Goal: Task Accomplishment & Management: Manage account settings

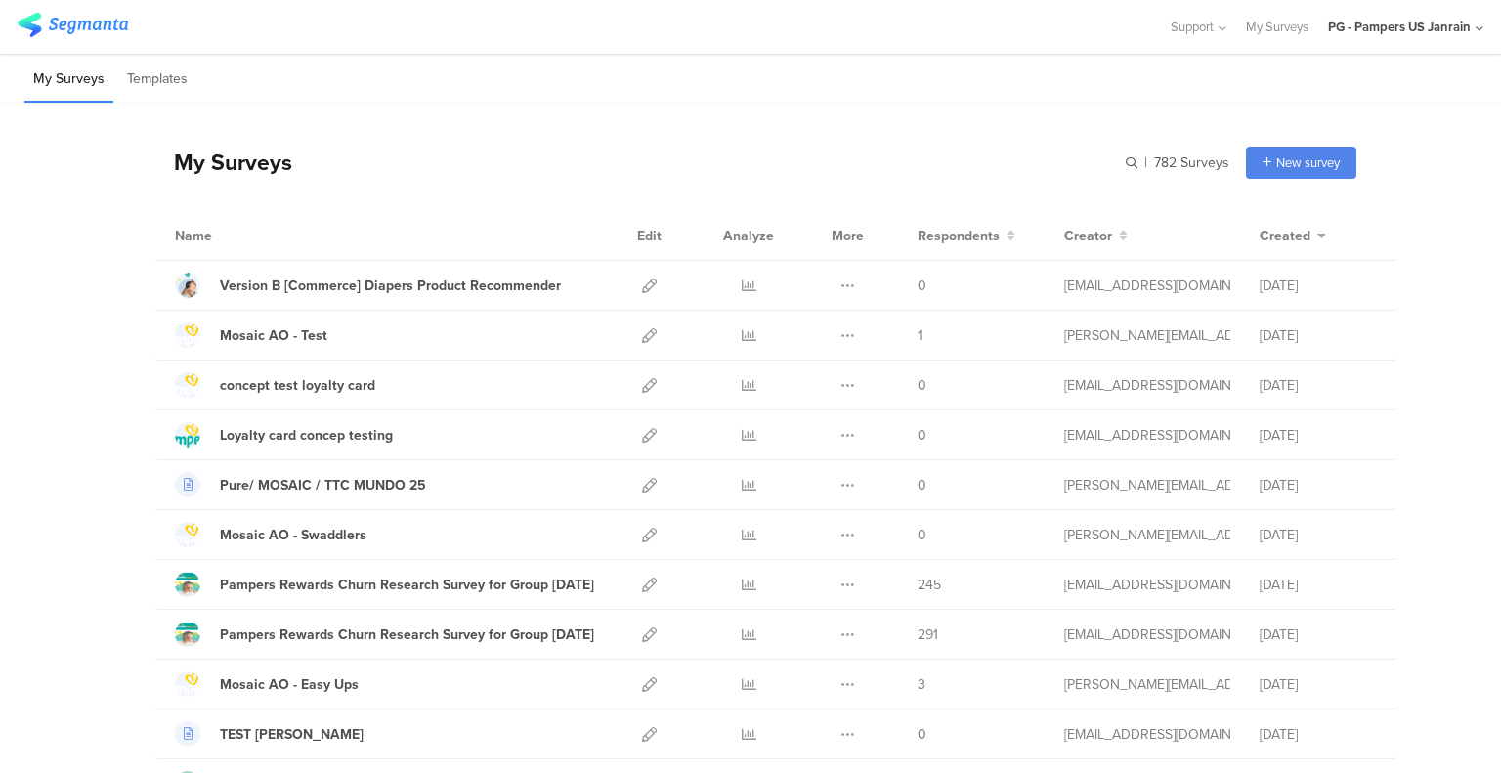
click at [1419, 20] on div "PG - Pampers US Janrain" at bounding box center [1399, 27] width 143 height 19
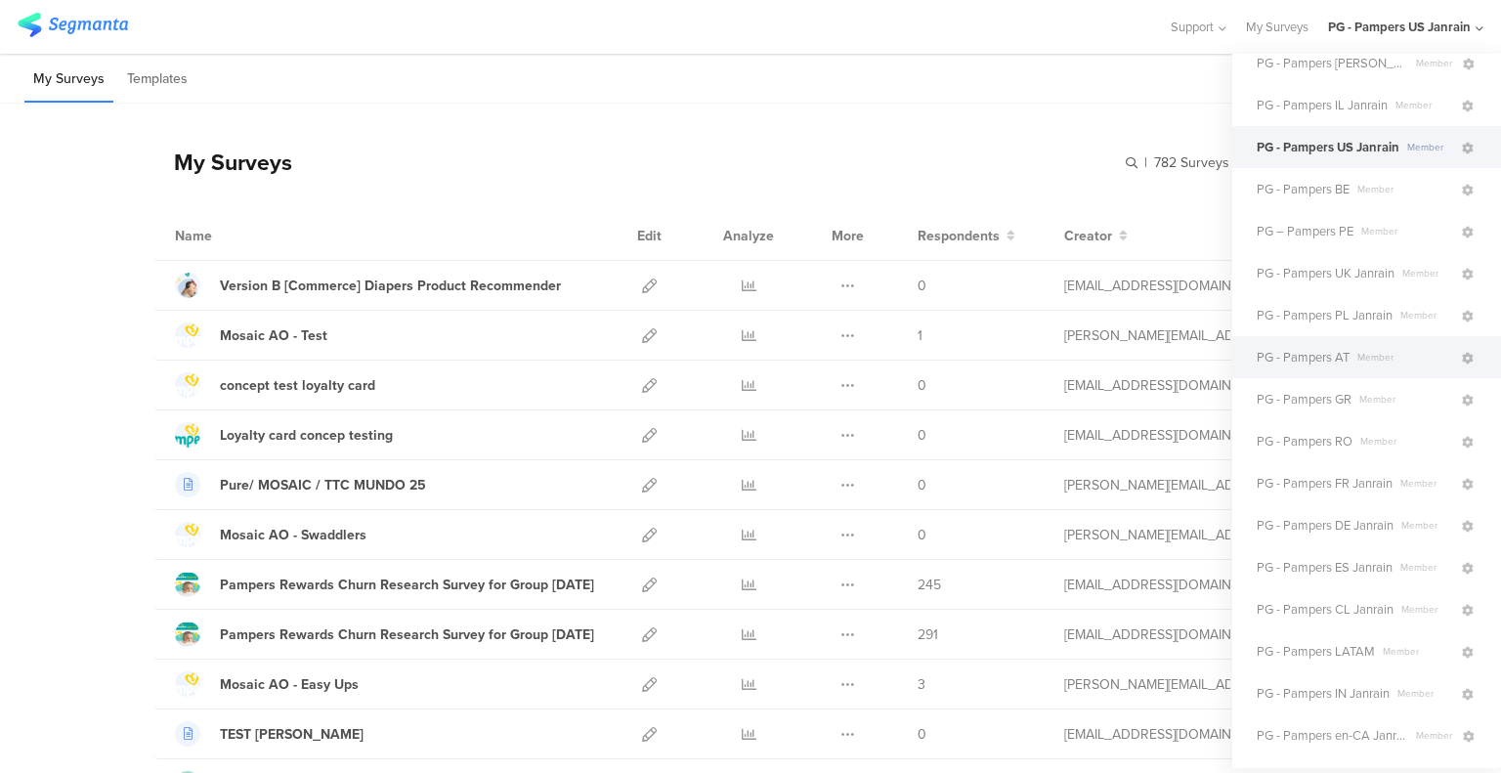
scroll to position [98, 0]
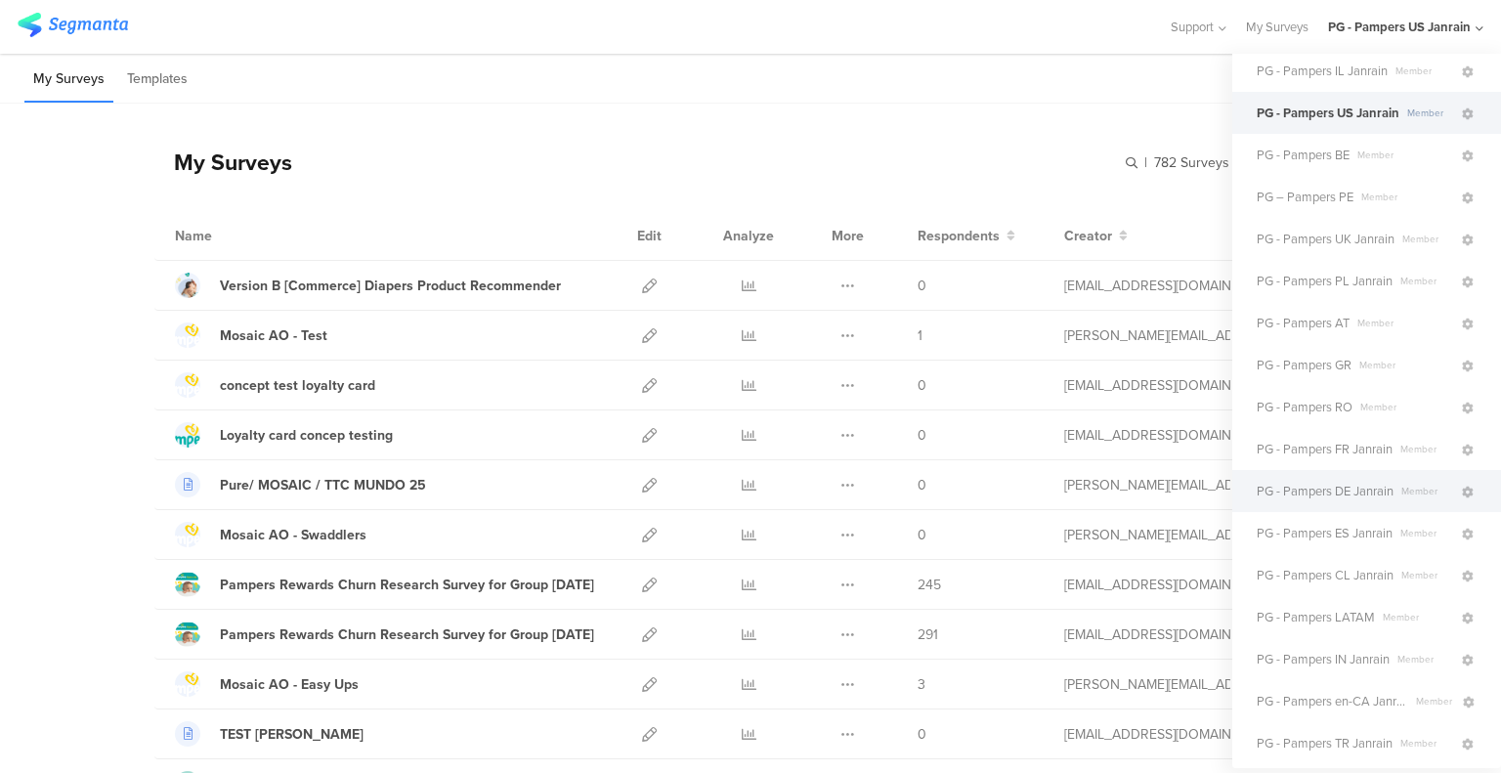
click at [1375, 504] on div "PG - Pampers DE Janrain Member" at bounding box center [1366, 491] width 269 height 42
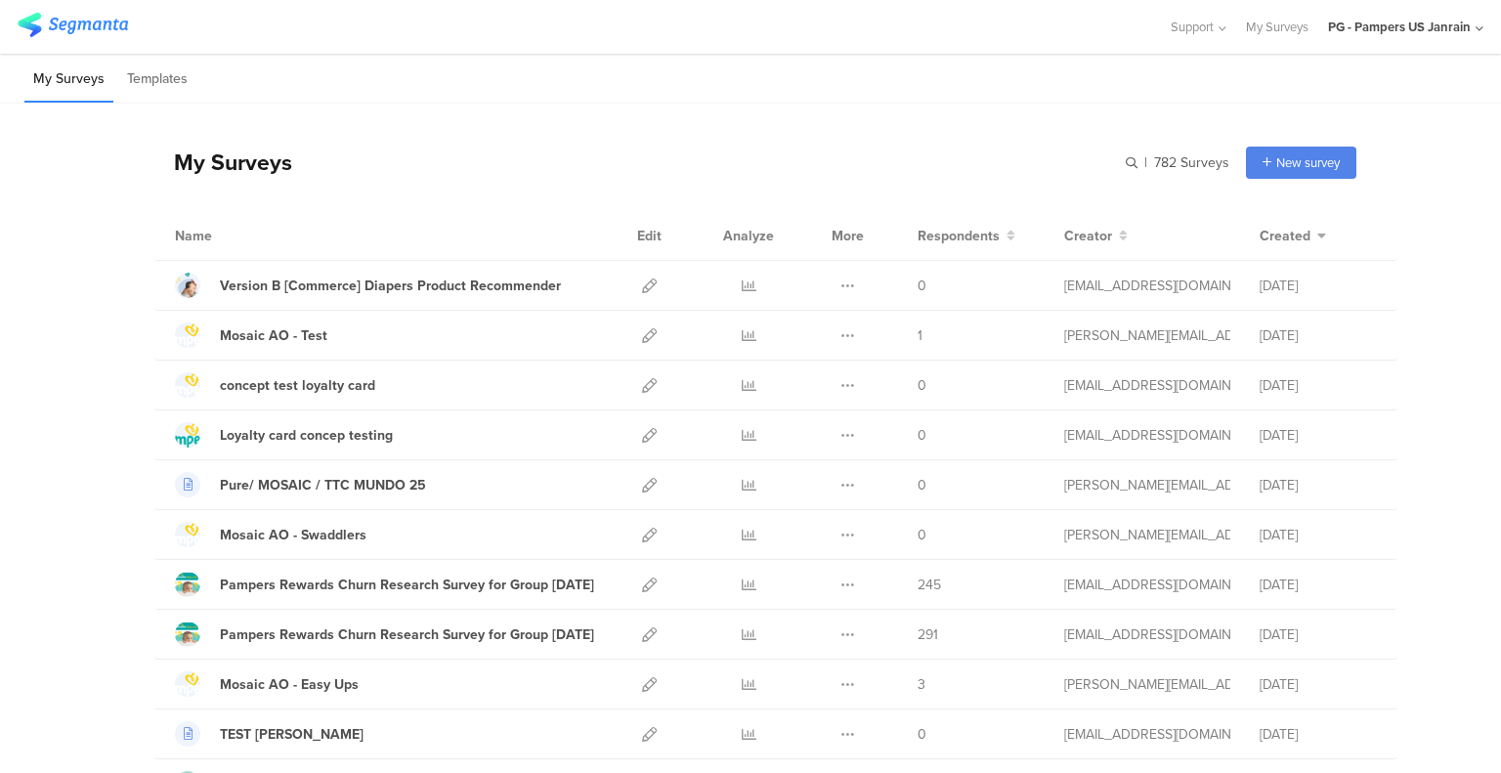
click at [1403, 42] on div "PG - Pampers US Janrain" at bounding box center [1405, 27] width 155 height 54
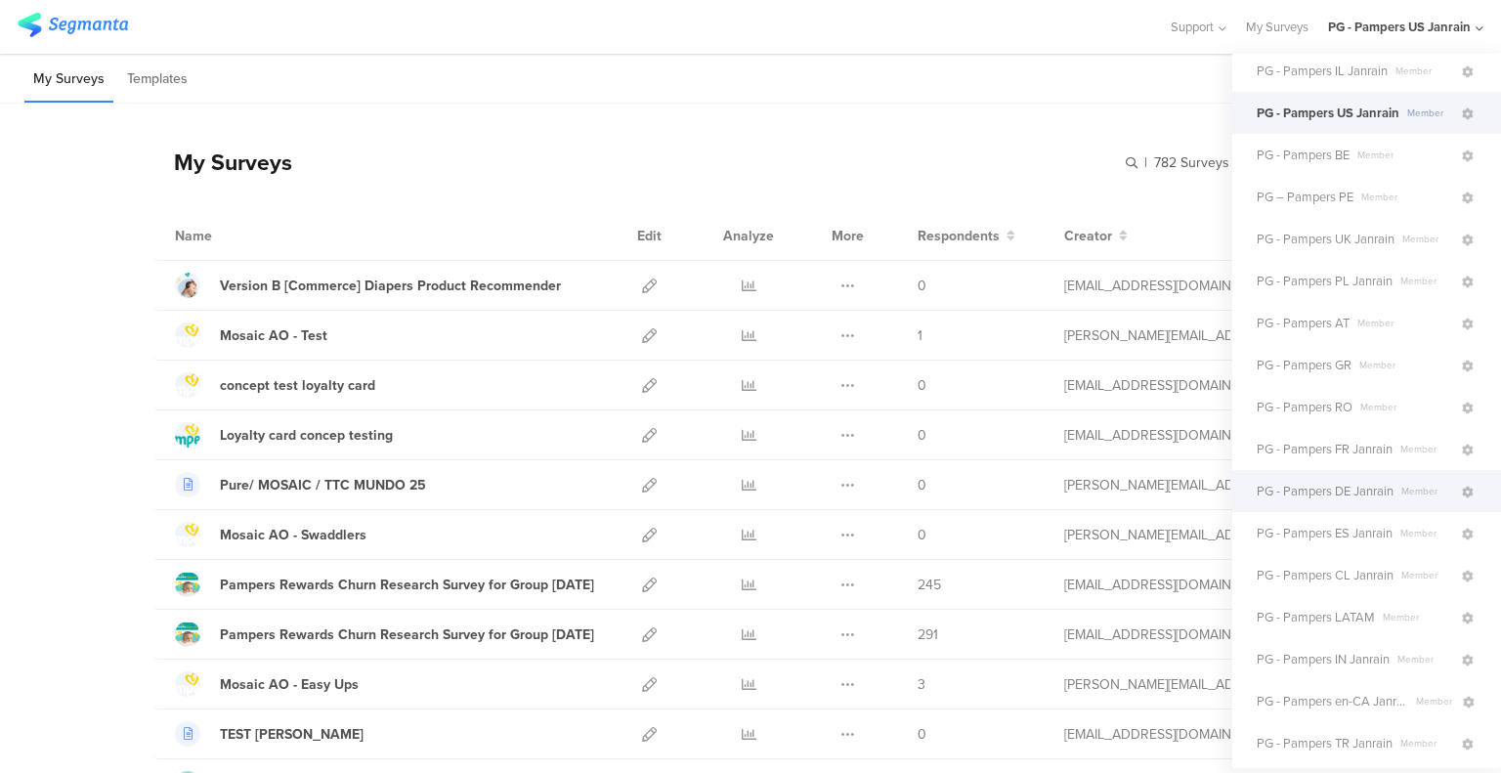
click at [1364, 495] on span "PG - Pampers DE Janrain" at bounding box center [1325, 491] width 137 height 19
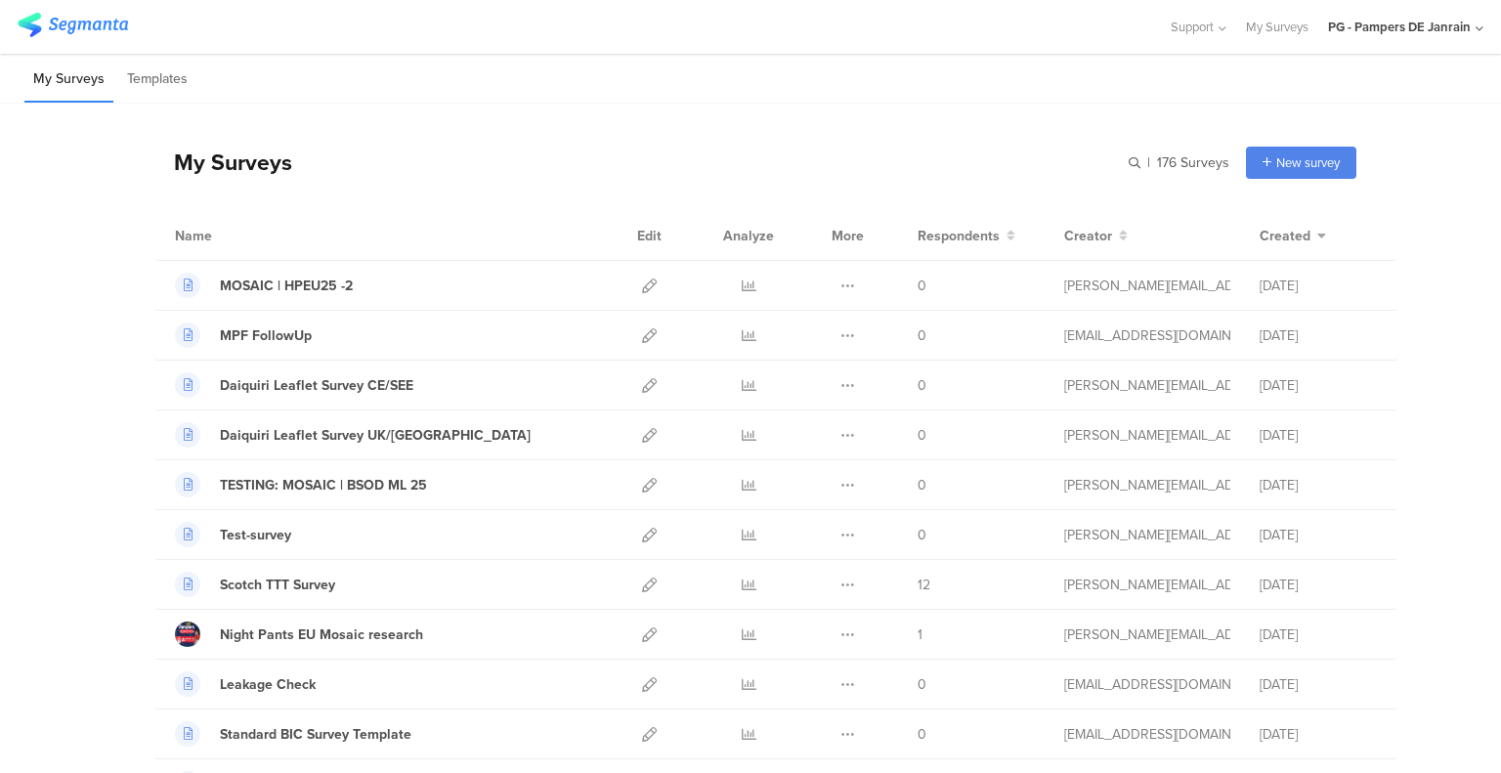
click at [571, 132] on div "My Surveys | 176 Surveys New survey Start from scratch Choose from templates" at bounding box center [755, 162] width 1202 height 78
click at [648, 282] on icon at bounding box center [649, 286] width 15 height 15
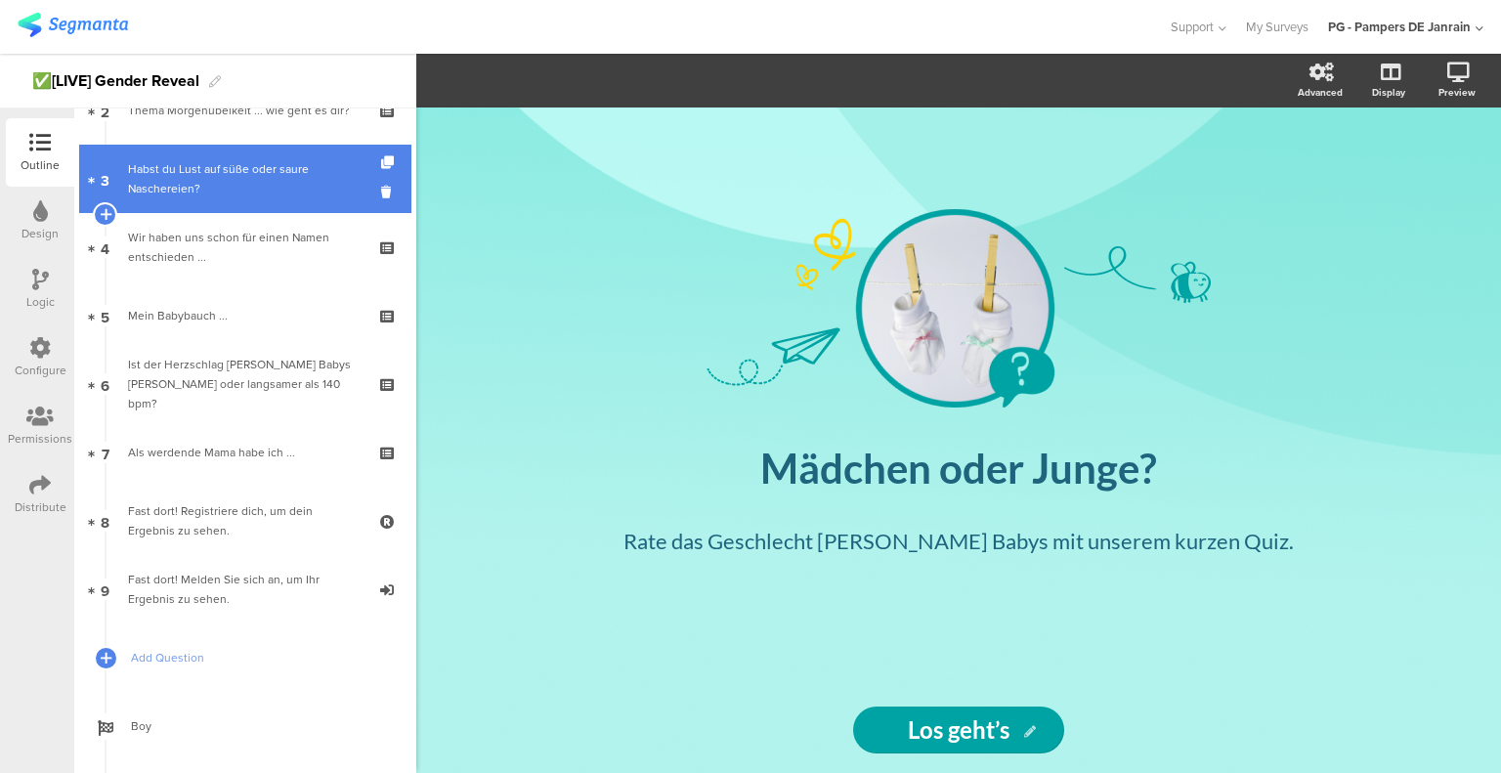
scroll to position [210, 0]
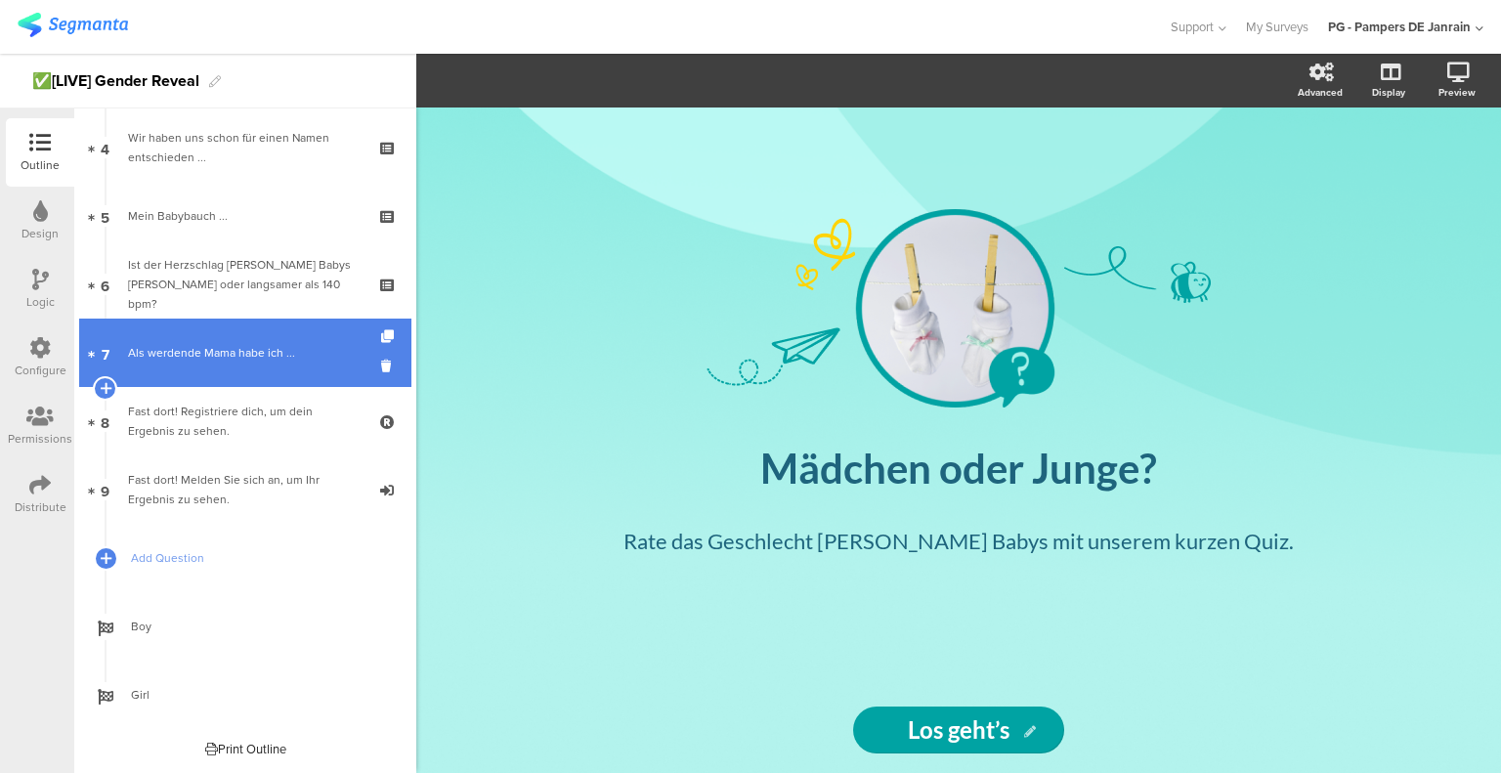
click at [235, 337] on link "7 Als werdende Mama habe ich ..." at bounding box center [245, 353] width 332 height 68
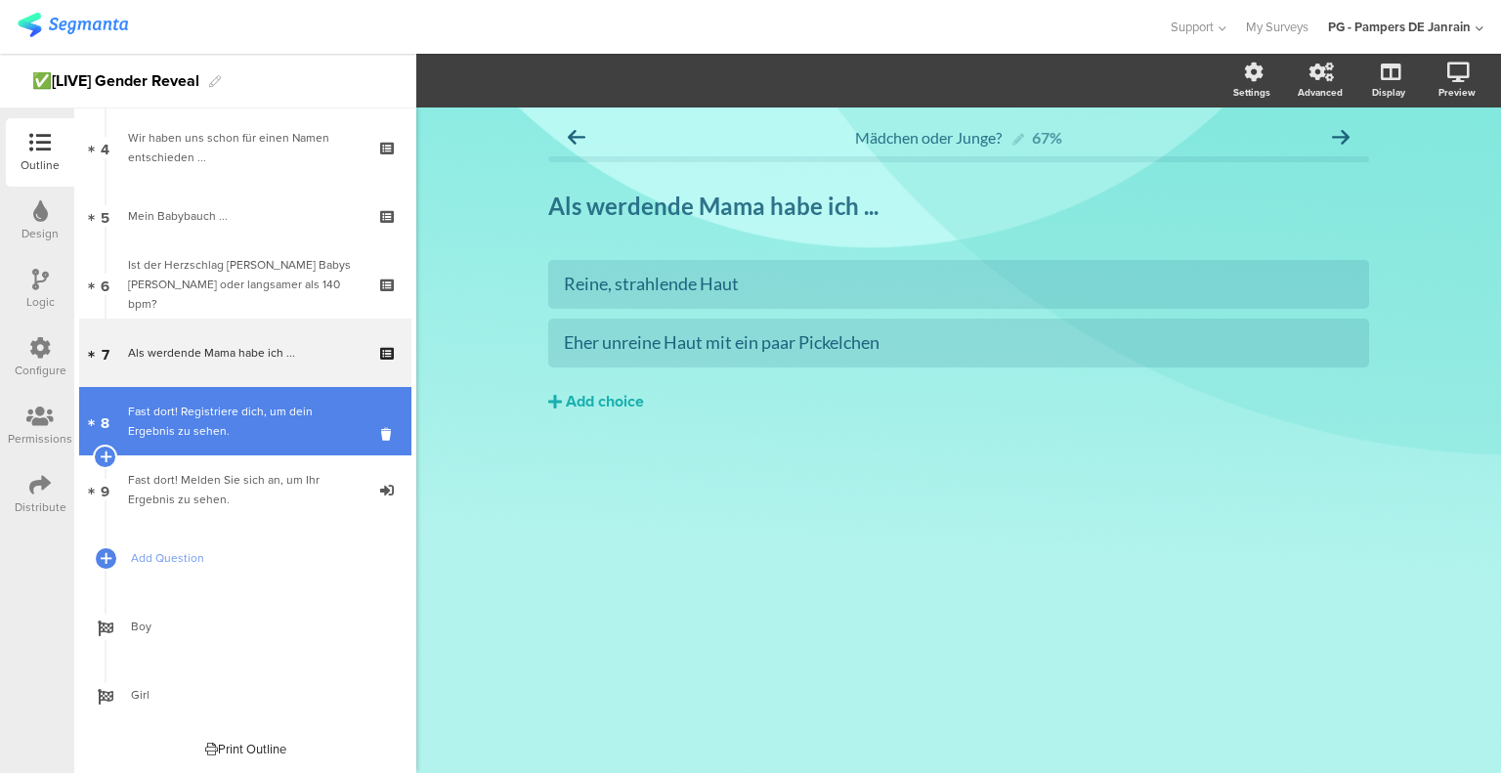
click at [236, 413] on div "Fast dort! Registriere dich, um dein Ergebnis zu sehen." at bounding box center [245, 421] width 234 height 39
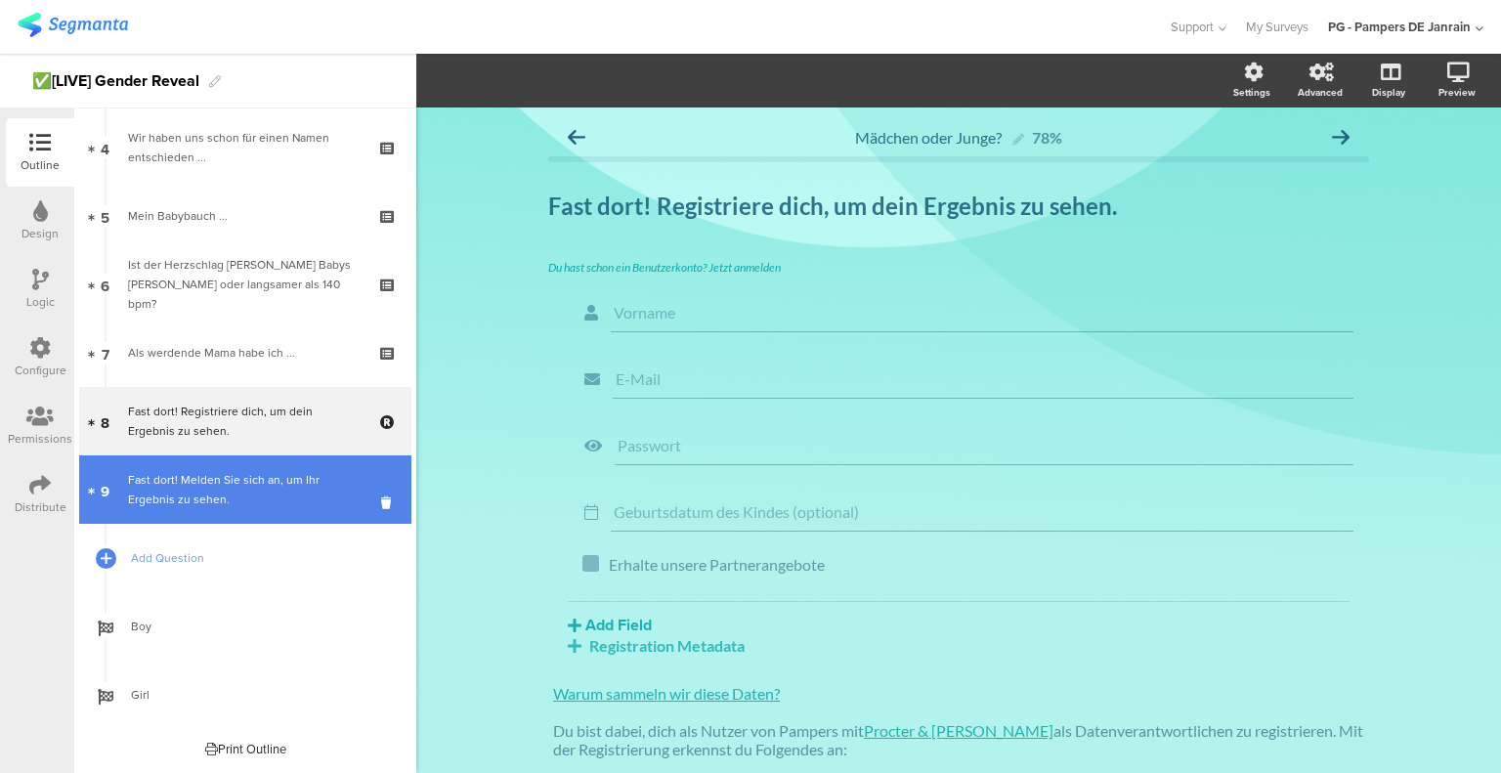
click at [258, 511] on link "9 Fast dort! Melden Sie sich an, um Ihr Ergebnis zu sehen." at bounding box center [245, 489] width 332 height 68
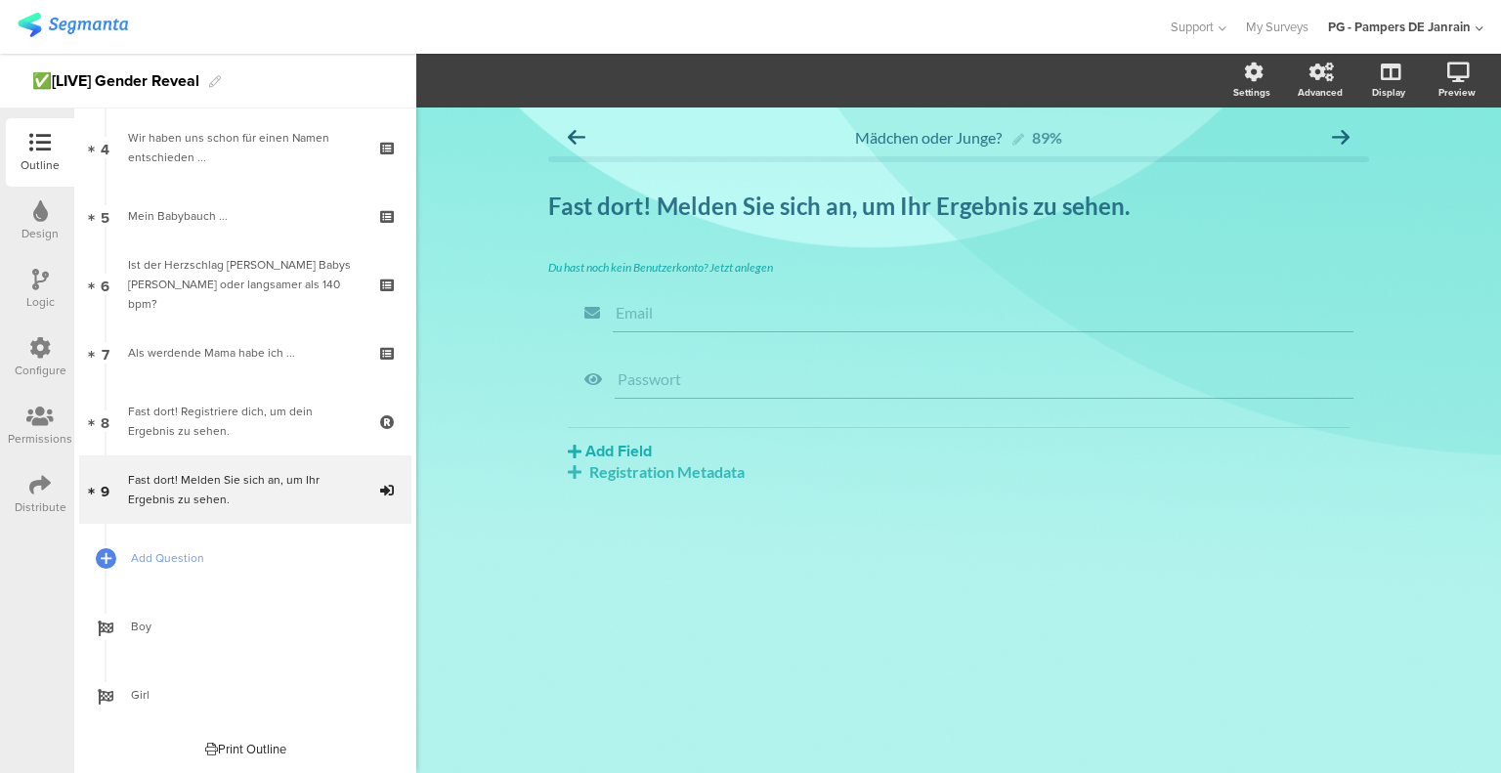
click at [51, 362] on div "Configure" at bounding box center [41, 371] width 52 height 18
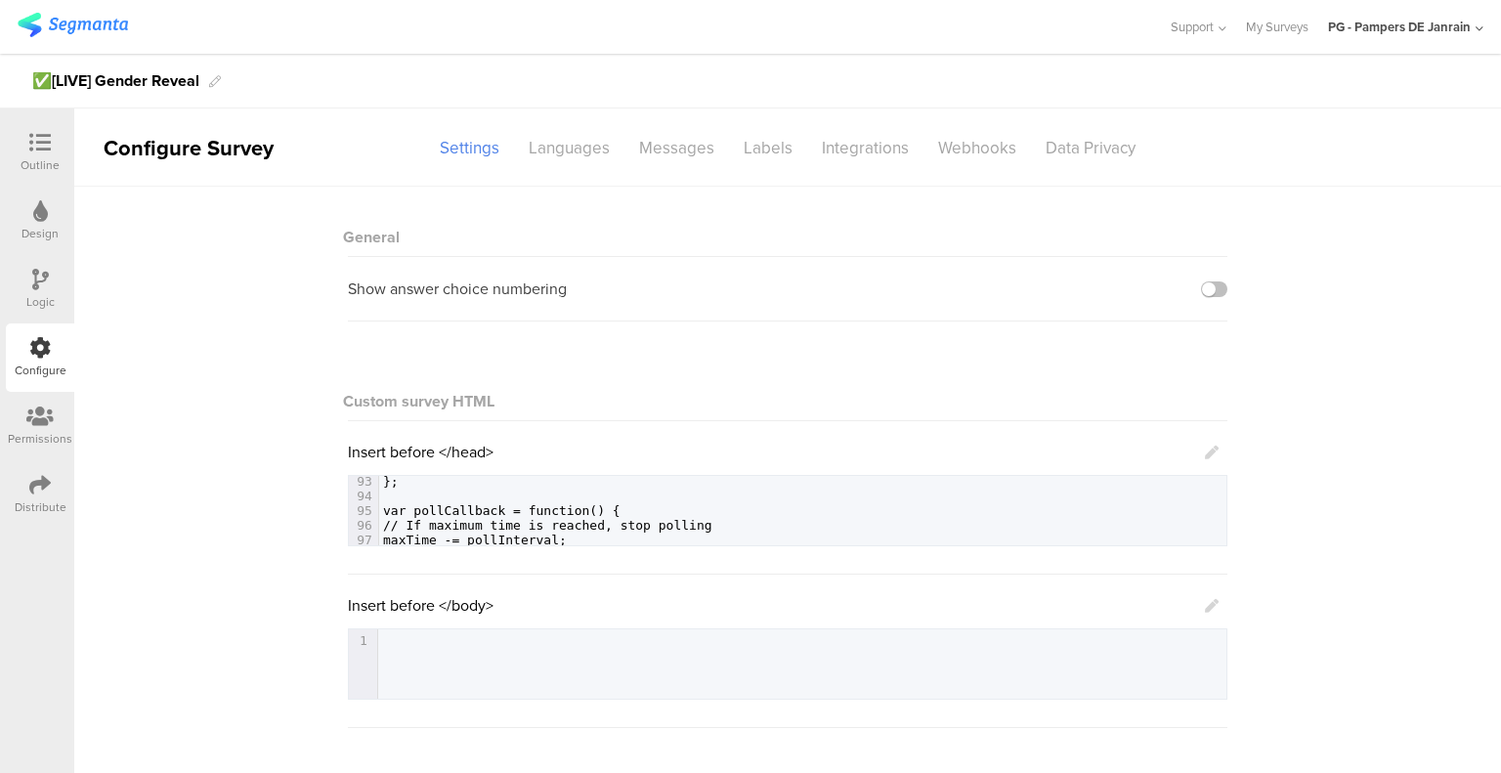
click at [58, 281] on div "Logic" at bounding box center [40, 289] width 68 height 68
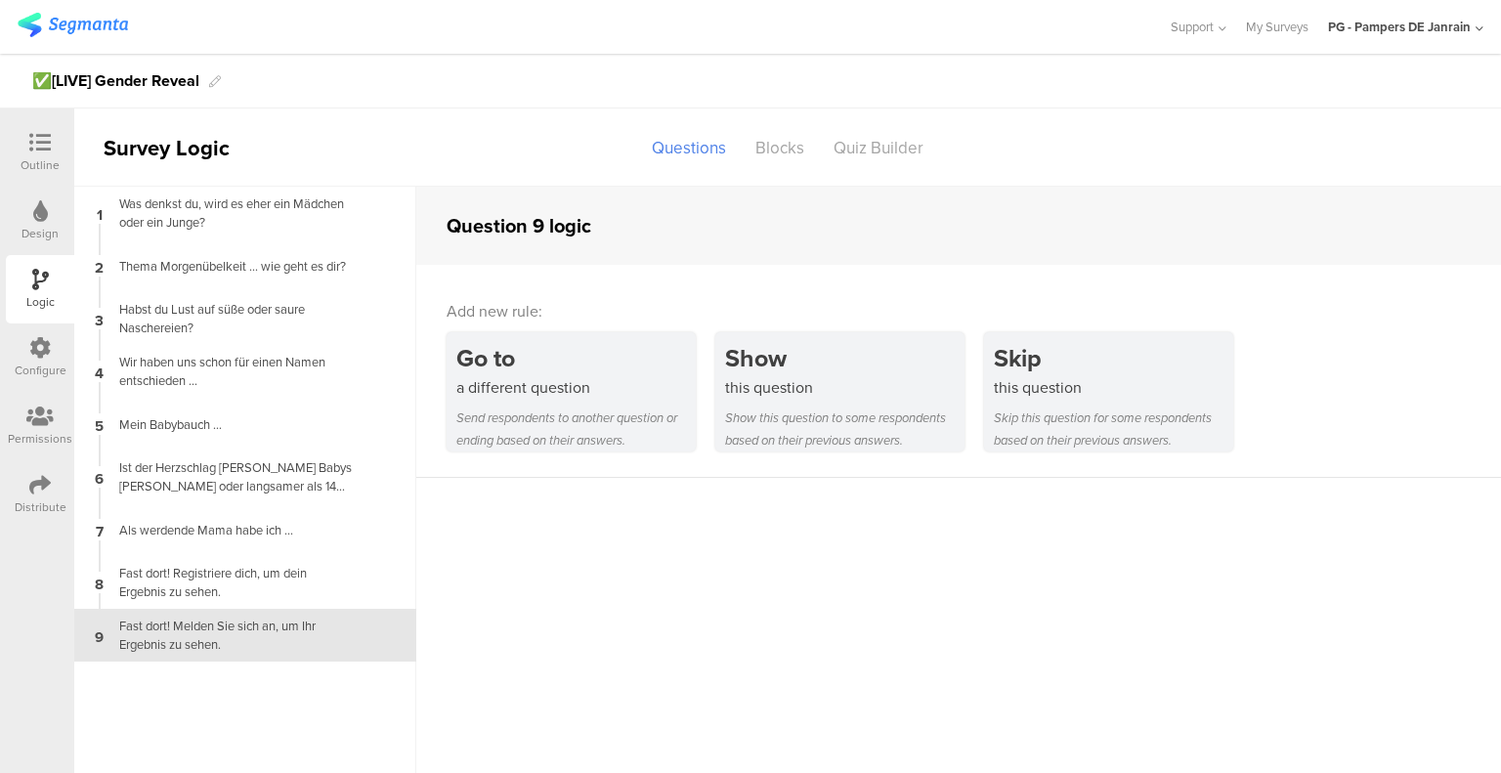
click at [53, 150] on div at bounding box center [40, 144] width 39 height 24
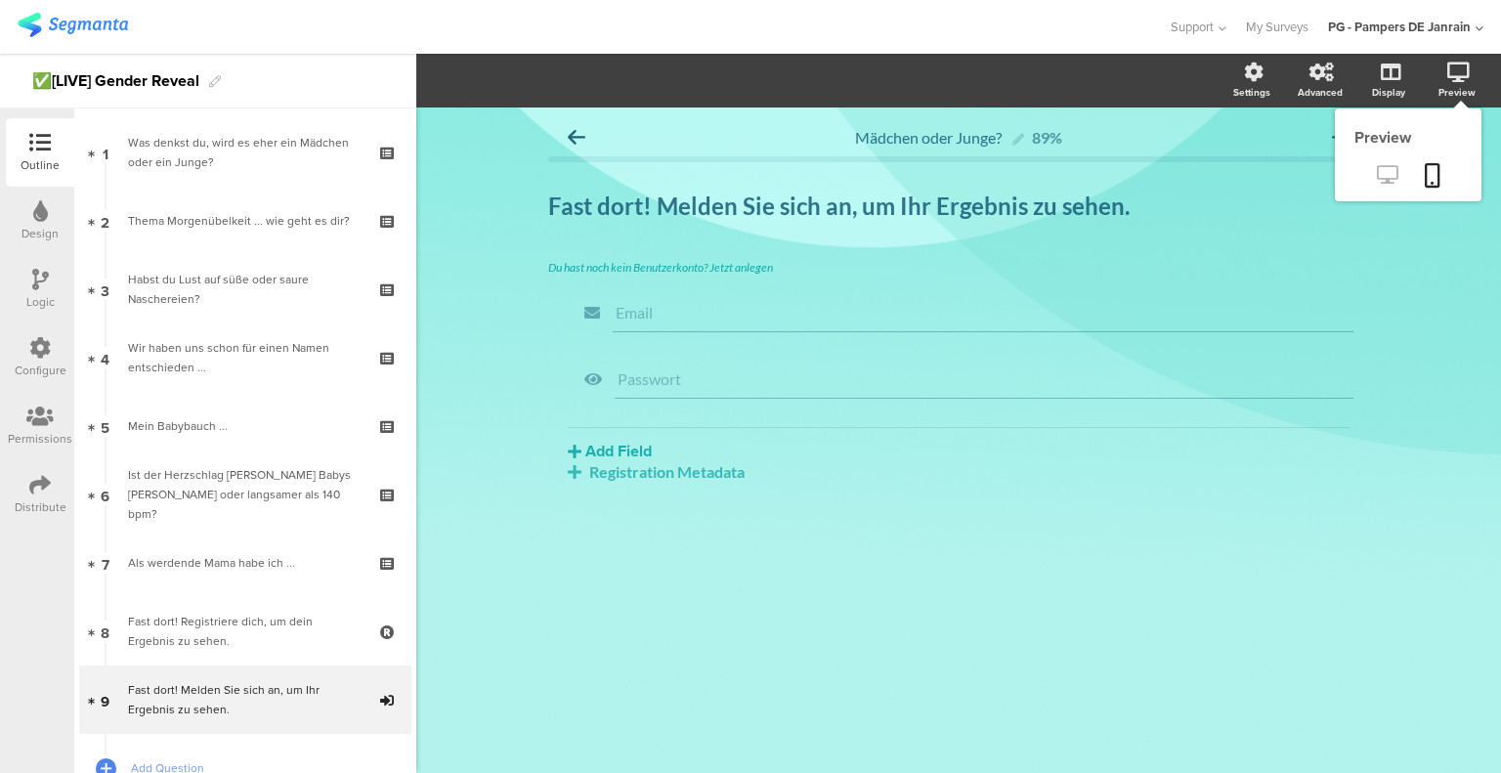
click at [1399, 182] on link at bounding box center [1387, 176] width 48 height 32
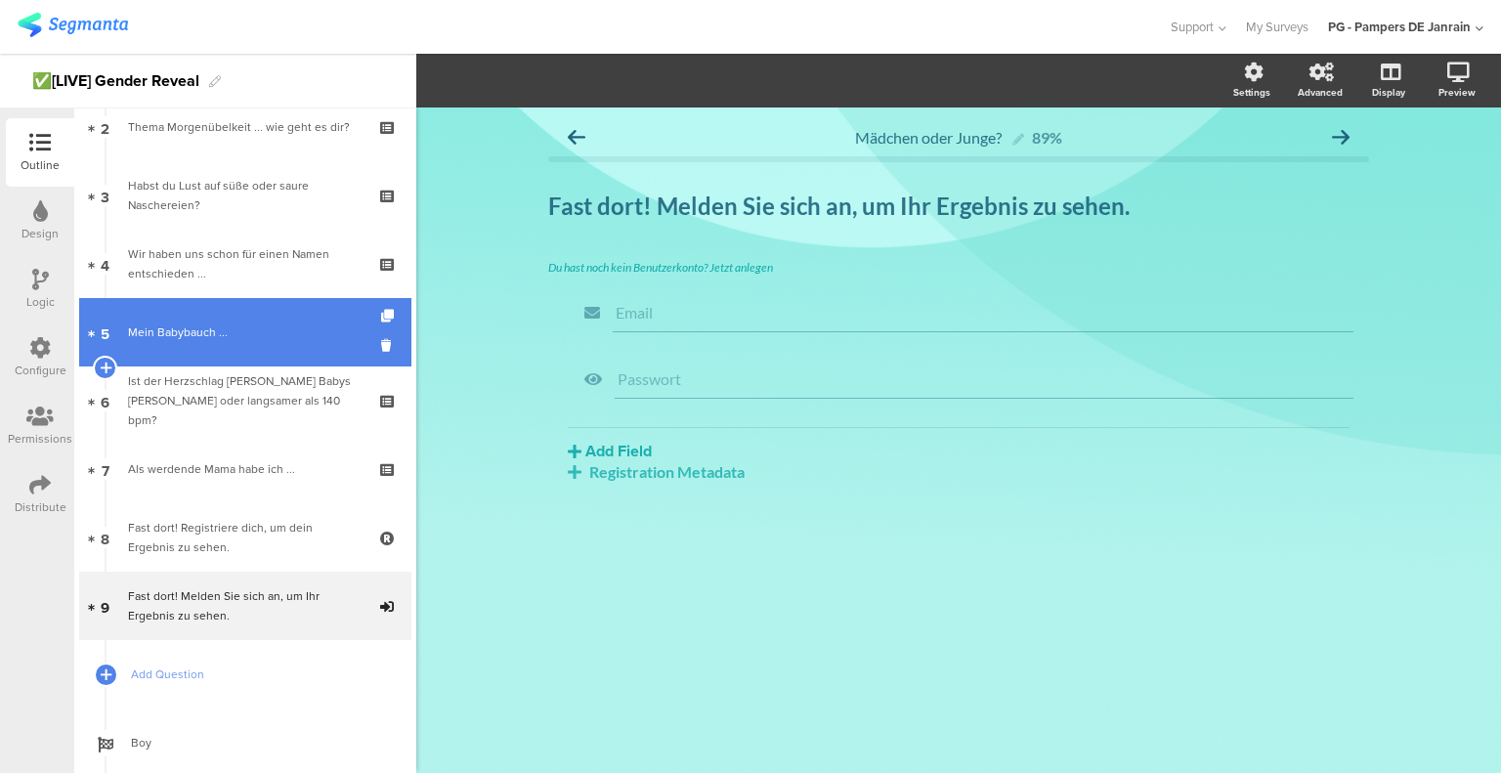
scroll to position [195, 0]
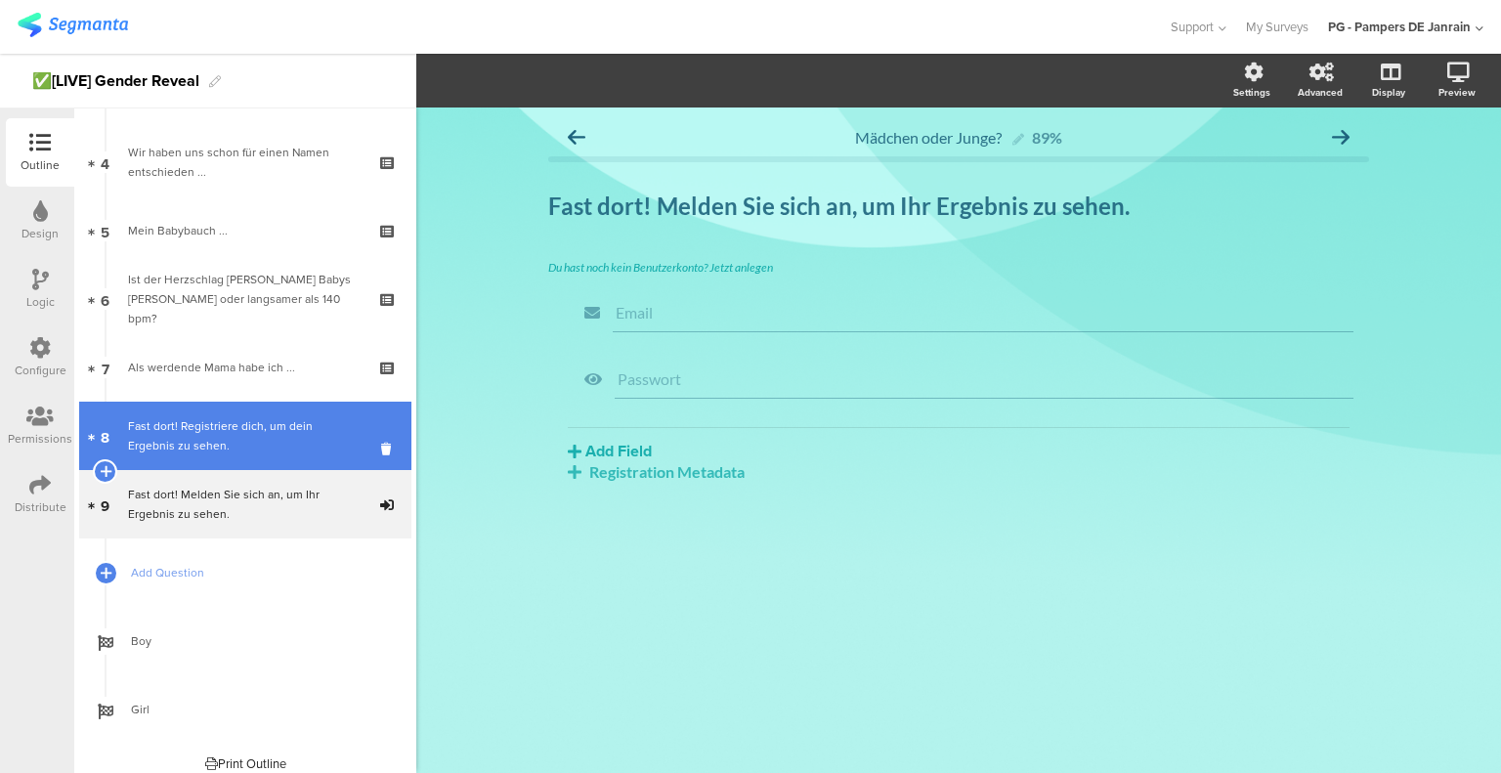
click at [306, 433] on div "Fast dort! Registriere dich, um dein Ergebnis zu sehen." at bounding box center [245, 435] width 234 height 39
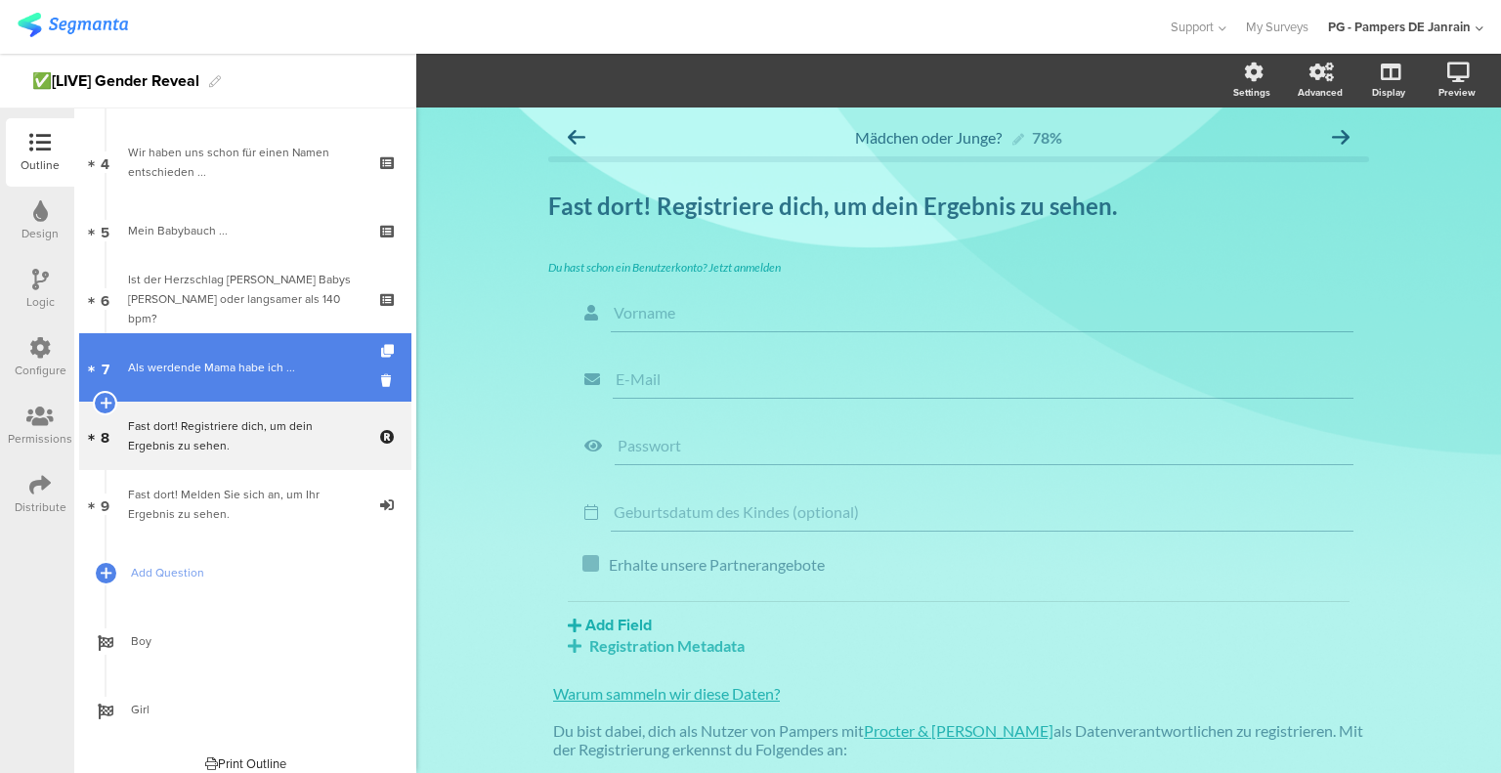
click at [294, 350] on link "7 Als werdende Mama habe ich ..." at bounding box center [245, 367] width 332 height 68
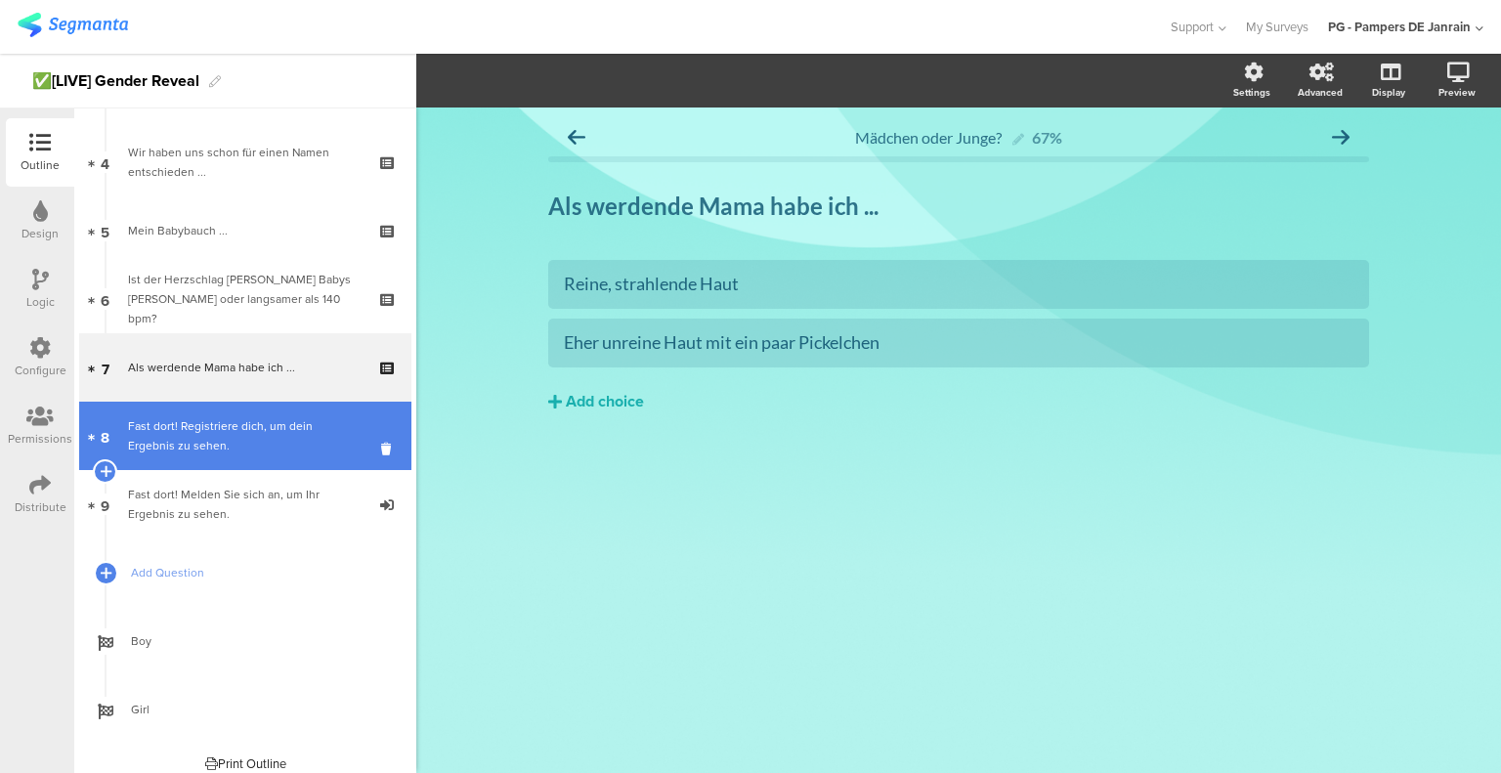
click at [289, 425] on div "Fast dort! Registriere dich, um dein Ergebnis zu sehen." at bounding box center [245, 435] width 234 height 39
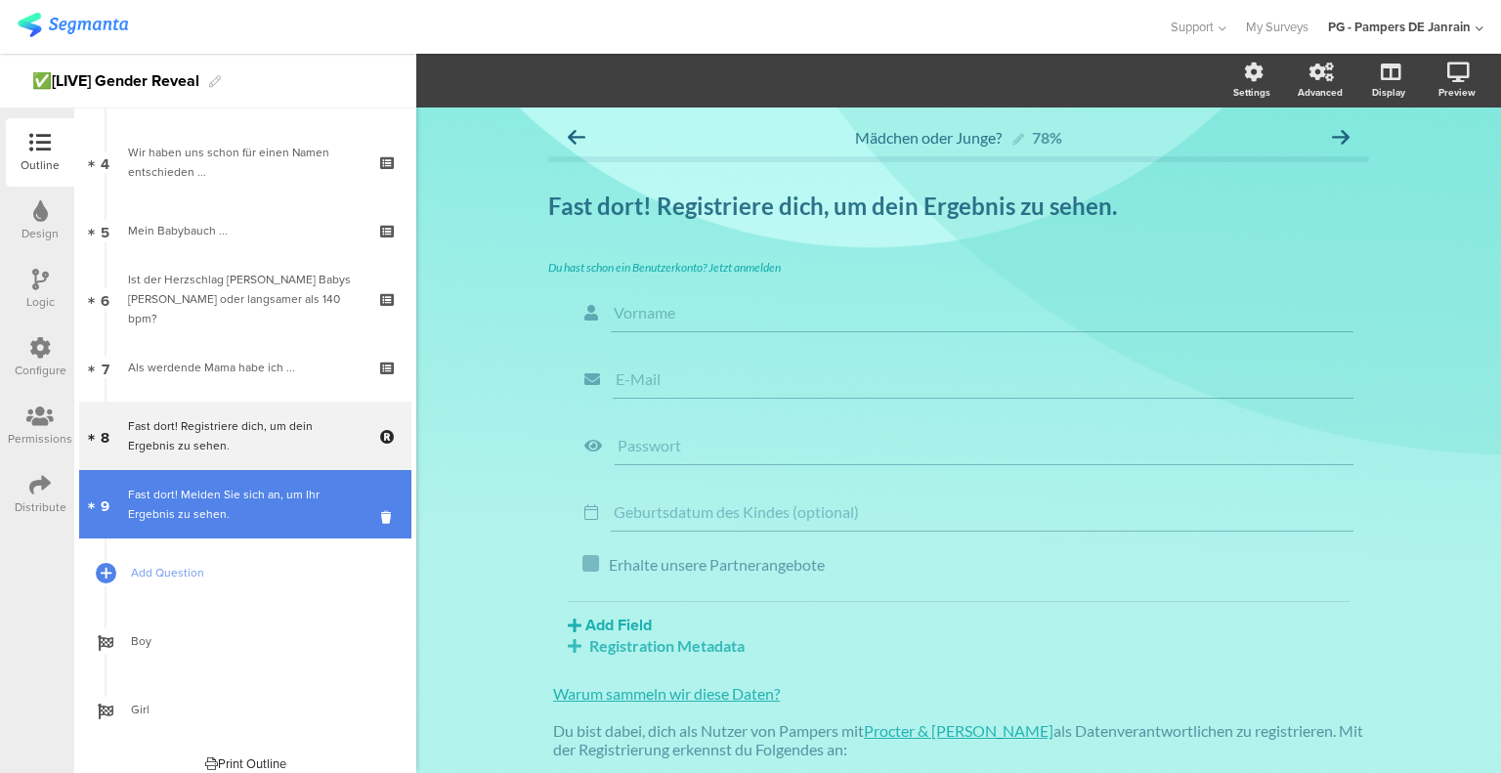
click at [285, 496] on div "Fast dort! Melden Sie sich an, um Ihr Ergebnis zu sehen." at bounding box center [245, 504] width 234 height 39
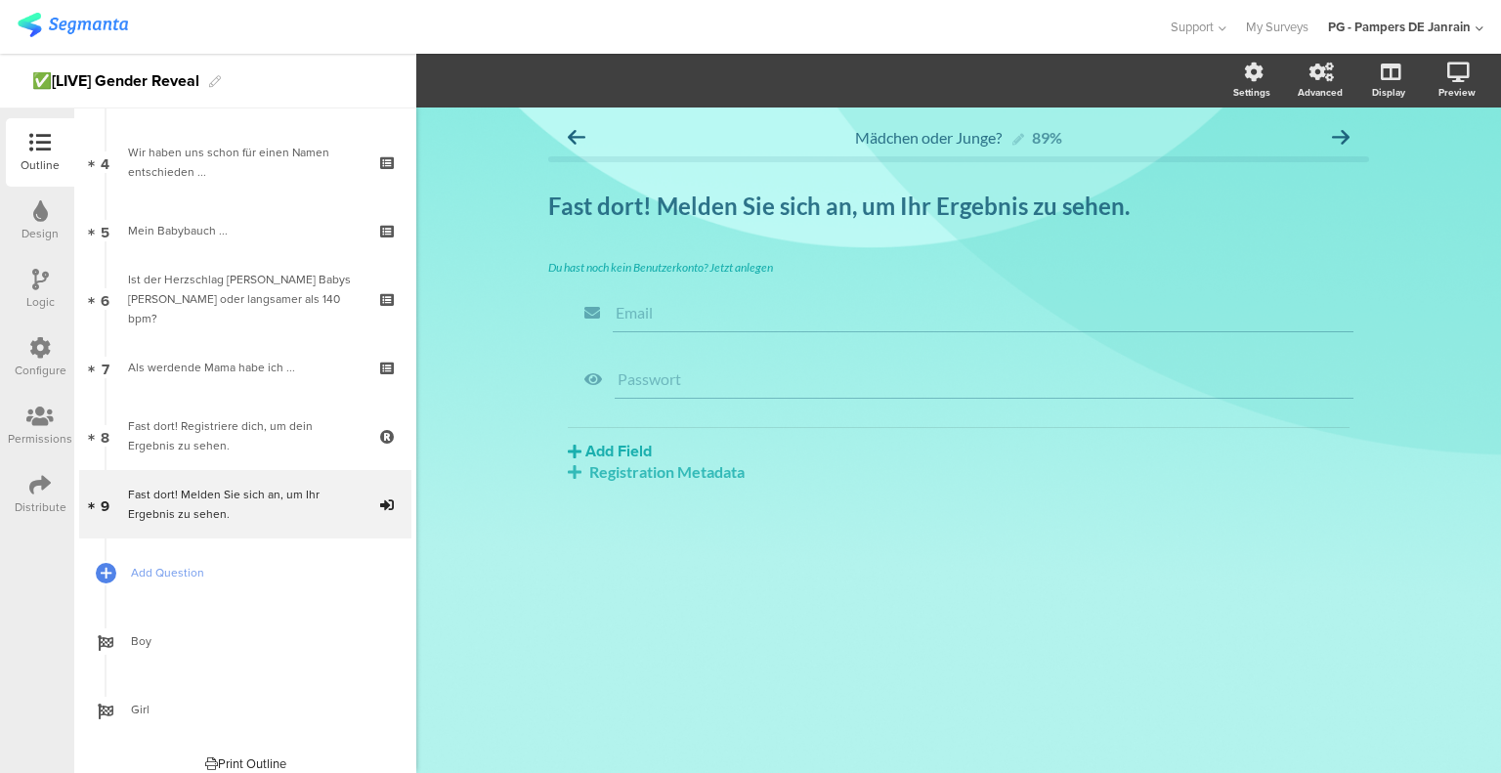
click at [33, 235] on div "Design" at bounding box center [39, 234] width 37 height 18
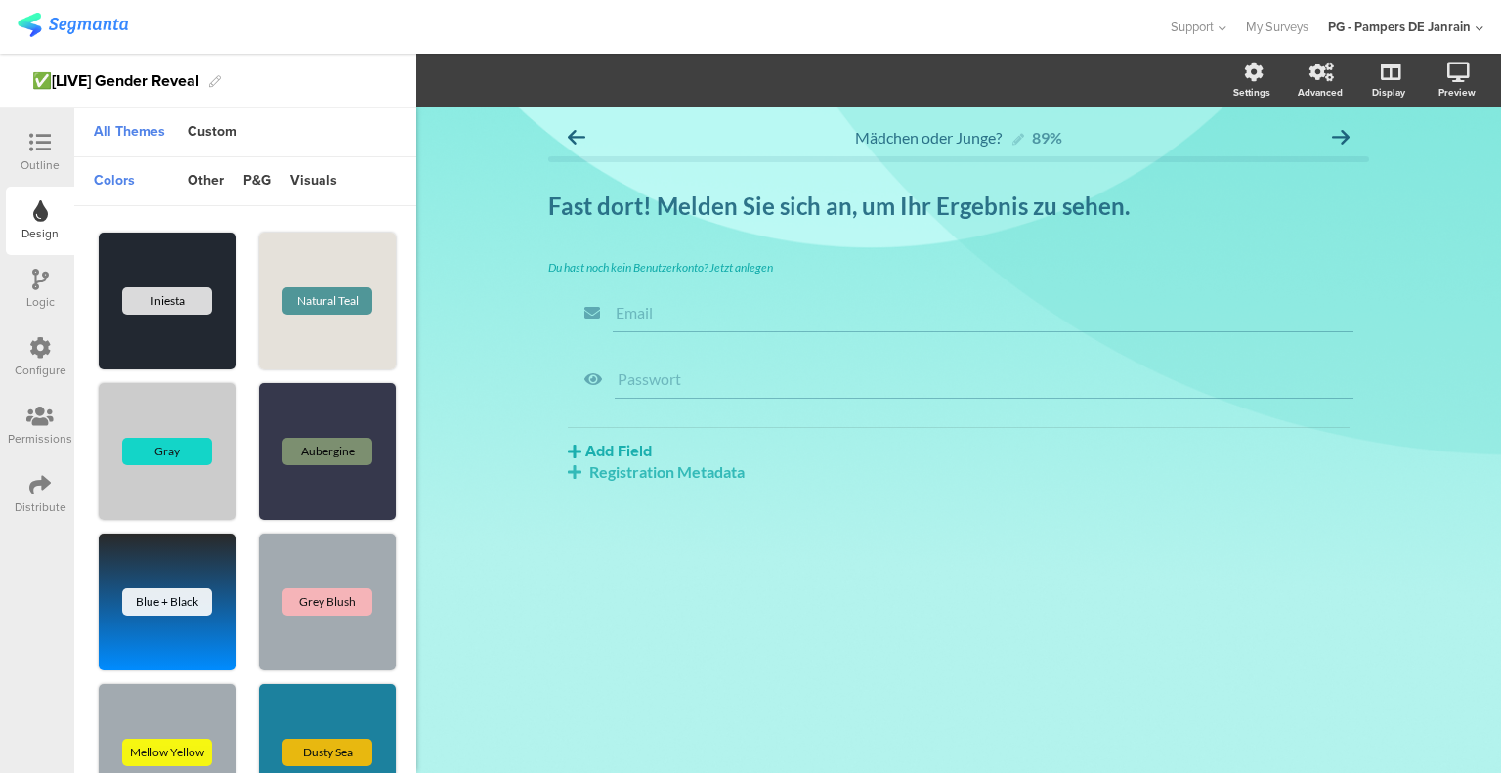
click at [35, 288] on icon at bounding box center [40, 279] width 17 height 21
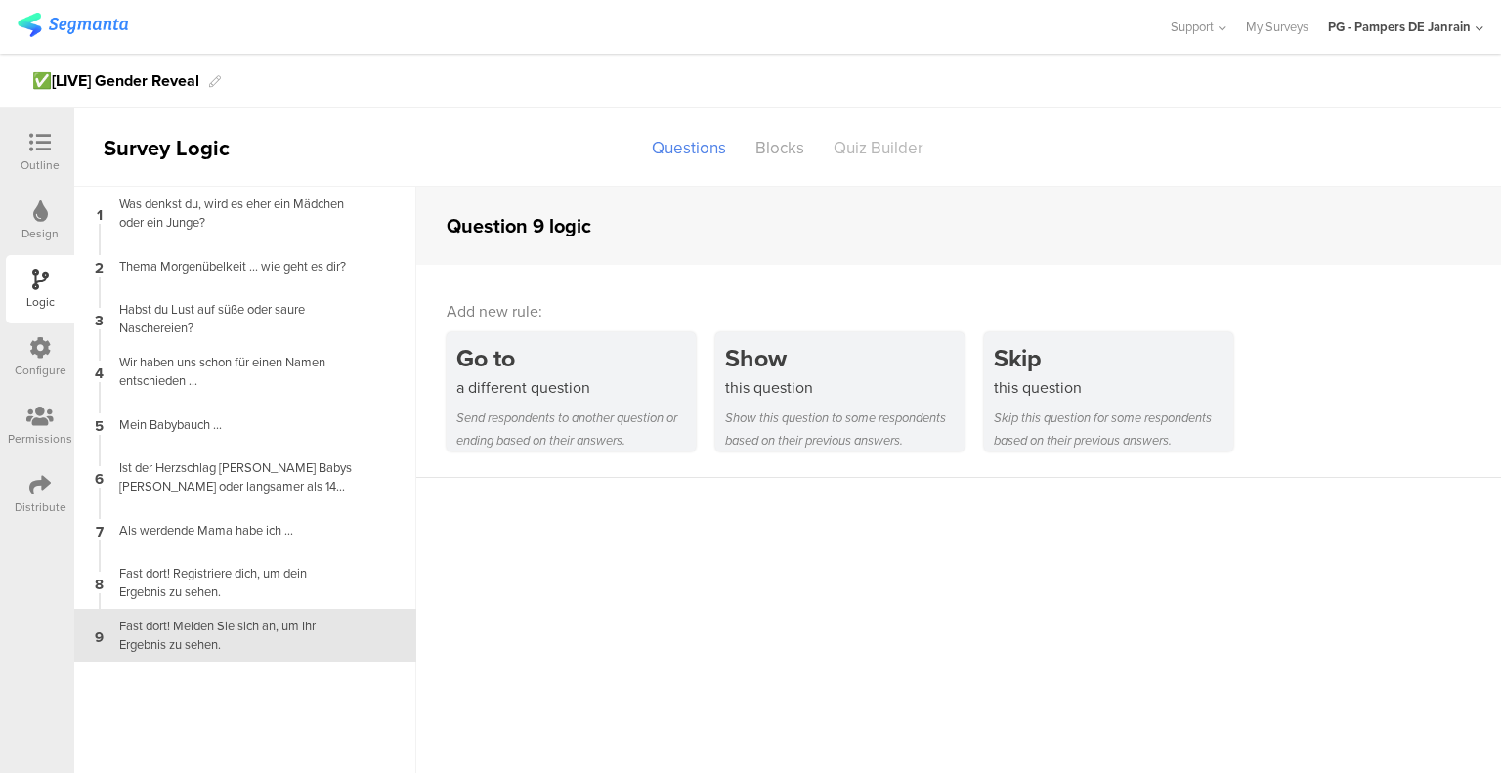
click at [920, 155] on div "Quiz Builder" at bounding box center [878, 148] width 119 height 34
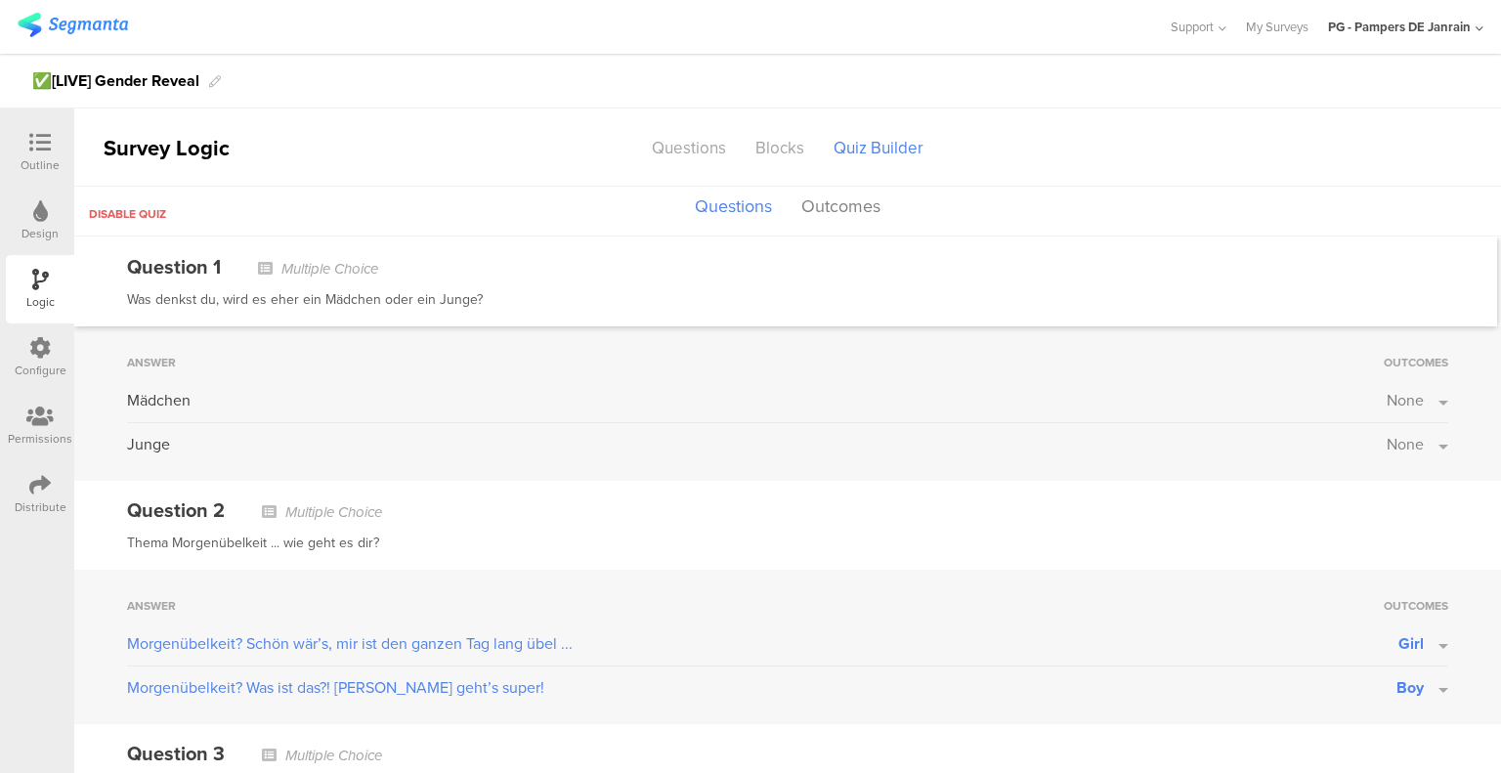
click at [71, 365] on div "Configure" at bounding box center [40, 357] width 68 height 68
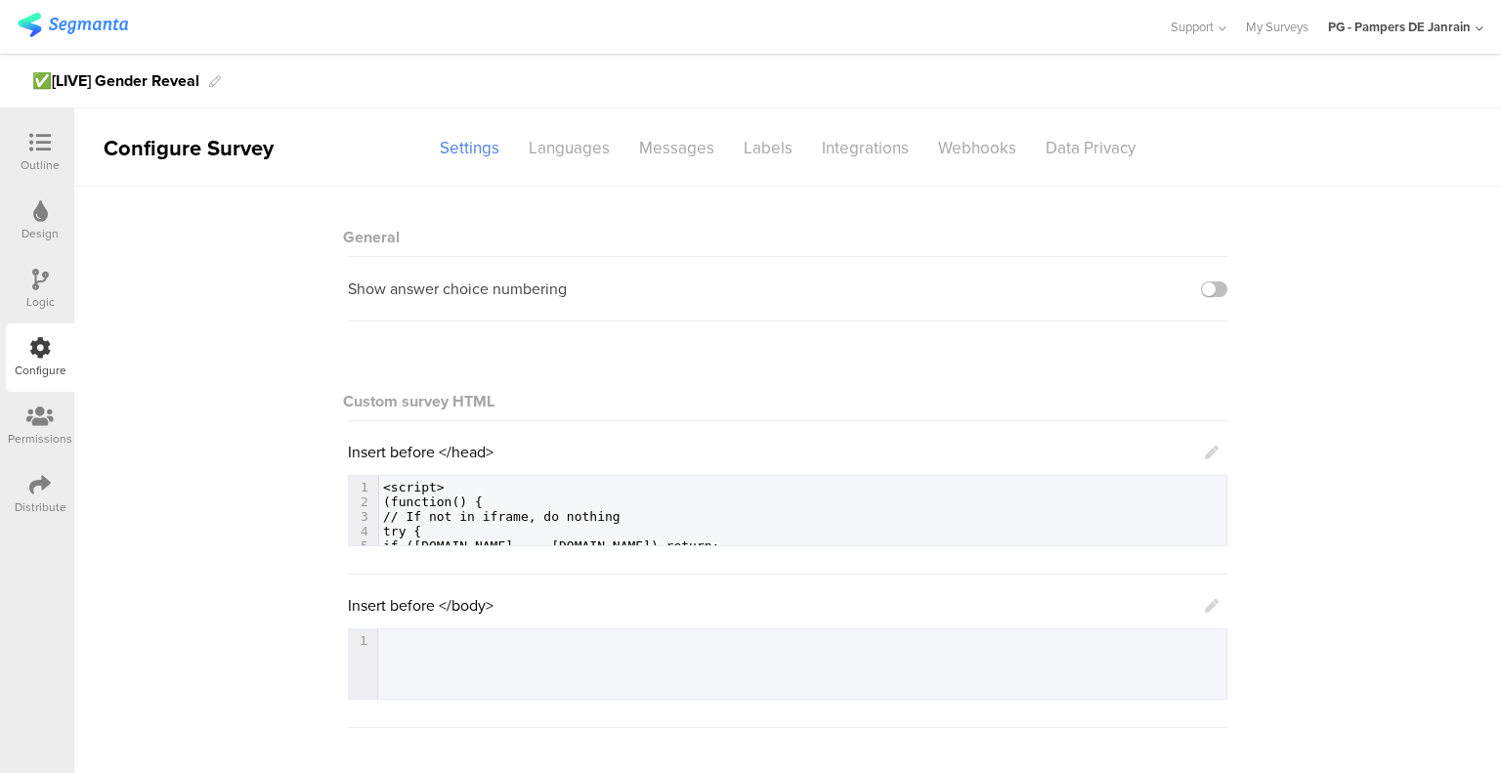
click at [1205, 452] on icon at bounding box center [1212, 453] width 14 height 14
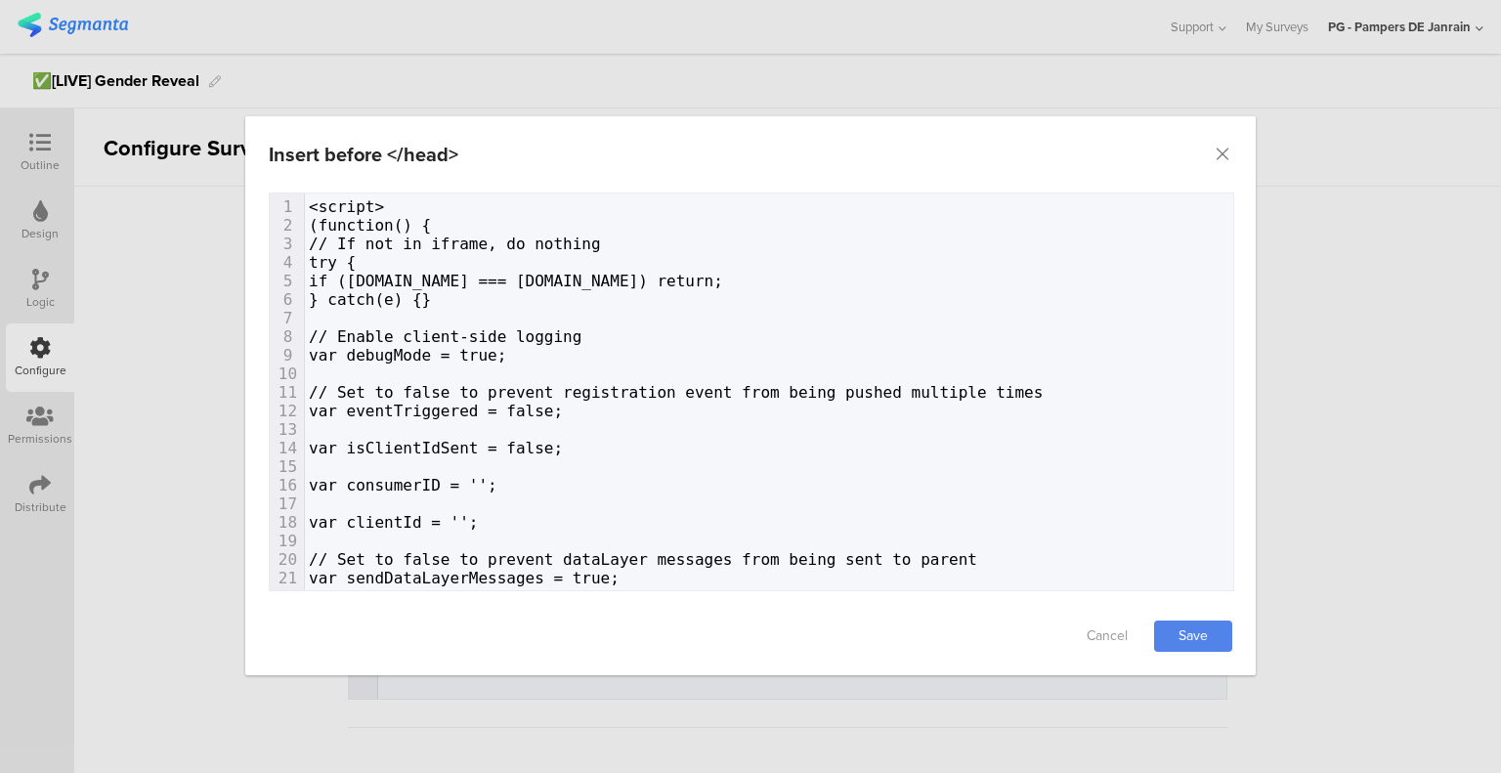
click at [857, 383] on span "// Set to false to prevent registration event from being pushed multiple times" at bounding box center [676, 392] width 734 height 19
type textarea "<script> (function() { // If not in iframe, do nothing try { if (window.top ===…"
click at [867, 194] on div "x </script> 1 <script> 2 (function() { 3 // If not in iframe, do nothing 4 try …" at bounding box center [769, 484] width 928 height 583
type textarea "<script> (function() { // If not in iframe, do nothing try { if (window.top ===…"
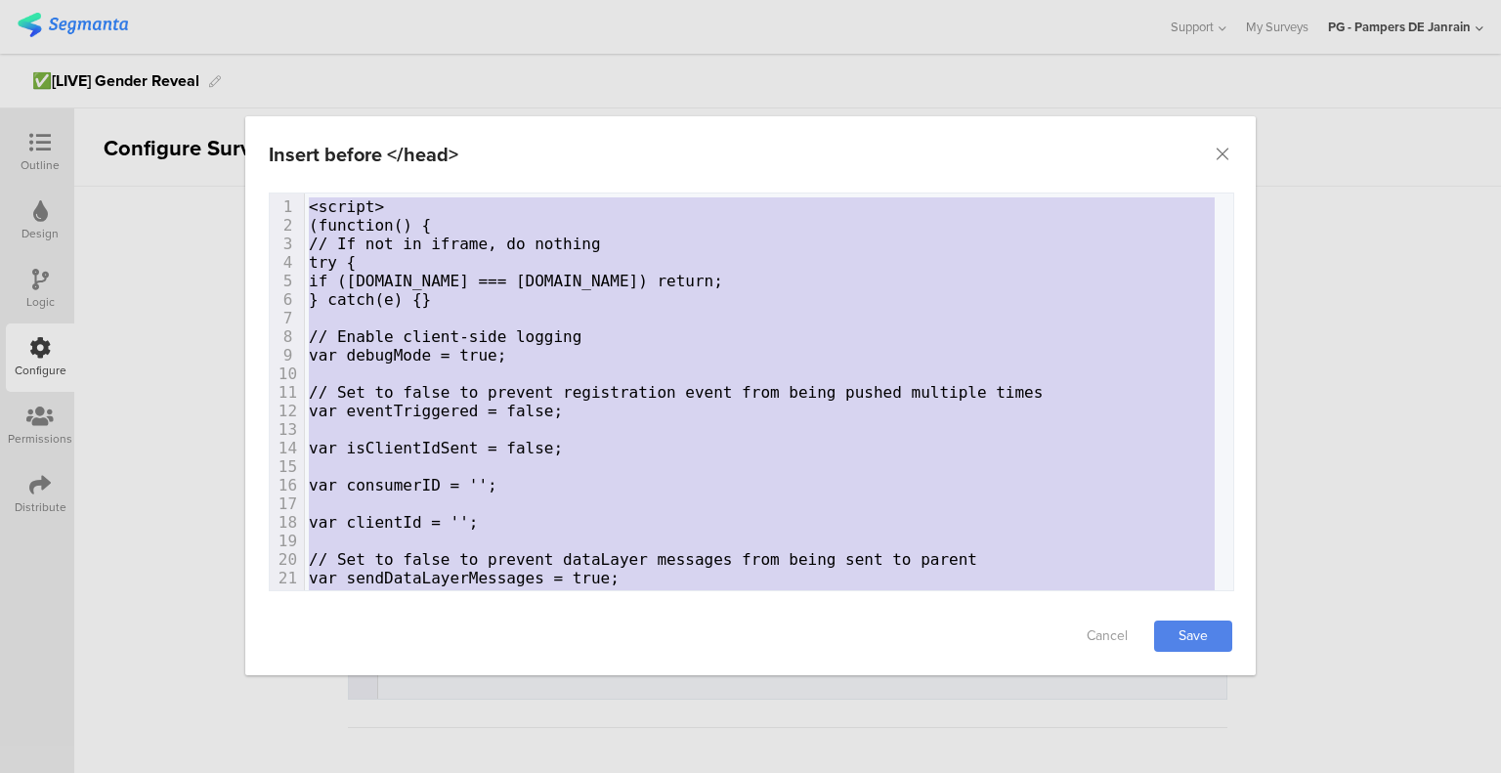
scroll to position [2704, 0]
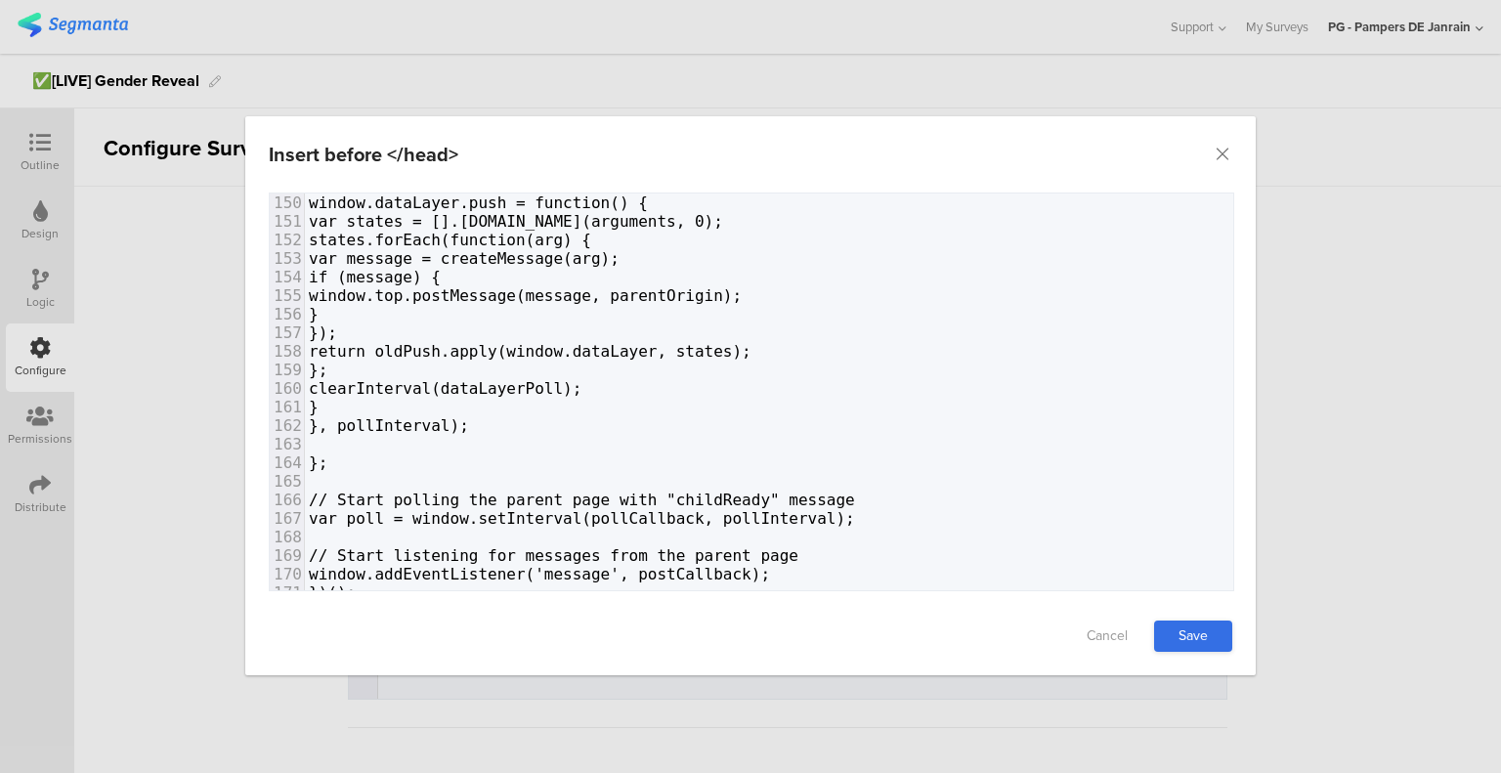
click at [1195, 621] on link "Save" at bounding box center [1193, 636] width 78 height 31
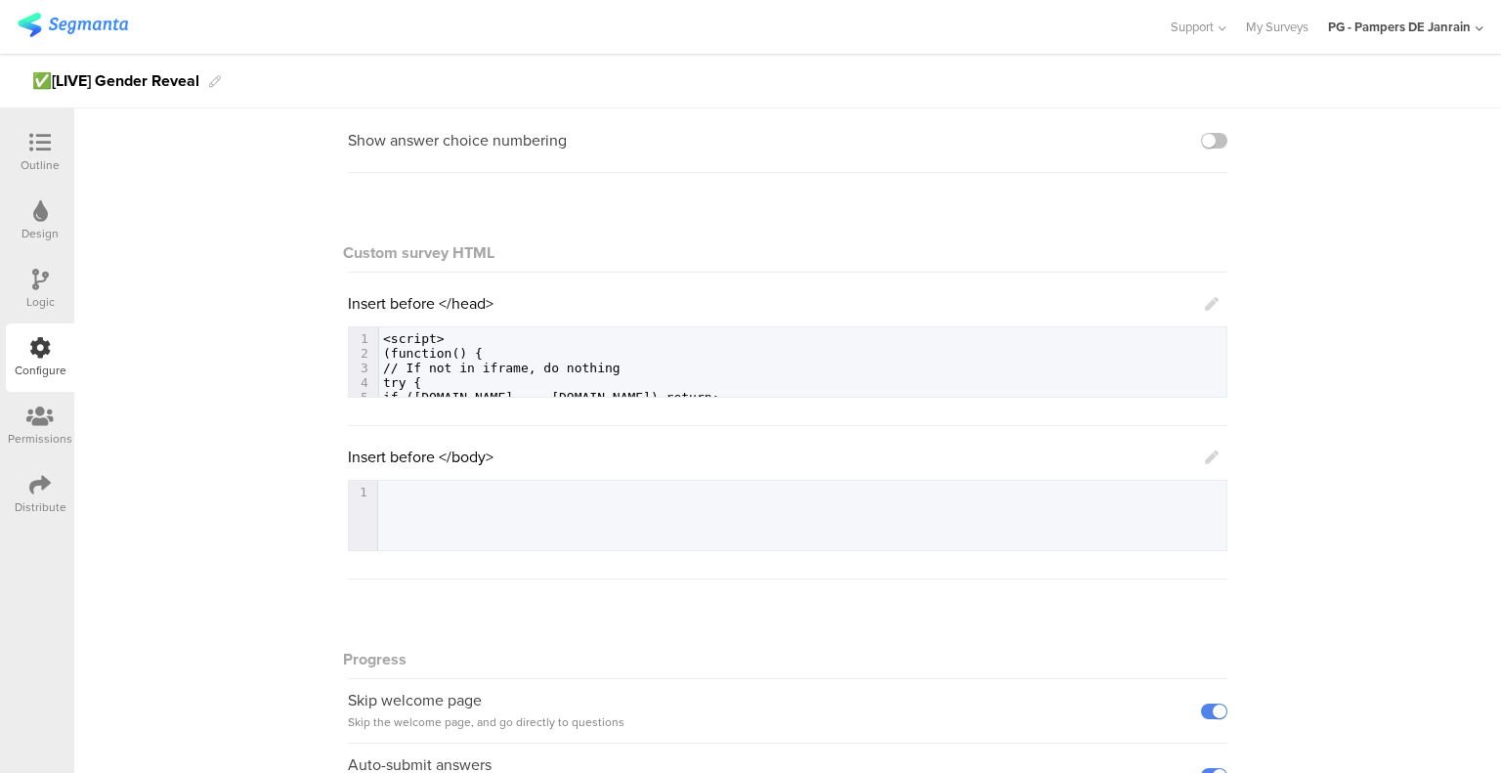
scroll to position [0, 0]
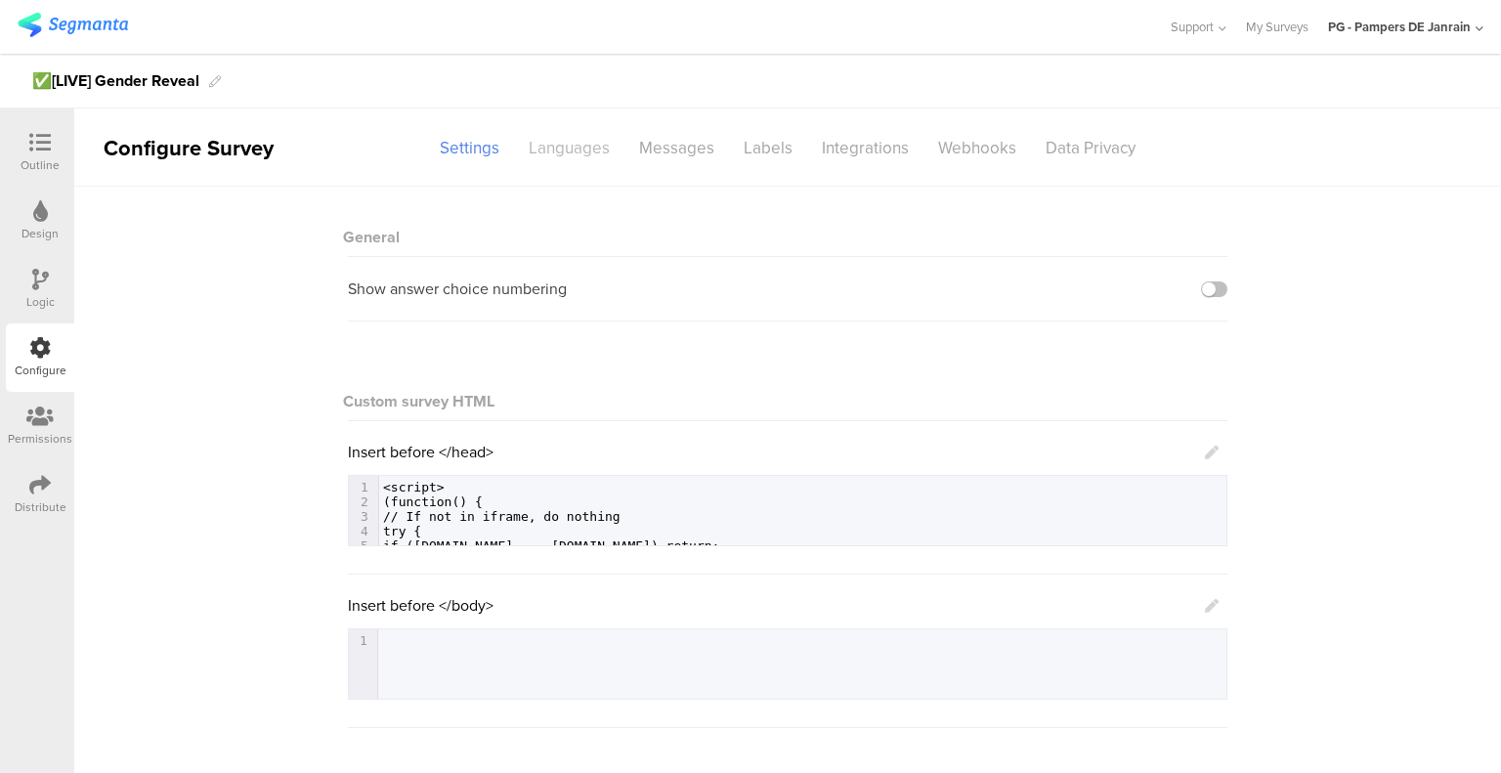
click at [580, 154] on div "Languages" at bounding box center [569, 148] width 110 height 34
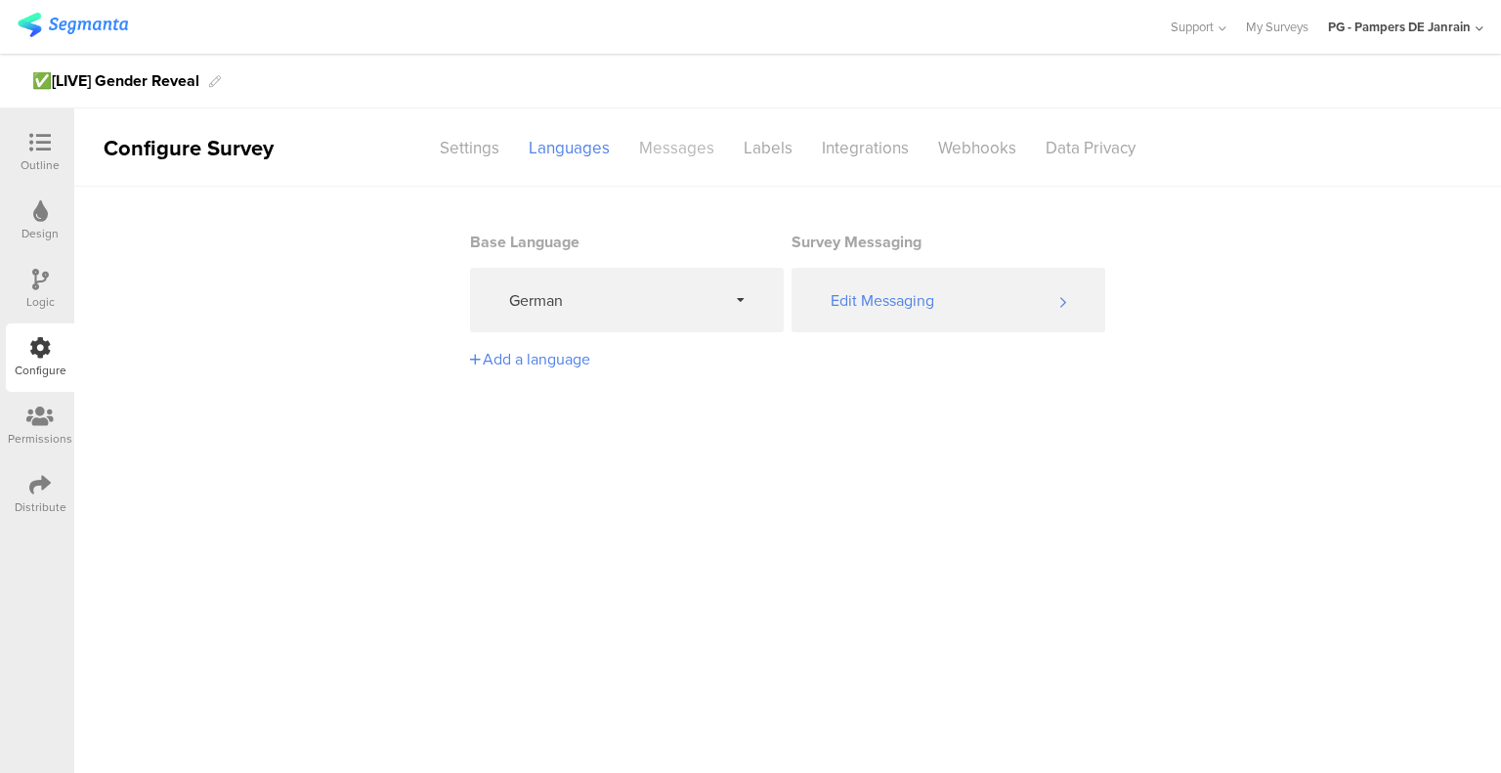
click at [657, 146] on div "Messages" at bounding box center [676, 148] width 105 height 34
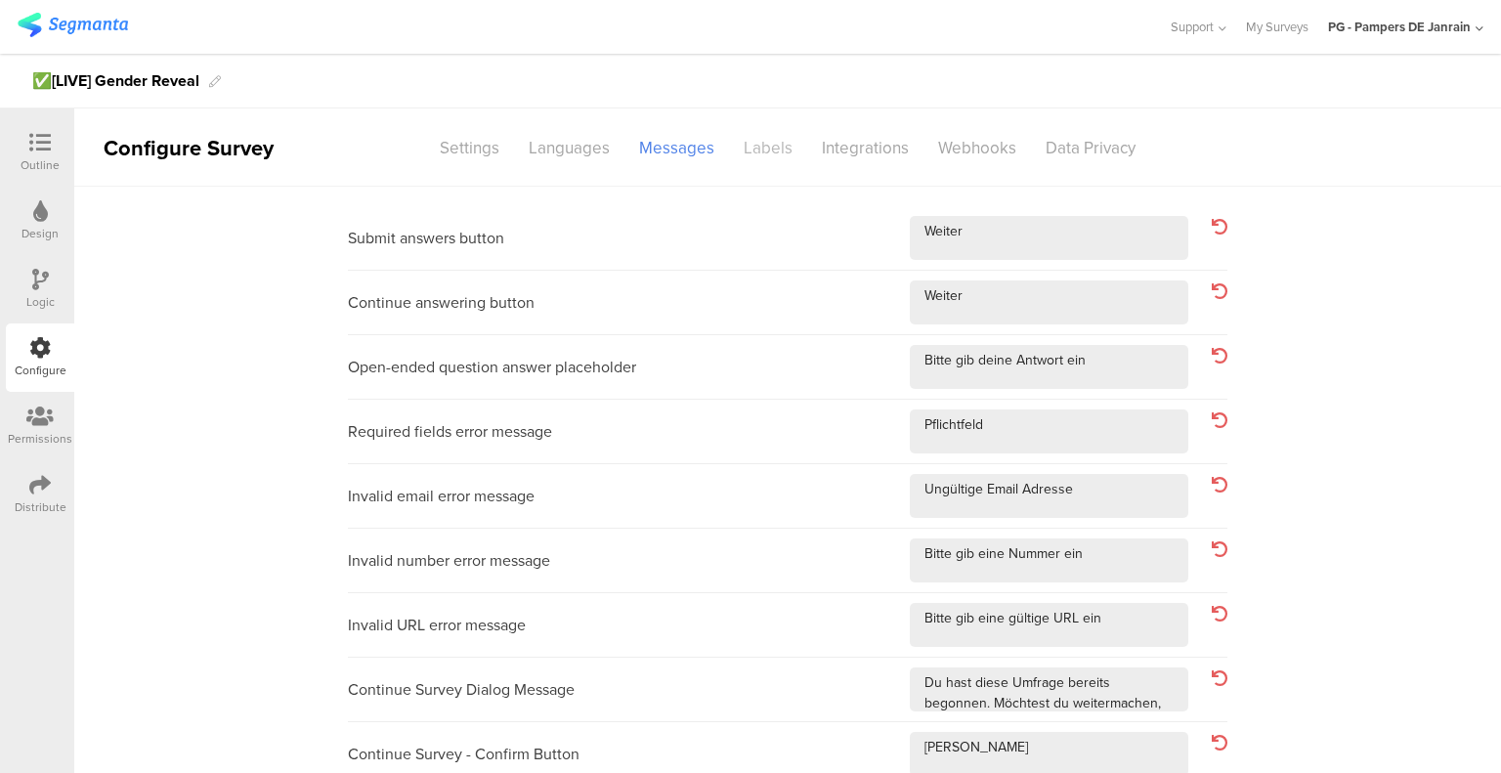
click at [751, 142] on div "Labels" at bounding box center [768, 148] width 78 height 34
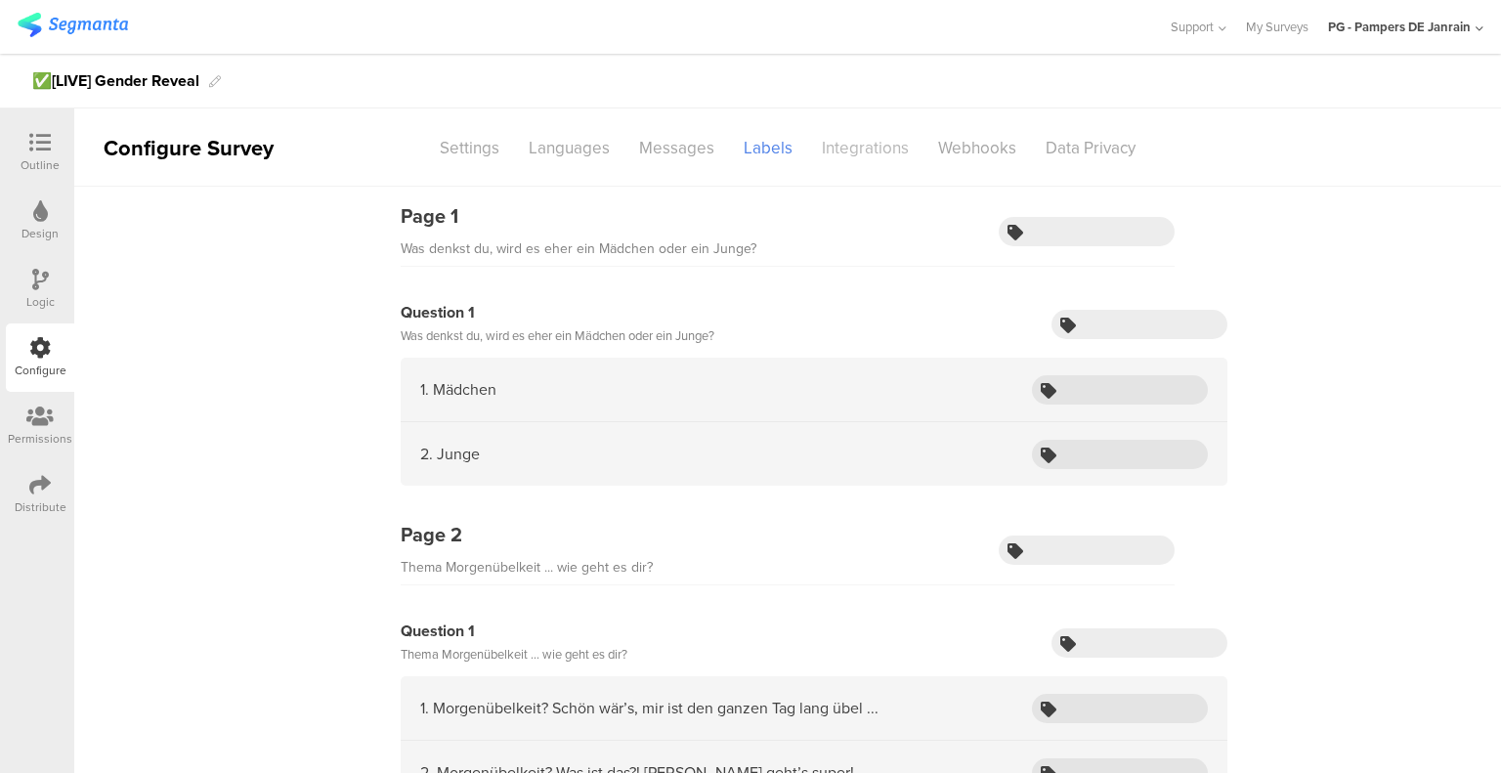
click at [885, 140] on div "Integrations" at bounding box center [865, 148] width 116 height 34
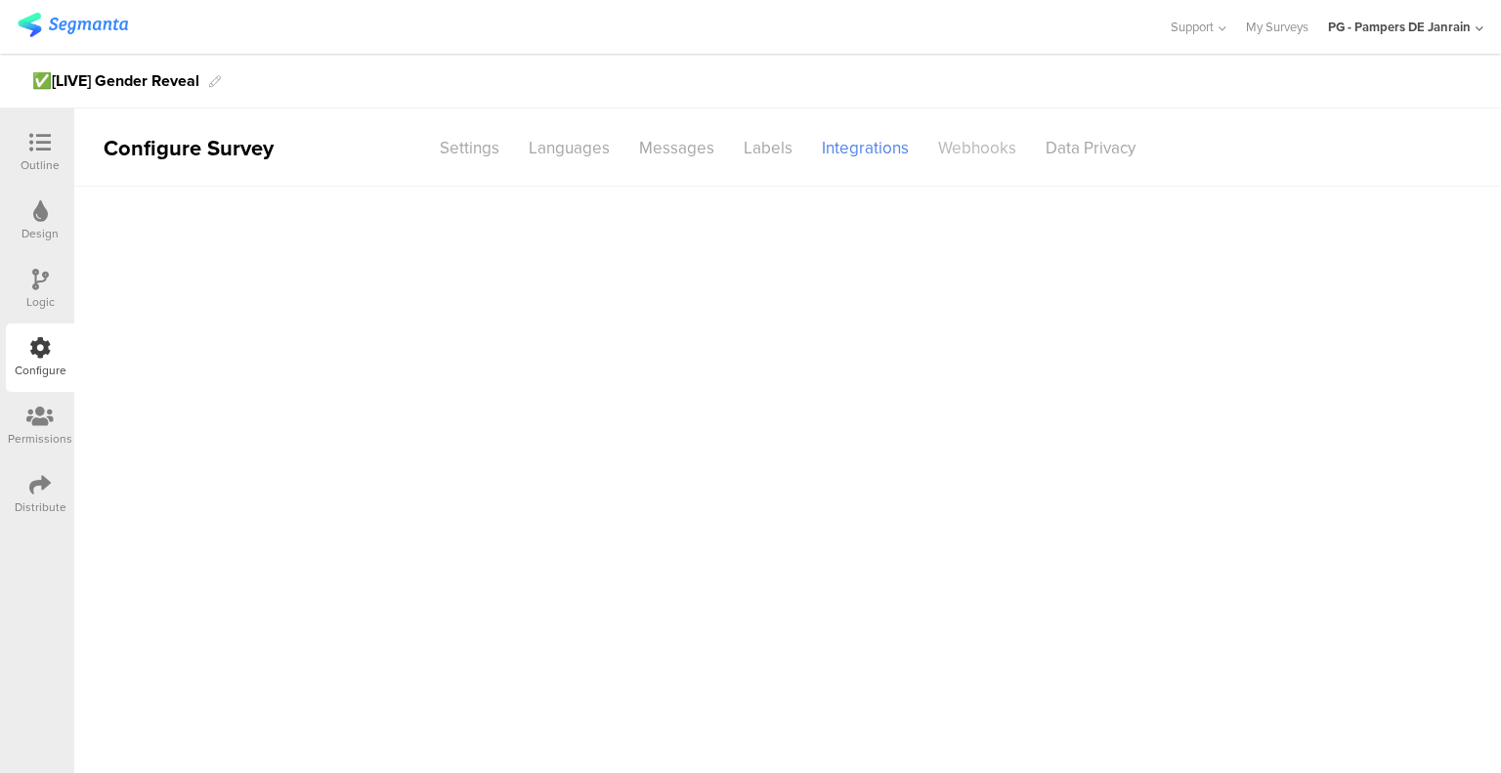
click at [978, 152] on div "Webhooks" at bounding box center [976, 148] width 107 height 34
click at [1051, 150] on div "Data Privacy" at bounding box center [1090, 148] width 119 height 34
click at [890, 145] on div "Integrations" at bounding box center [865, 148] width 116 height 34
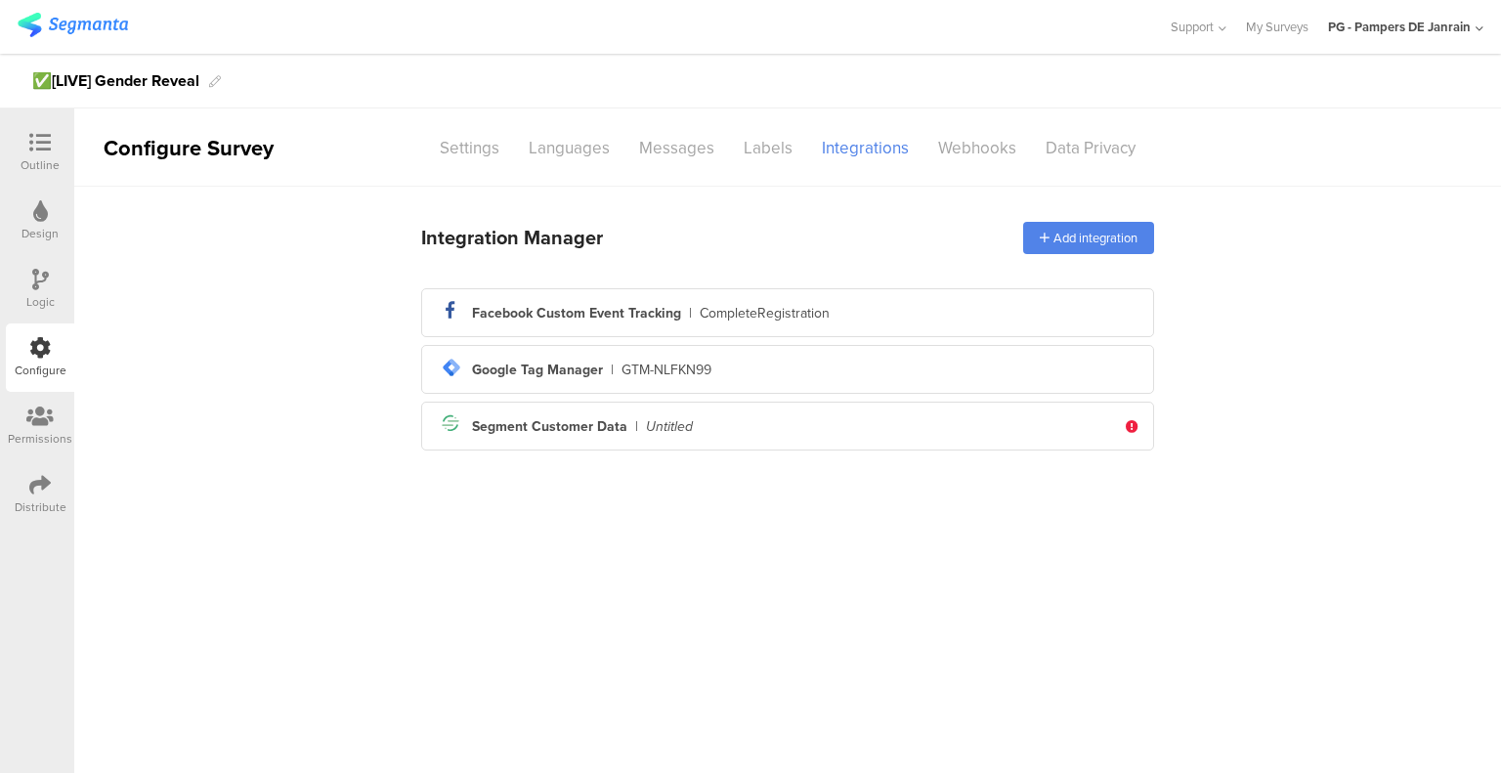
click at [51, 164] on div "Outline" at bounding box center [40, 165] width 39 height 18
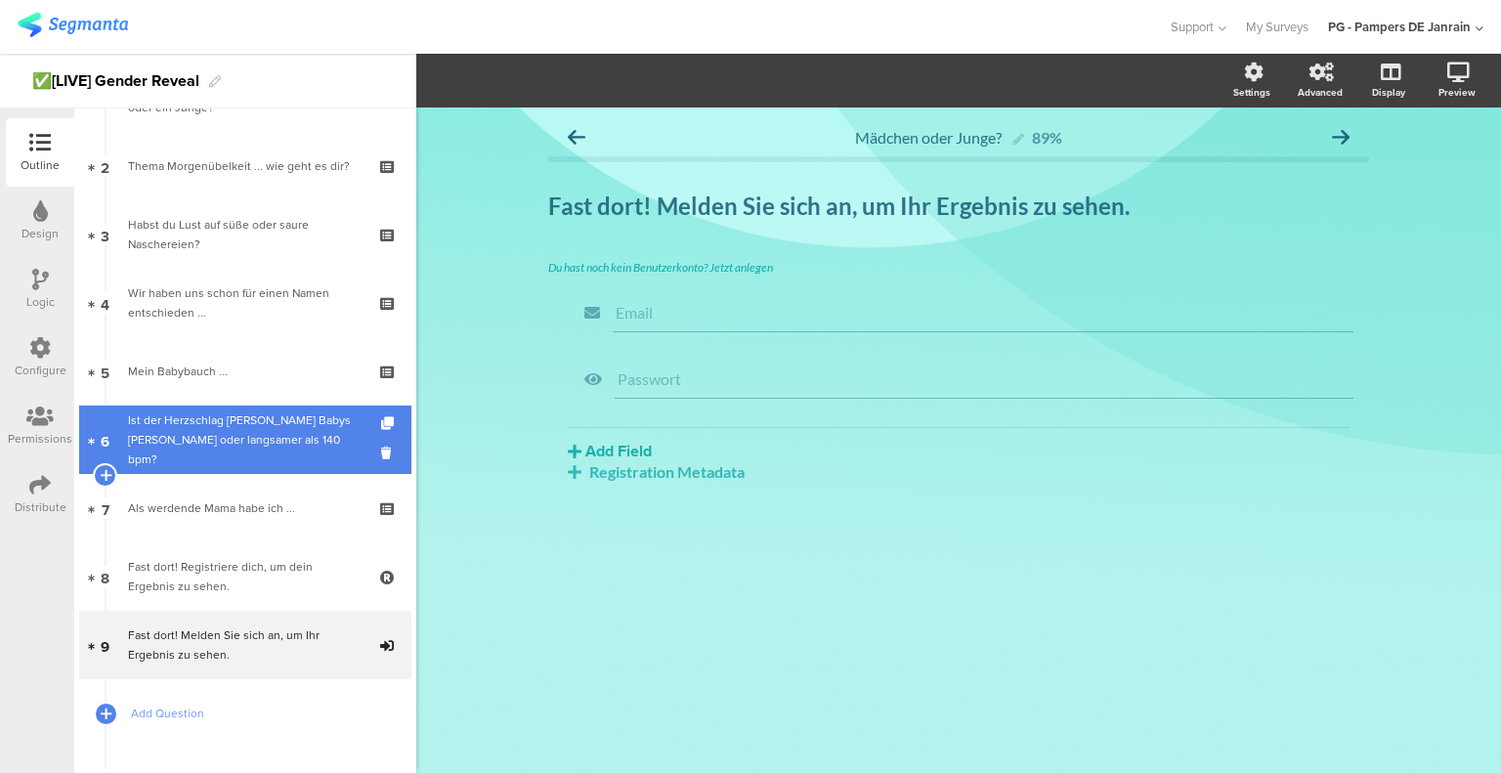
scroll to position [98, 0]
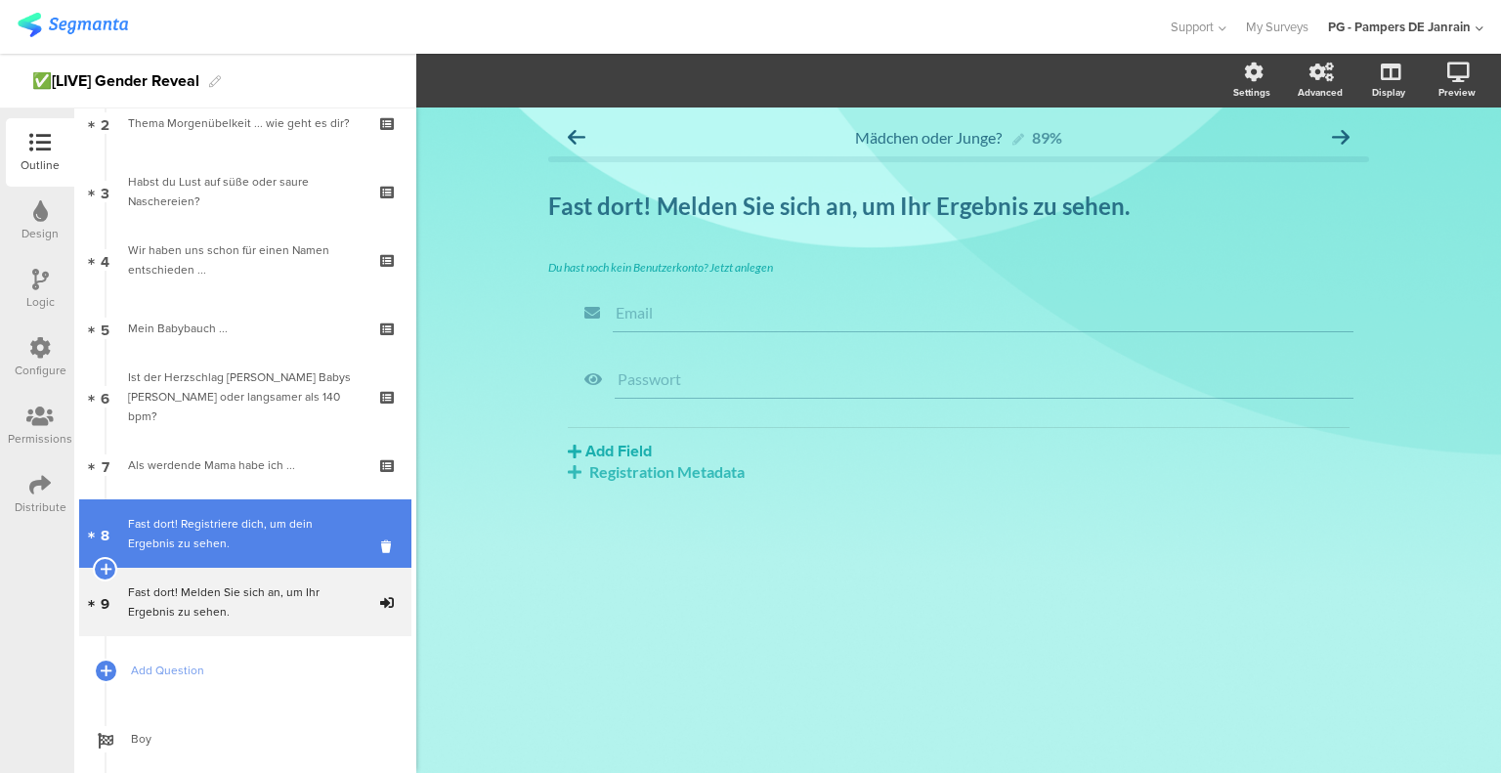
click at [262, 518] on div "Fast dort! Registriere dich, um dein Ergebnis zu sehen." at bounding box center [245, 533] width 234 height 39
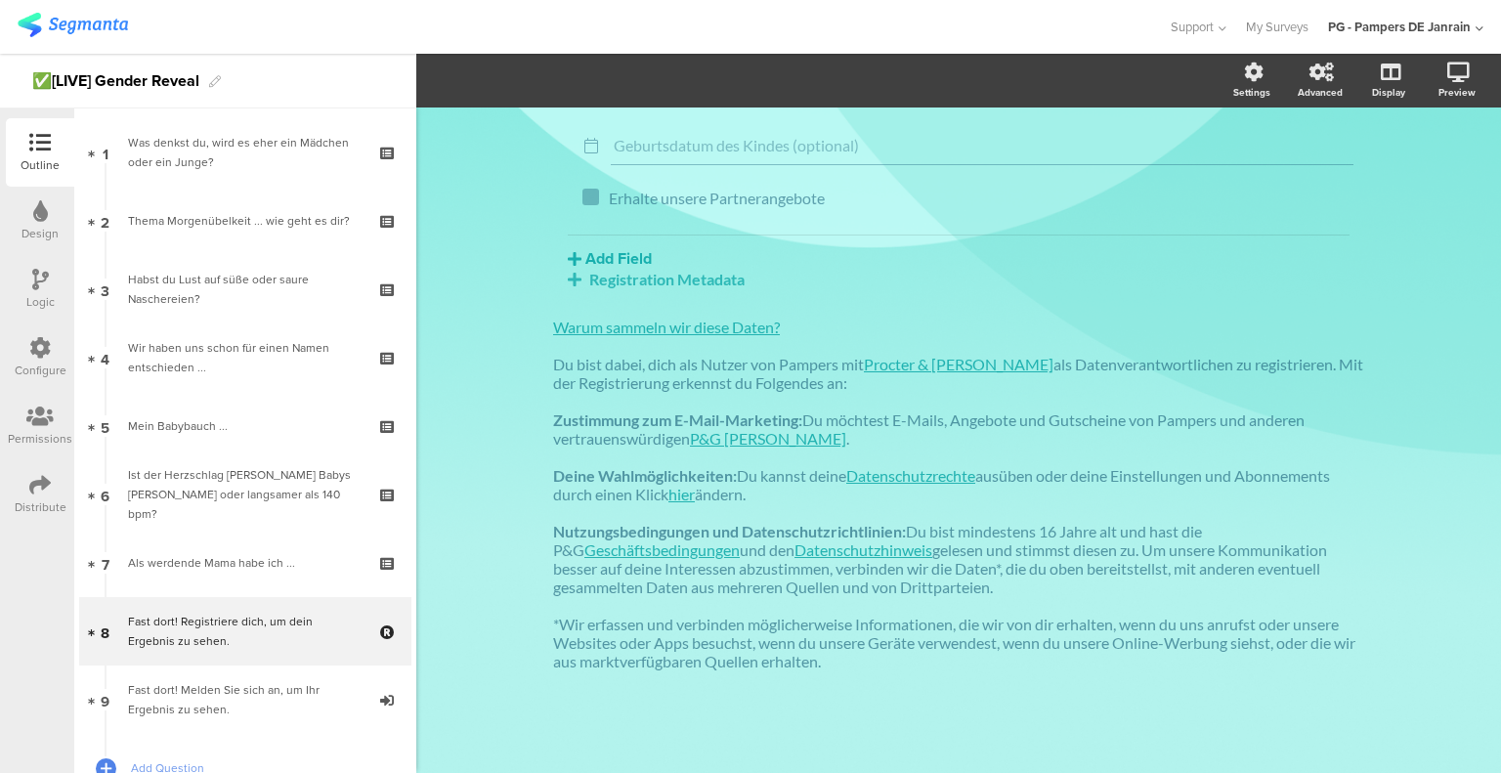
click at [58, 366] on div "Configure" at bounding box center [41, 371] width 52 height 18
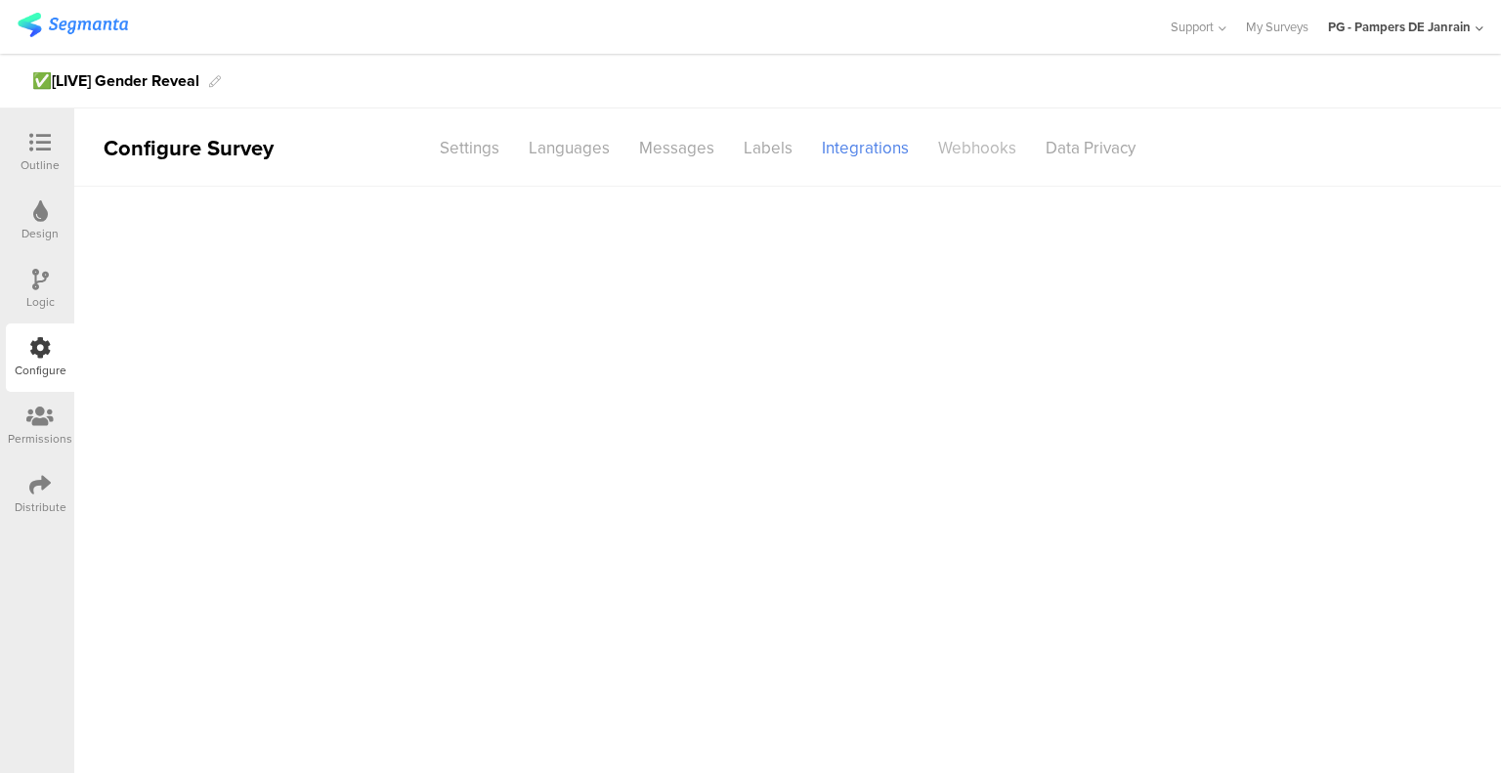
click at [950, 142] on div "Webhooks" at bounding box center [976, 148] width 107 height 34
click at [689, 153] on div "Messages" at bounding box center [676, 148] width 105 height 34
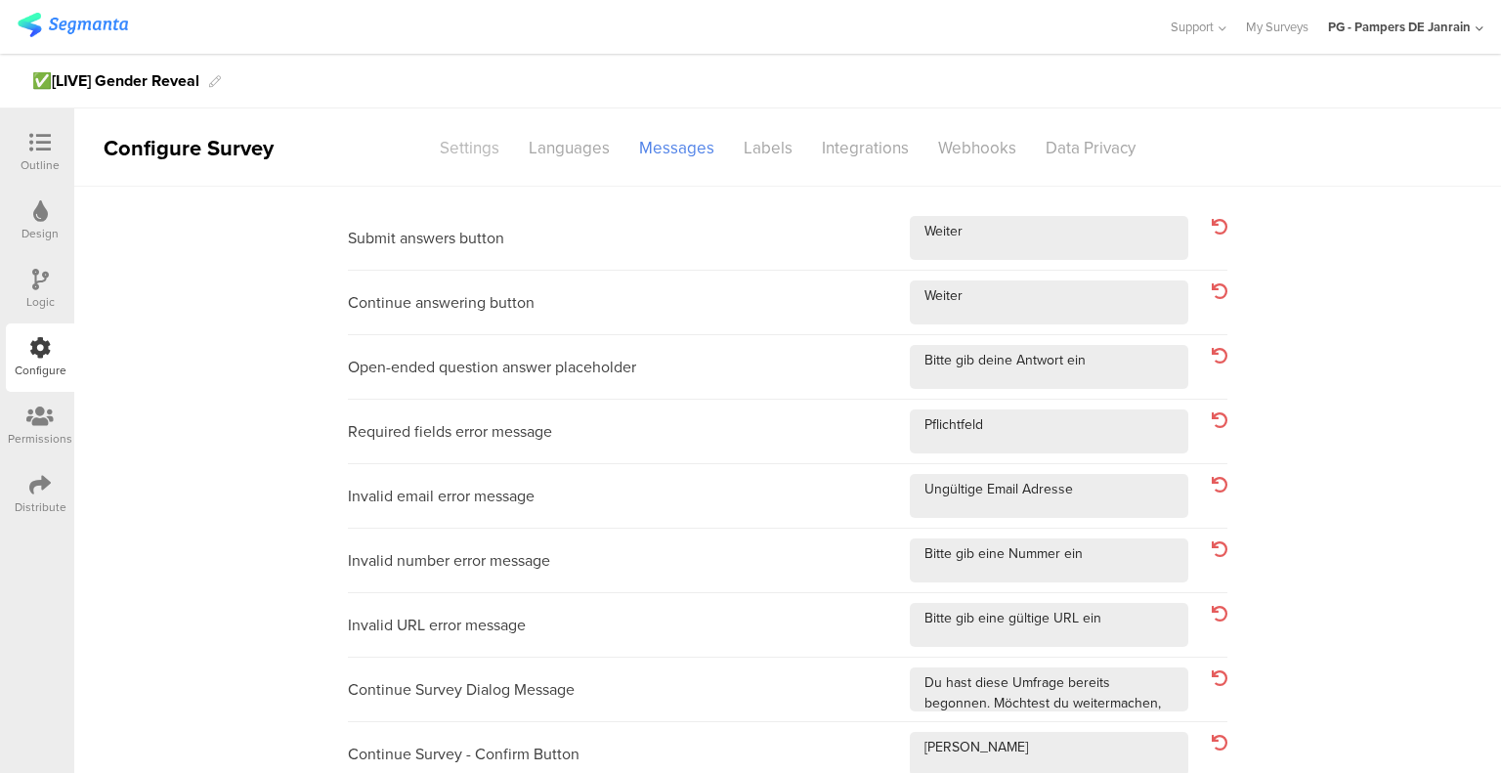
click at [474, 158] on div "Settings" at bounding box center [469, 148] width 89 height 34
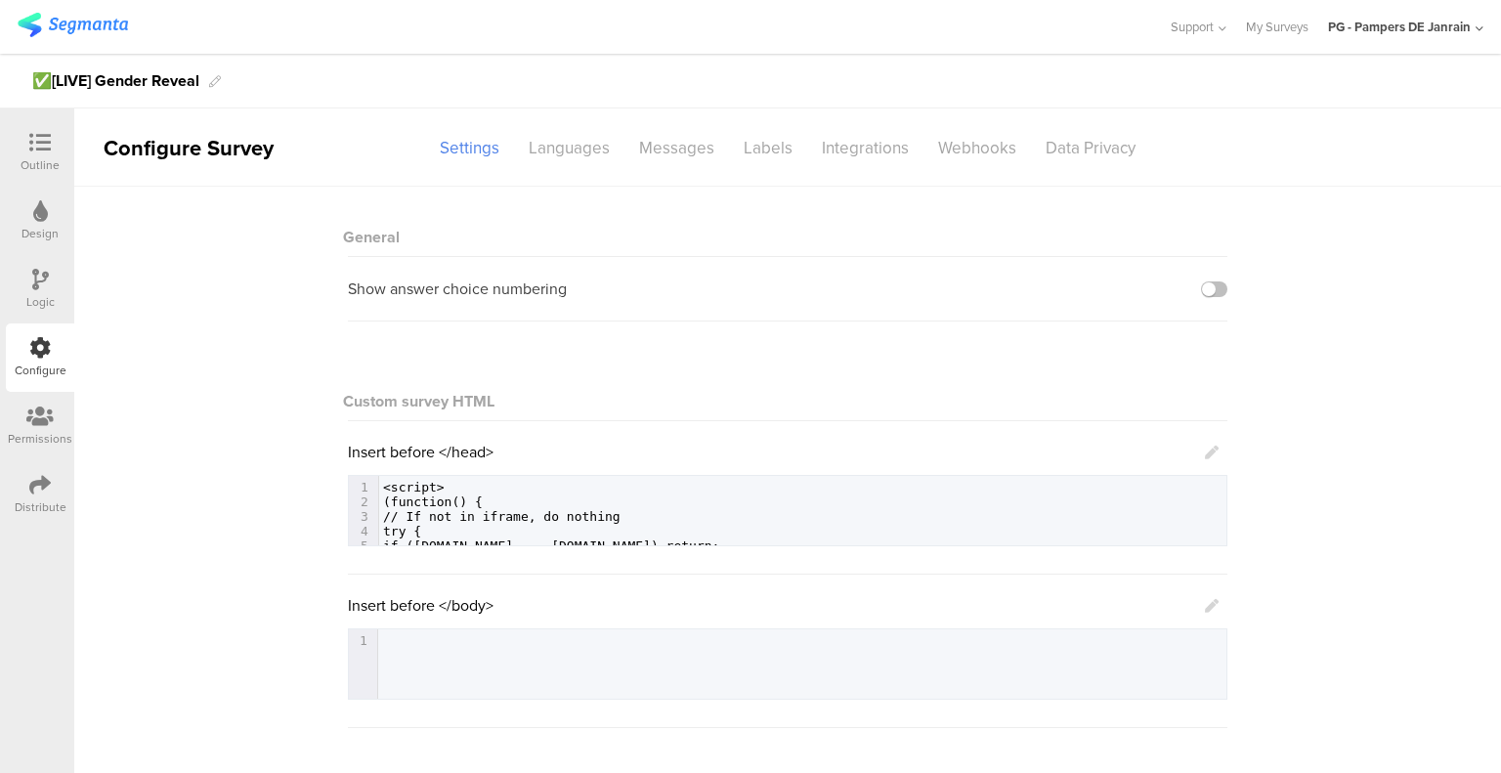
click at [37, 511] on div "Distribute" at bounding box center [41, 507] width 52 height 18
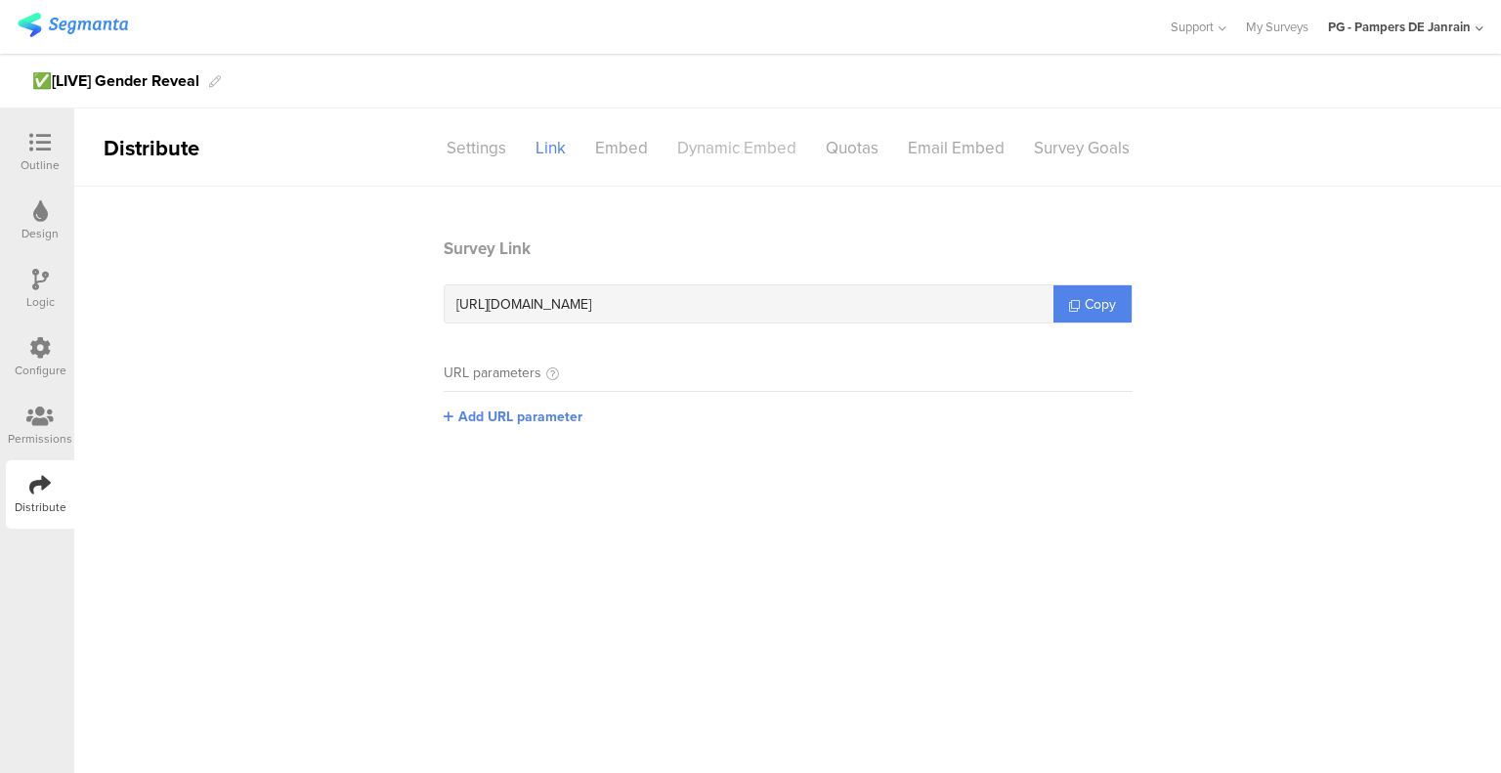
click at [720, 144] on div "Dynamic Embed" at bounding box center [737, 148] width 149 height 34
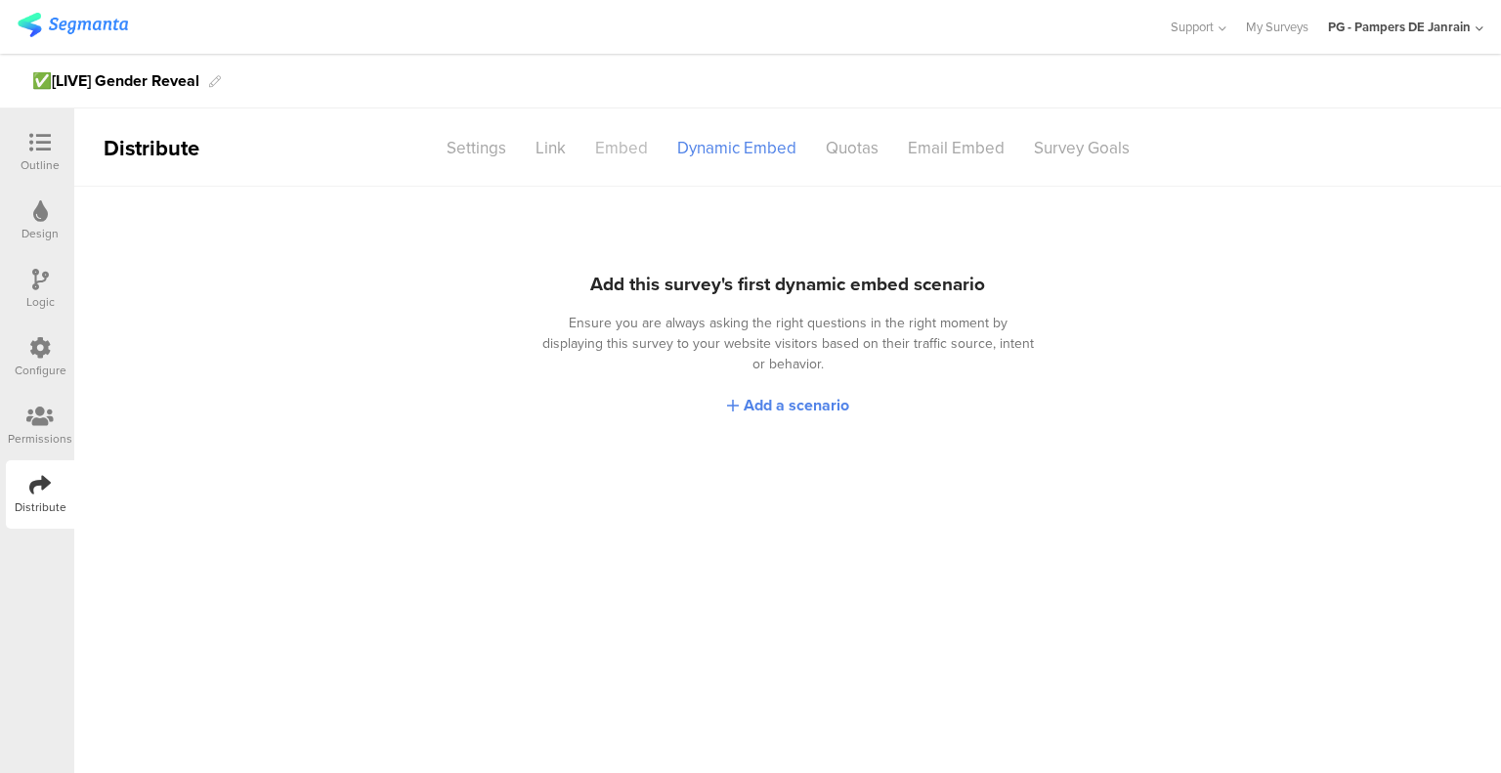
click at [619, 146] on div "Embed" at bounding box center [621, 148] width 82 height 34
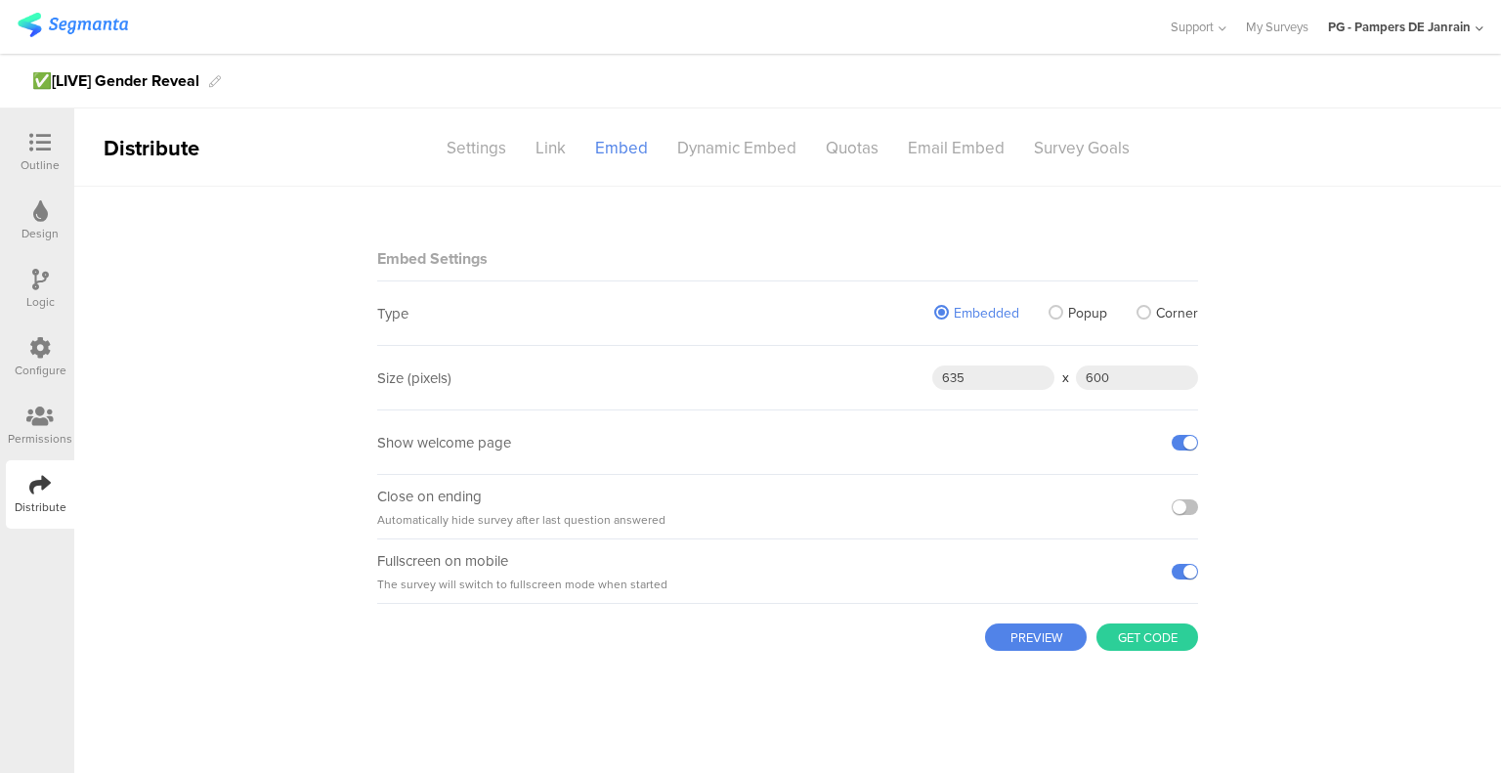
click at [1132, 634] on button "Get code" at bounding box center [1147, 636] width 102 height 27
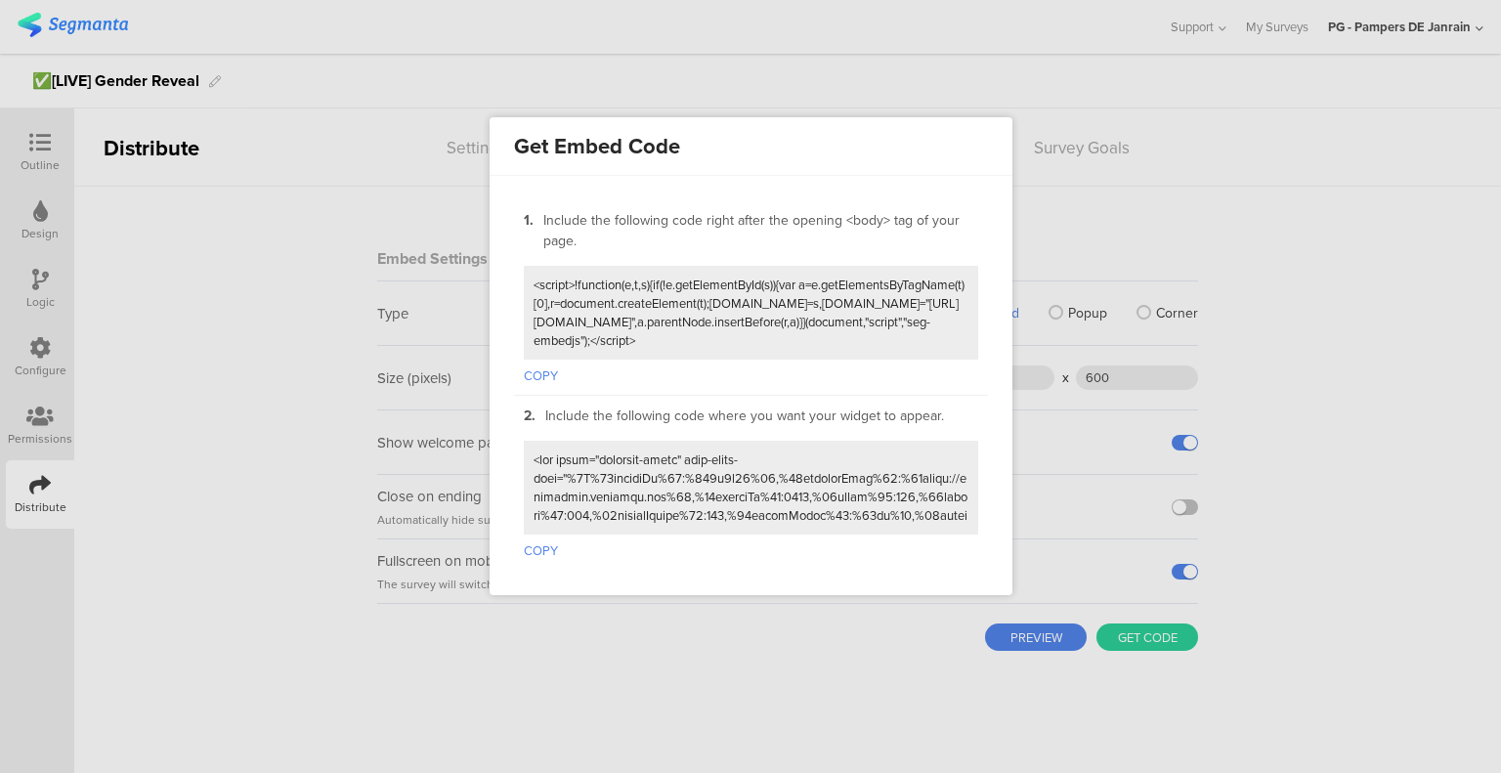
click at [828, 490] on textarea at bounding box center [751, 487] width 435 height 74
click at [606, 667] on div at bounding box center [750, 386] width 1501 height 773
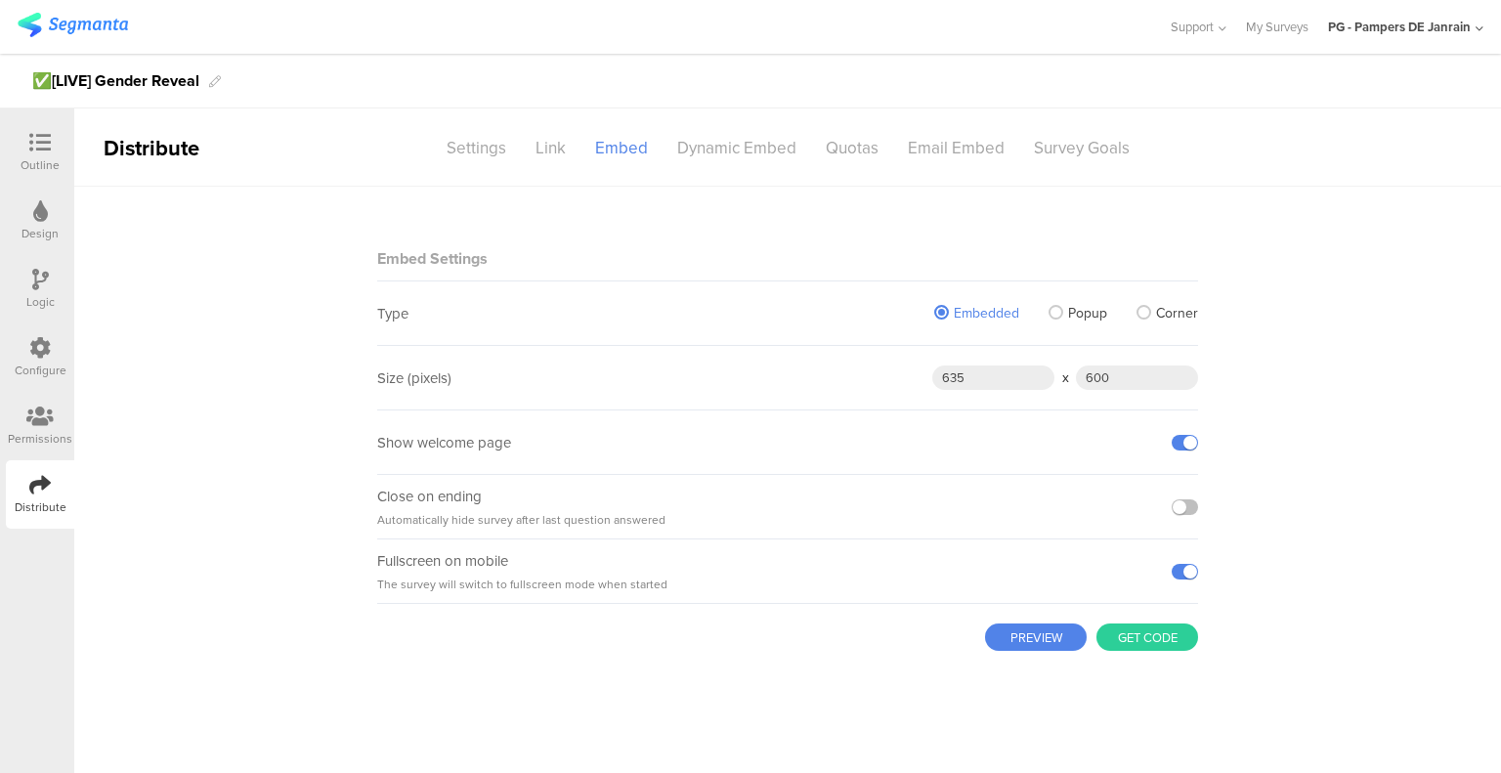
click at [50, 158] on div "Outline" at bounding box center [40, 165] width 39 height 18
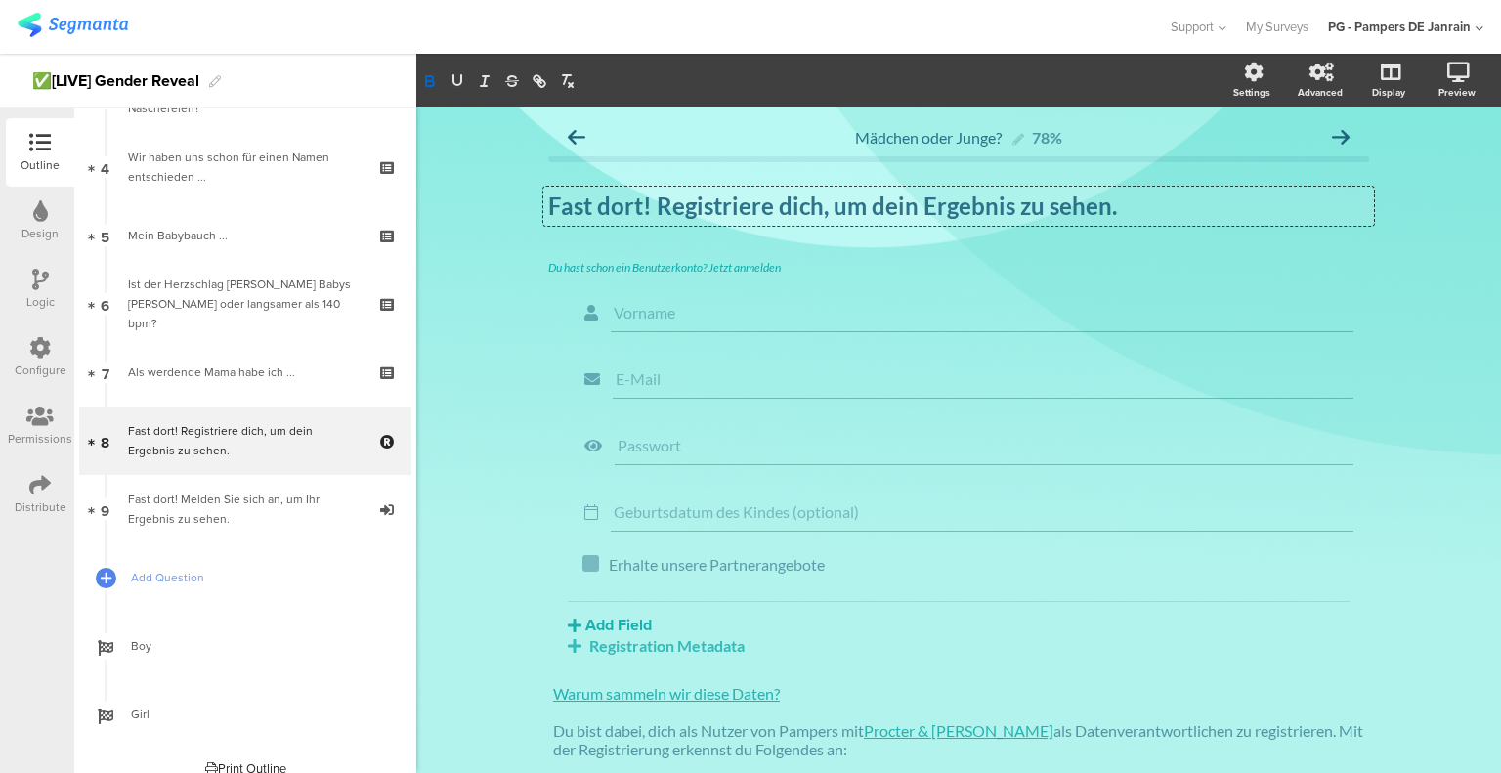
click at [752, 212] on div "Fast dort! Registriere dich, um dein Ergebnis zu sehen. Fast dort! Registriere …" at bounding box center [958, 206] width 831 height 39
click at [752, 212] on strong "Fast dort! Registriere dich, um dein Ergebnis zu sehen." at bounding box center [832, 206] width 569 height 28
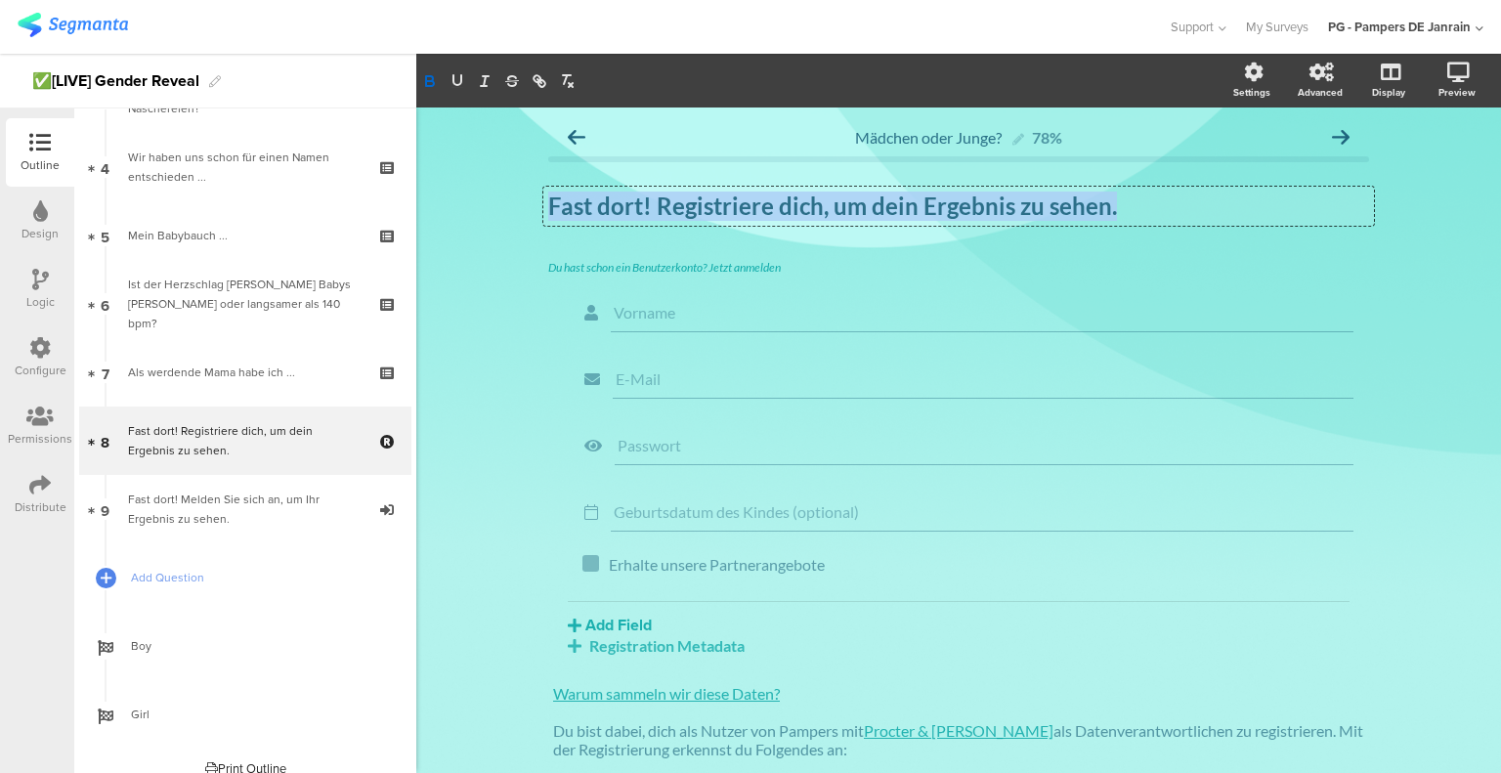
click at [752, 212] on strong "Fast dort! Registriere dich, um dein Ergebnis zu sehen." at bounding box center [832, 206] width 569 height 28
copy strong "Fast dort! Registriere dich, um dein Ergebnis zu sehen."
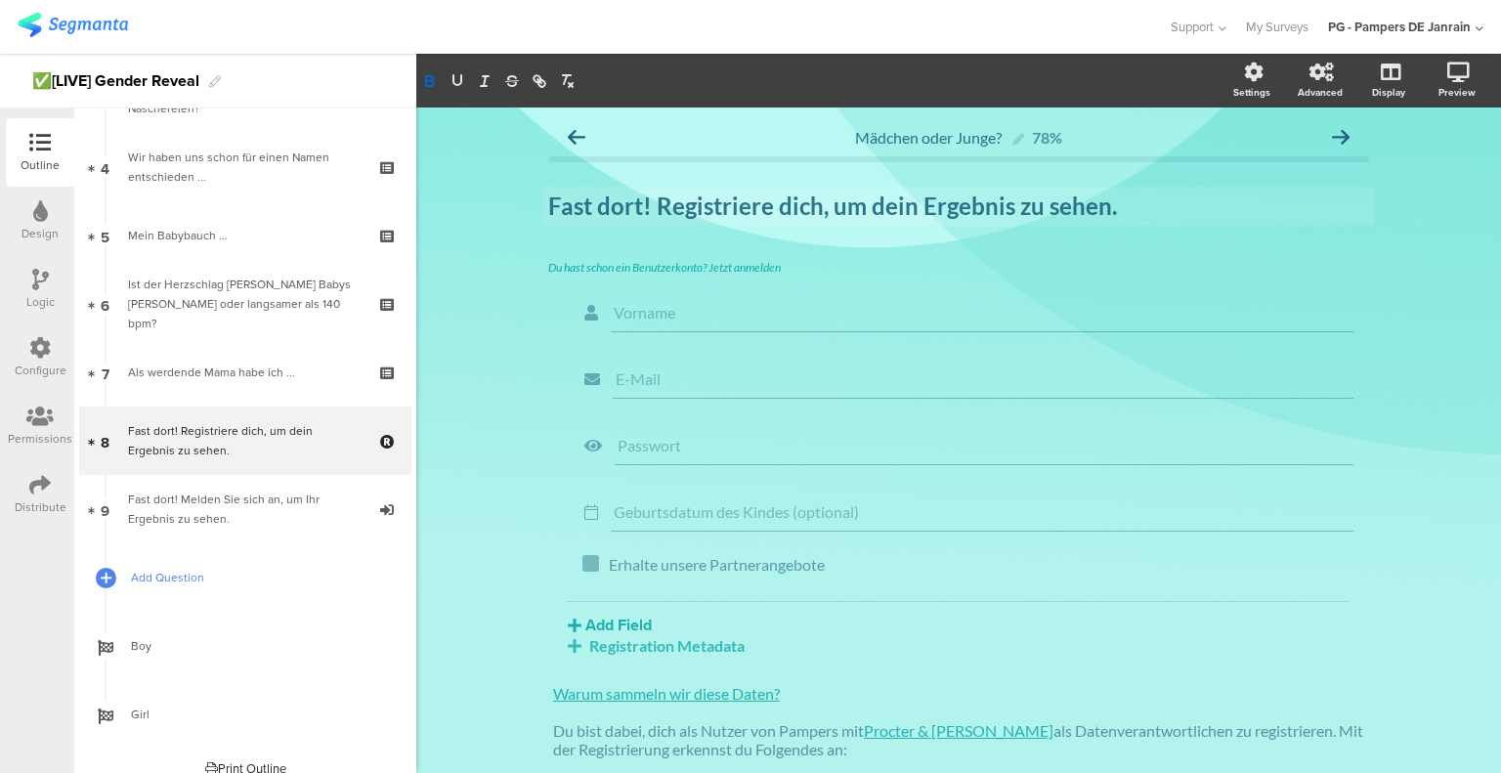
click at [165, 570] on span "Add Question" at bounding box center [256, 578] width 250 height 20
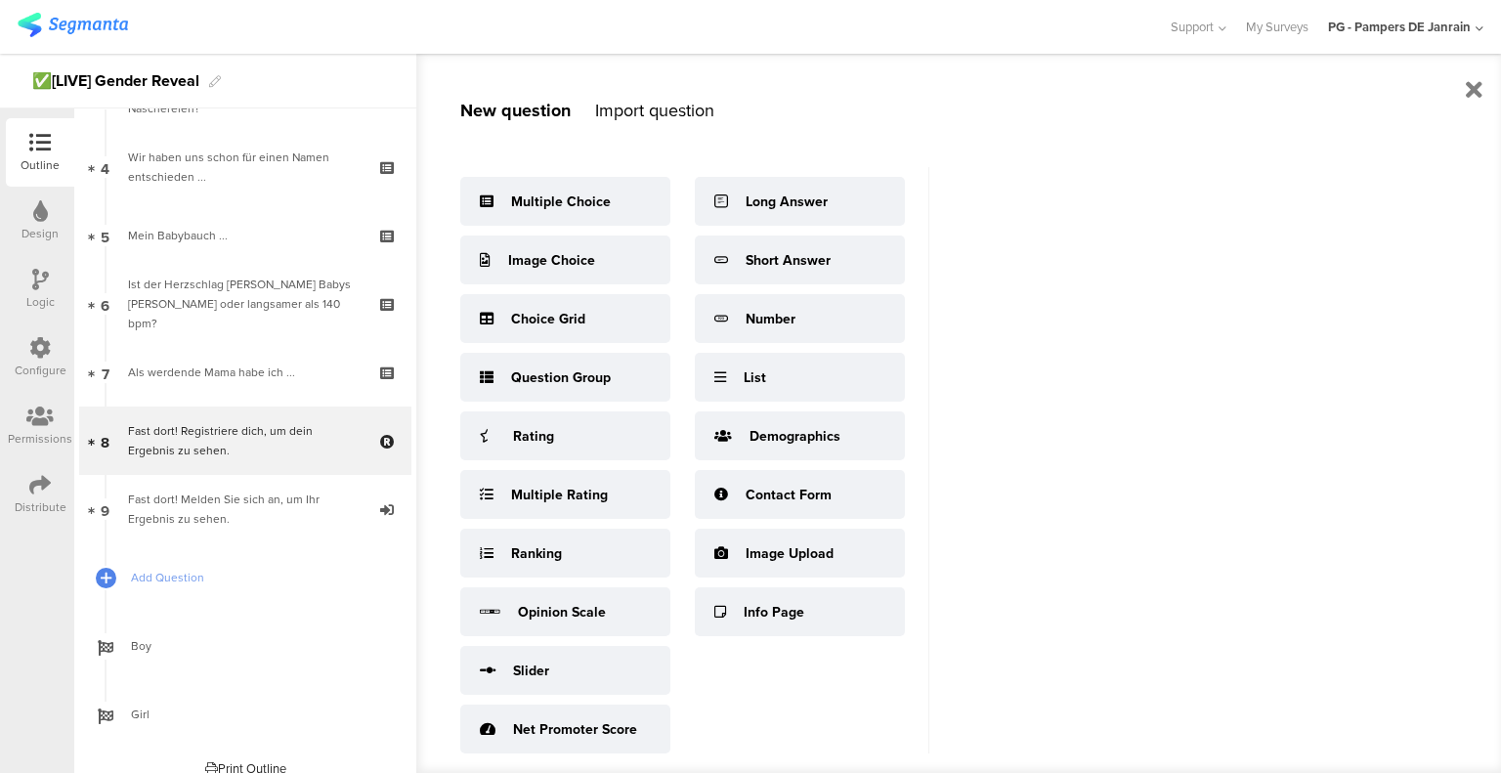
click at [669, 81] on div "New question Import question Multiple Choice Image Choice Choice Grid Question …" at bounding box center [672, 413] width 513 height 719
click at [665, 105] on div "Import question" at bounding box center [654, 110] width 119 height 25
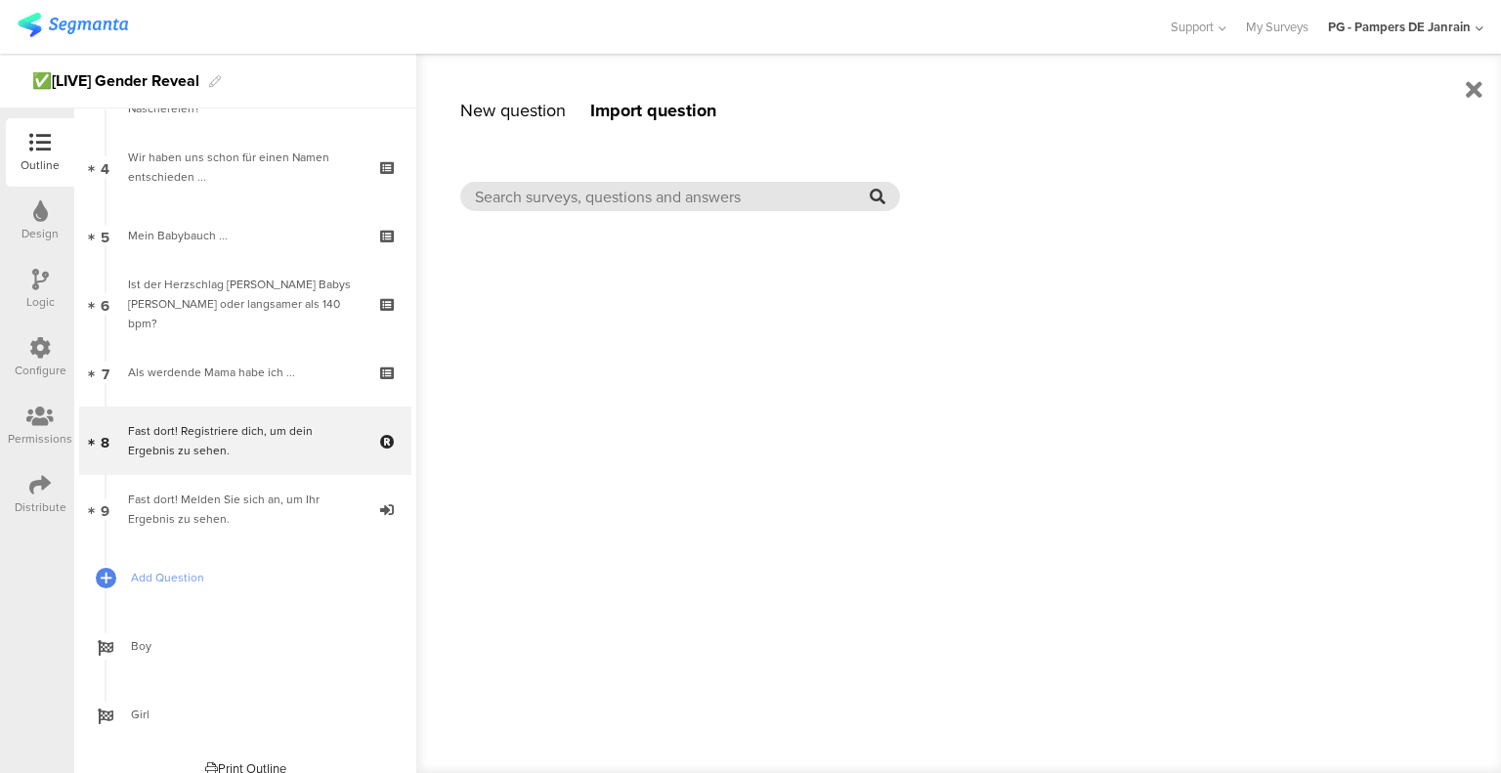
click at [835, 202] on input "text" at bounding box center [672, 197] width 395 height 22
paste input "Fast geschafft! Registriere dich, um dein Ergebnis zu sehen.﻿"
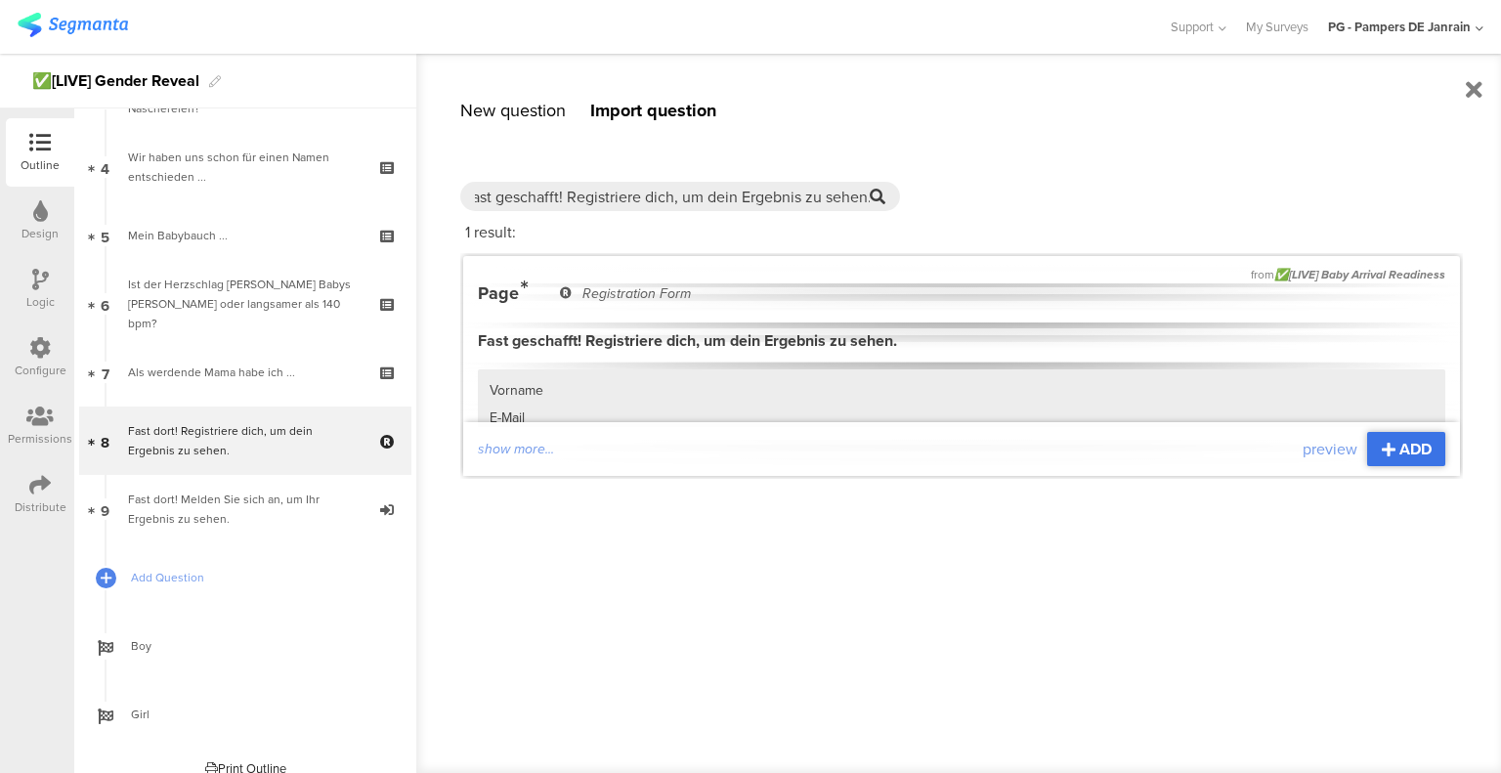
type input "Fast geschafft! Registriere dich, um dein Ergebnis zu sehen.﻿"
click at [1407, 445] on span "ADD" at bounding box center [1415, 449] width 32 height 22
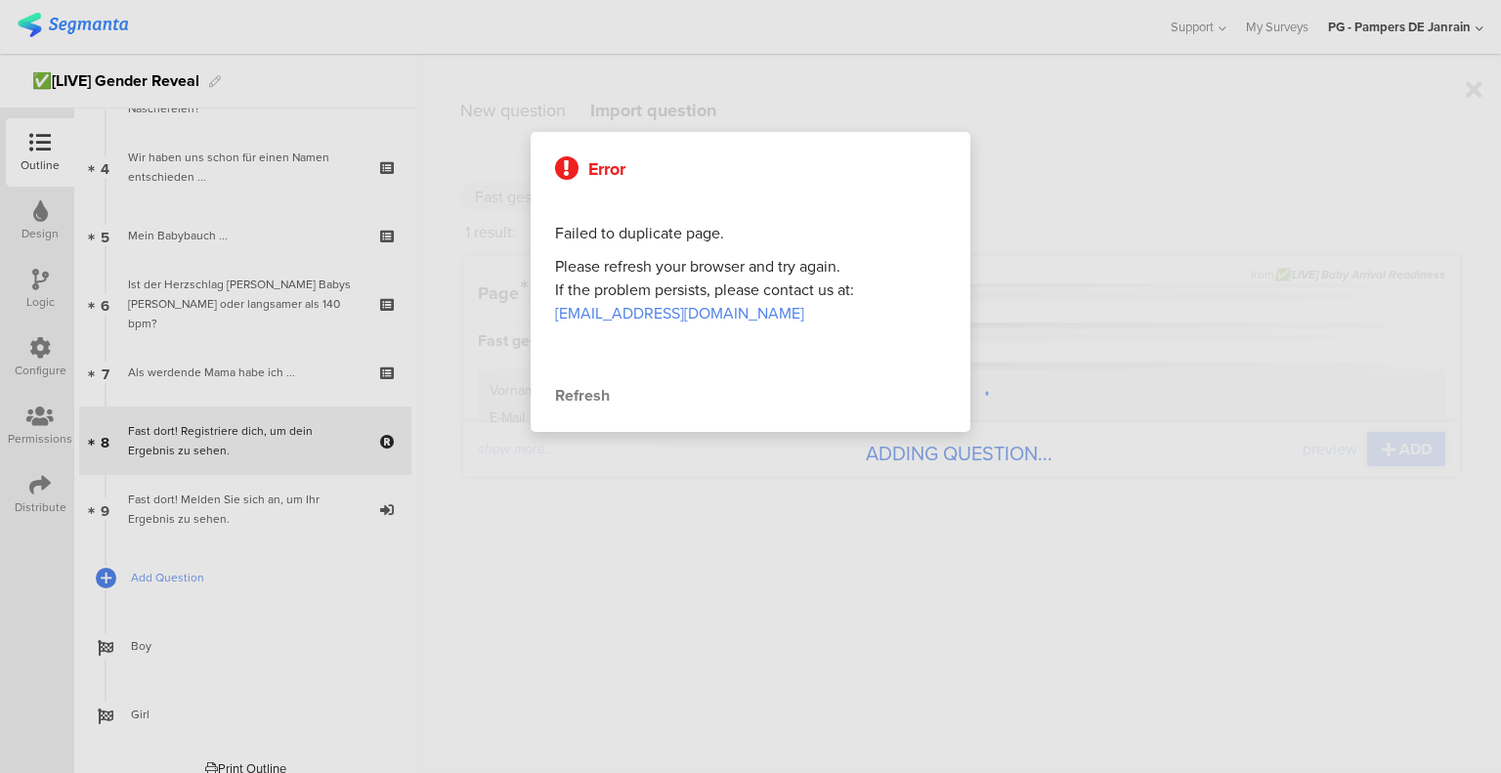
click at [583, 396] on div "Refresh" at bounding box center [750, 395] width 391 height 23
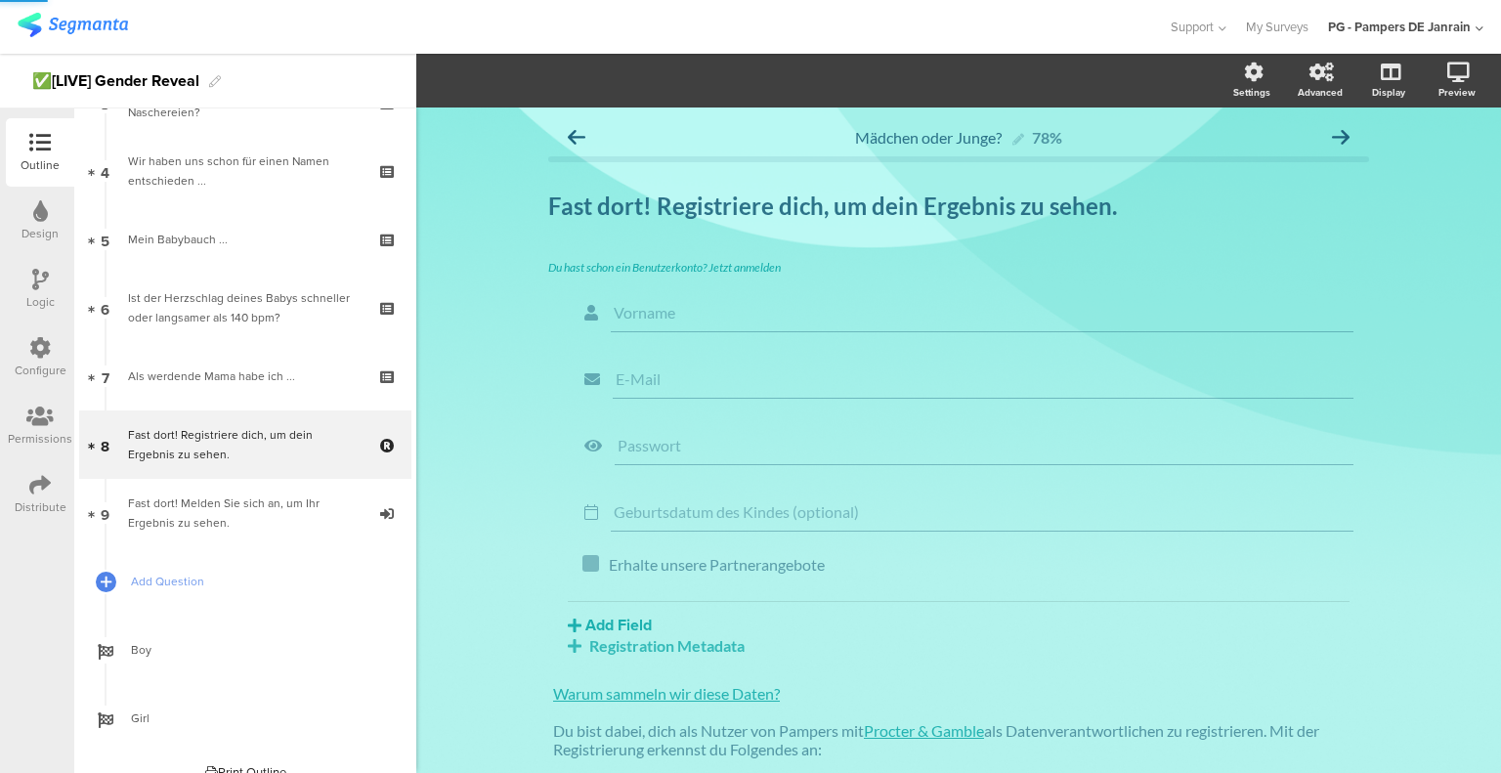
scroll to position [191, 0]
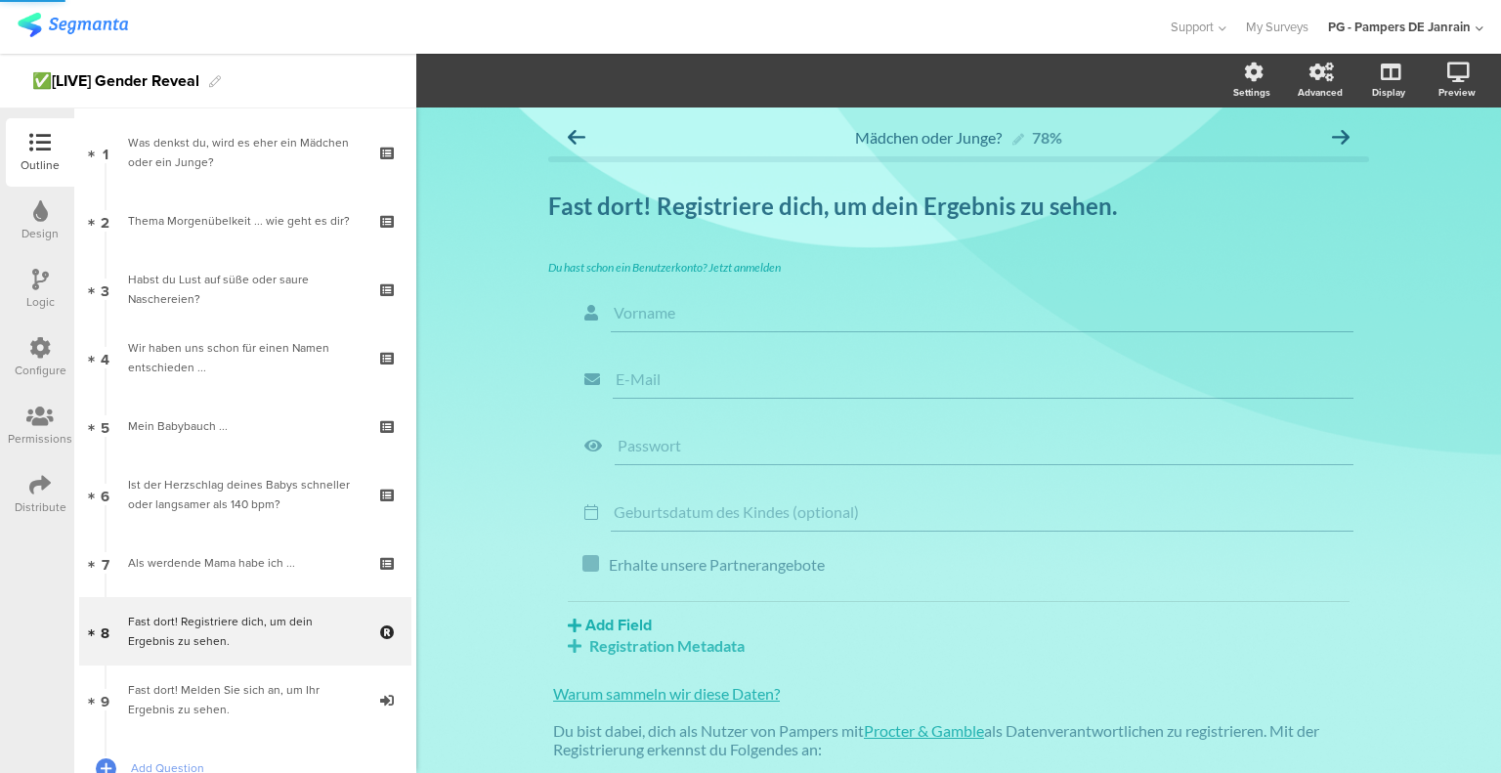
scroll to position [191, 0]
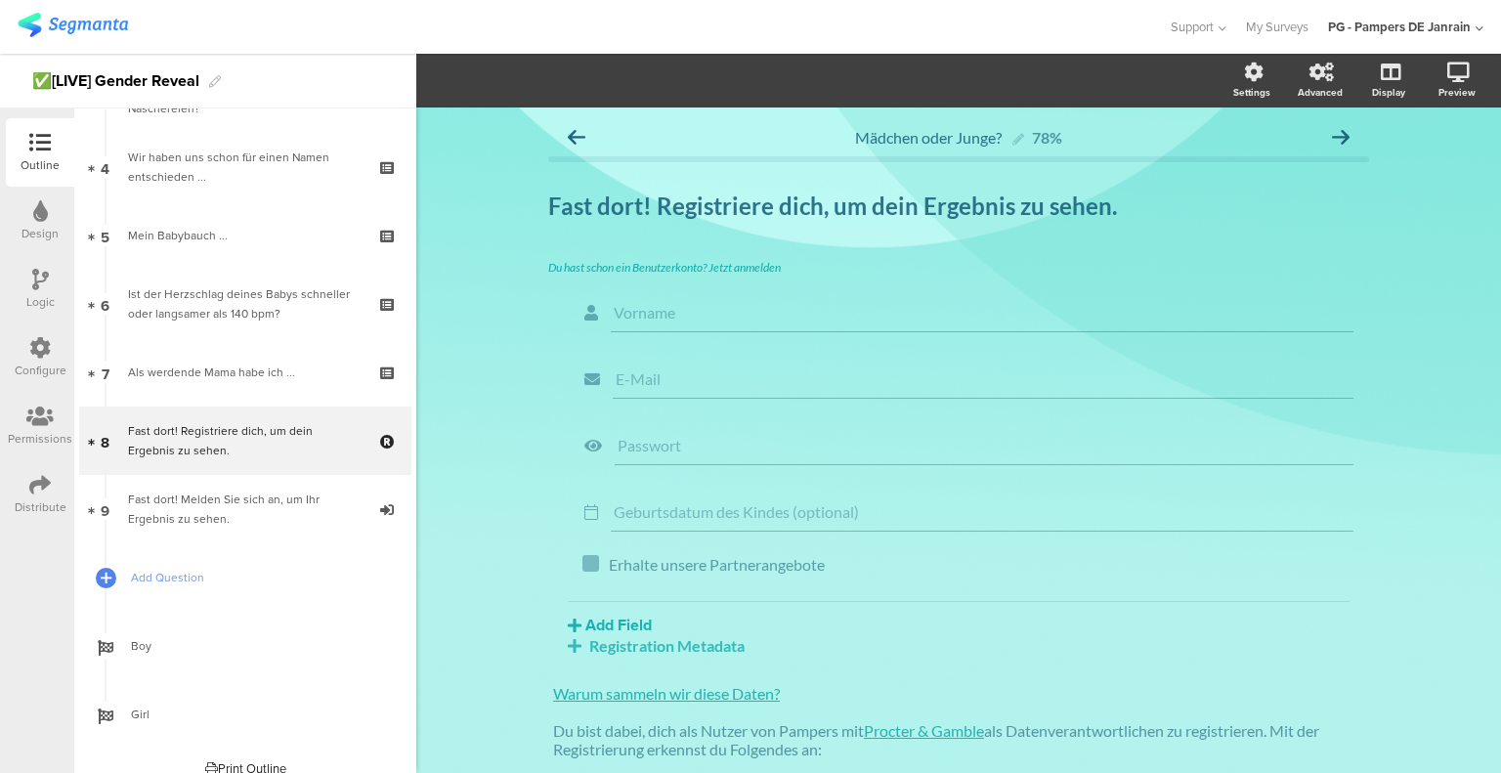
click at [118, 27] on img at bounding box center [73, 25] width 110 height 24
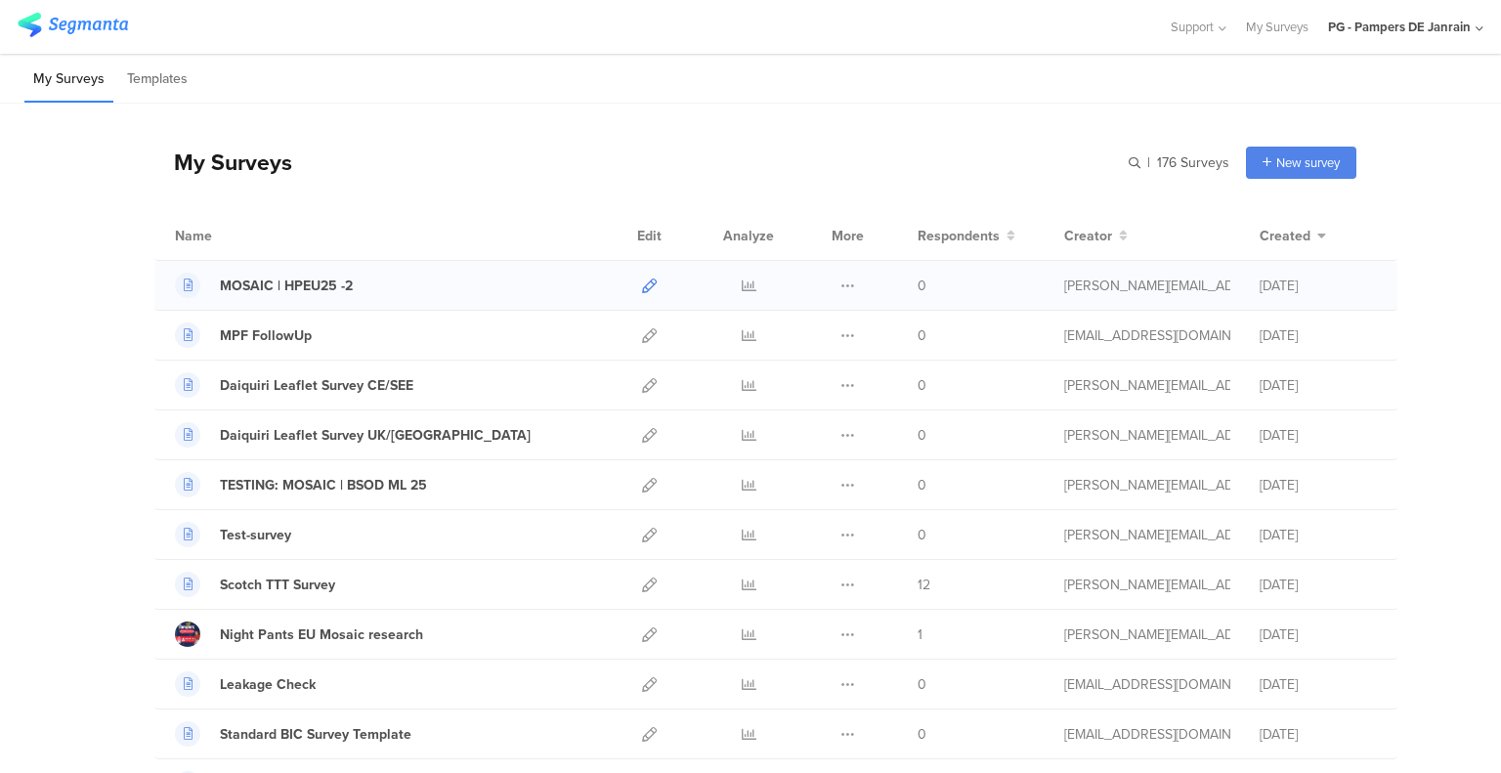
click at [643, 288] on icon at bounding box center [649, 286] width 15 height 15
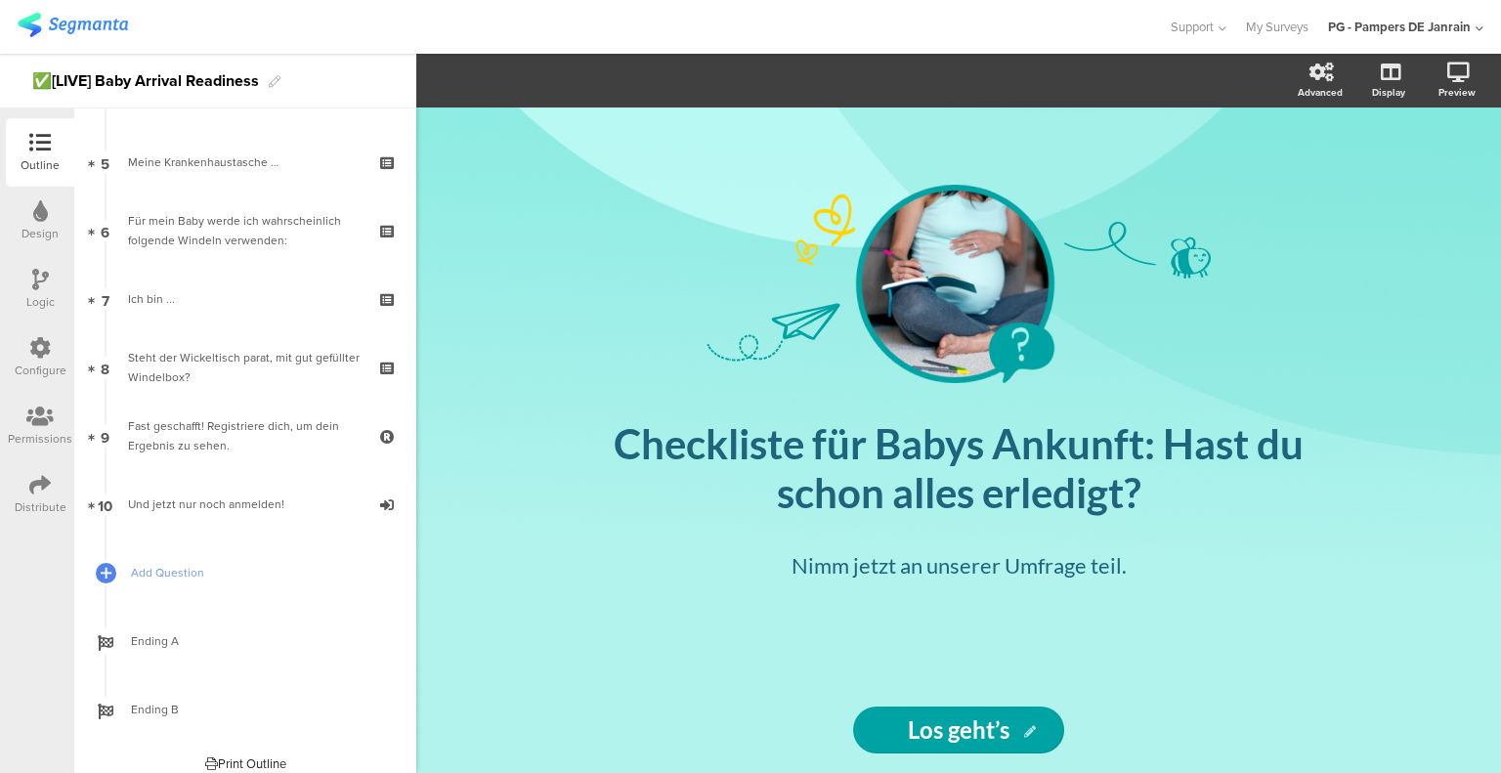
scroll to position [278, 0]
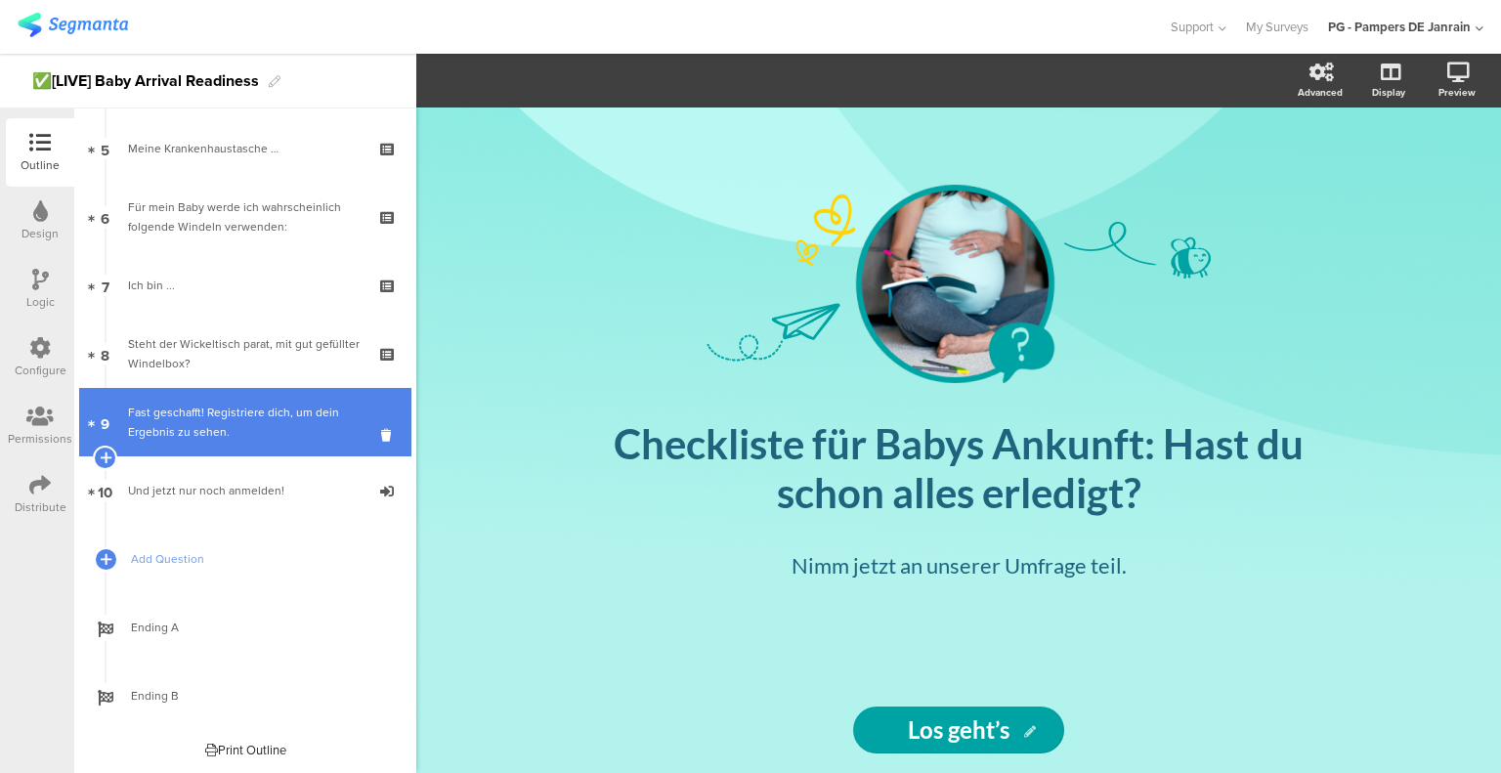
click at [281, 432] on div "Fast geschafft! Registriere dich, um dein Ergebnis zu sehen.﻿" at bounding box center [245, 422] width 234 height 39
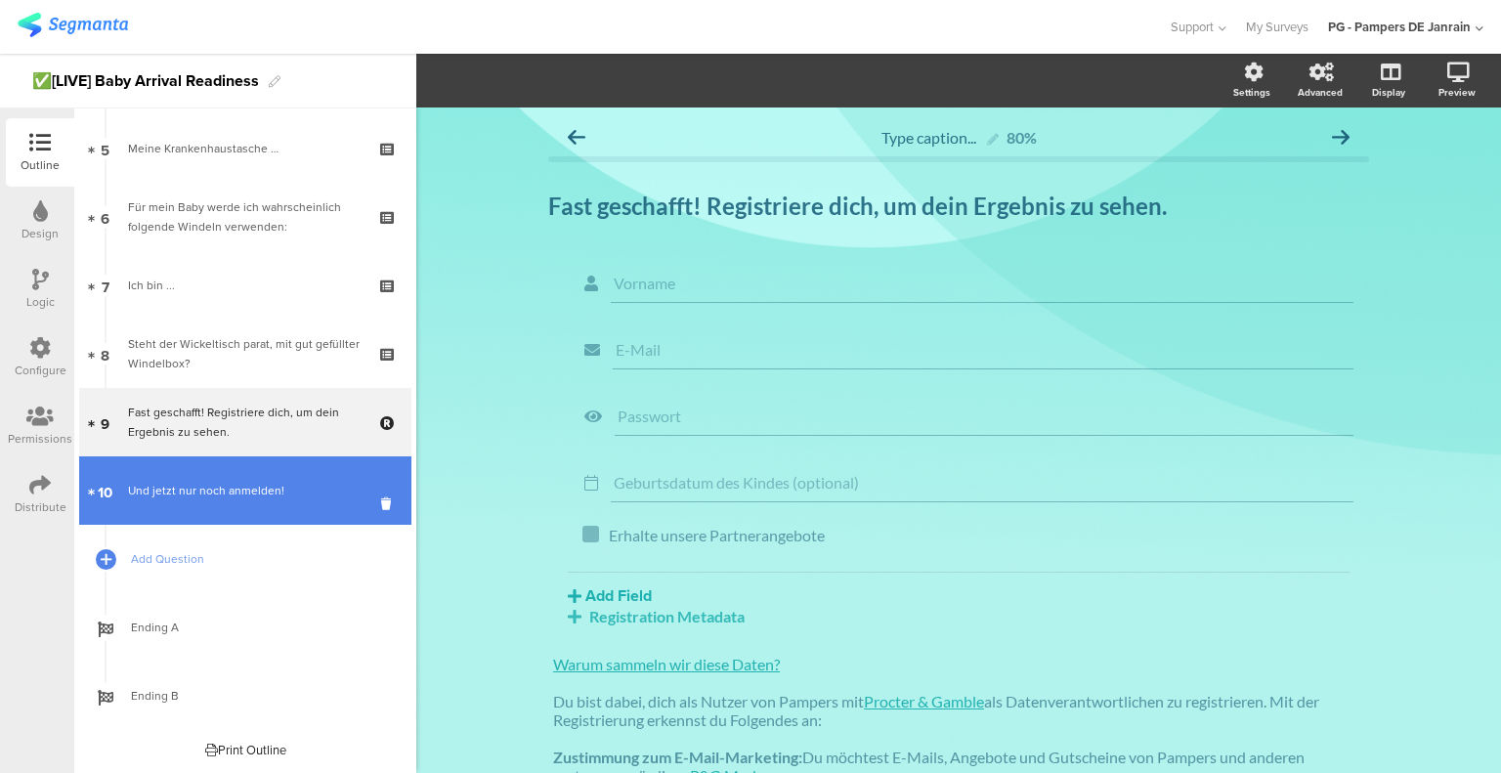
click at [199, 494] on div "Und jetzt nur noch anmelden!" at bounding box center [245, 491] width 234 height 20
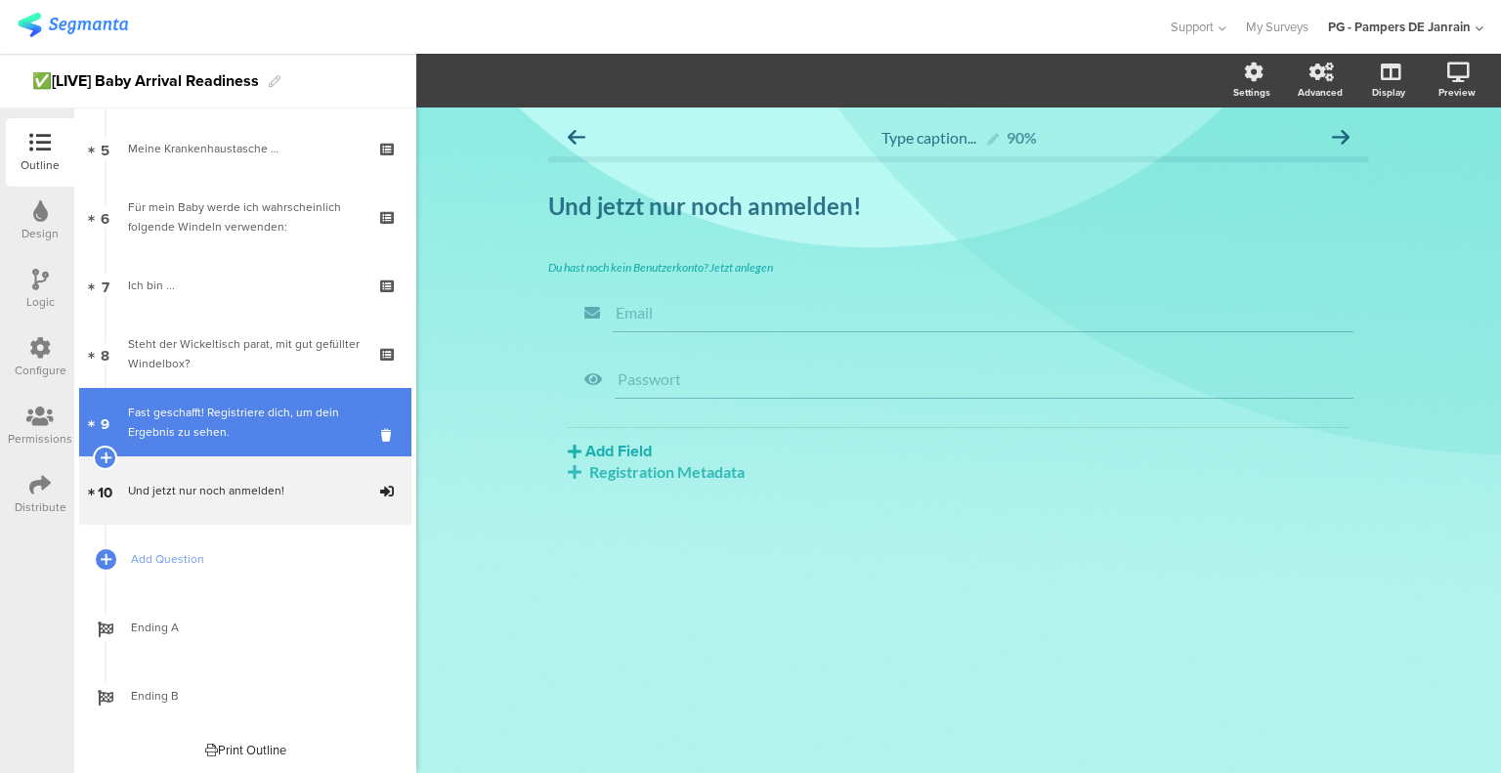
click at [198, 421] on div "Fast geschafft! Registriere dich, um dein Ergebnis zu sehen.﻿" at bounding box center [245, 422] width 234 height 39
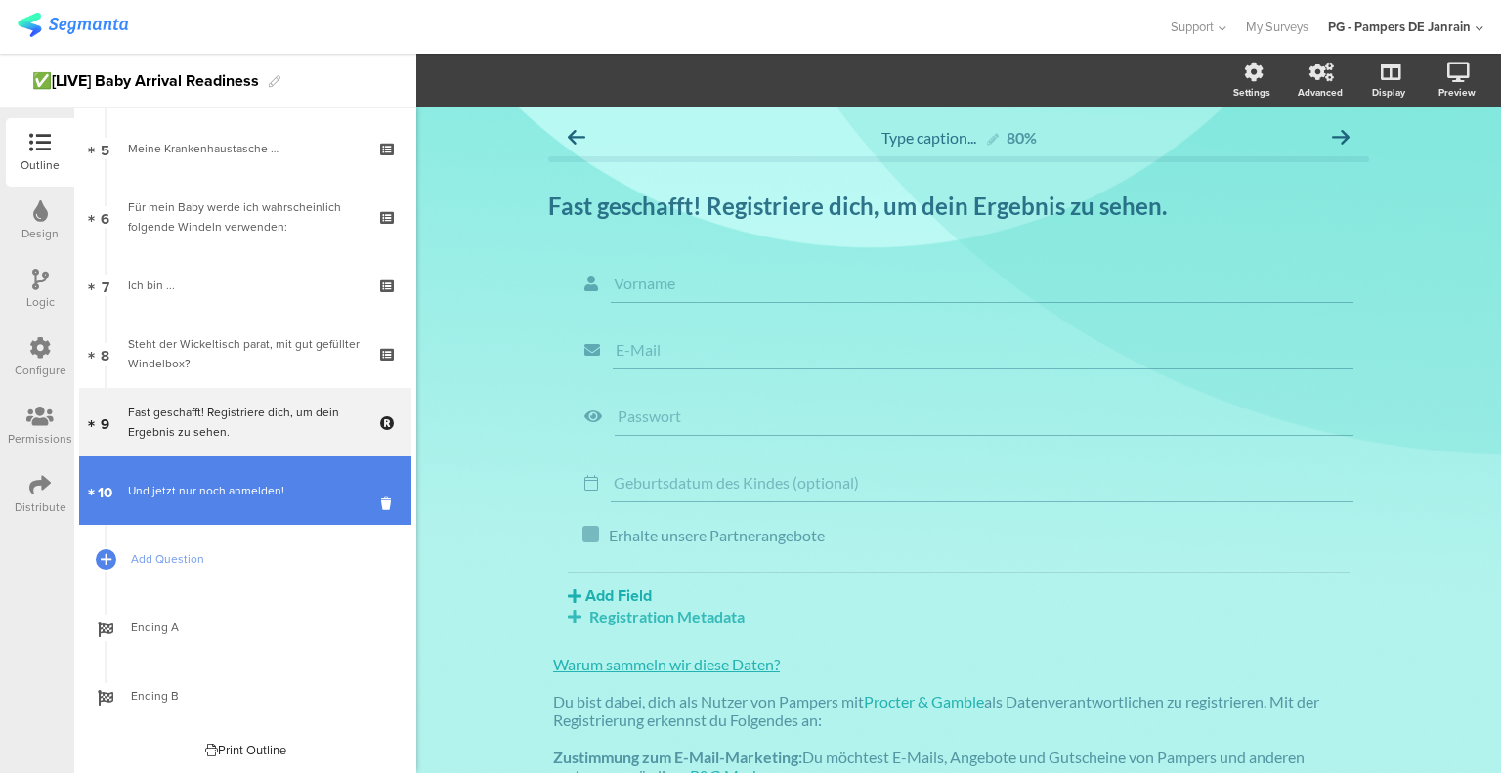
click at [274, 488] on div "Und jetzt nur noch anmelden!" at bounding box center [245, 491] width 234 height 20
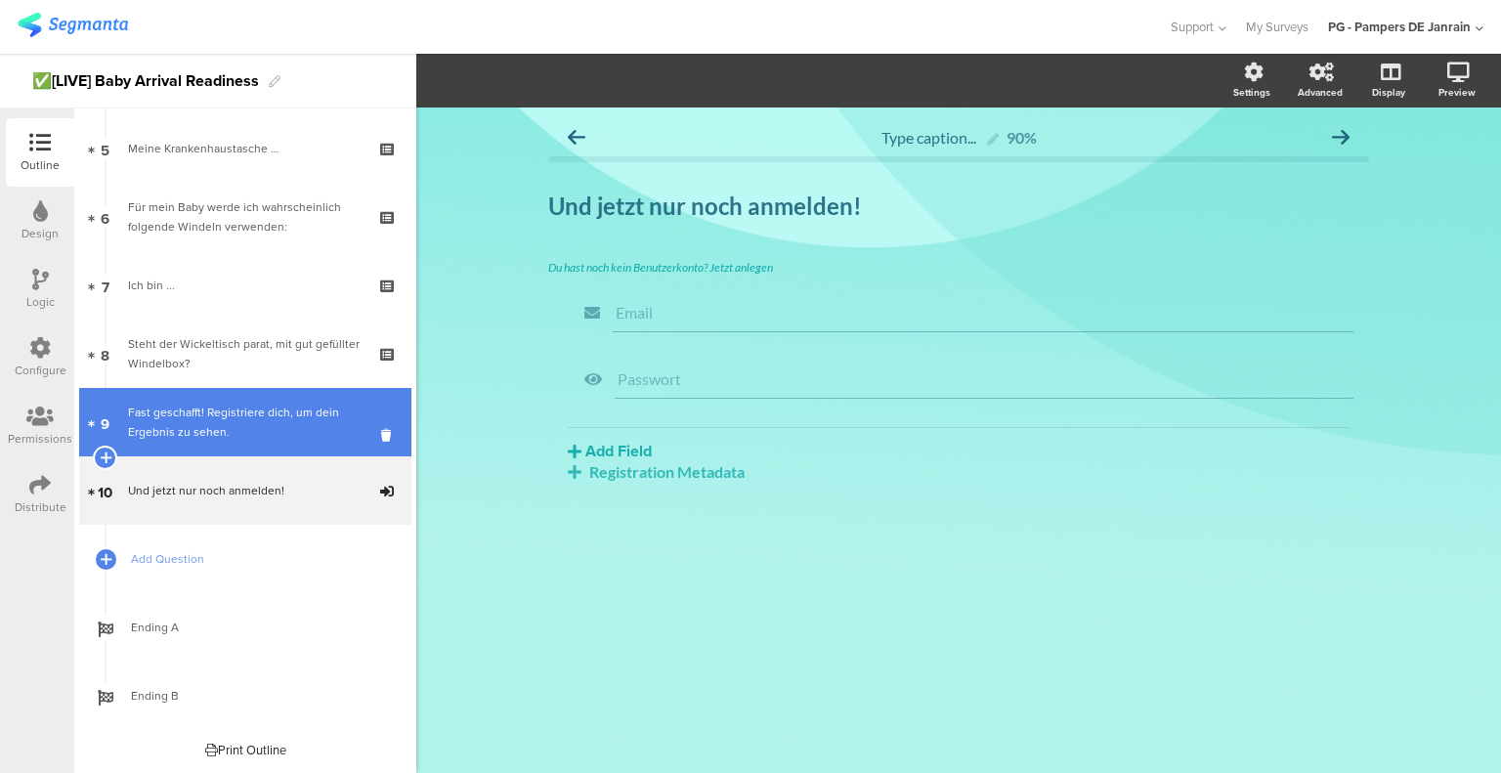
click at [244, 424] on div "Fast geschafft! Registriere dich, um dein Ergebnis zu sehen.﻿" at bounding box center [245, 422] width 234 height 39
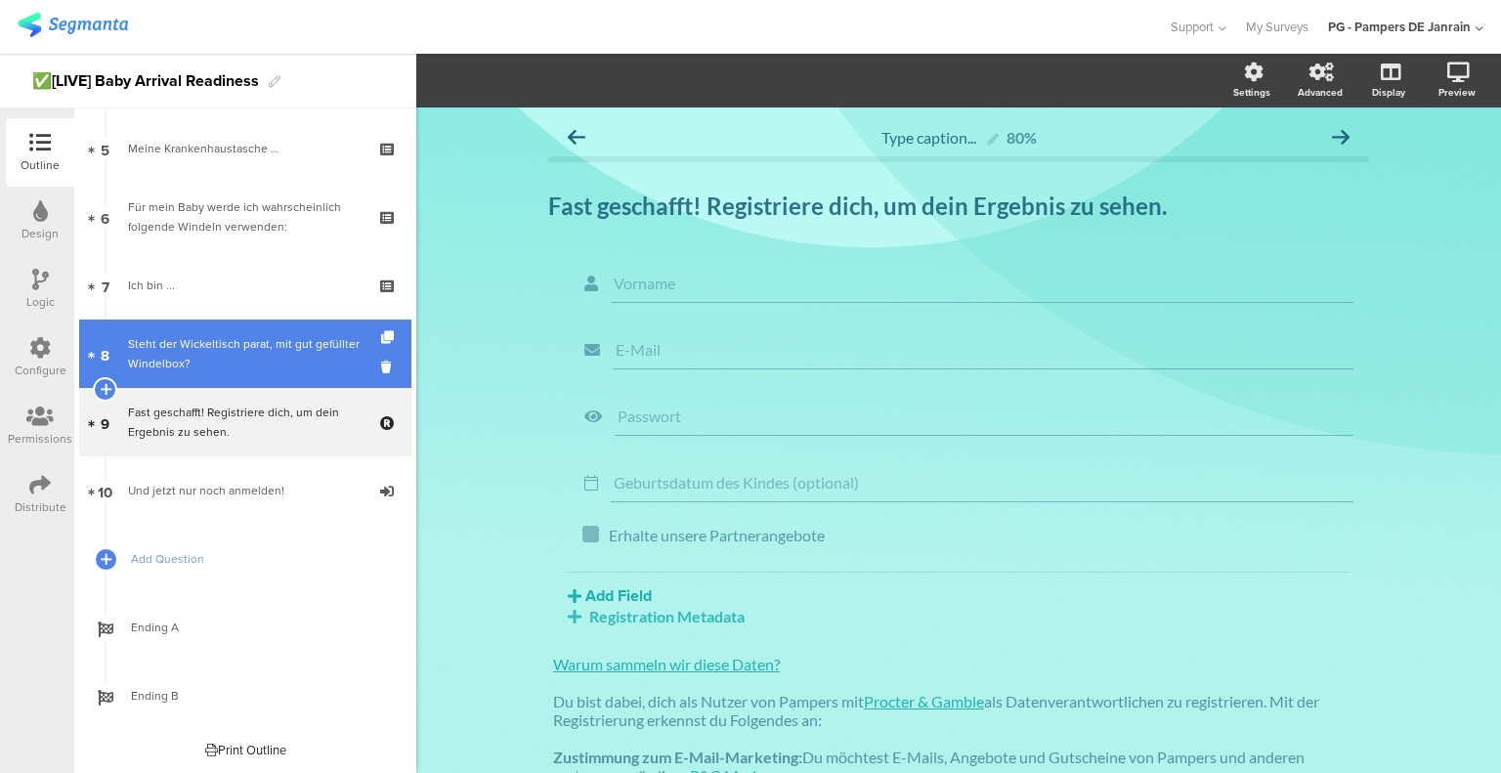
click at [244, 347] on div "Steht der Wickeltisch parat, mit gut gefüllter Windelbox?" at bounding box center [245, 353] width 234 height 39
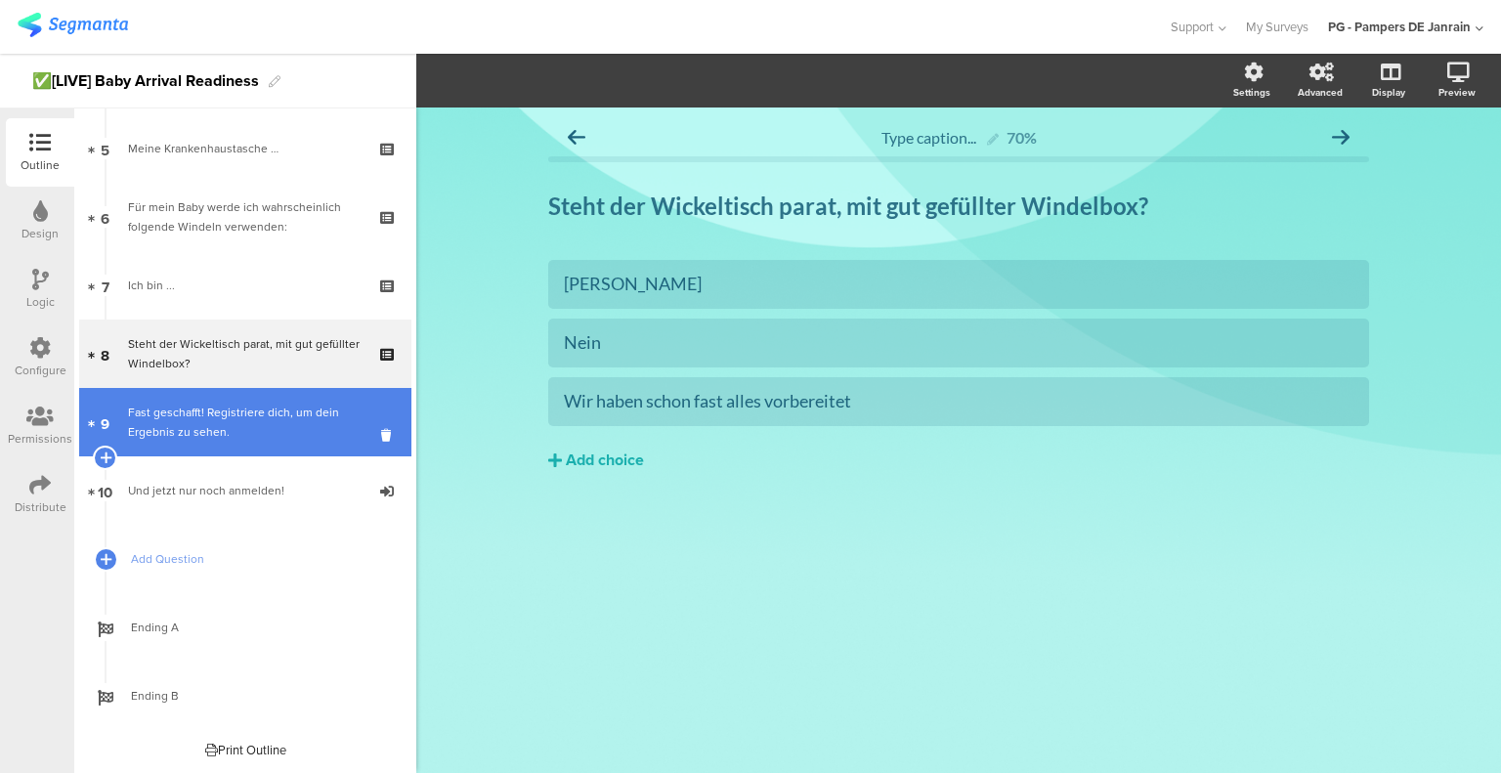
click at [242, 430] on div "Fast geschafft! Registriere dich, um dein Ergebnis zu sehen.﻿" at bounding box center [245, 422] width 234 height 39
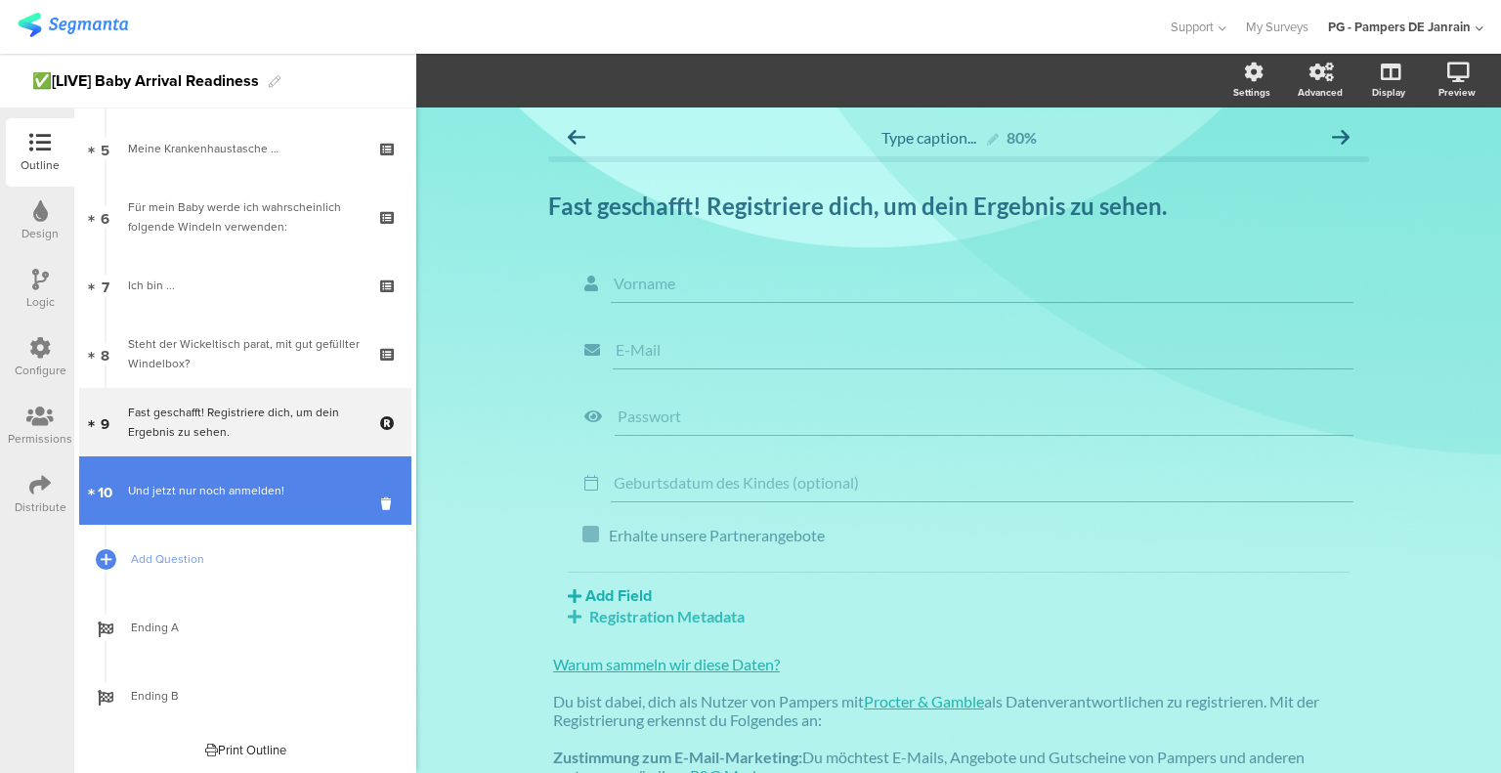
click at [242, 485] on div "Und jetzt nur noch anmelden!" at bounding box center [245, 491] width 234 height 20
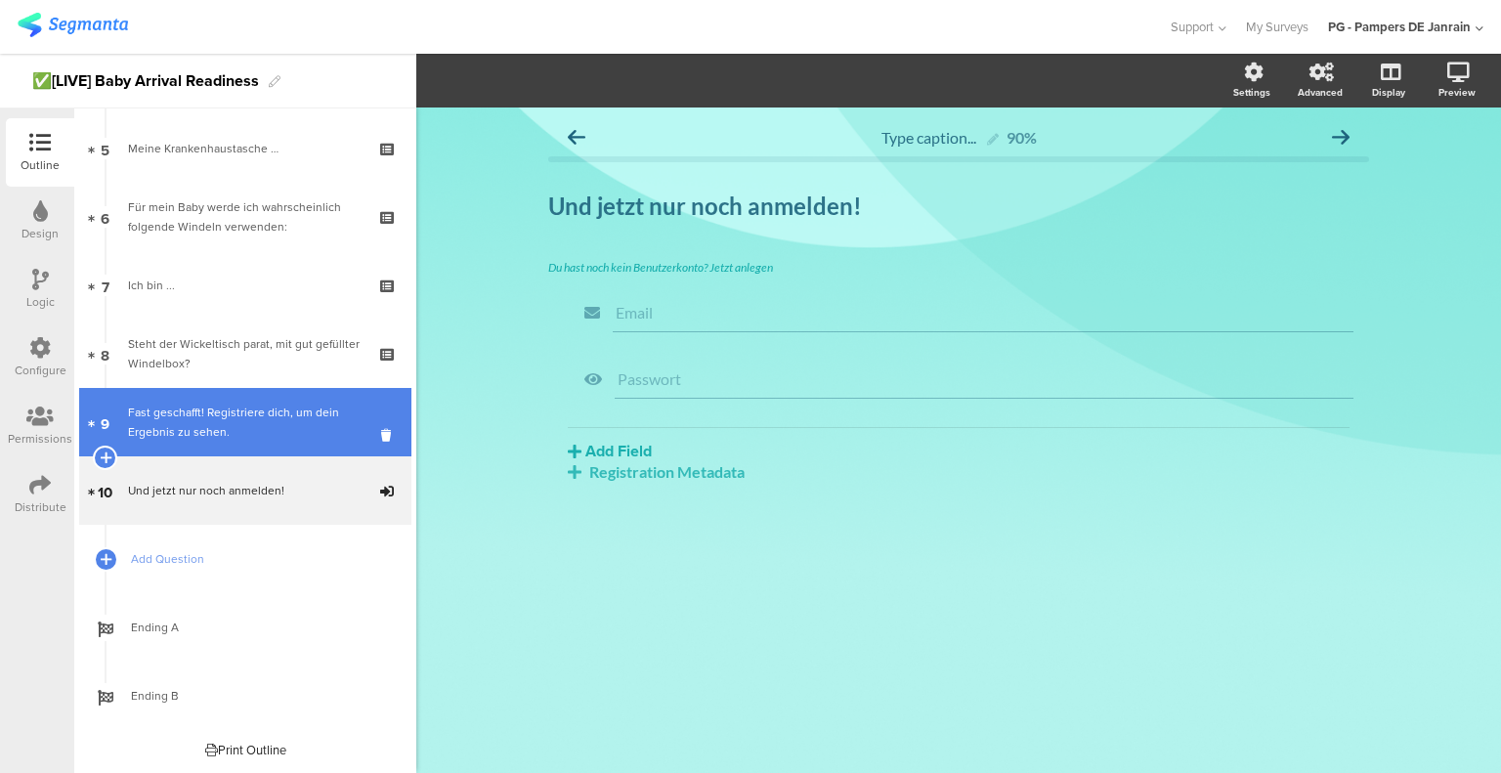
click at [236, 438] on div "Fast geschafft! Registriere dich, um dein Ergebnis zu sehen.﻿" at bounding box center [245, 422] width 234 height 39
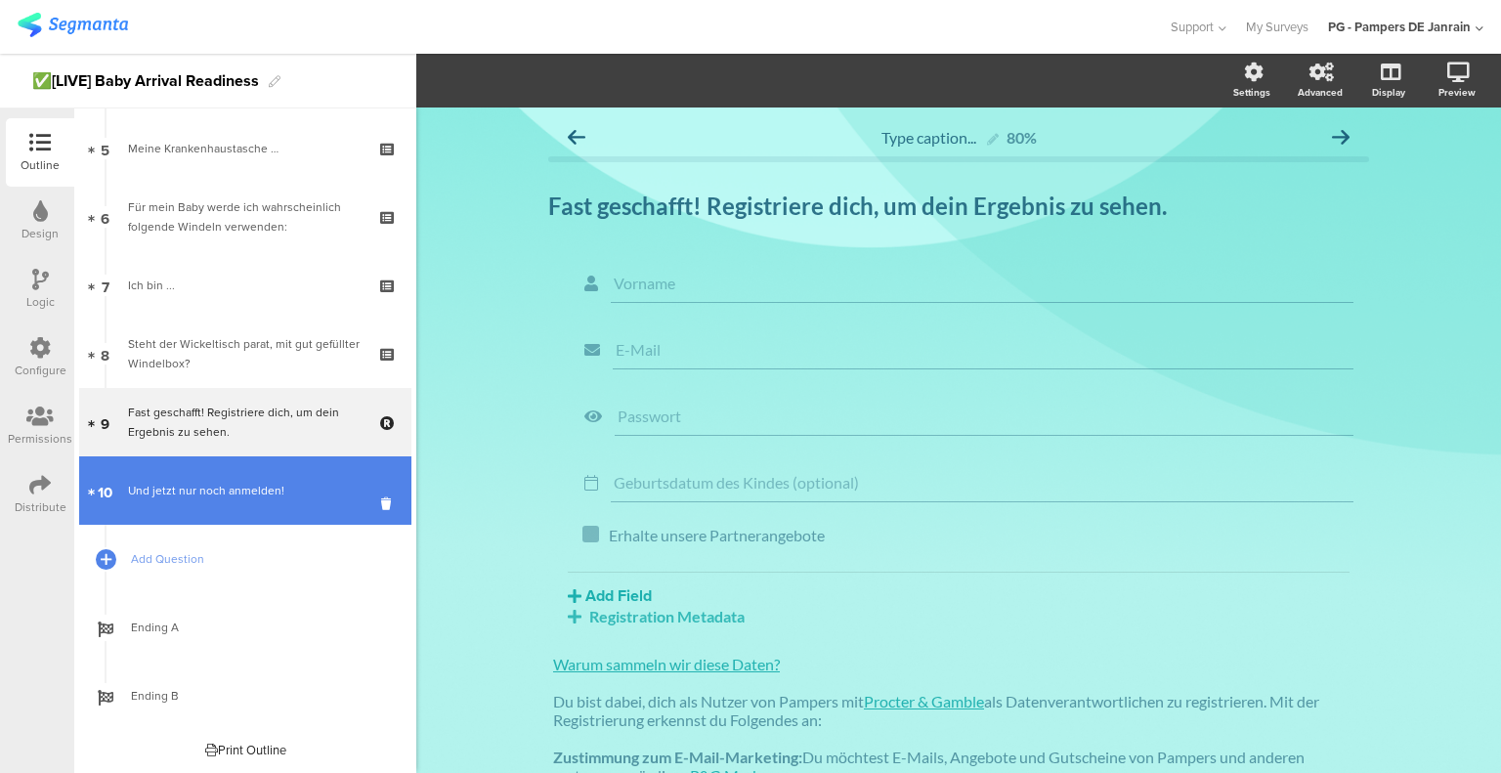
click at [243, 485] on div "Und jetzt nur noch anmelden!" at bounding box center [245, 491] width 234 height 20
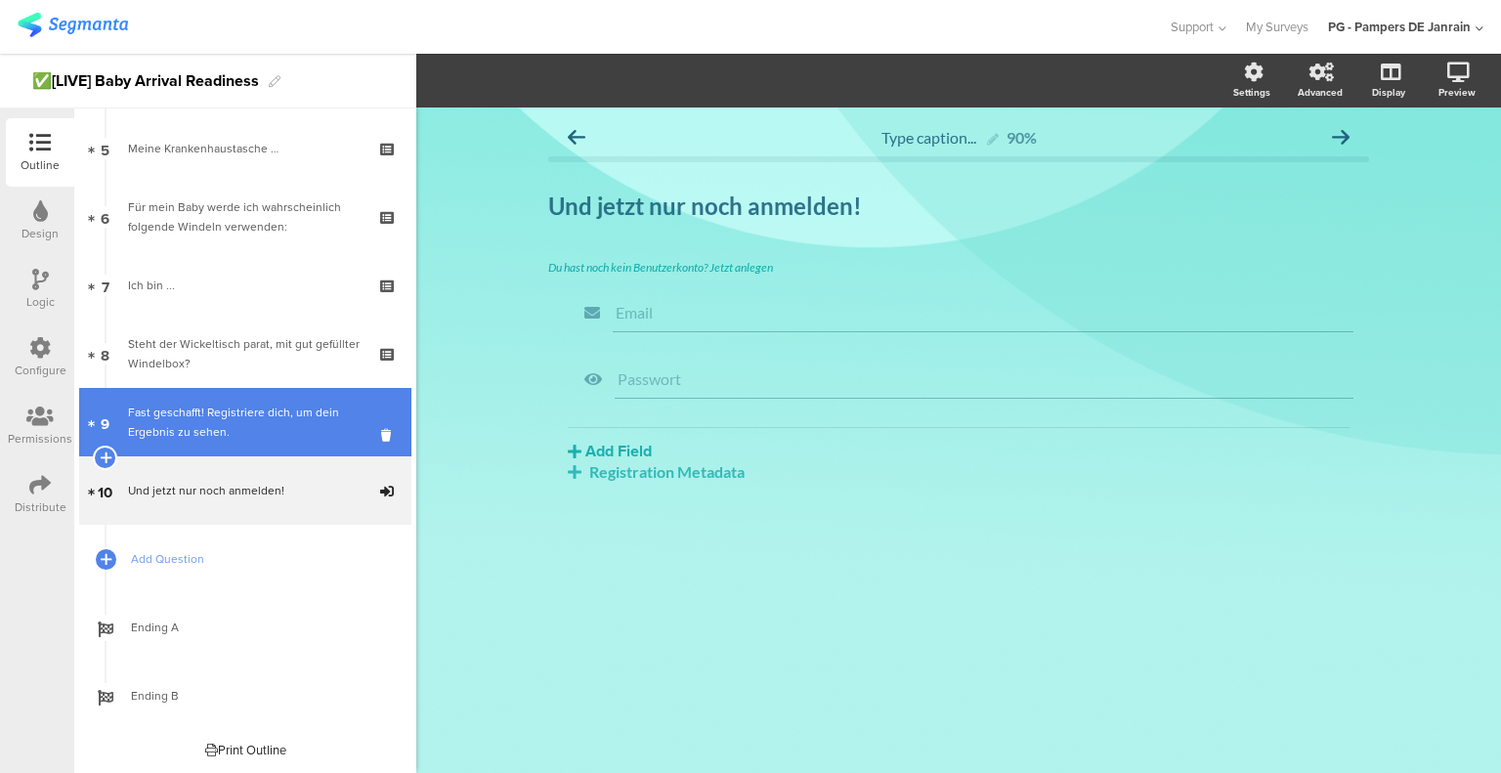
click at [231, 415] on div "Fast geschafft! Registriere dich, um dein Ergebnis zu sehen.﻿" at bounding box center [245, 422] width 234 height 39
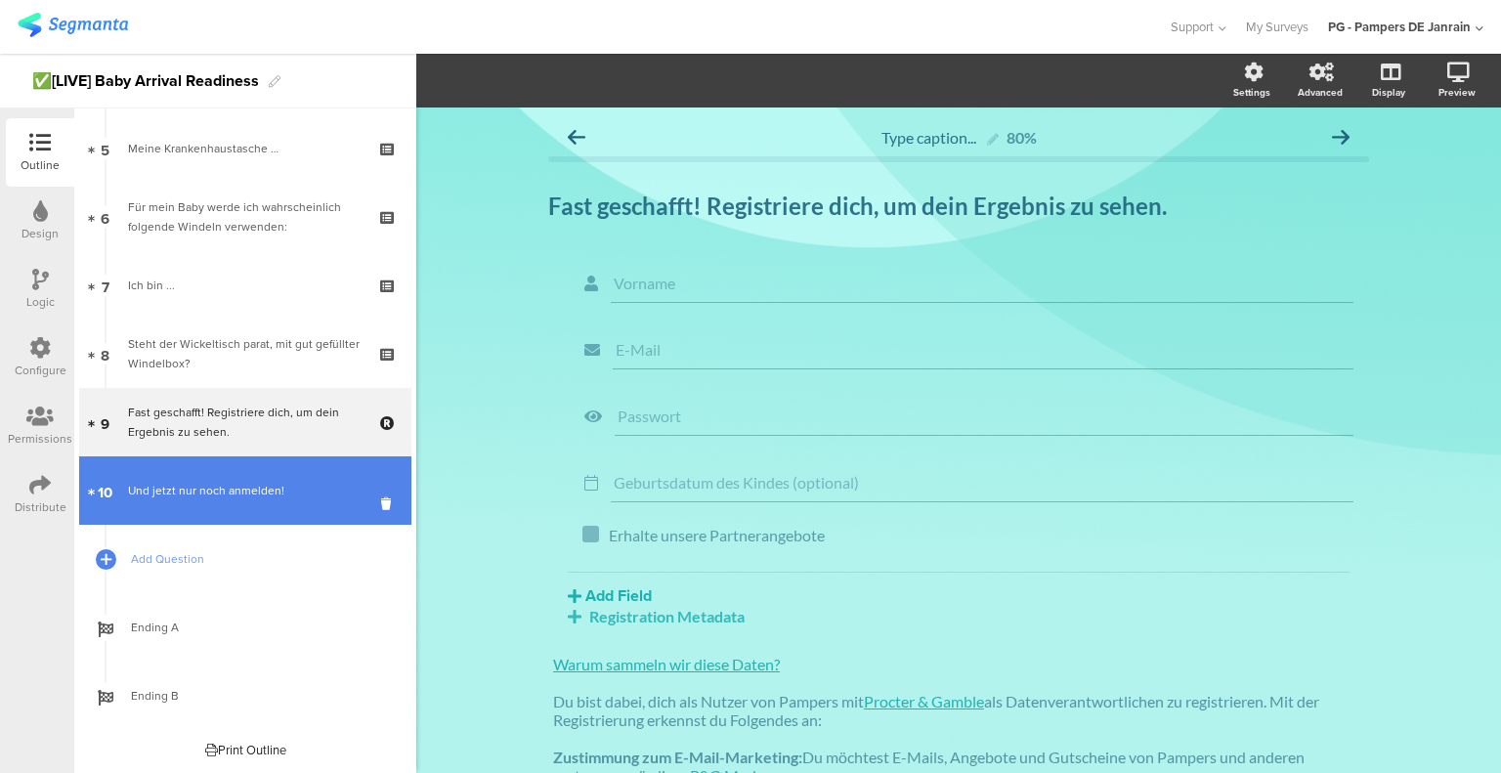
click at [237, 469] on link "10 Und jetzt nur noch anmelden!" at bounding box center [245, 490] width 332 height 68
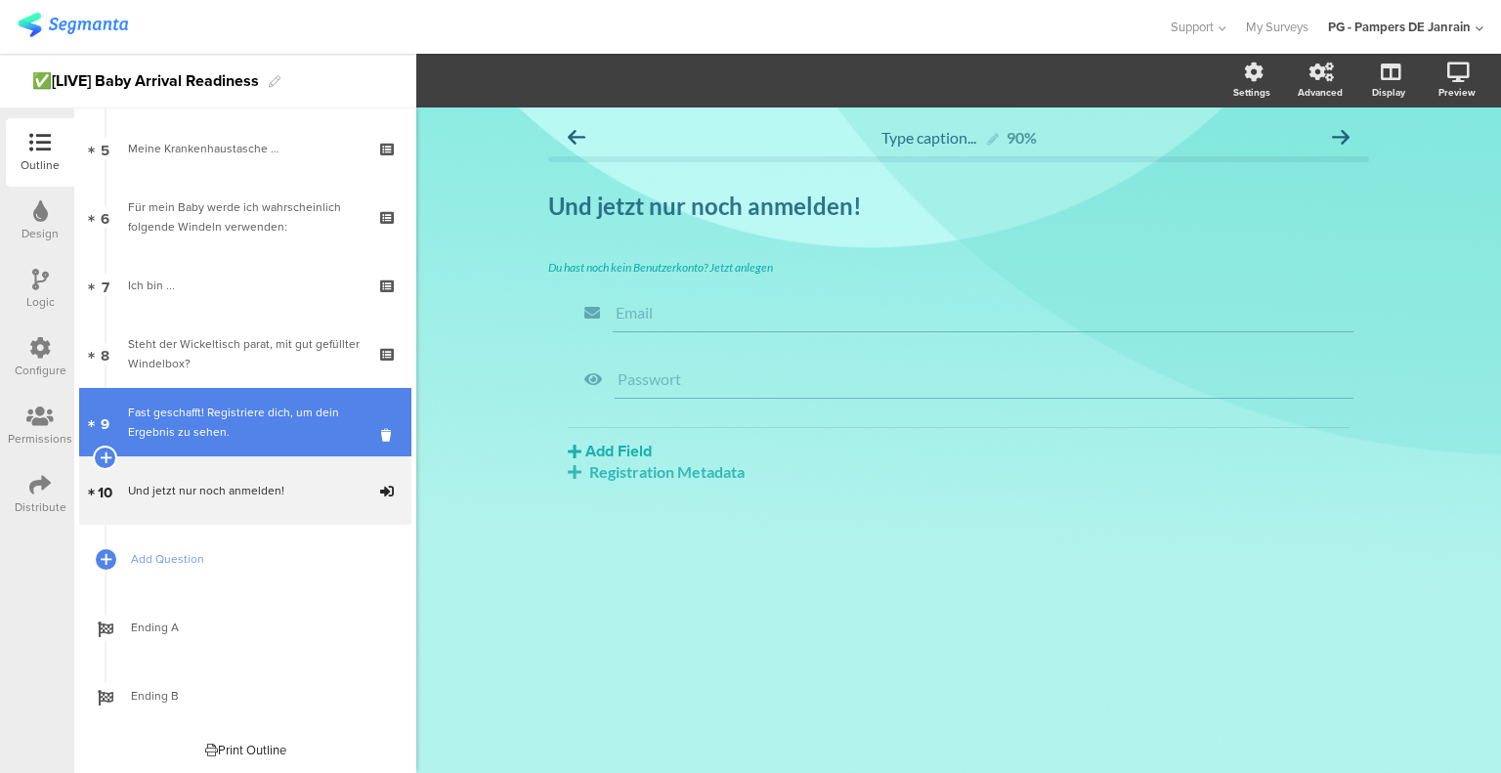
click at [272, 427] on div "Fast geschafft! Registriere dich, um dein Ergebnis zu sehen.﻿" at bounding box center [245, 422] width 234 height 39
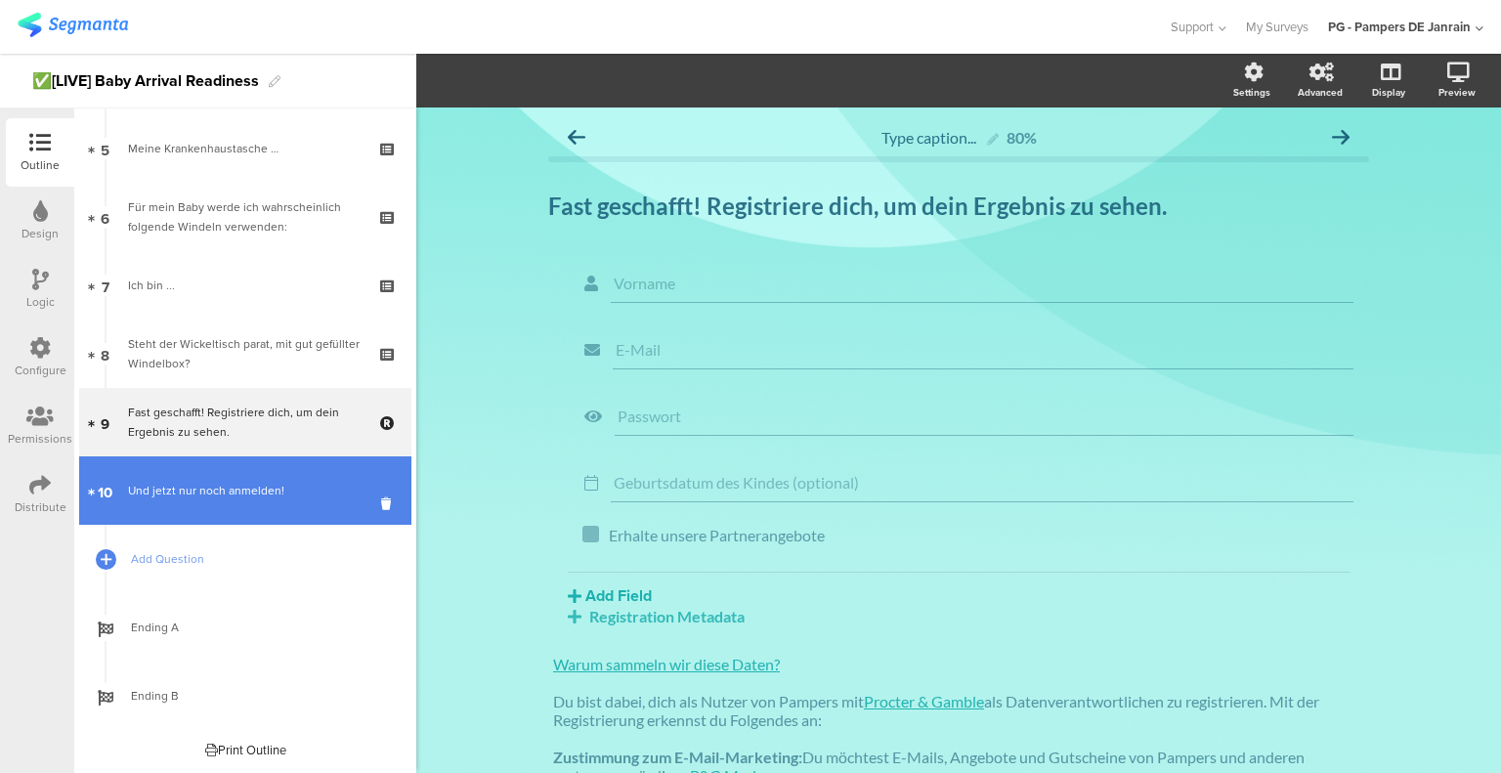
click at [274, 475] on link "10 Und jetzt nur noch anmelden!" at bounding box center [245, 490] width 332 height 68
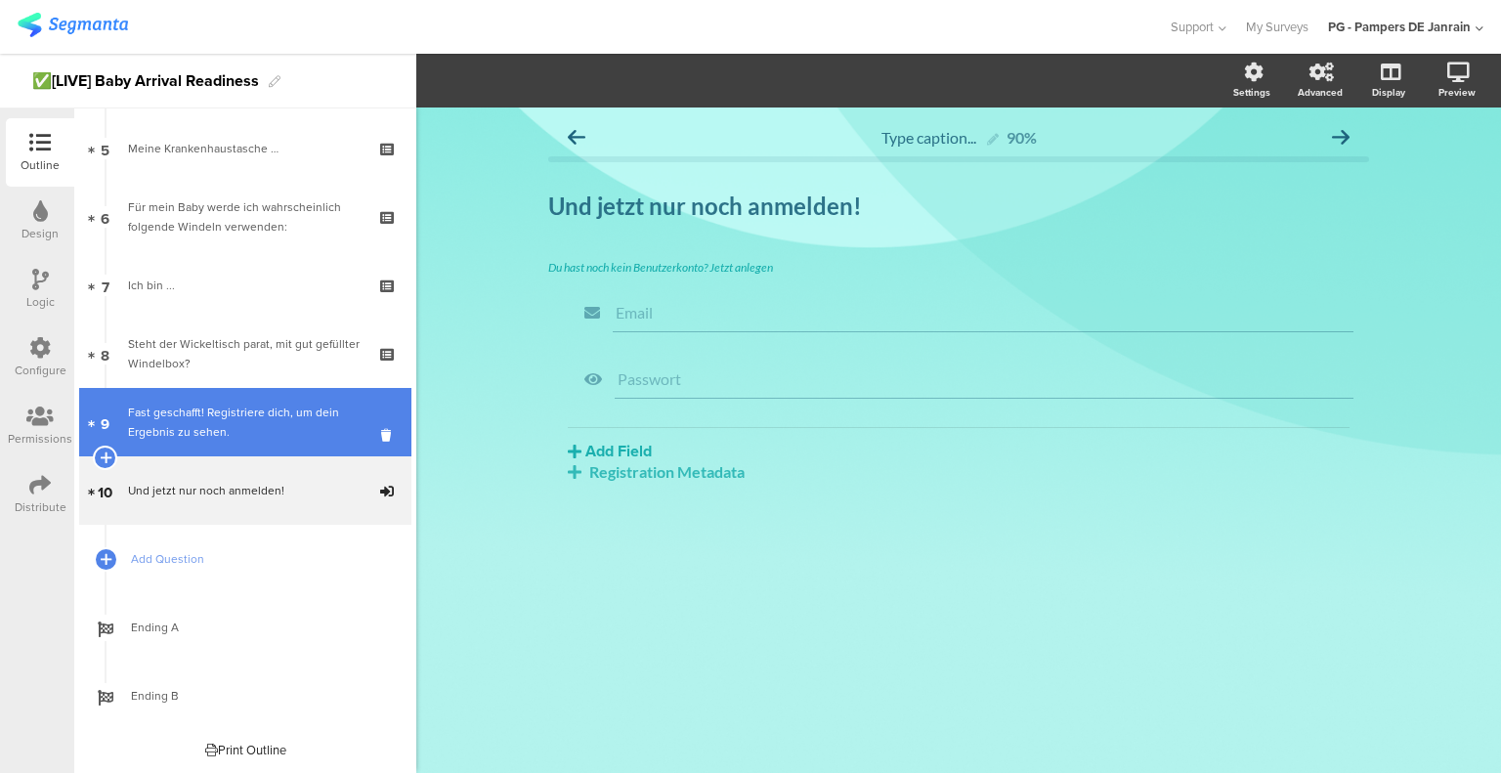
click at [301, 398] on link "9 Fast geschafft! Registriere dich, um dein Ergebnis zu sehen.﻿" at bounding box center [245, 422] width 332 height 68
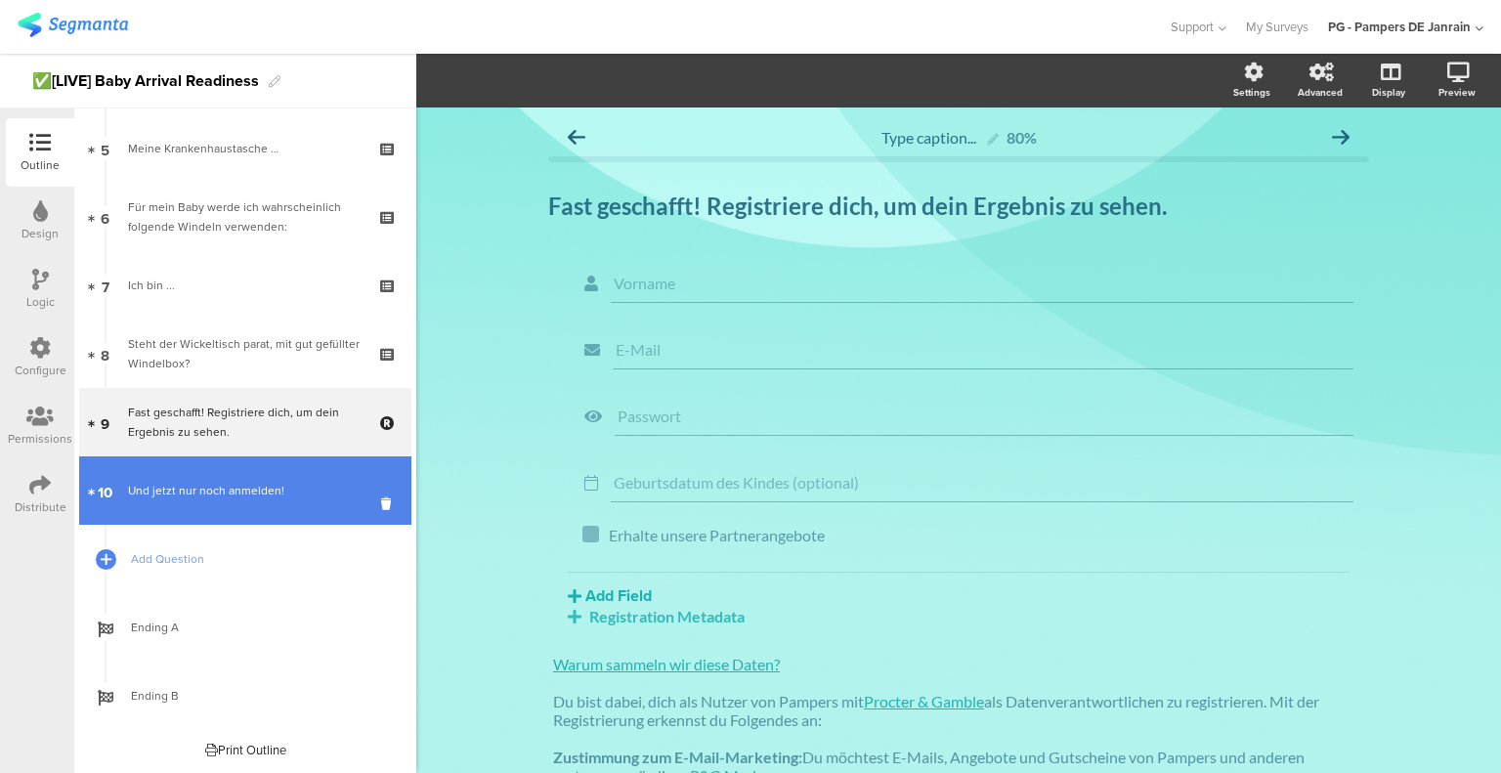
click at [286, 488] on div "Und jetzt nur noch anmelden!" at bounding box center [245, 491] width 234 height 20
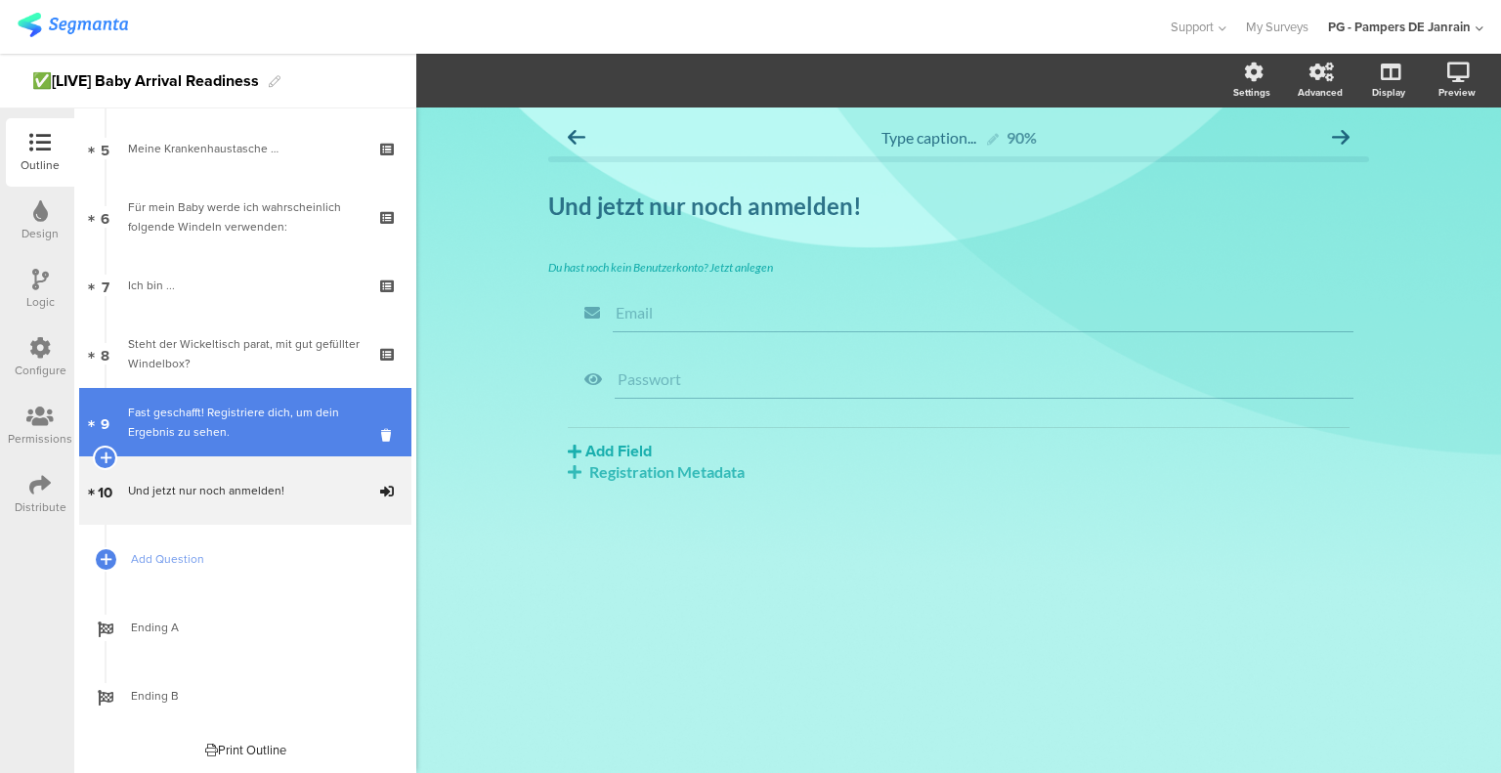
click at [273, 415] on div "Fast geschafft! Registriere dich, um dein Ergebnis zu sehen.﻿" at bounding box center [245, 422] width 234 height 39
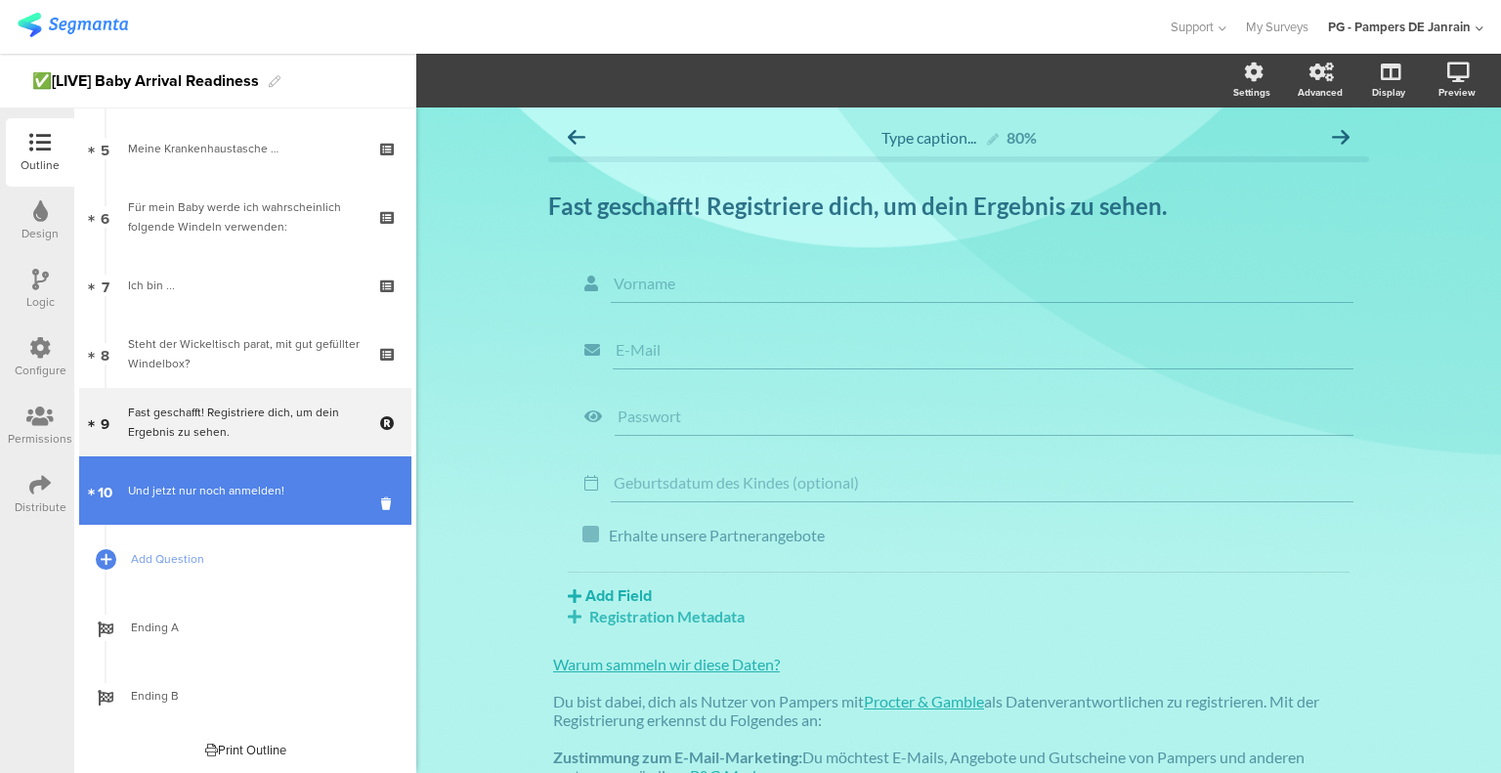
click at [249, 493] on div "Und jetzt nur noch anmelden!" at bounding box center [245, 491] width 234 height 20
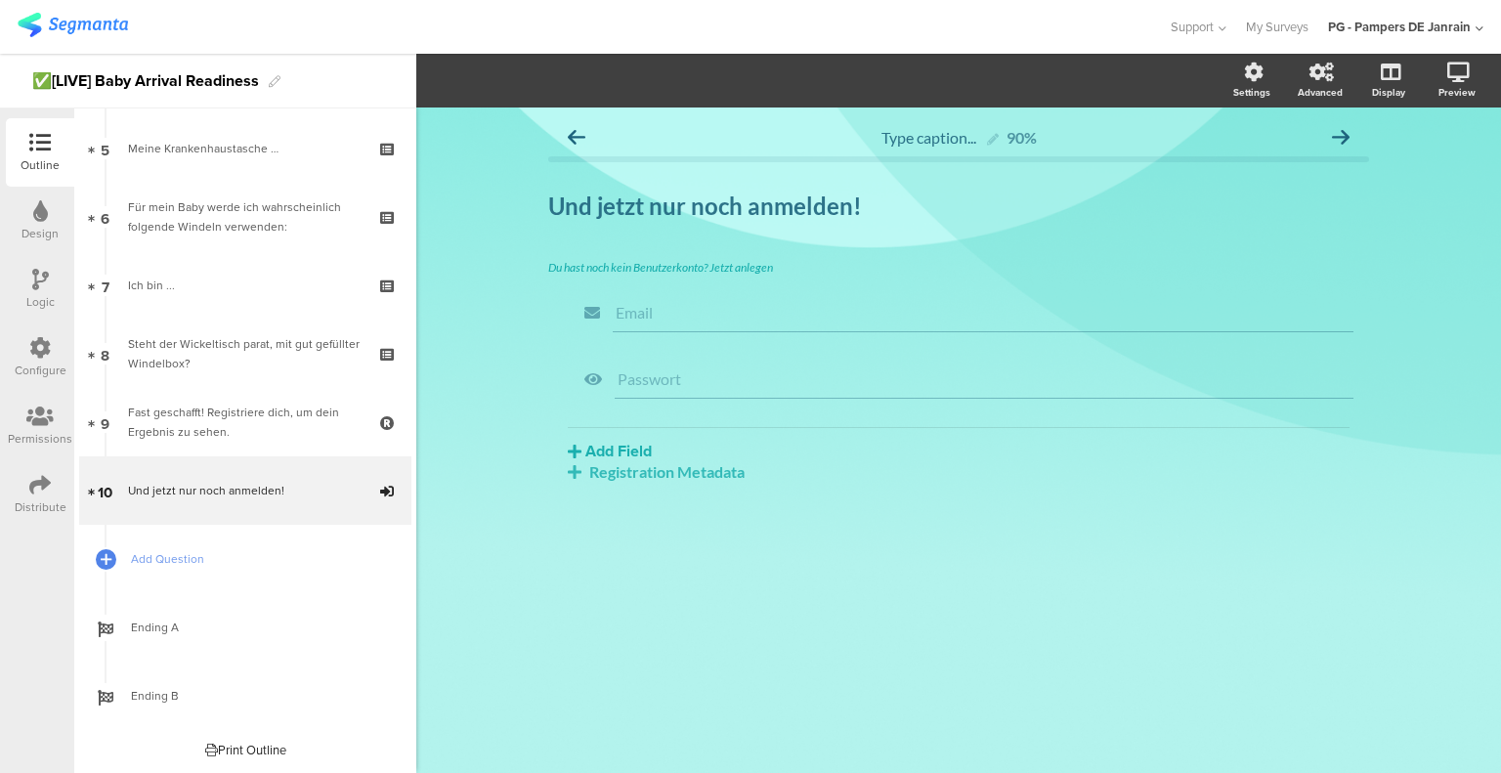
click at [43, 277] on icon at bounding box center [40, 279] width 17 height 21
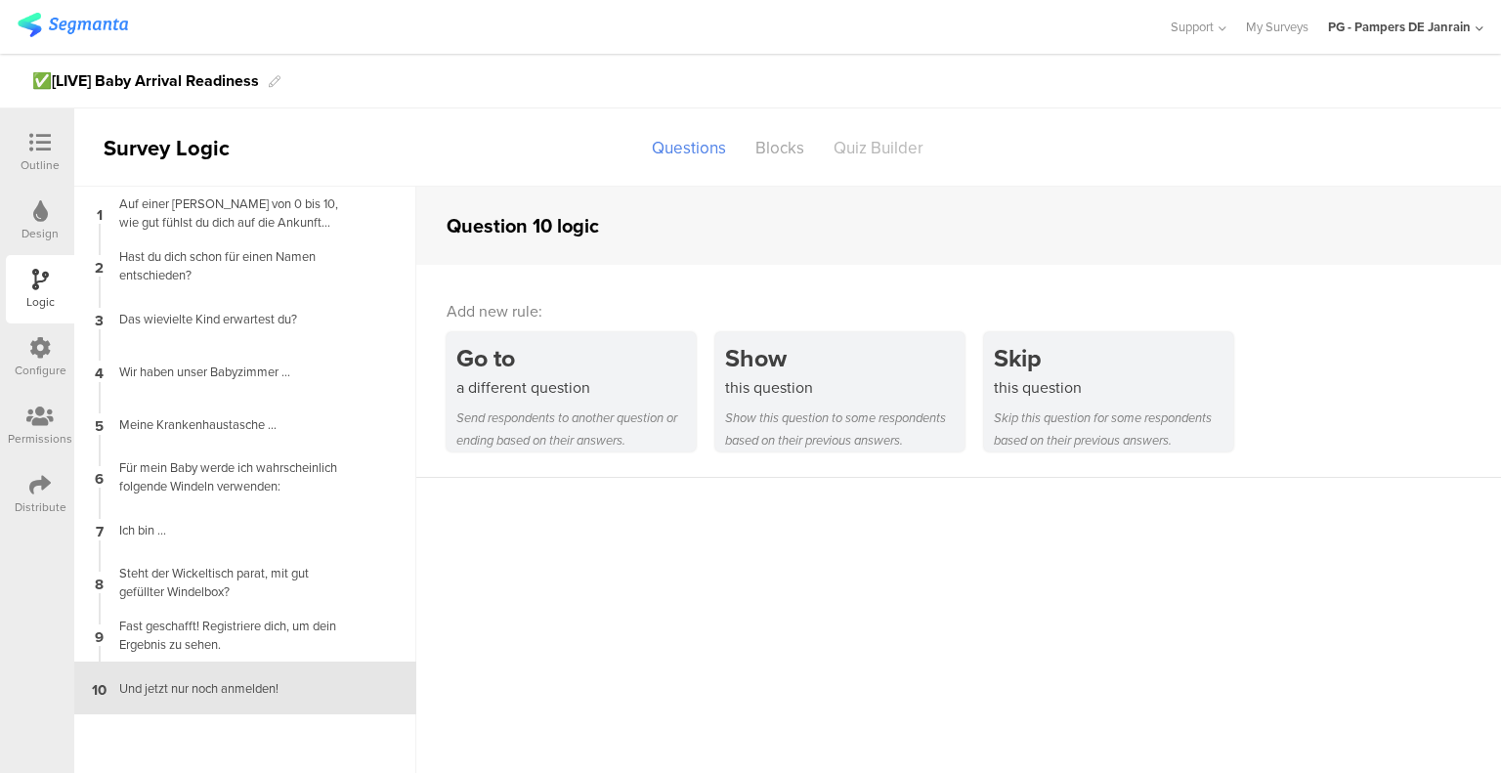
click at [866, 143] on div "Quiz Builder" at bounding box center [878, 148] width 119 height 34
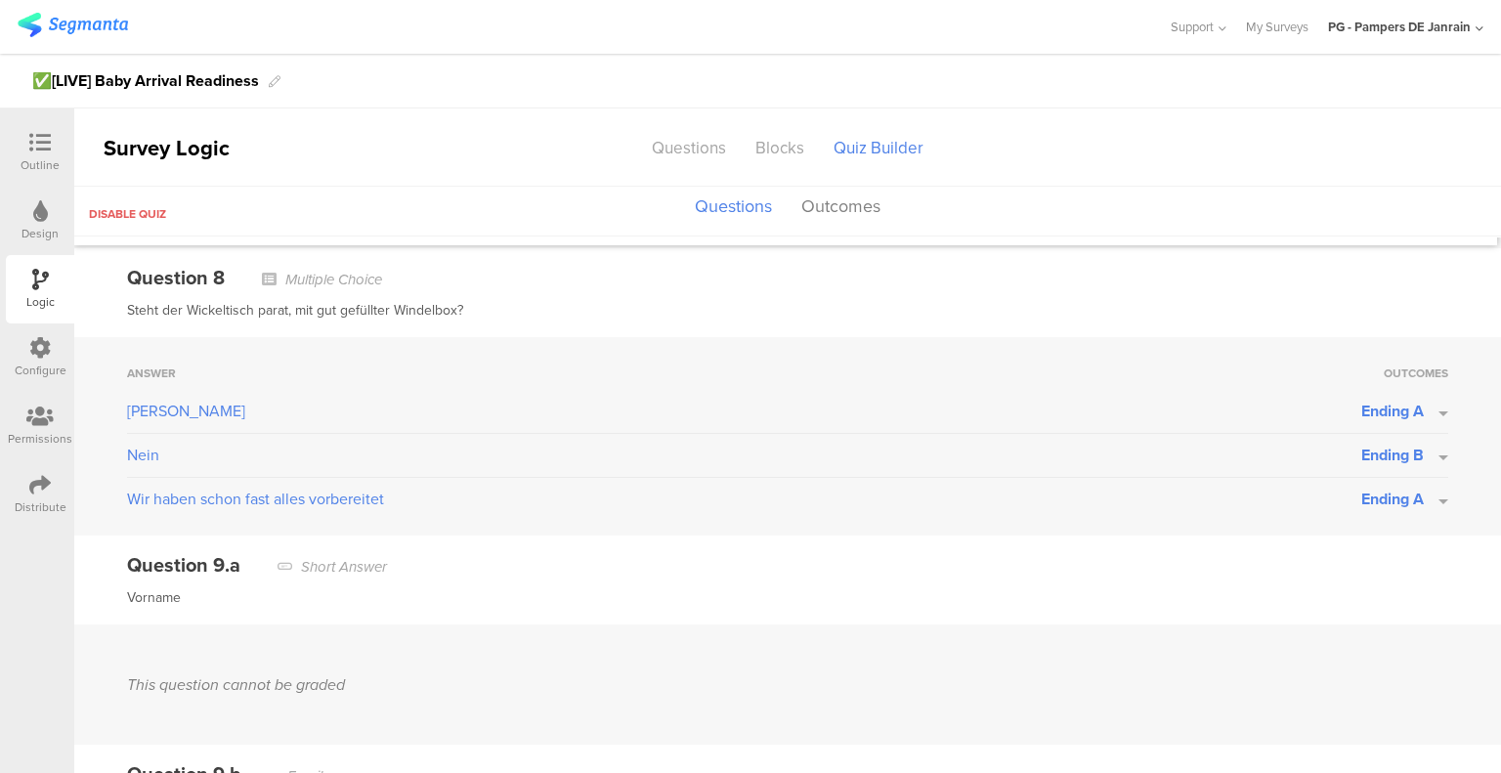
scroll to position [1956, 0]
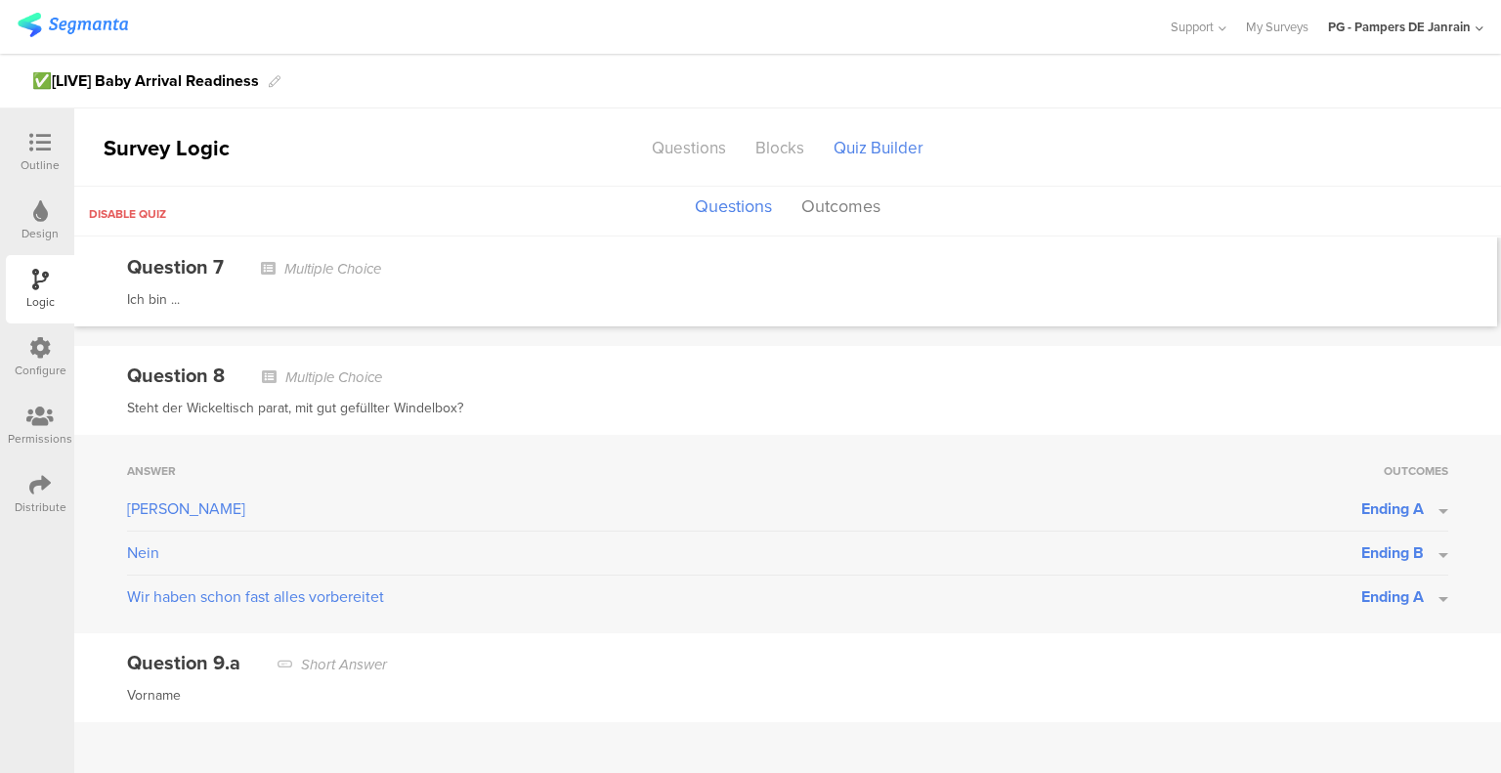
click at [39, 374] on div "Configure" at bounding box center [41, 371] width 52 height 18
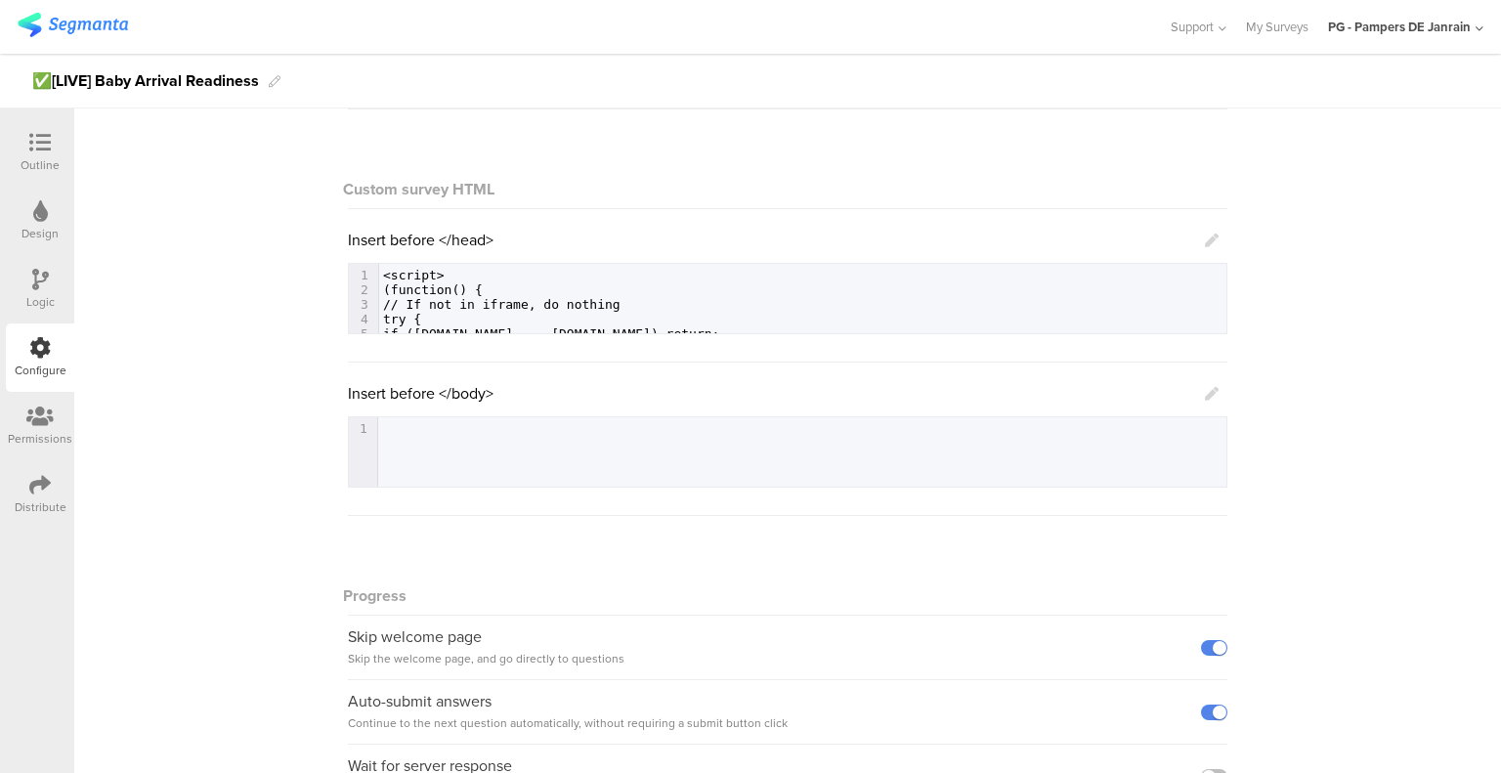
scroll to position [136, 0]
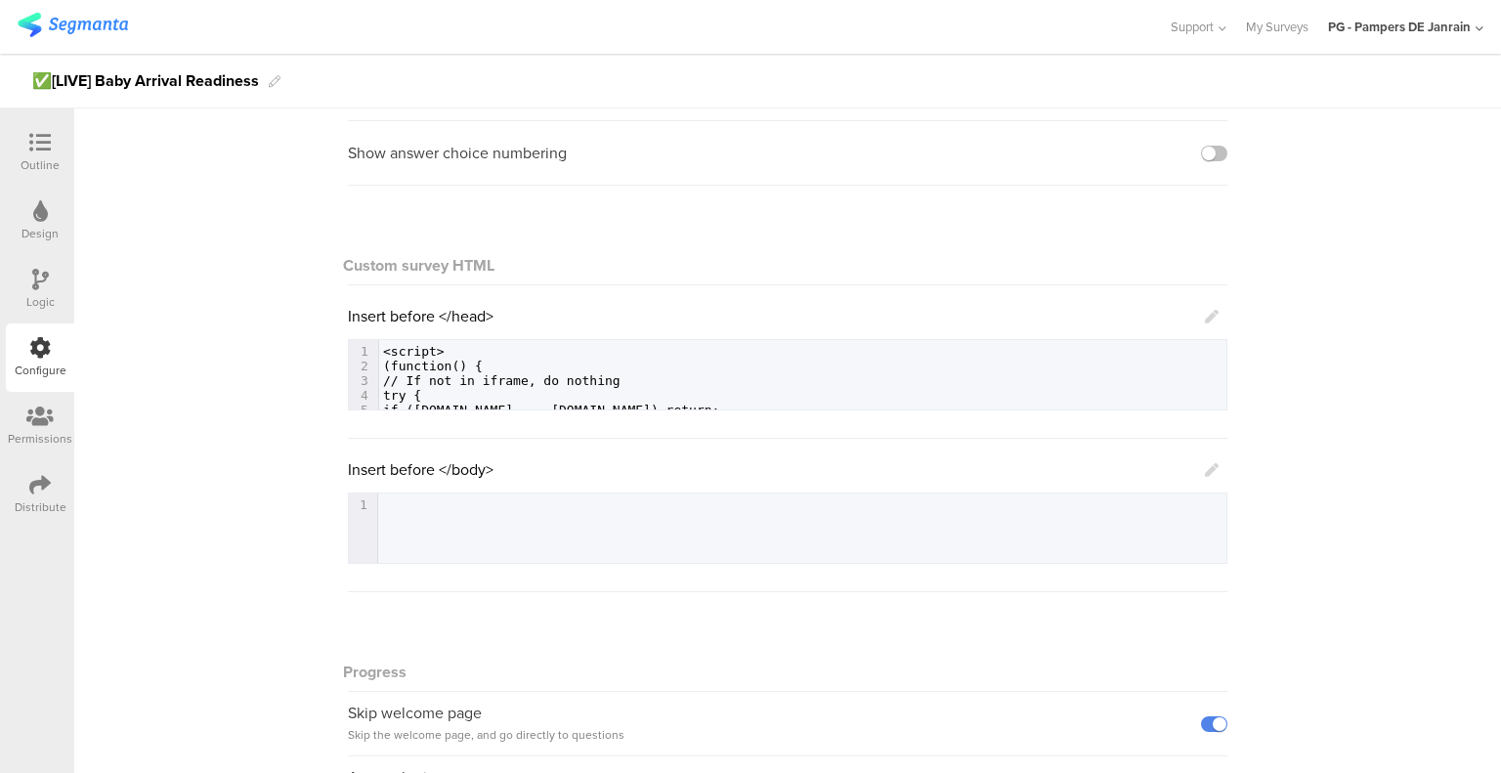
click at [1205, 313] on icon at bounding box center [1212, 317] width 14 height 14
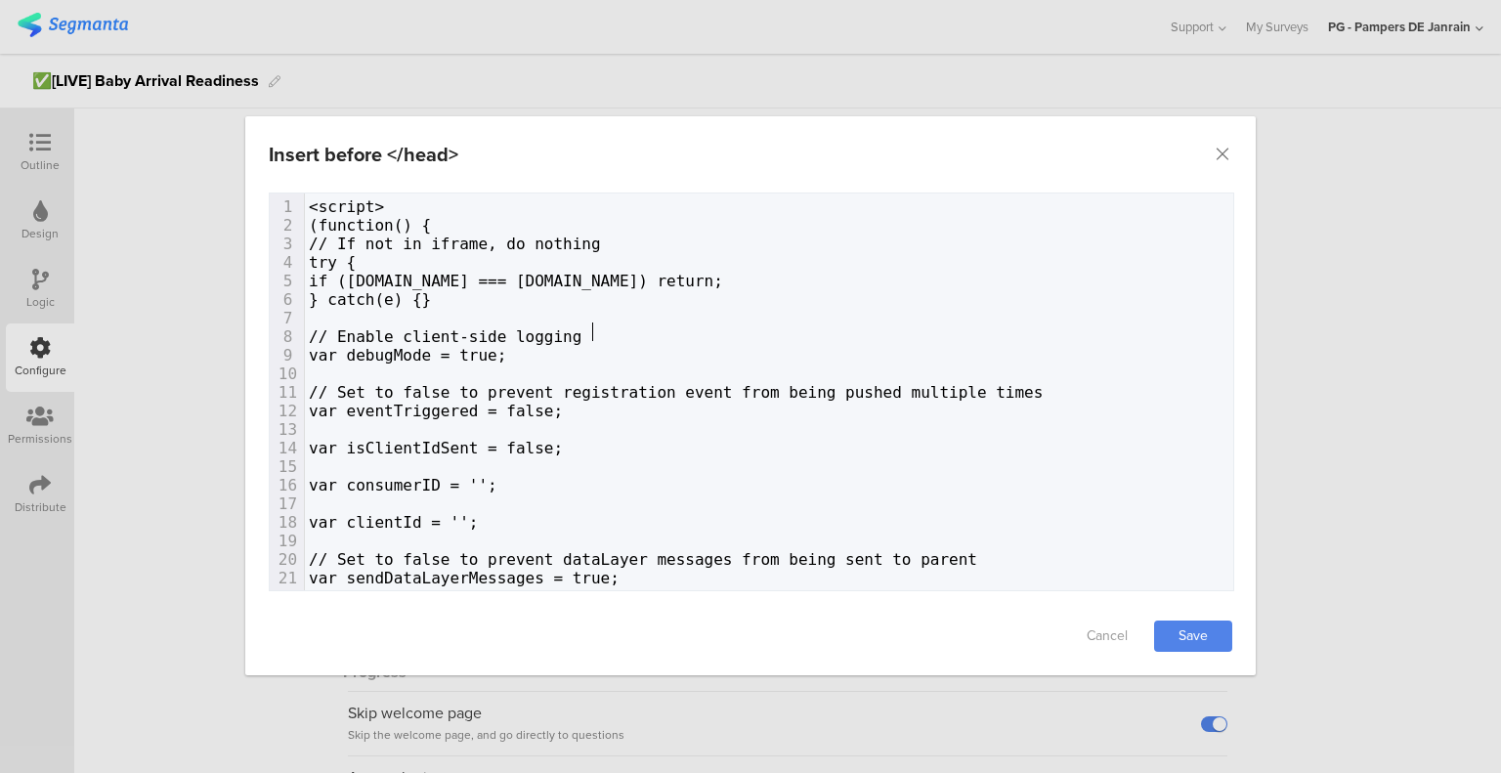
click at [1105, 328] on pre "// Enable client-side logging" at bounding box center [769, 336] width 928 height 19
click at [1020, 294] on pre "} catch(e) {}" at bounding box center [769, 299] width 928 height 19
type textarea "<script> (function() { // If not in iframe, do nothing try { if (window.top ===…"
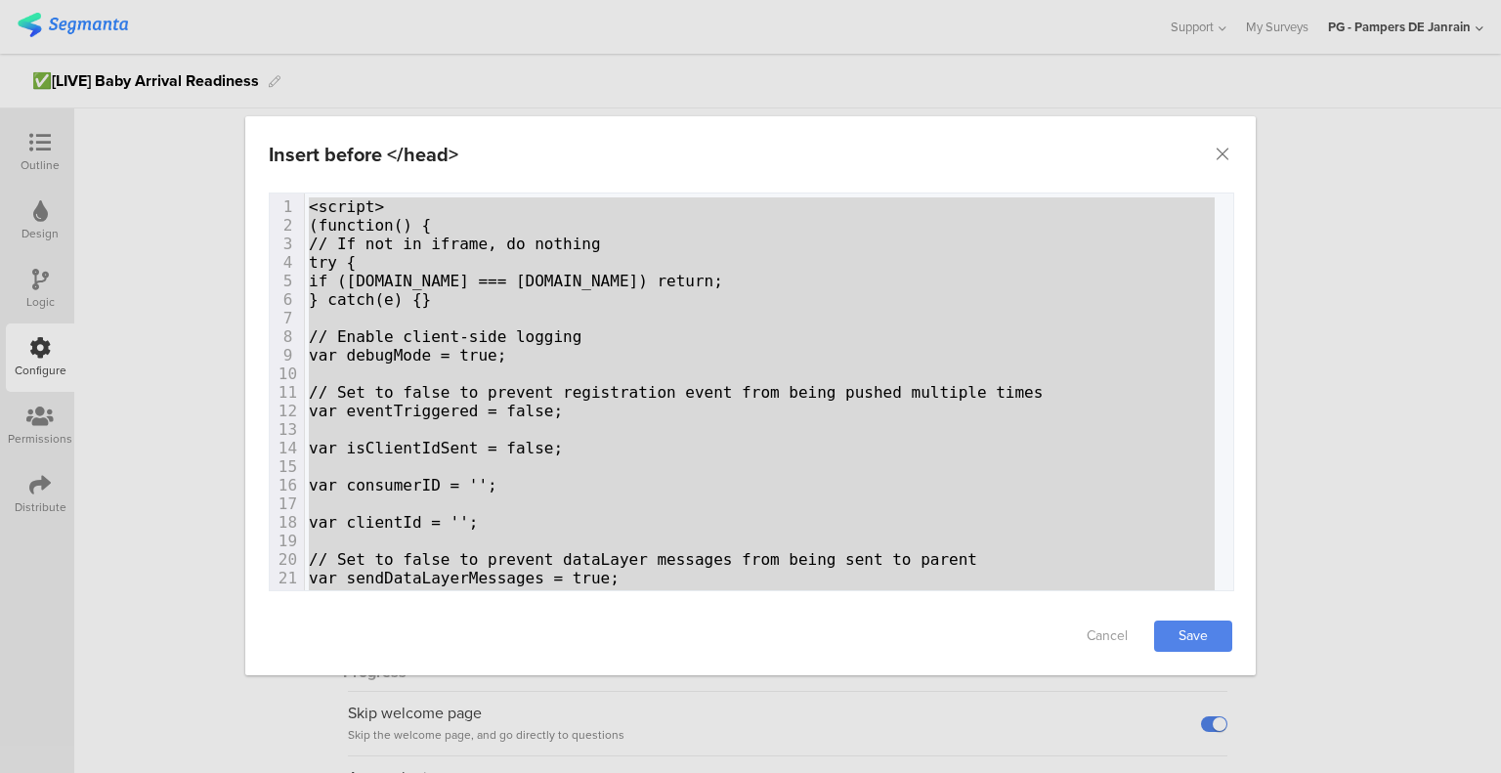
click at [1223, 136] on div "Insert before </head>" at bounding box center [750, 154] width 1010 height 76
click at [1233, 170] on div "Insert before </head>" at bounding box center [750, 154] width 1010 height 76
click at [1227, 163] on div "Insert before </head>" at bounding box center [750, 154] width 1010 height 76
click at [1220, 155] on icon "Close" at bounding box center [1223, 155] width 20 height 20
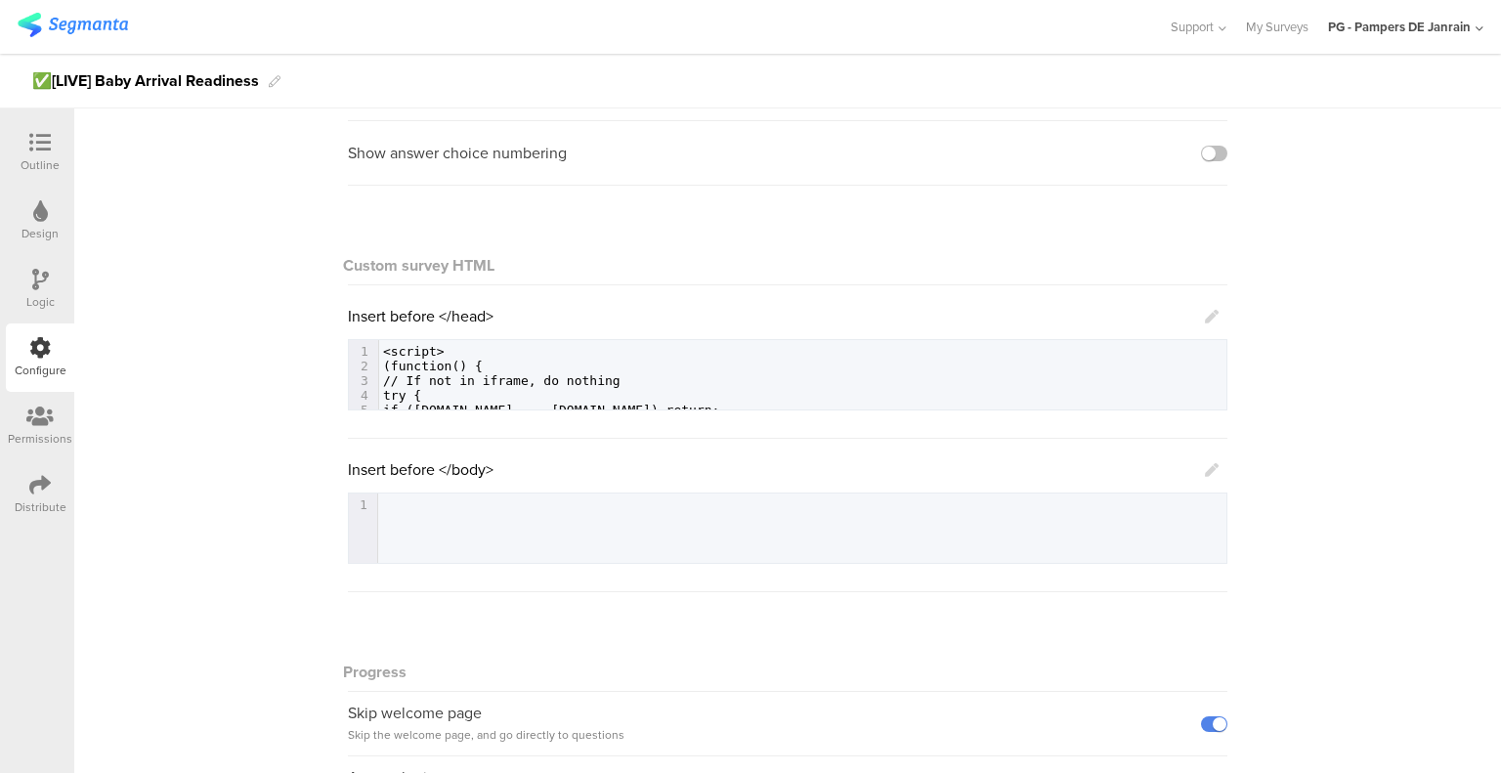
click at [55, 148] on div at bounding box center [40, 144] width 39 height 24
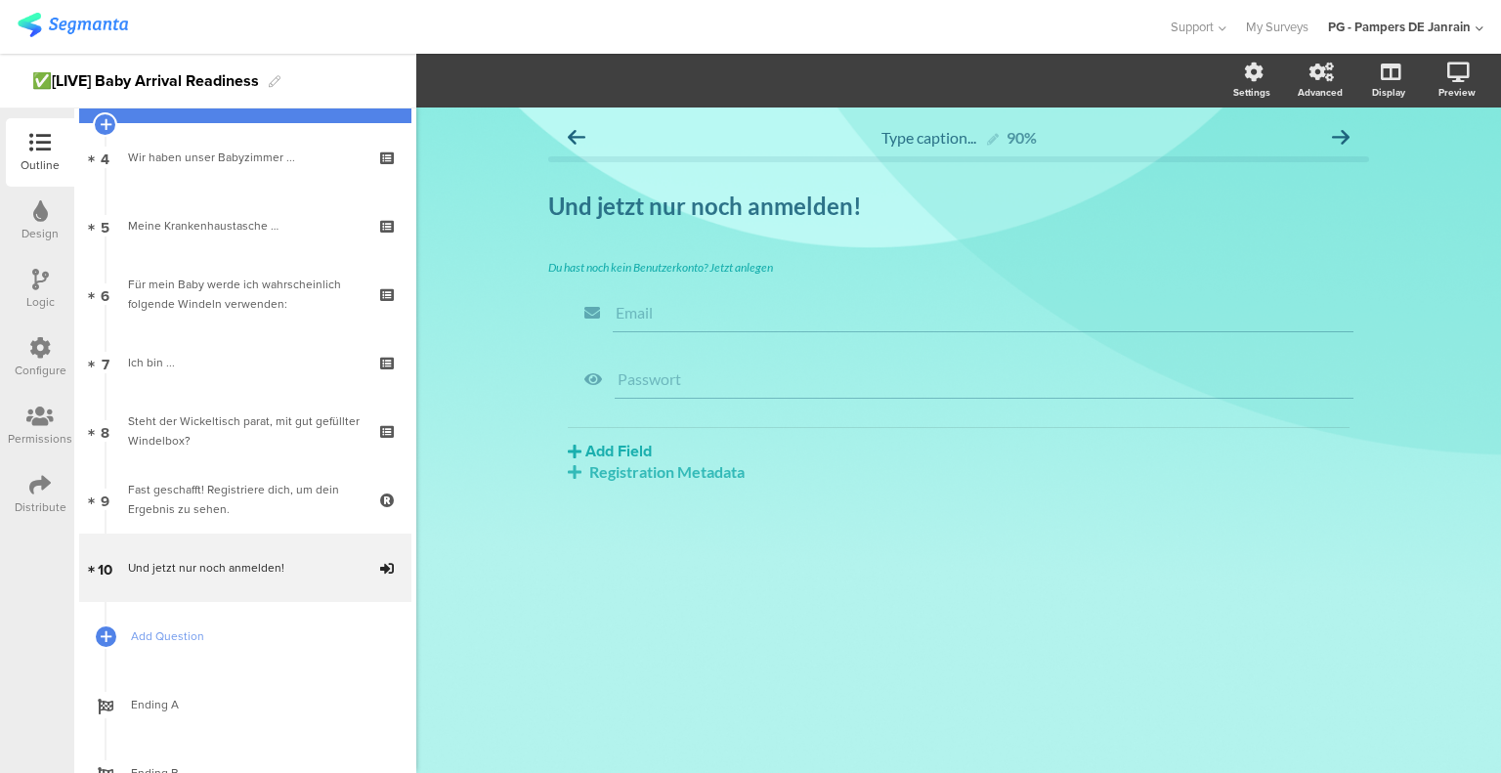
scroll to position [278, 0]
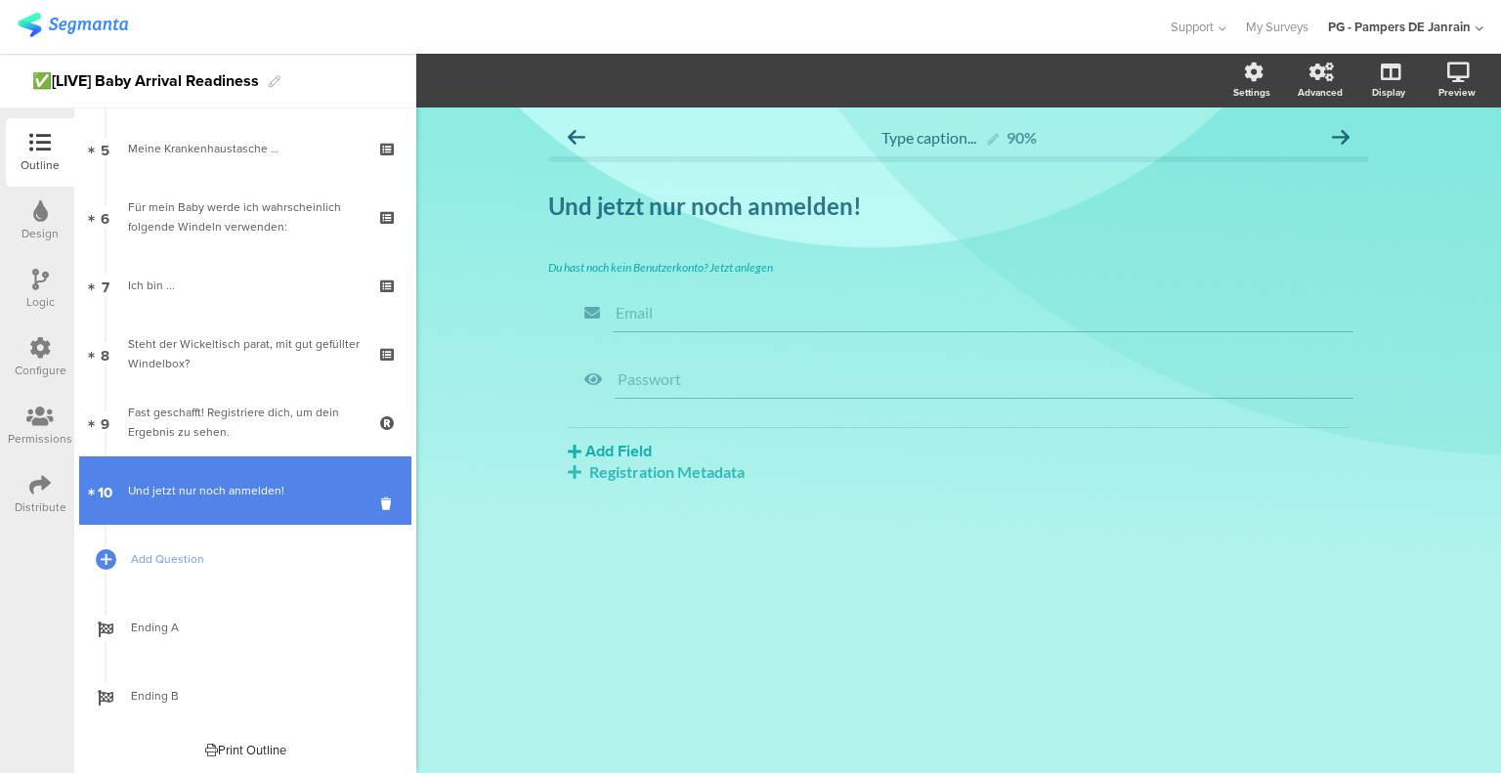
click at [222, 478] on link "10 Und jetzt nur noch anmelden!" at bounding box center [245, 490] width 332 height 68
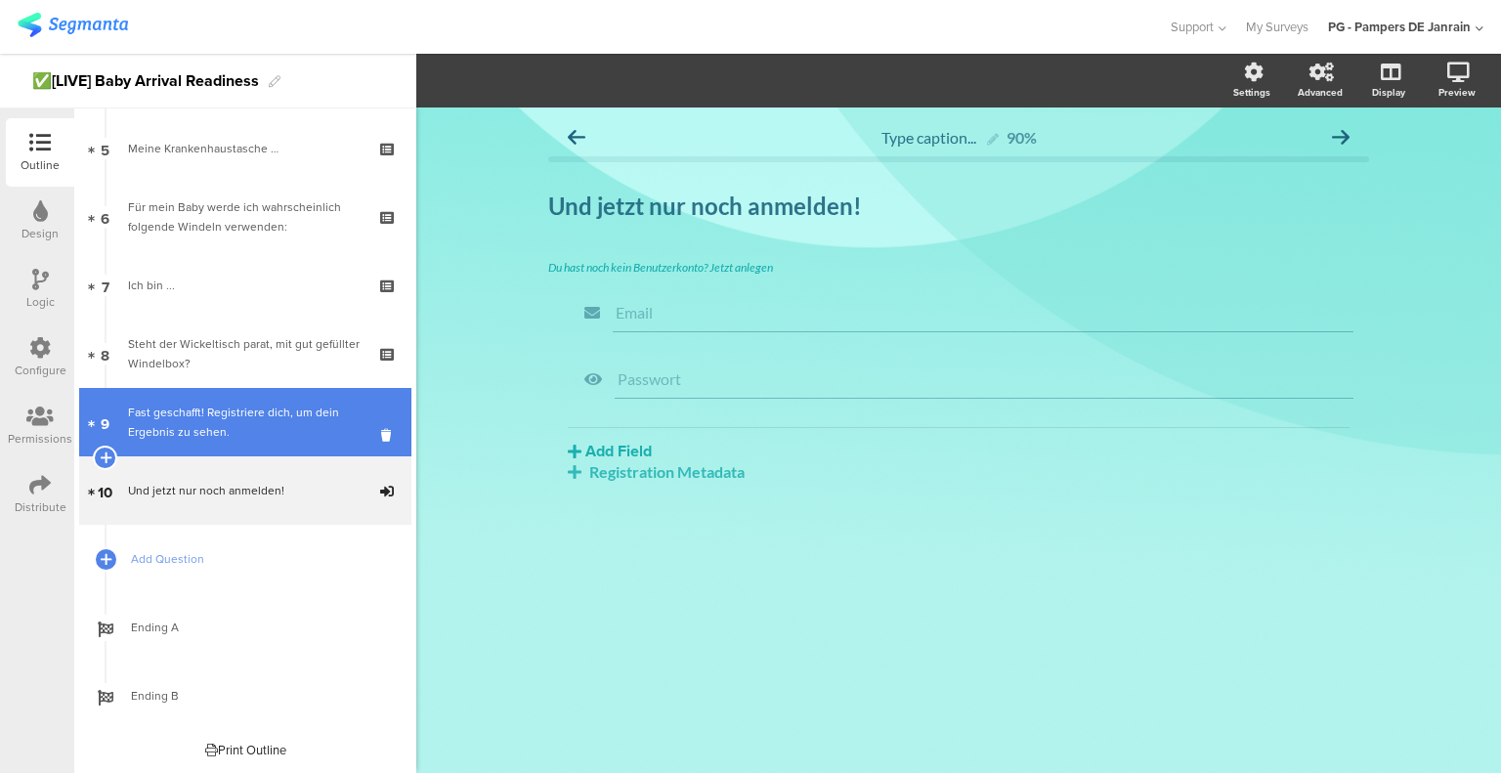
click at [226, 439] on div "Fast geschafft! Registriere dich, um dein Ergebnis zu sehen.﻿" at bounding box center [245, 422] width 234 height 39
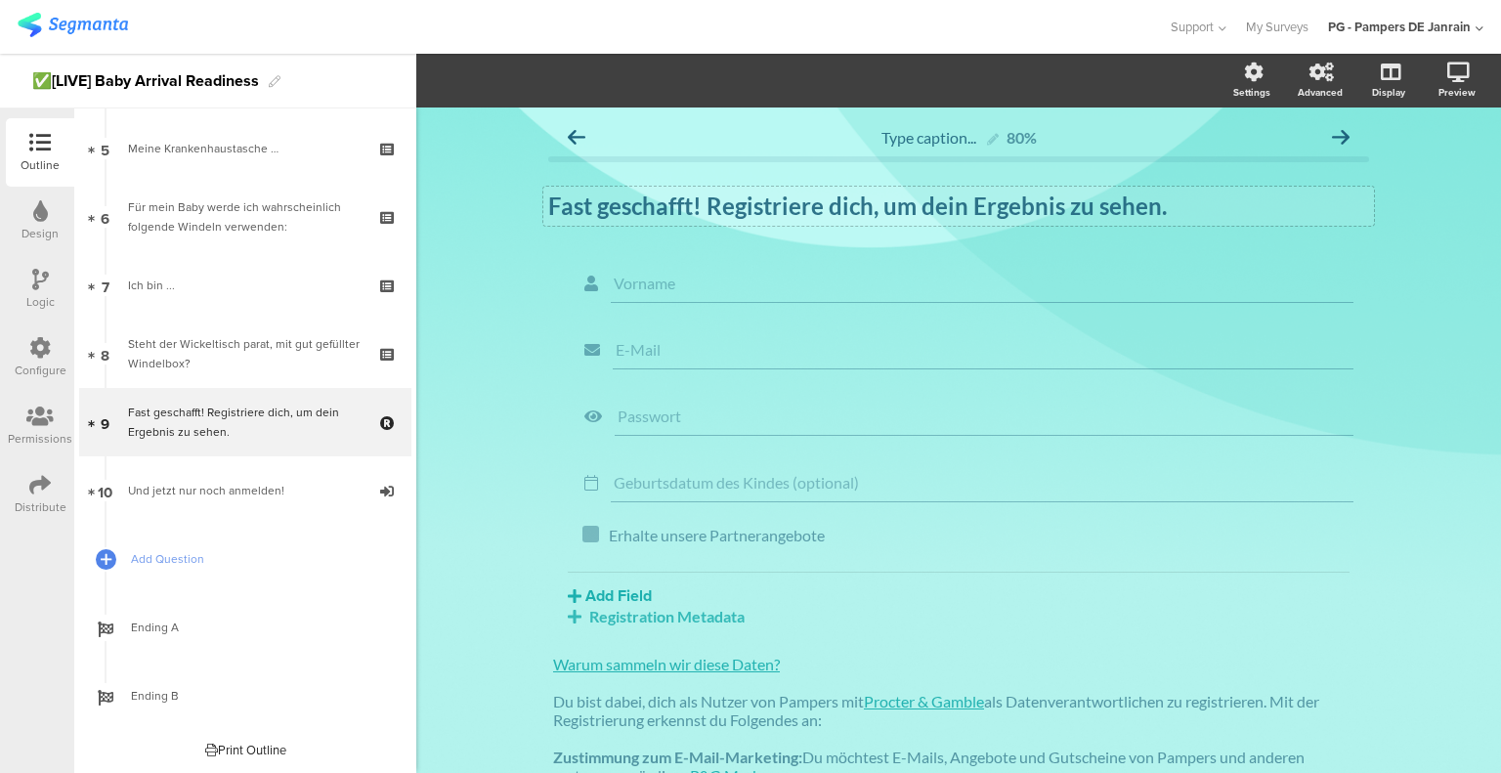
click at [782, 206] on div "Fast geschafft! Registriere dich, um dein Ergebnis zu sehen. ﻿ Fast geschafft! …" at bounding box center [958, 206] width 831 height 39
click at [782, 206] on strong "Fast geschafft! Registriere dich, um dein Ergebnis zu sehen.﻿" at bounding box center [857, 206] width 619 height 28
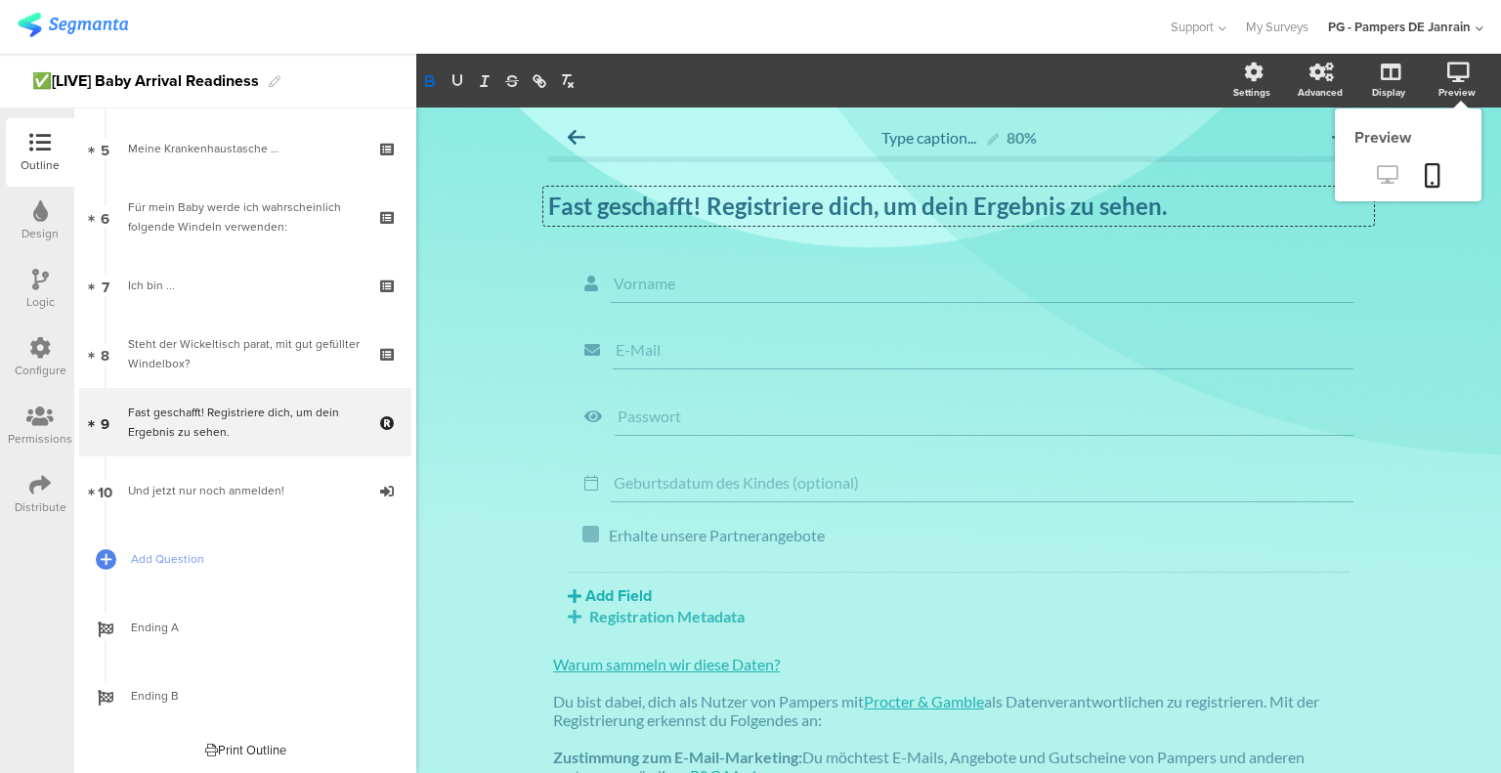
click at [1377, 179] on icon at bounding box center [1387, 174] width 21 height 19
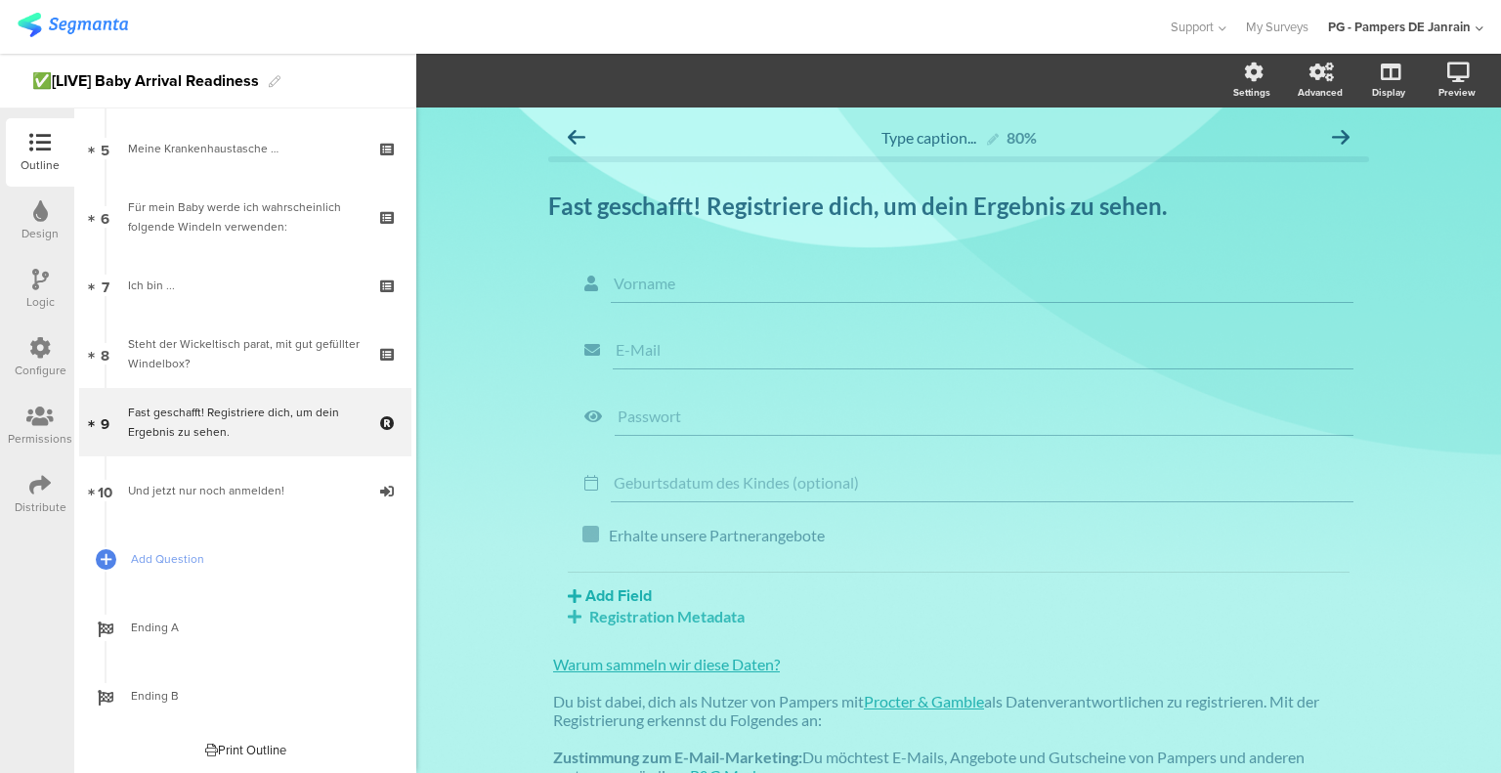
click at [28, 370] on div "Configure" at bounding box center [41, 371] width 52 height 18
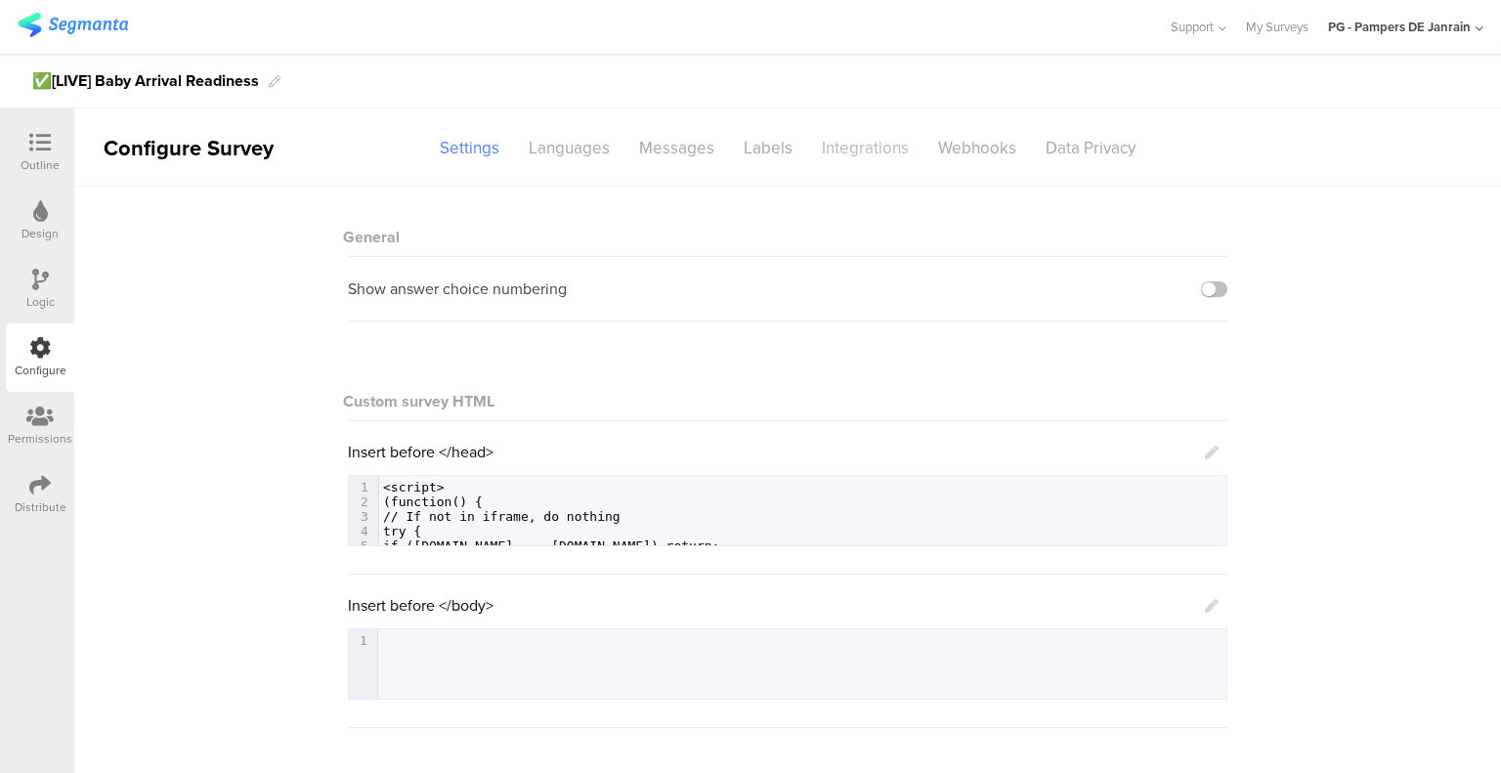
click at [885, 145] on div "Integrations" at bounding box center [865, 148] width 116 height 34
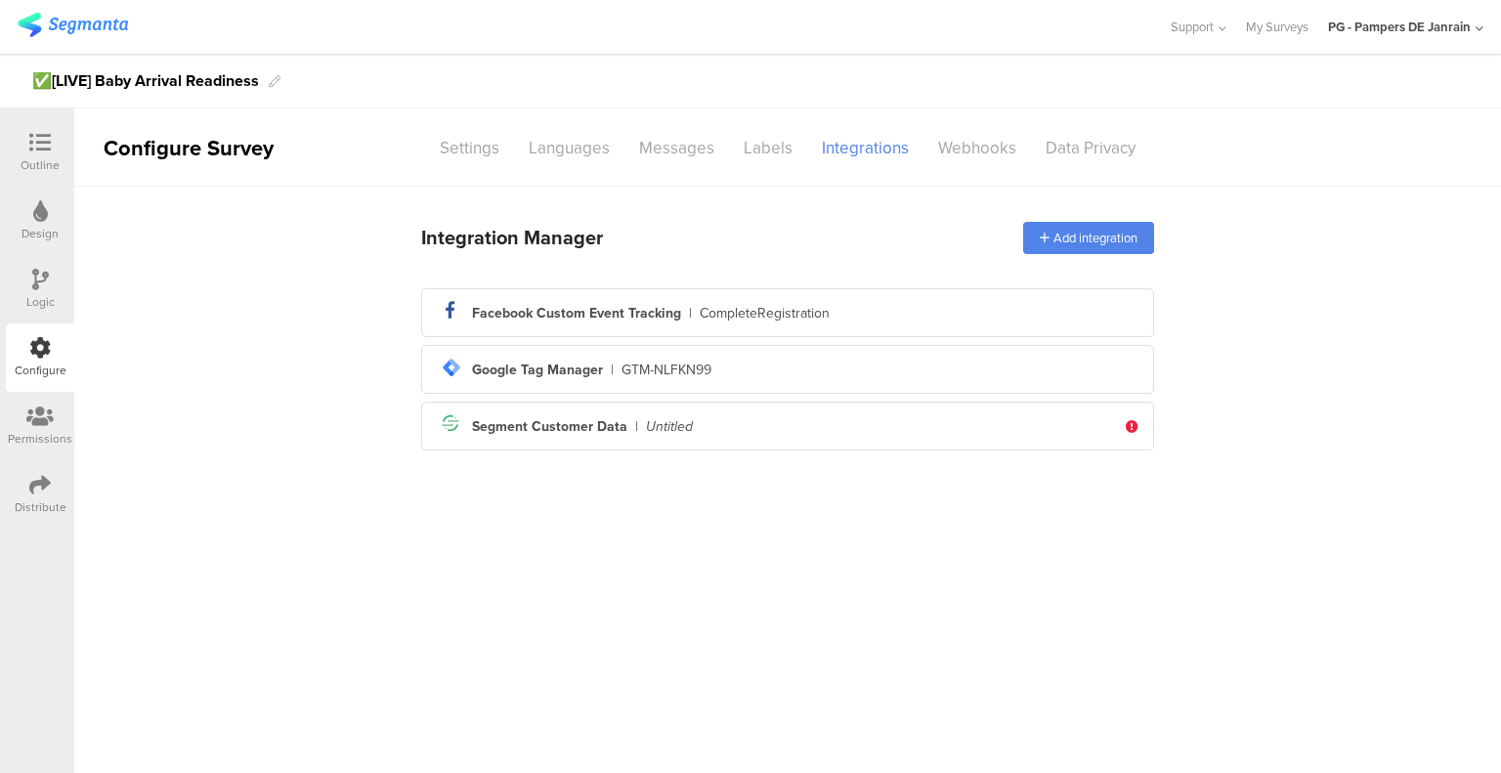
click at [34, 428] on div at bounding box center [40, 418] width 64 height 24
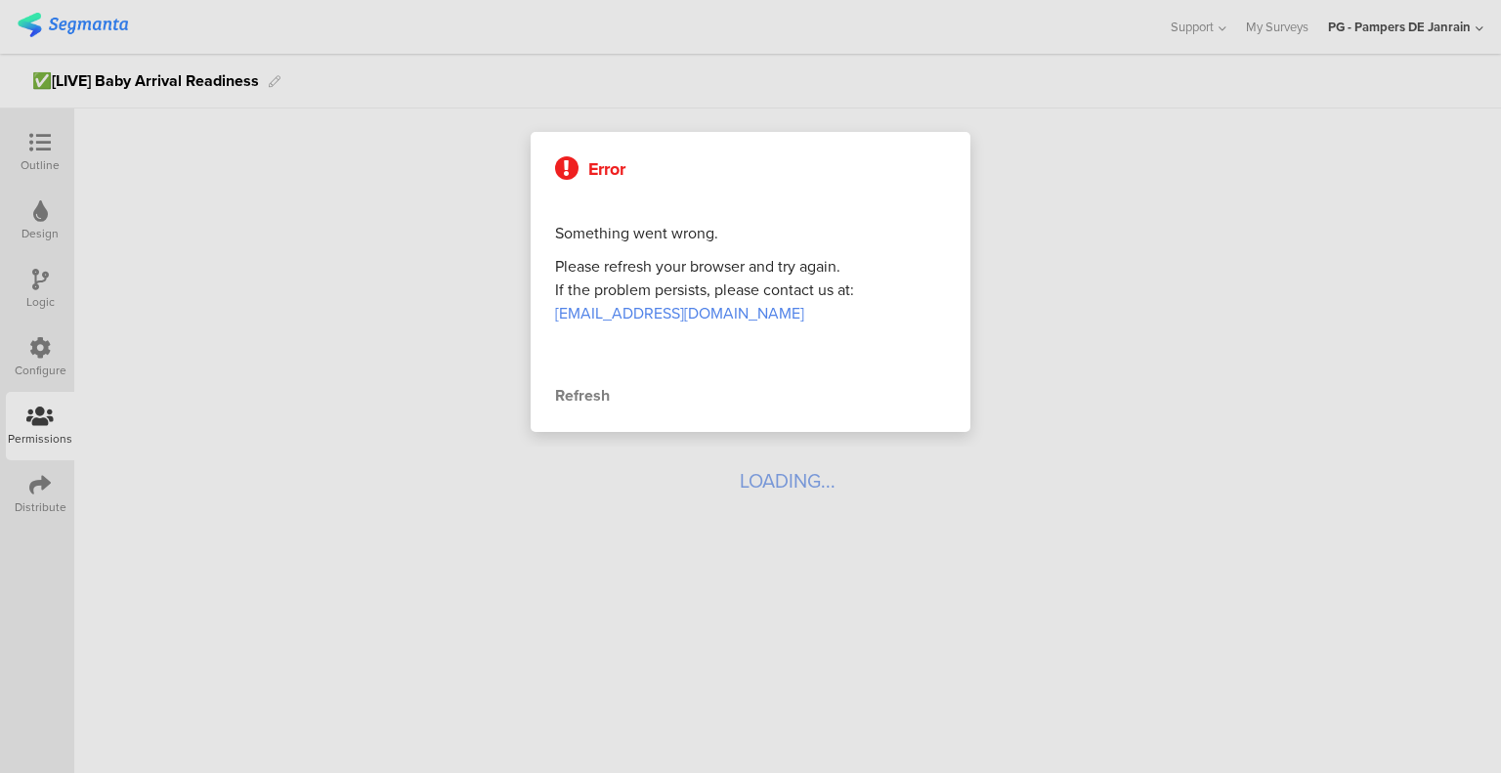
click at [579, 395] on div "Refresh" at bounding box center [750, 395] width 391 height 23
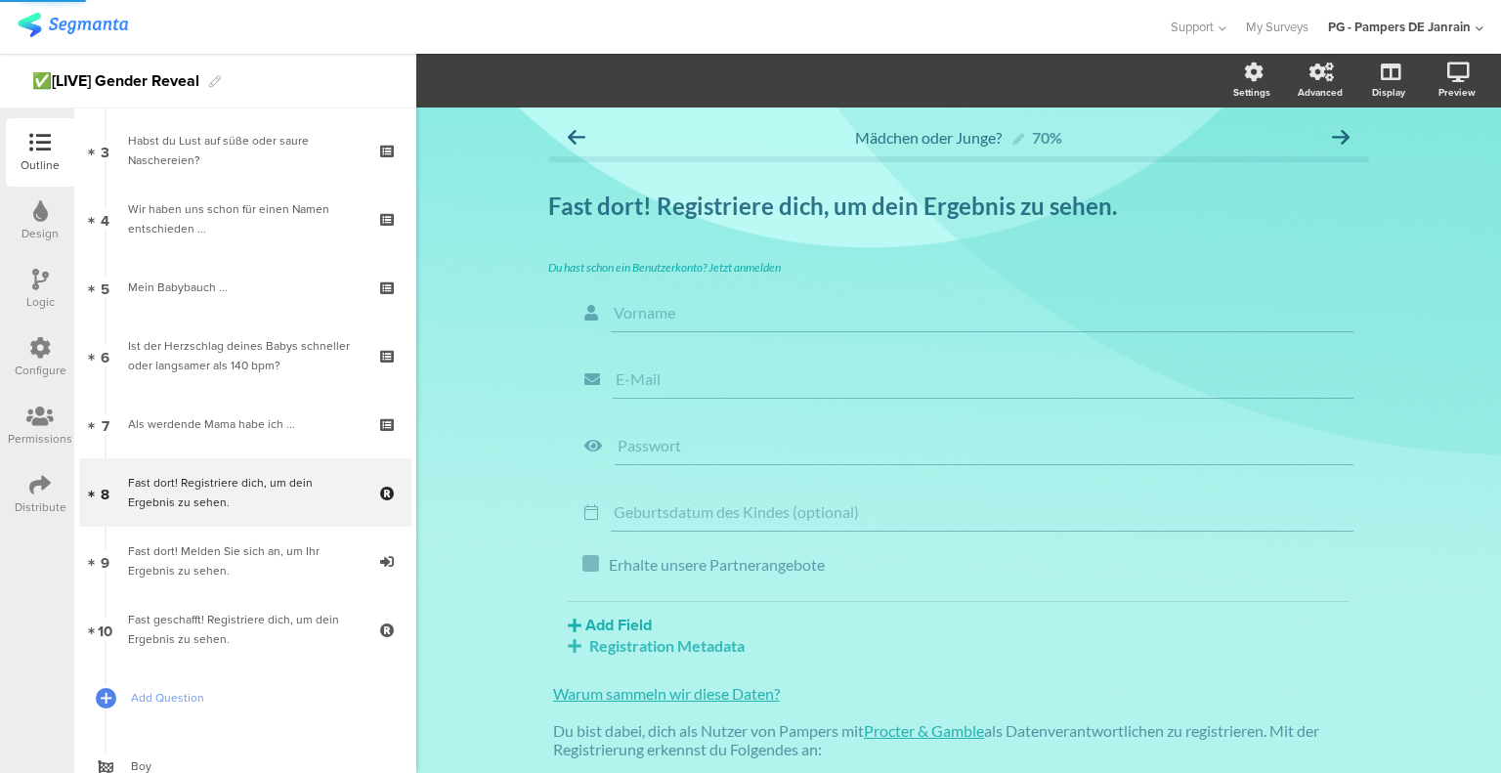
scroll to position [191, 0]
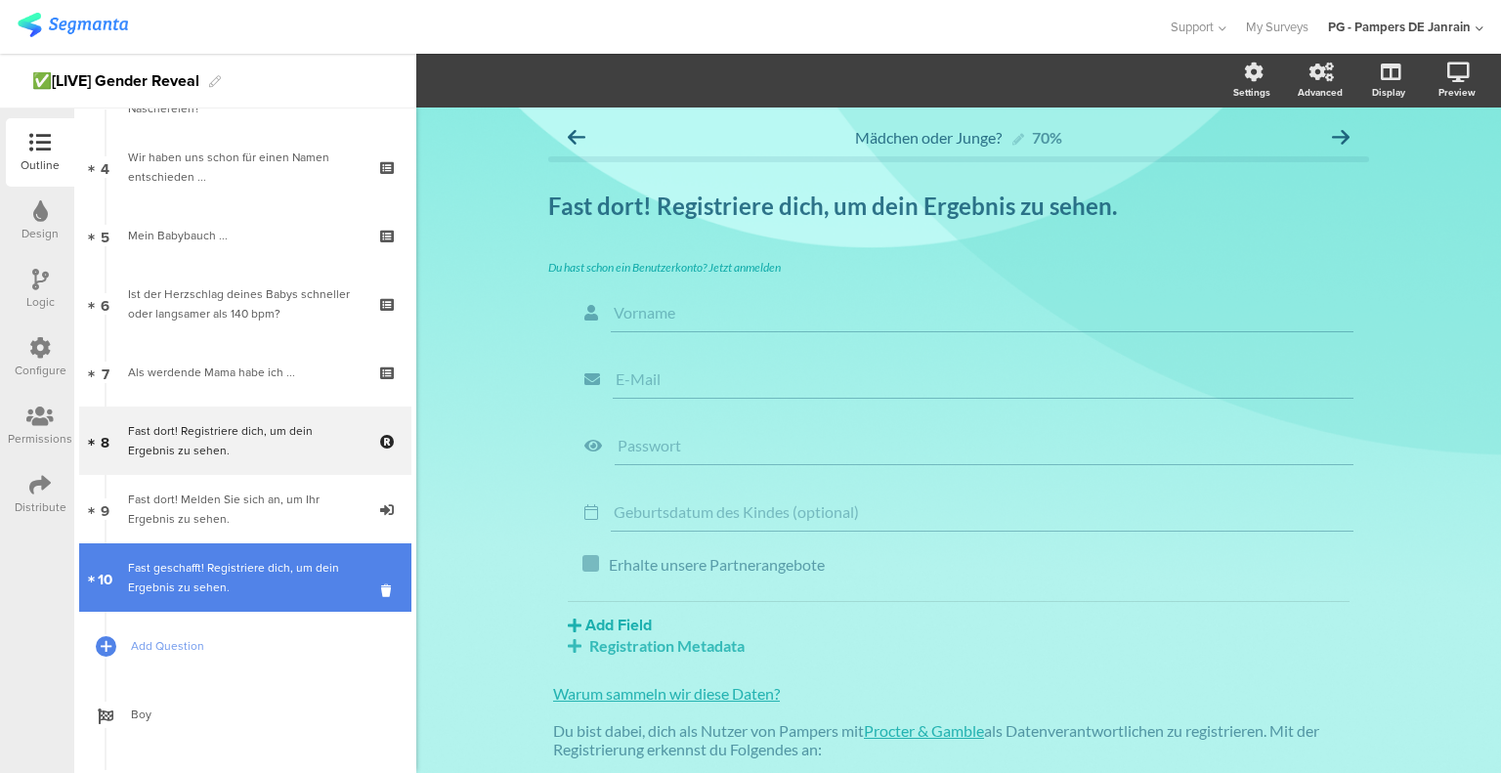
click at [309, 579] on div "Fast geschafft! Registriere dich, um dein Ergebnis zu sehen.﻿" at bounding box center [245, 577] width 234 height 39
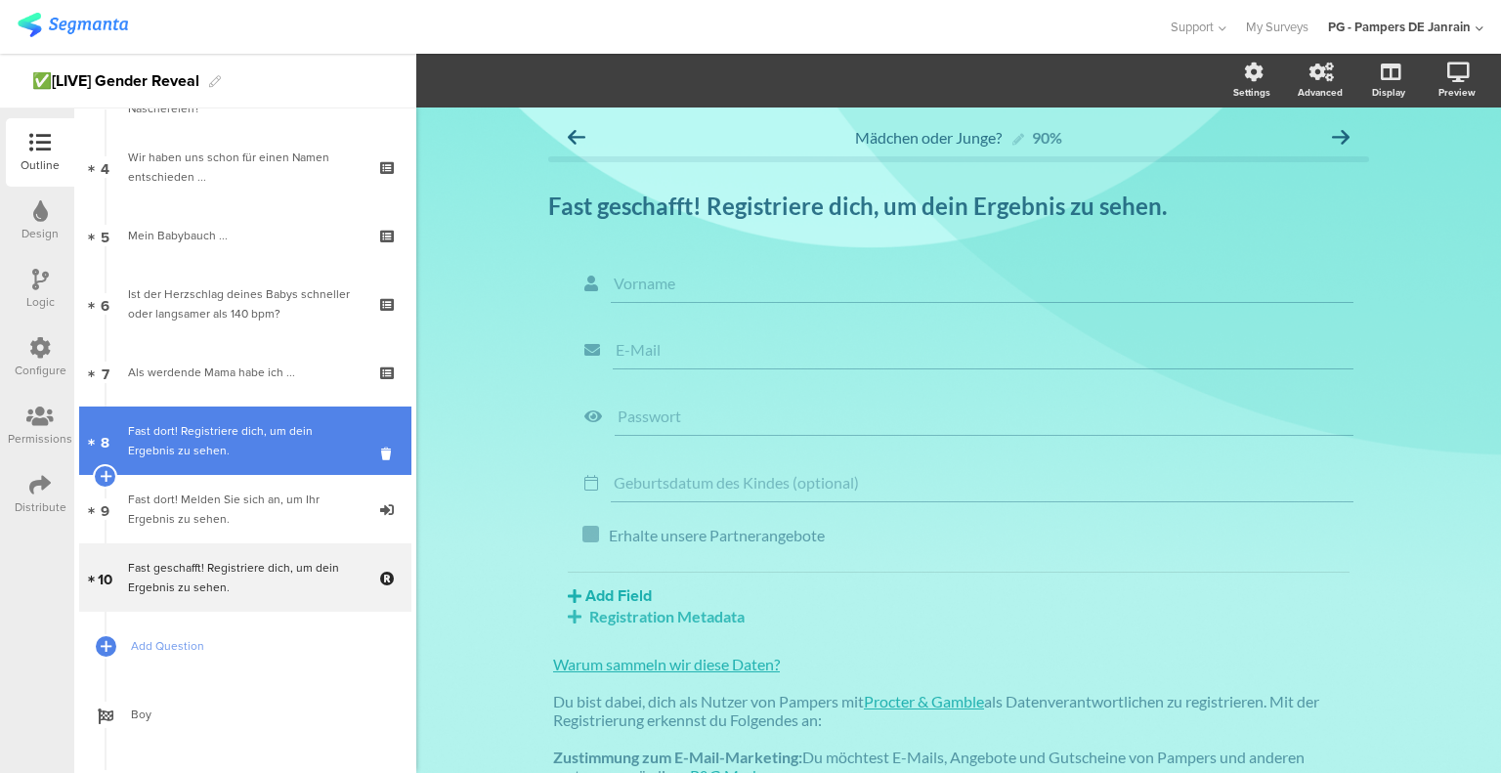
click at [184, 452] on div "Fast dort! Registriere dich, um dein Ergebnis zu sehen." at bounding box center [245, 440] width 234 height 39
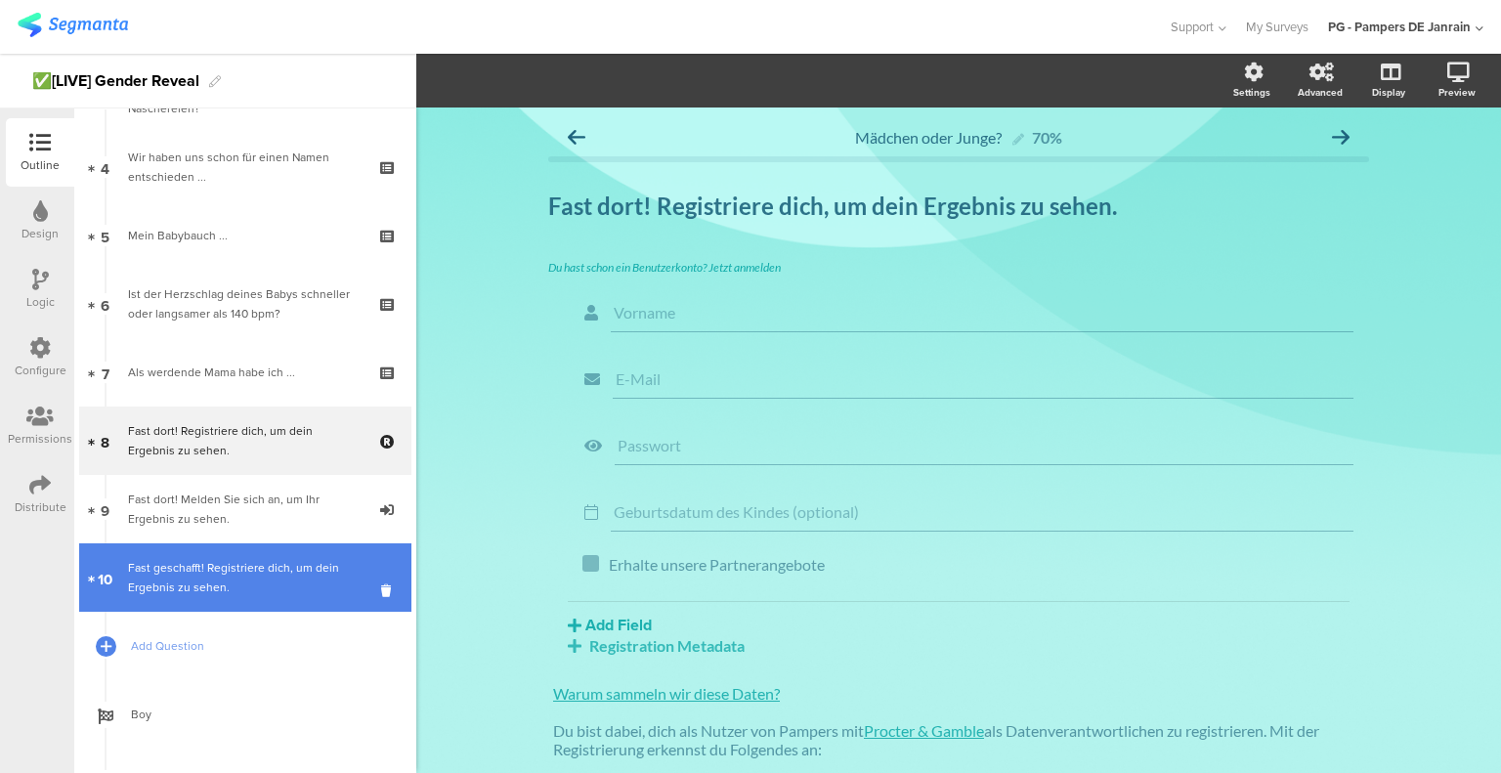
click at [197, 566] on div "Fast geschafft! Registriere dich, um dein Ergebnis zu sehen.﻿" at bounding box center [245, 577] width 234 height 39
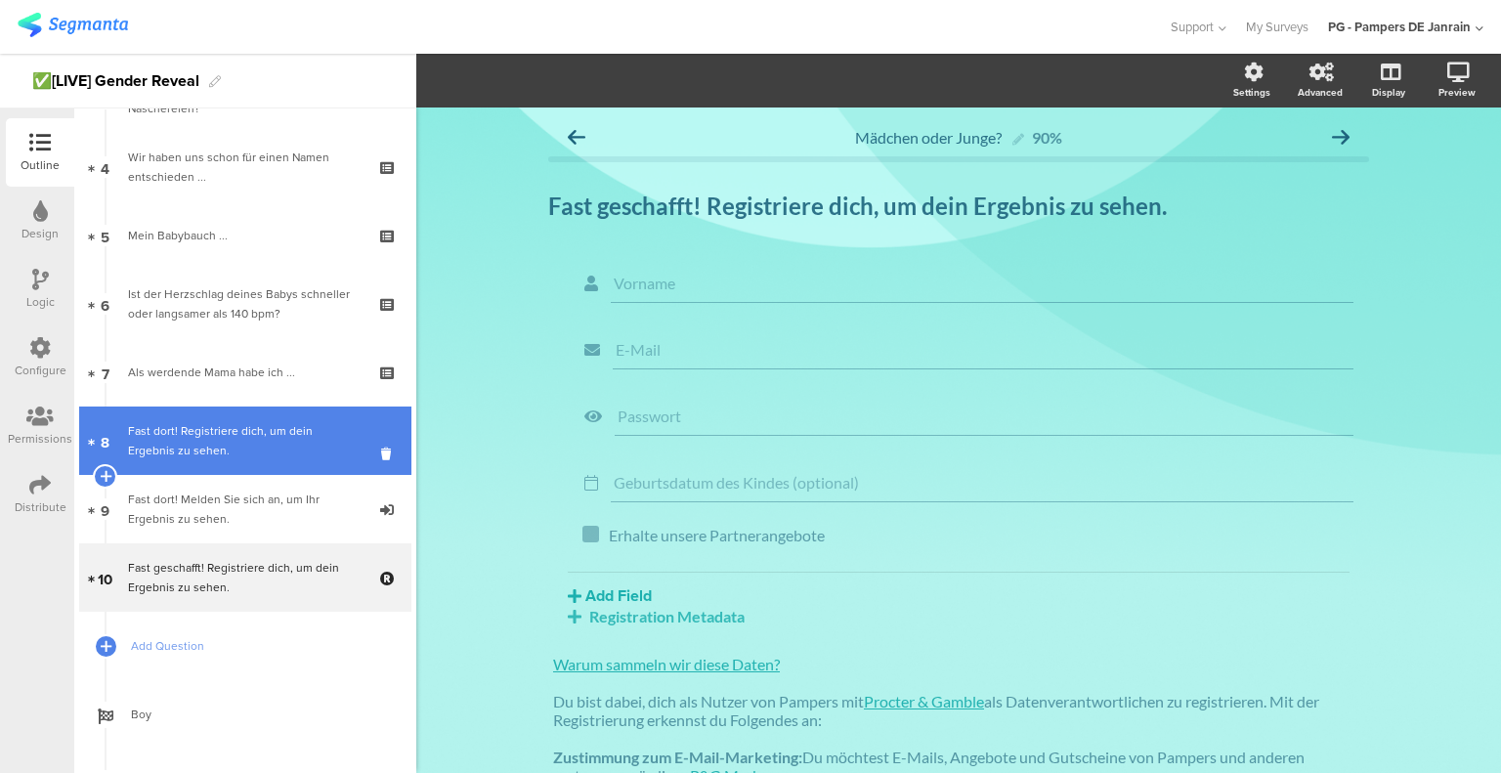
click at [223, 452] on div "Fast dort! Registriere dich, um dein Ergebnis zu sehen." at bounding box center [245, 440] width 234 height 39
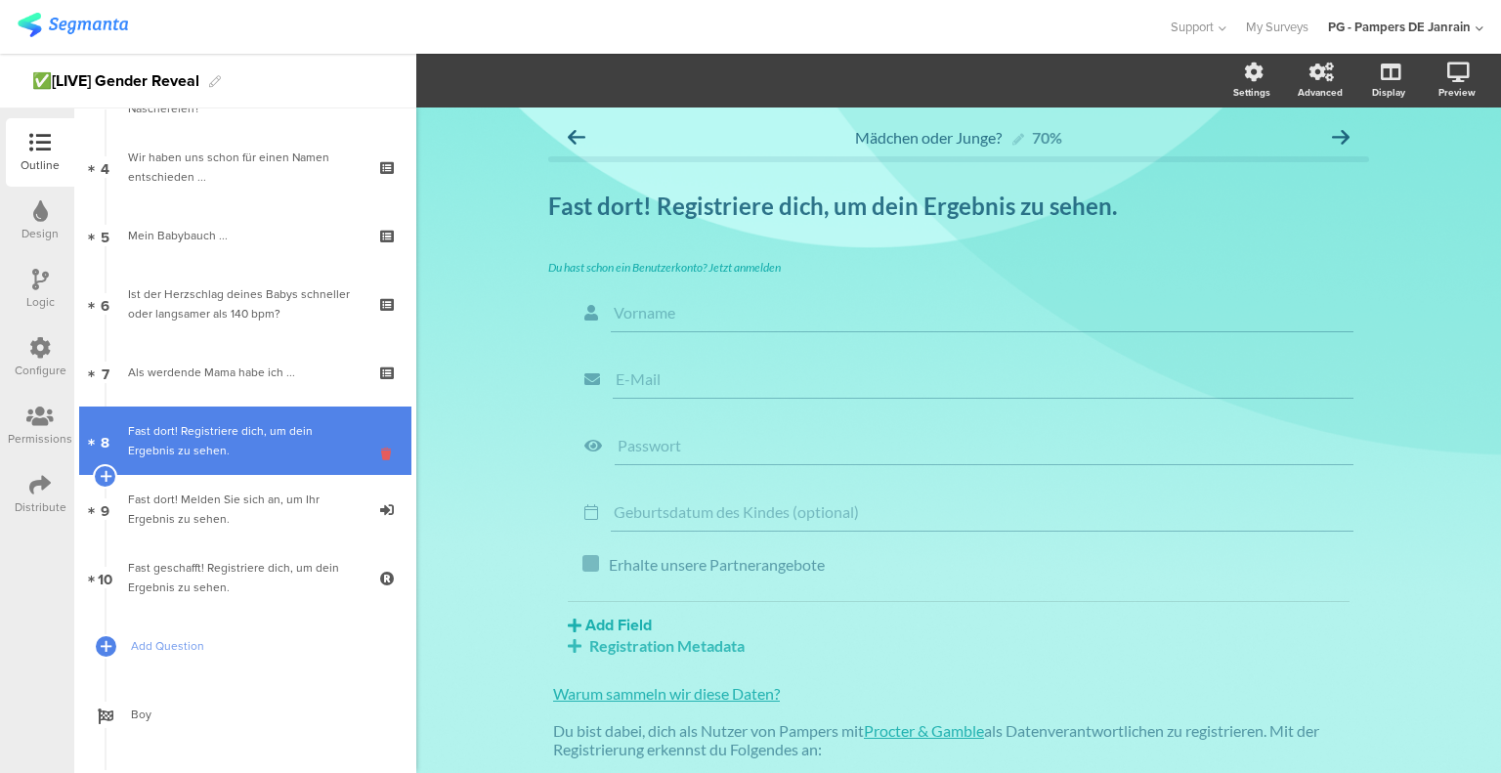
click at [381, 453] on icon at bounding box center [389, 454] width 17 height 19
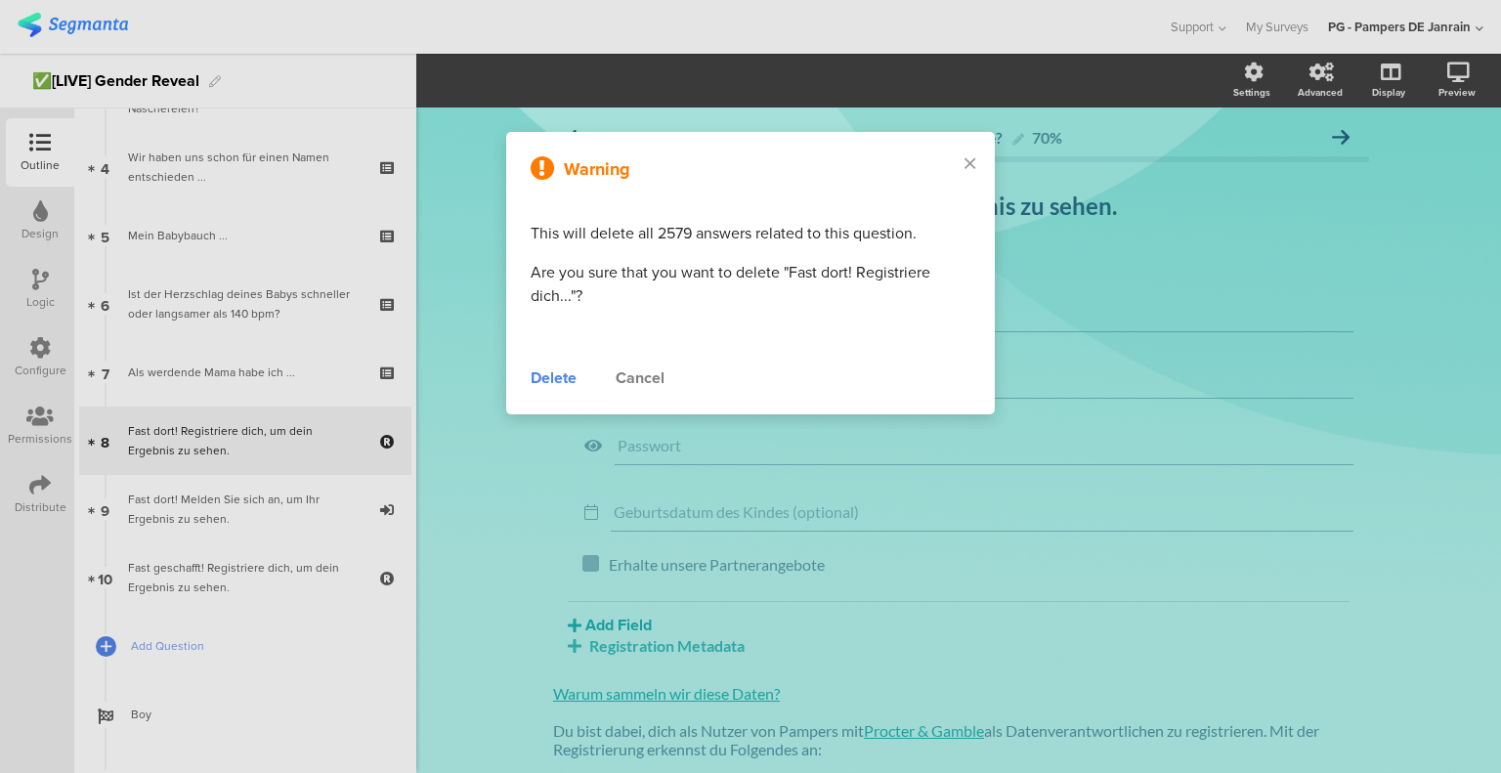
click at [634, 382] on div "Cancel" at bounding box center [640, 377] width 49 height 23
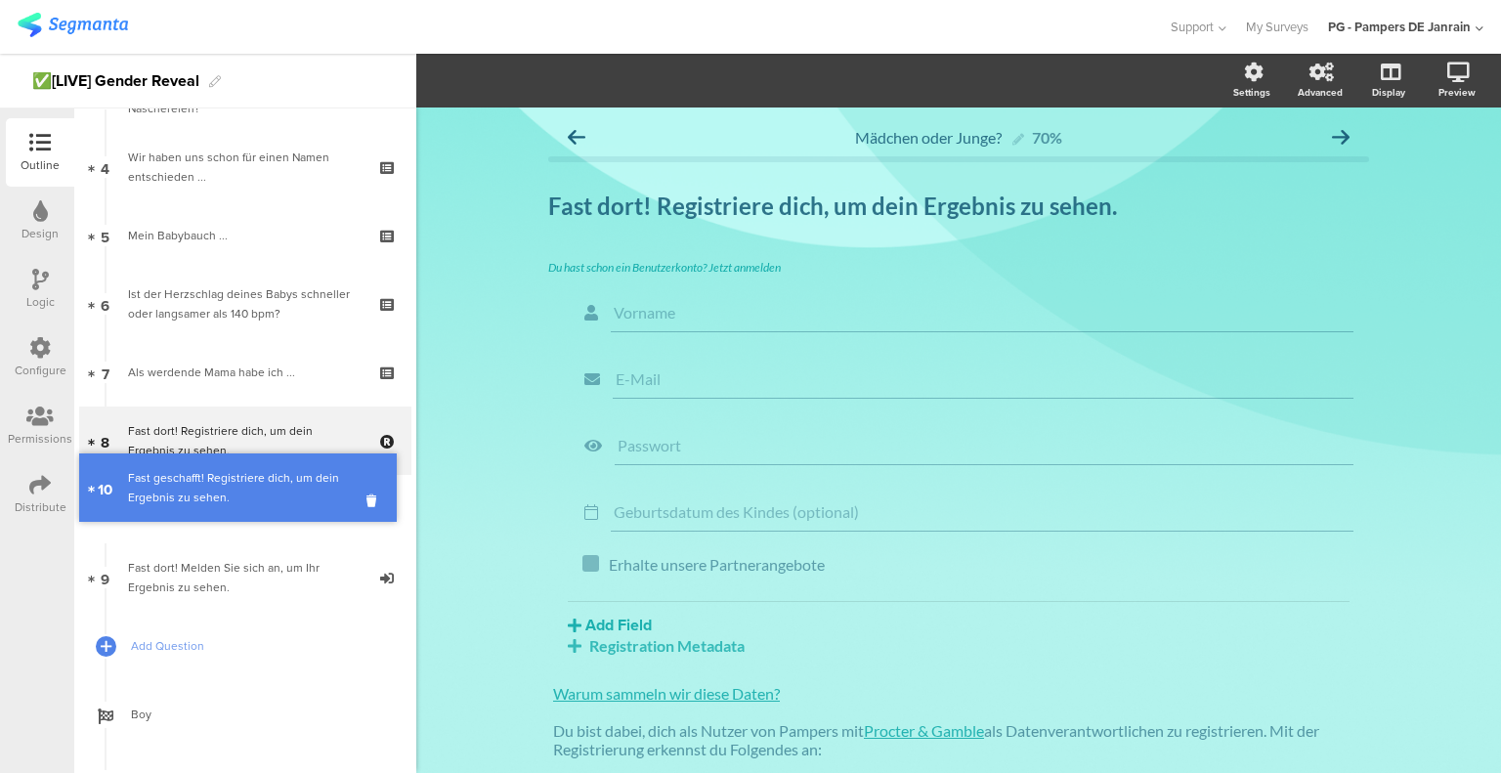
drag, startPoint x: 270, startPoint y: 592, endPoint x: 254, endPoint y: 502, distance: 91.3
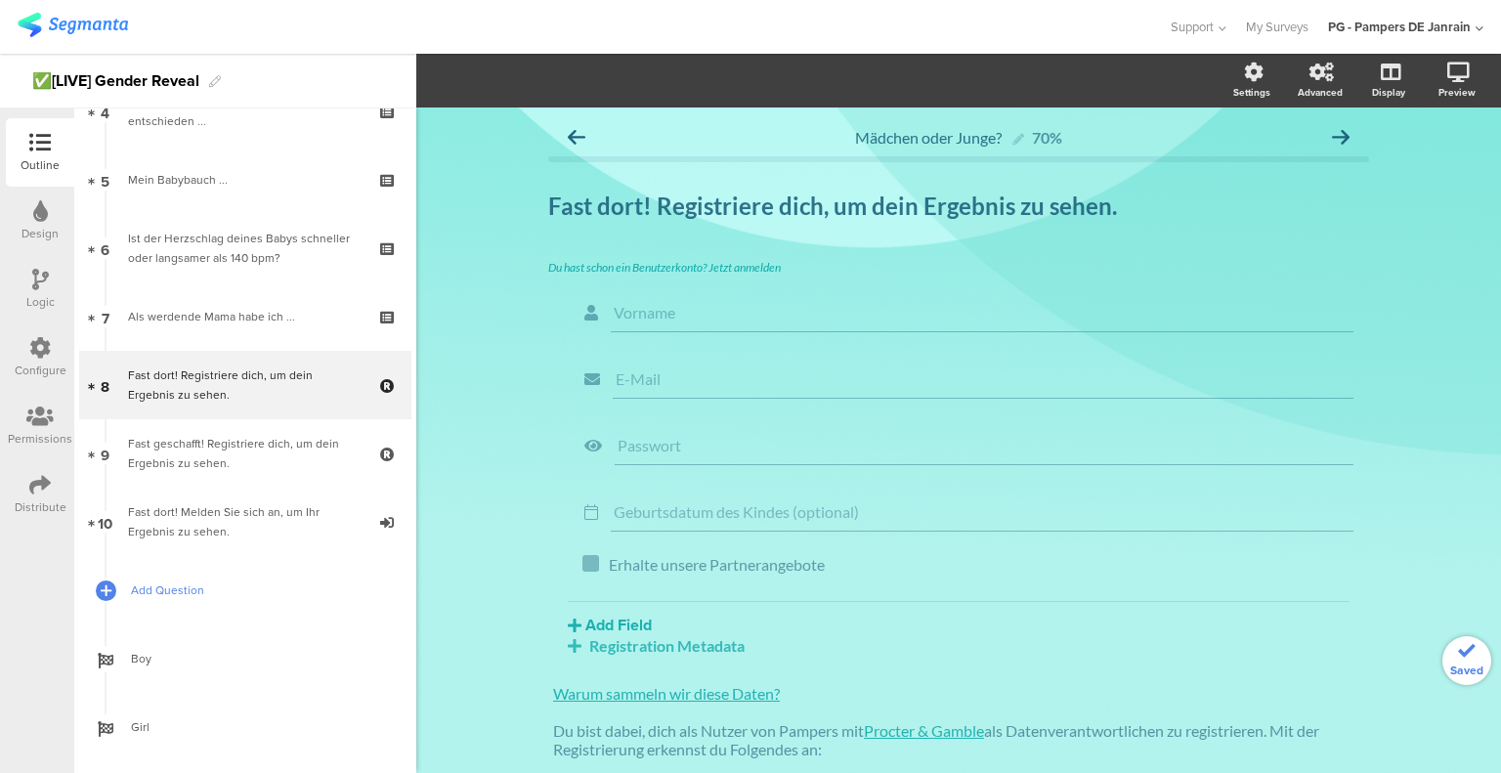
scroll to position [278, 0]
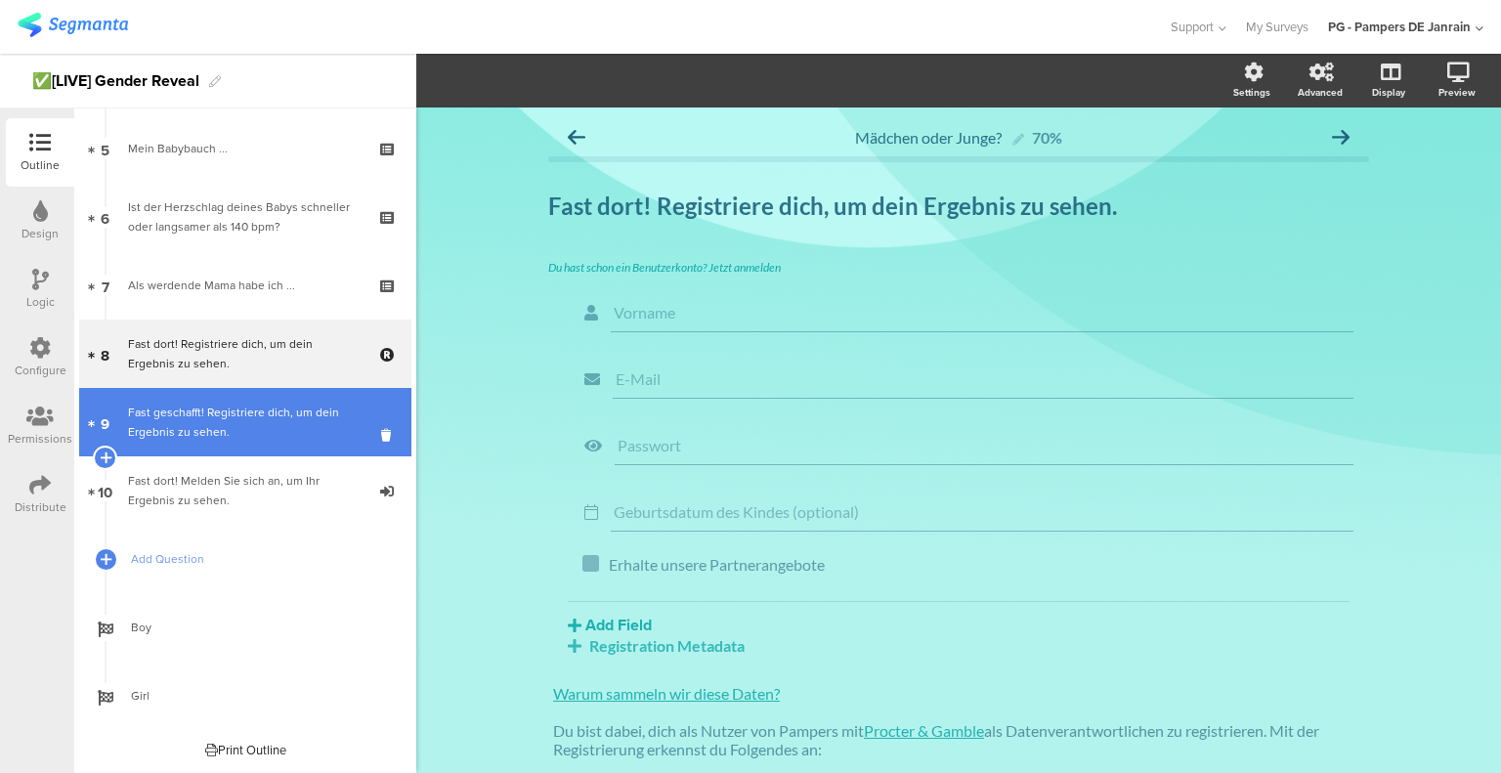
click at [254, 417] on div "Fast geschafft! Registriere dich, um dein Ergebnis zu sehen.﻿" at bounding box center [245, 422] width 234 height 39
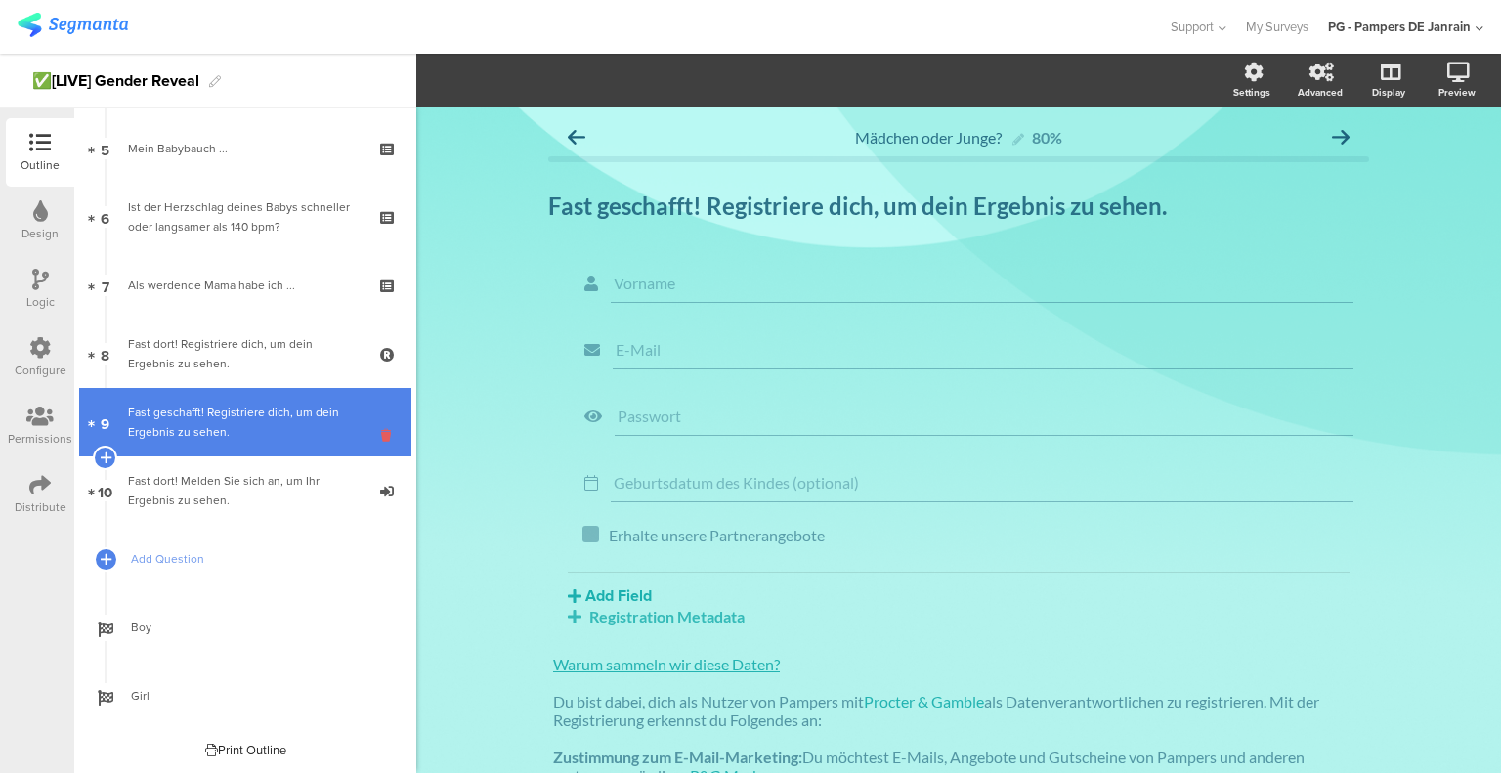
click at [381, 437] on icon at bounding box center [389, 435] width 17 height 19
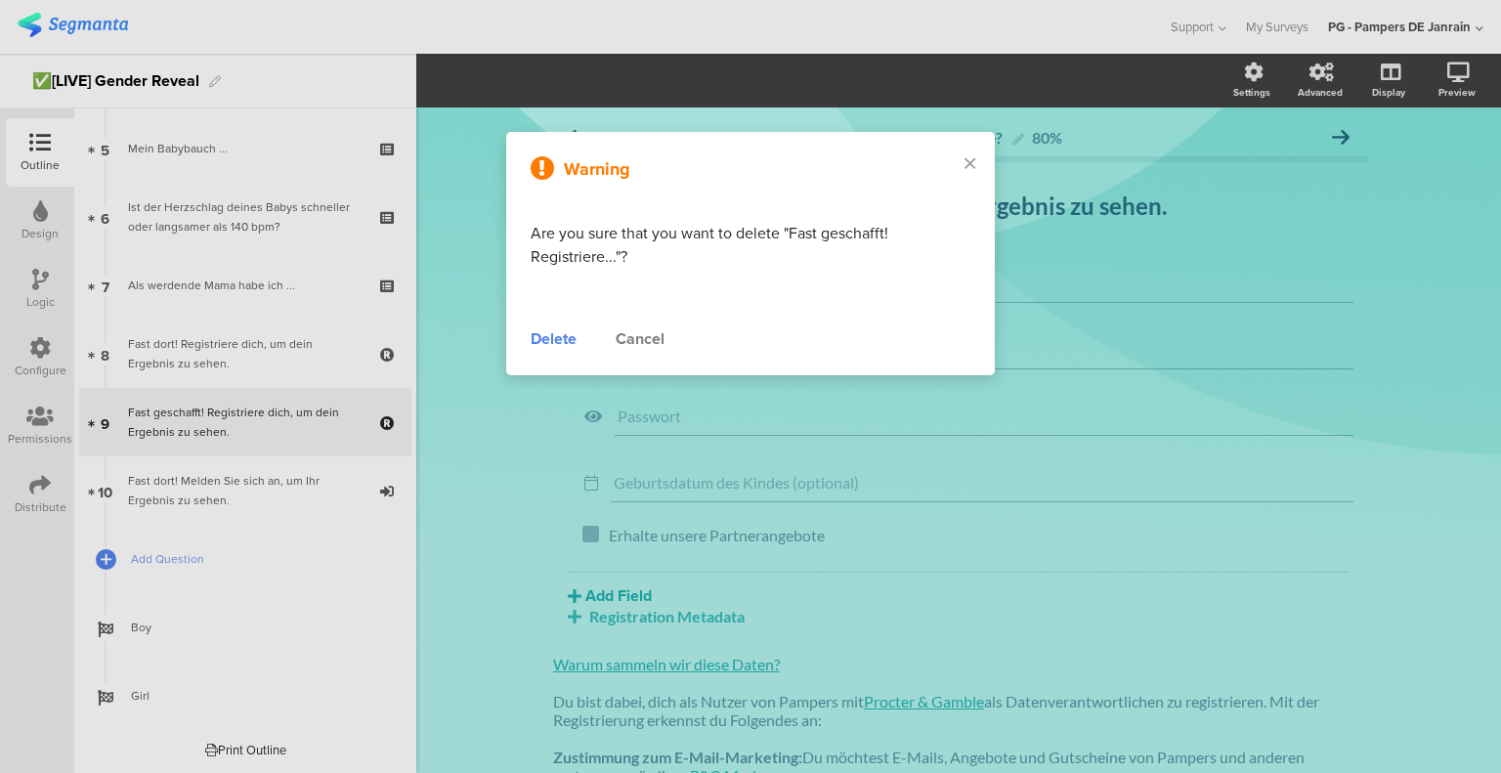
click at [637, 346] on div "Cancel" at bounding box center [640, 338] width 49 height 23
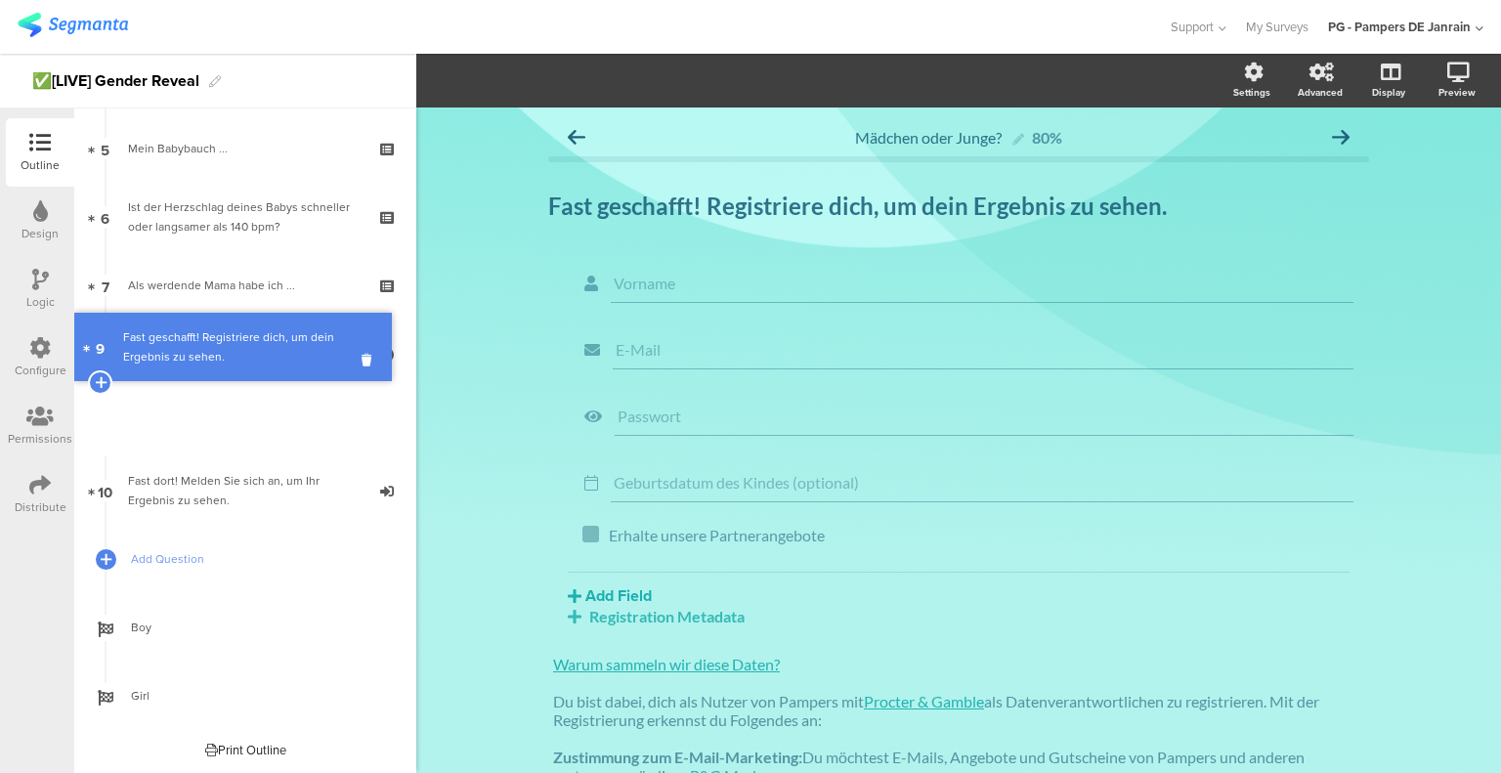
scroll to position [210, 0]
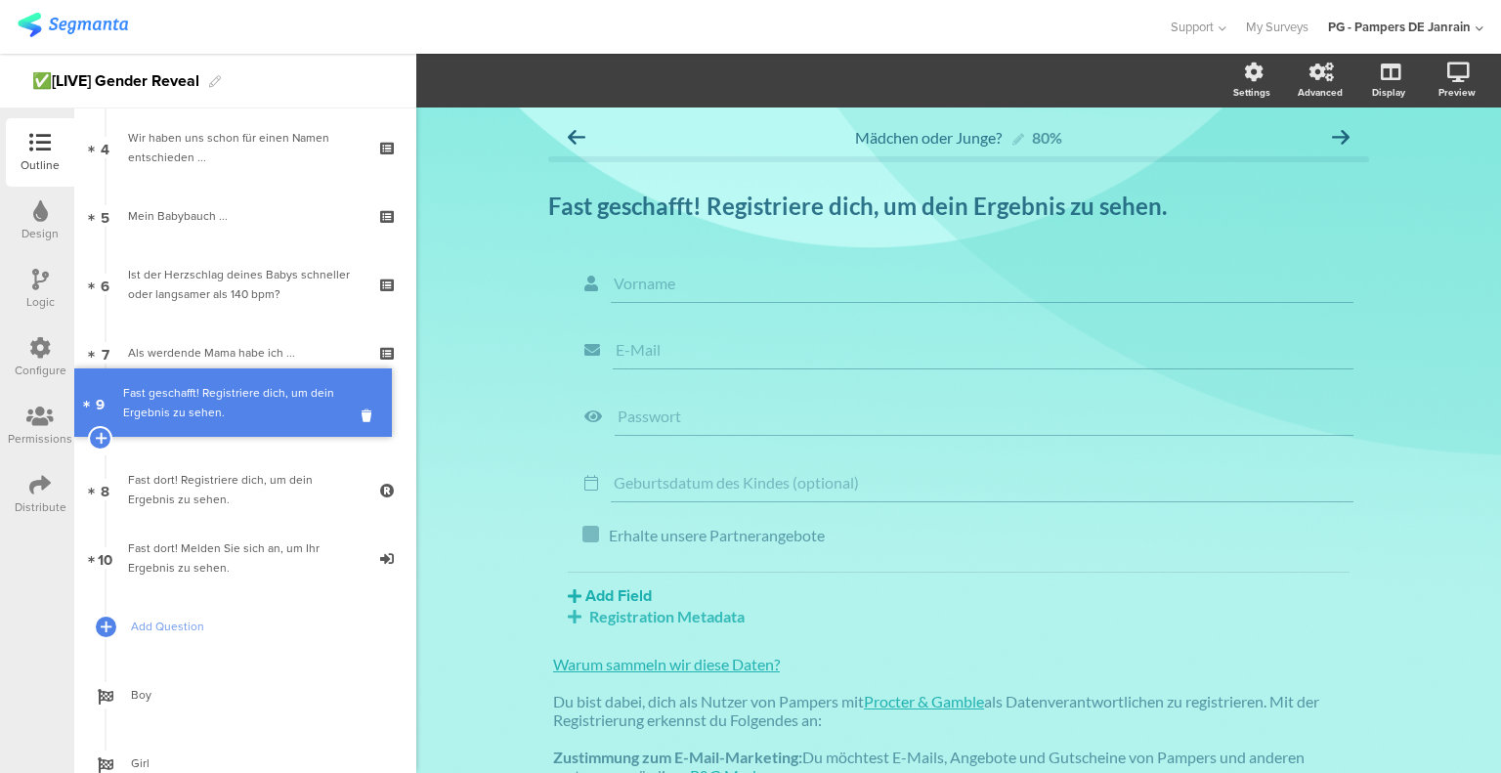
drag, startPoint x: 250, startPoint y: 427, endPoint x: 245, endPoint y: 414, distance: 13.6
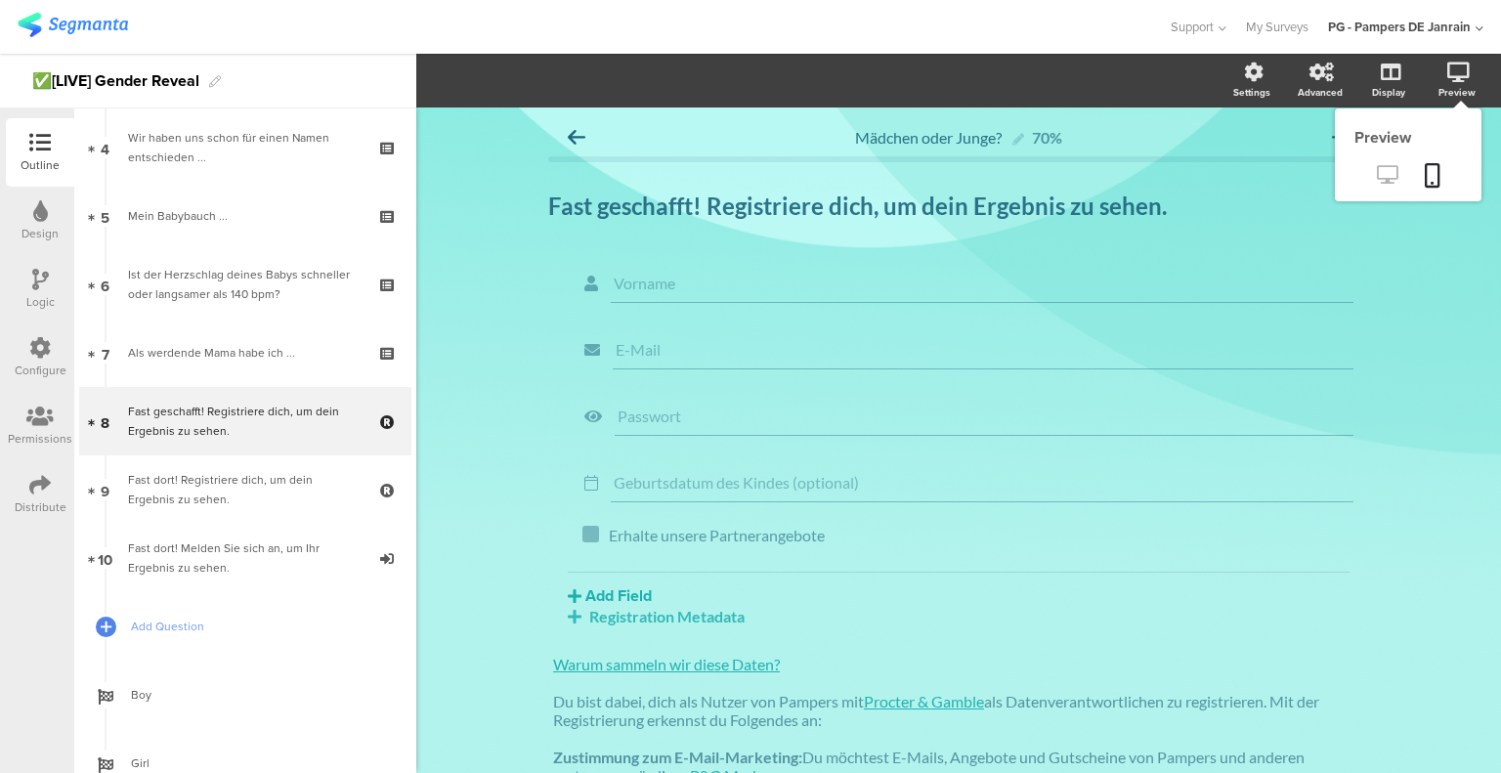
click at [1377, 175] on icon at bounding box center [1387, 174] width 21 height 19
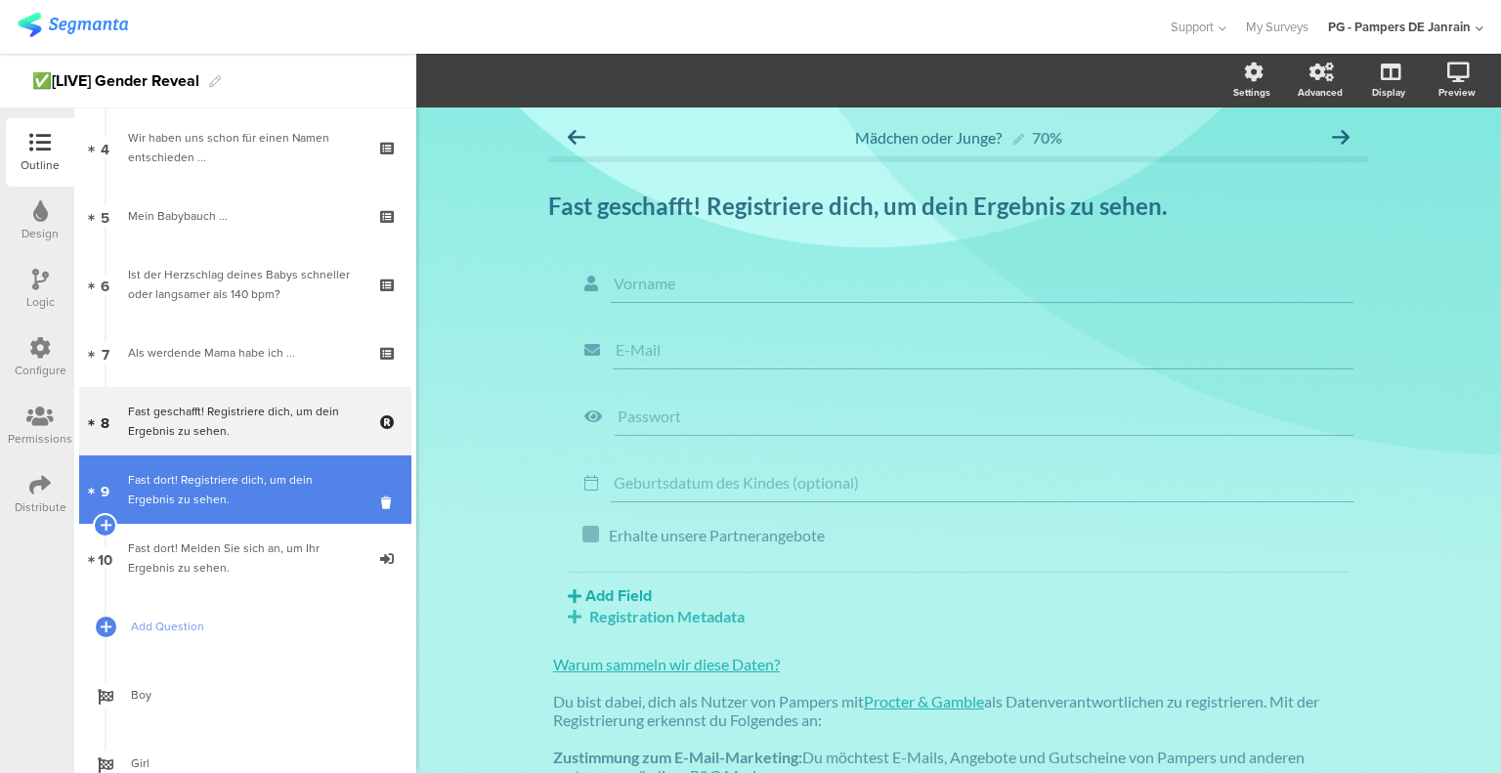
click at [285, 492] on div "Fast dort! Registriere dich, um dein Ergebnis zu sehen." at bounding box center [245, 489] width 234 height 39
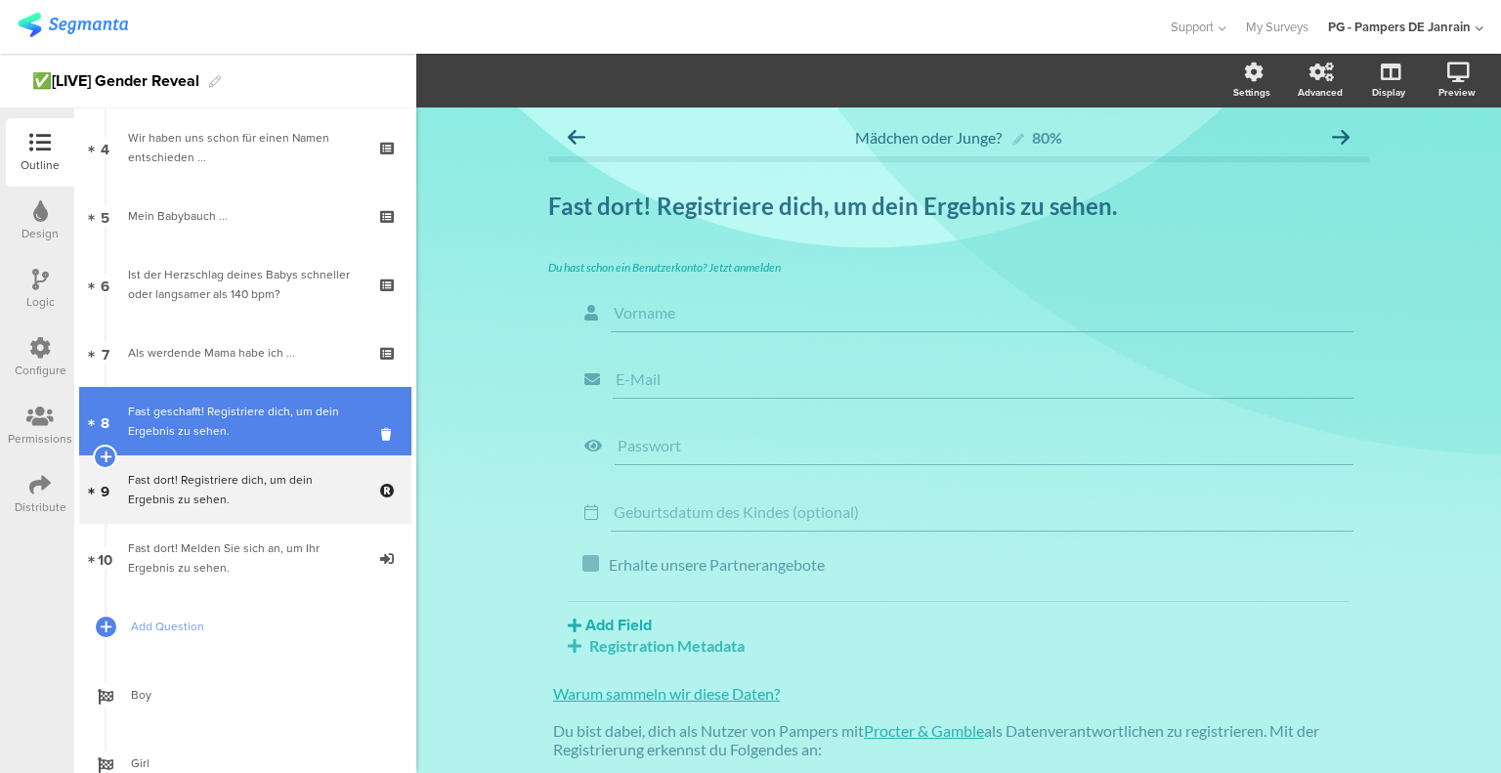
click at [278, 424] on div "Fast geschafft! Registriere dich, um dein Ergebnis zu sehen.﻿" at bounding box center [245, 421] width 234 height 39
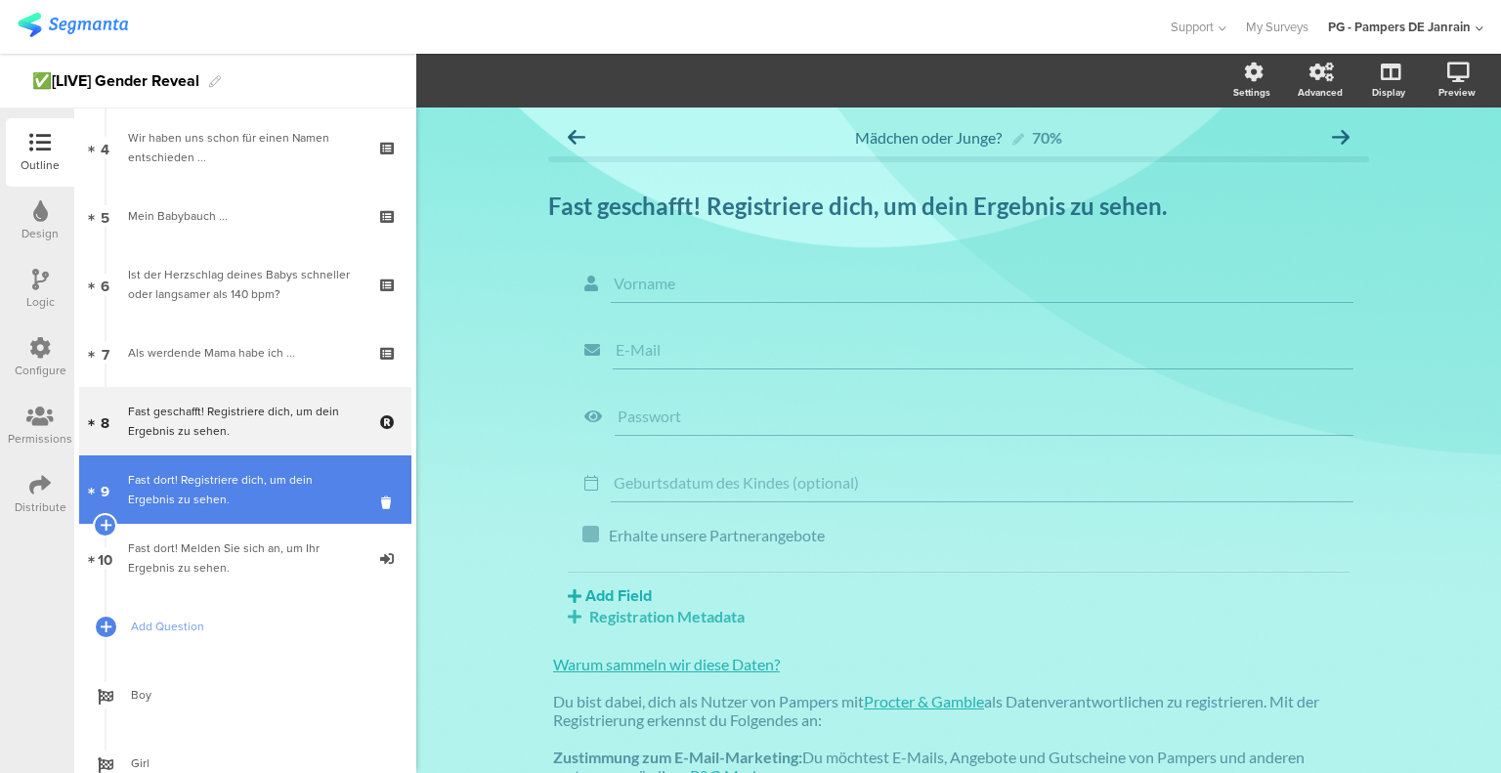
click at [266, 494] on div "Fast dort! Registriere dich, um dein Ergebnis zu sehen." at bounding box center [245, 489] width 234 height 39
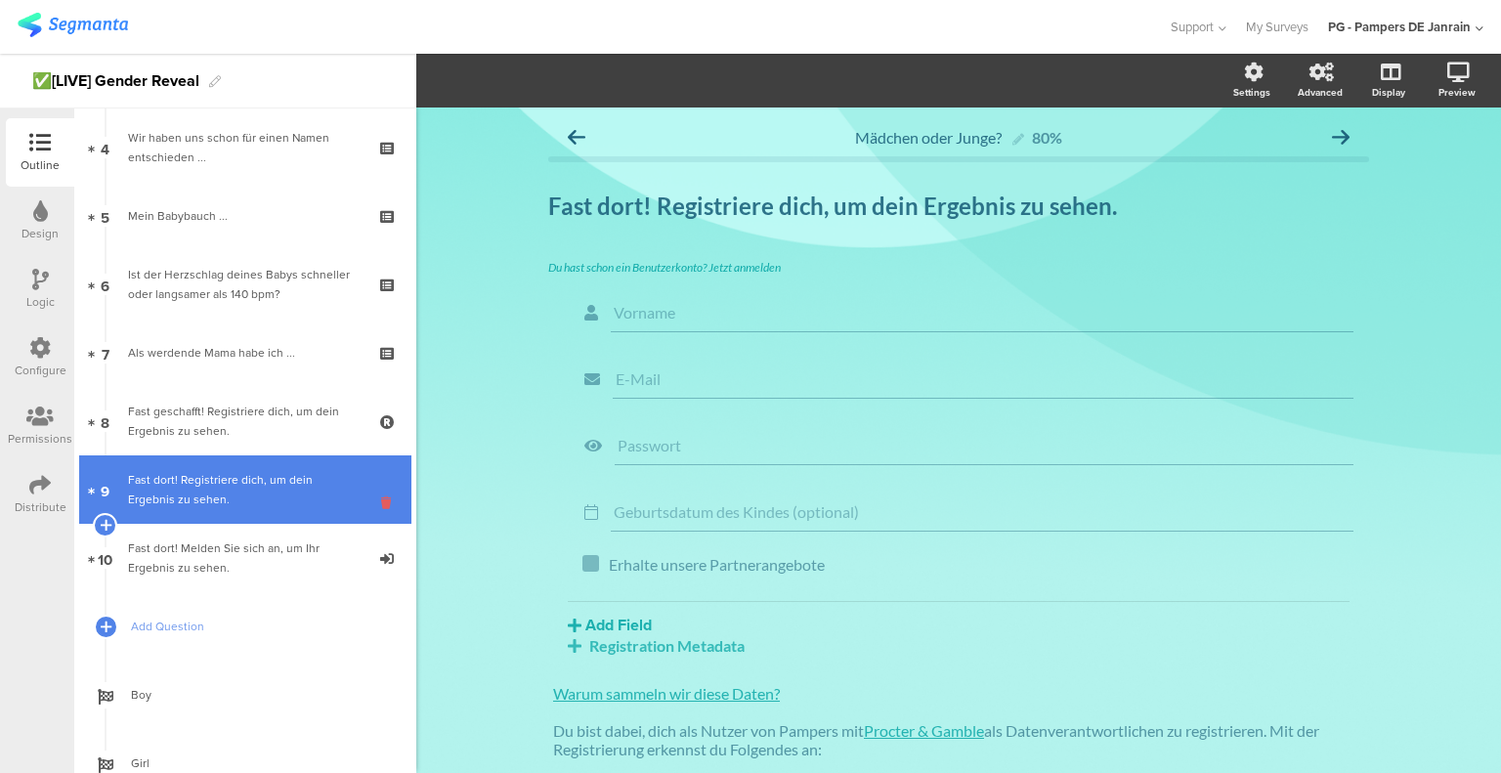
click at [381, 506] on icon at bounding box center [389, 502] width 17 height 19
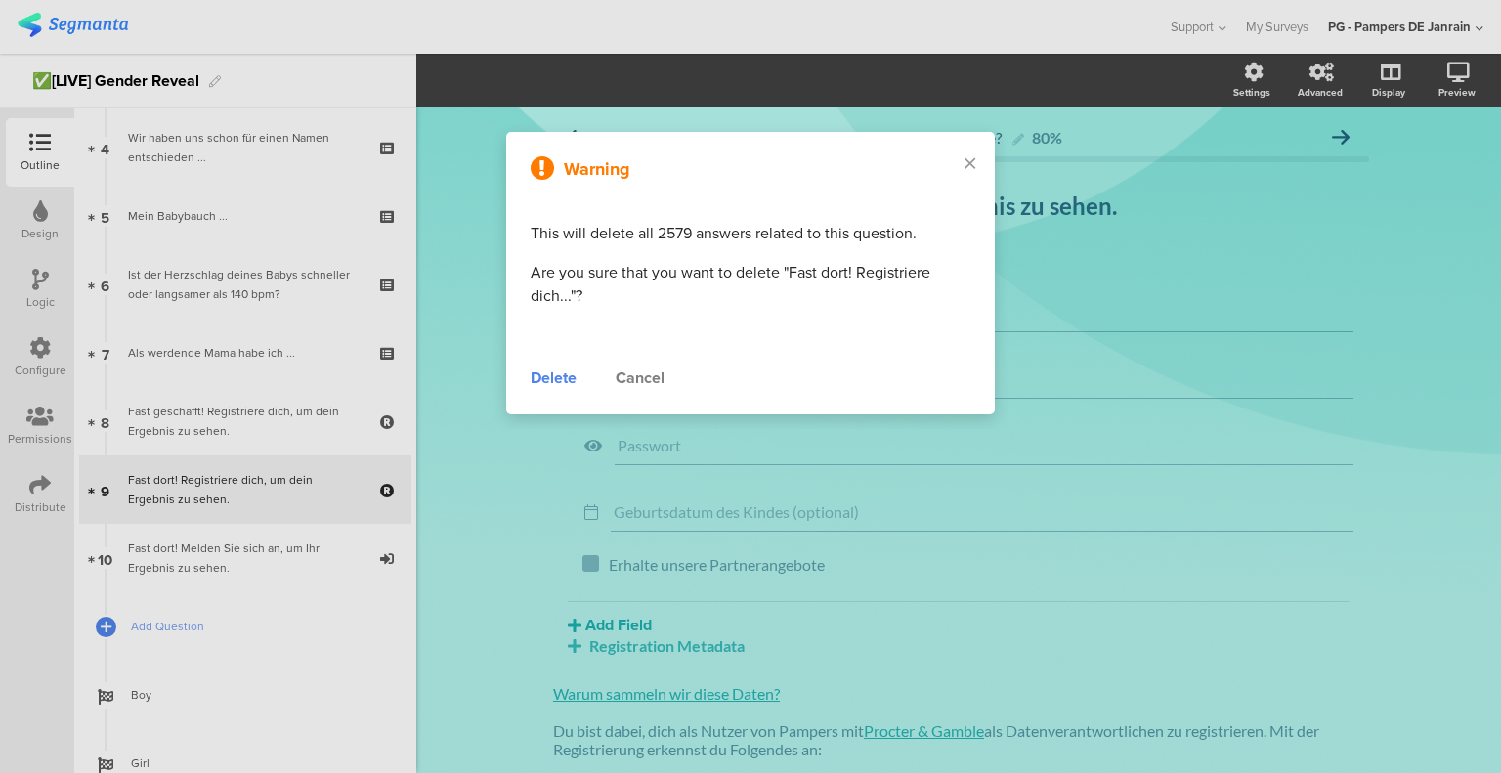
click at [638, 384] on div "Cancel" at bounding box center [640, 377] width 49 height 23
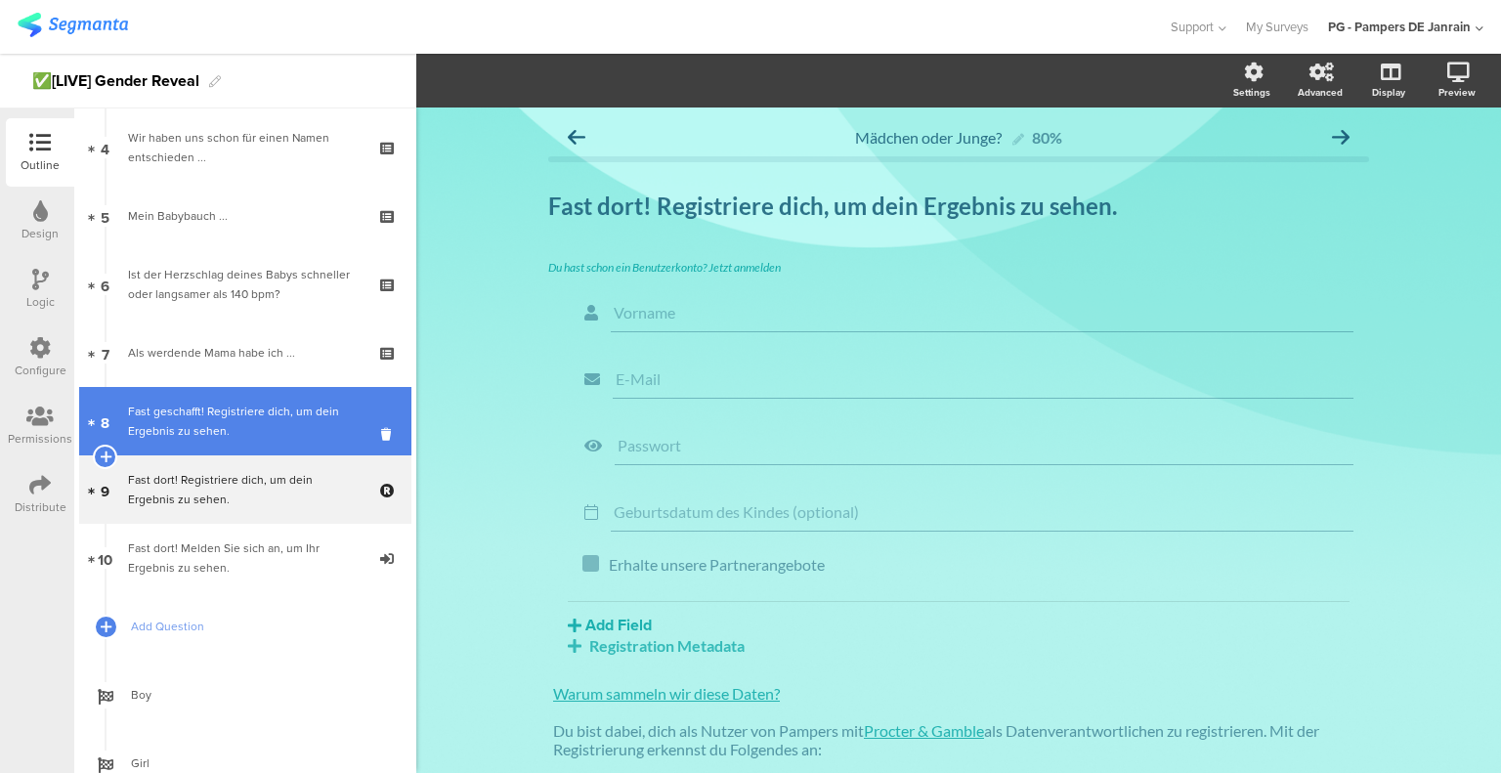
click at [300, 419] on div "Fast geschafft! Registriere dich, um dein Ergebnis zu sehen.﻿" at bounding box center [245, 421] width 234 height 39
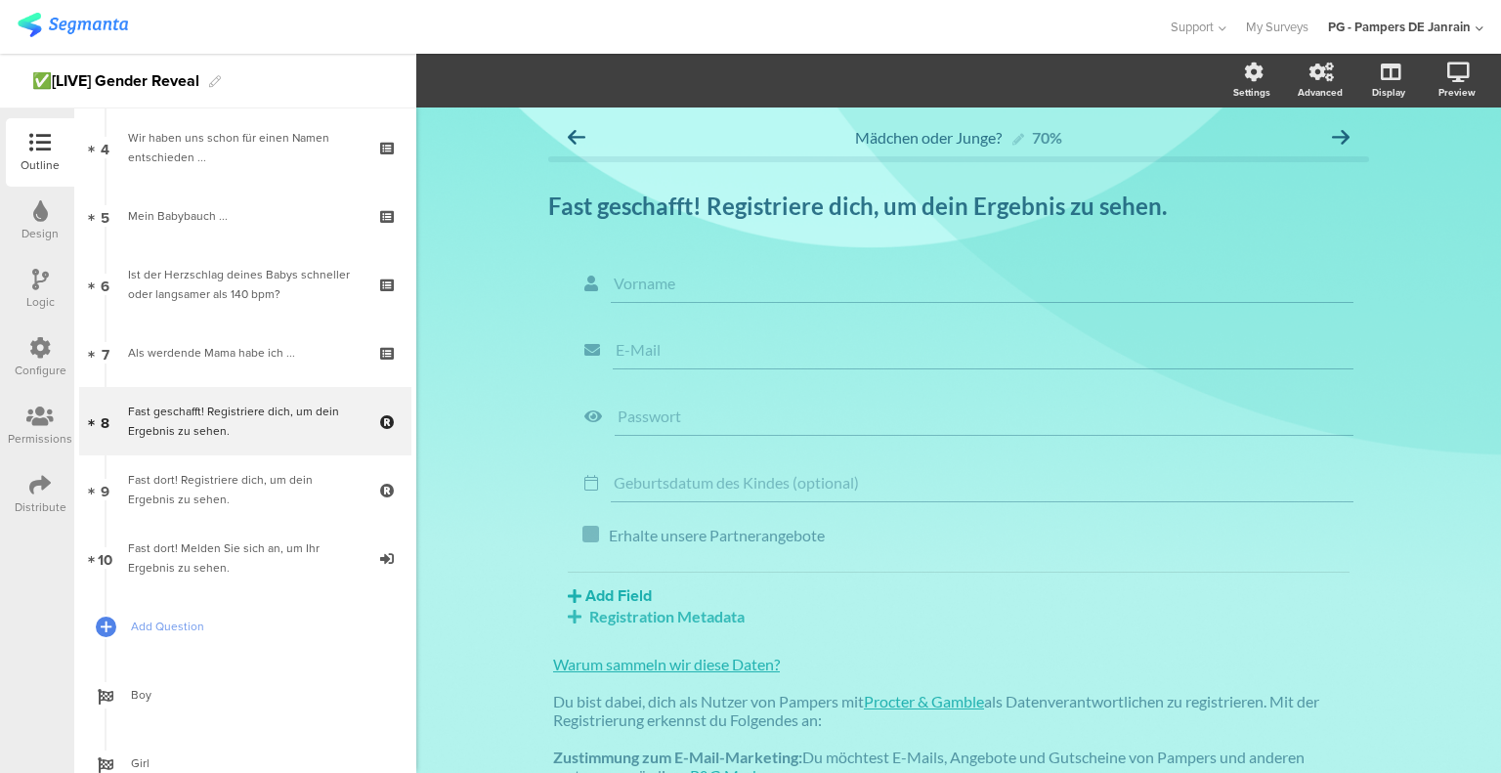
click at [52, 346] on div "Configure" at bounding box center [40, 357] width 68 height 68
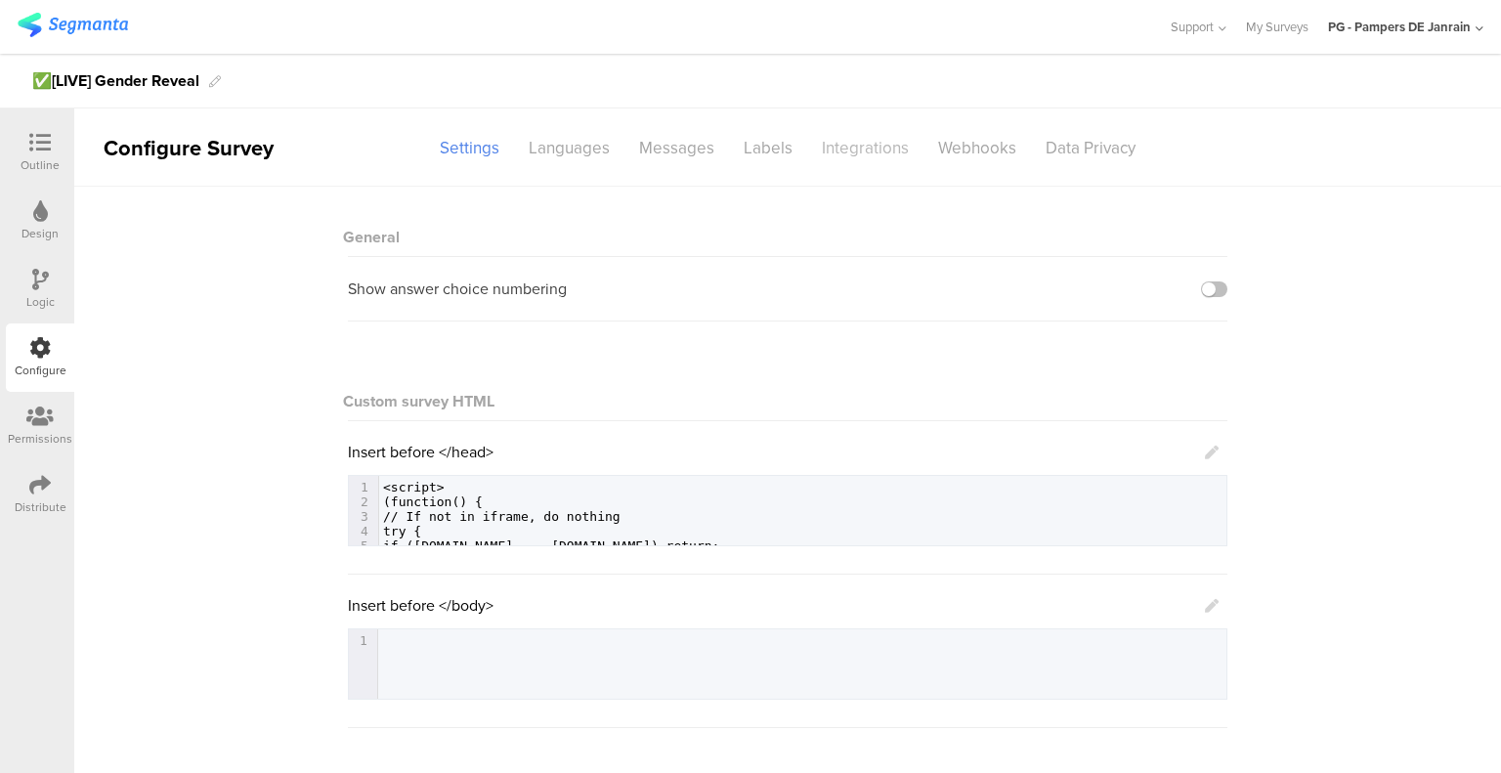
click at [867, 148] on div "Integrations" at bounding box center [865, 148] width 116 height 34
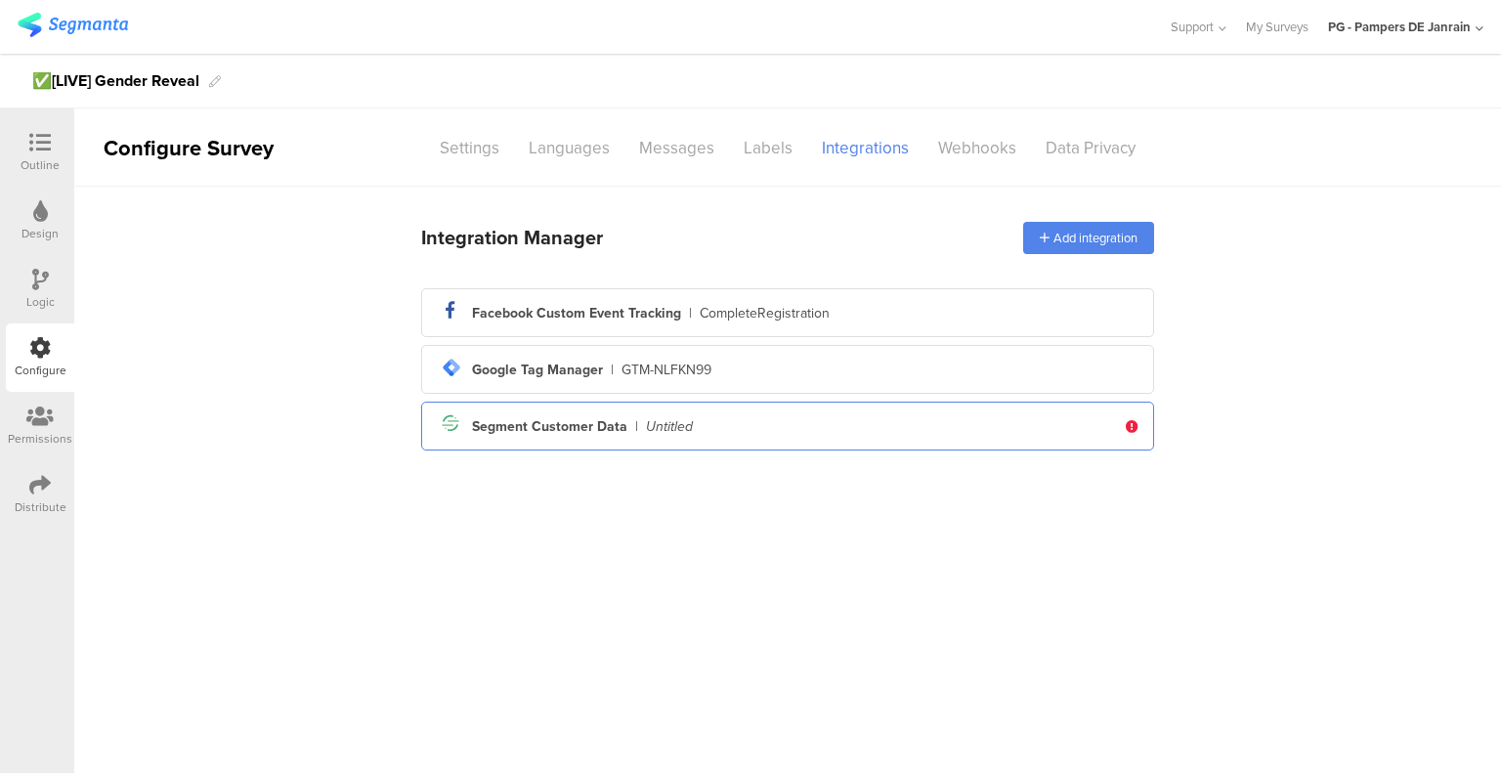
click at [555, 411] on div "Segment icon Created with Sketch. Segment Customer Data | Untitled" at bounding box center [776, 425] width 679 height 33
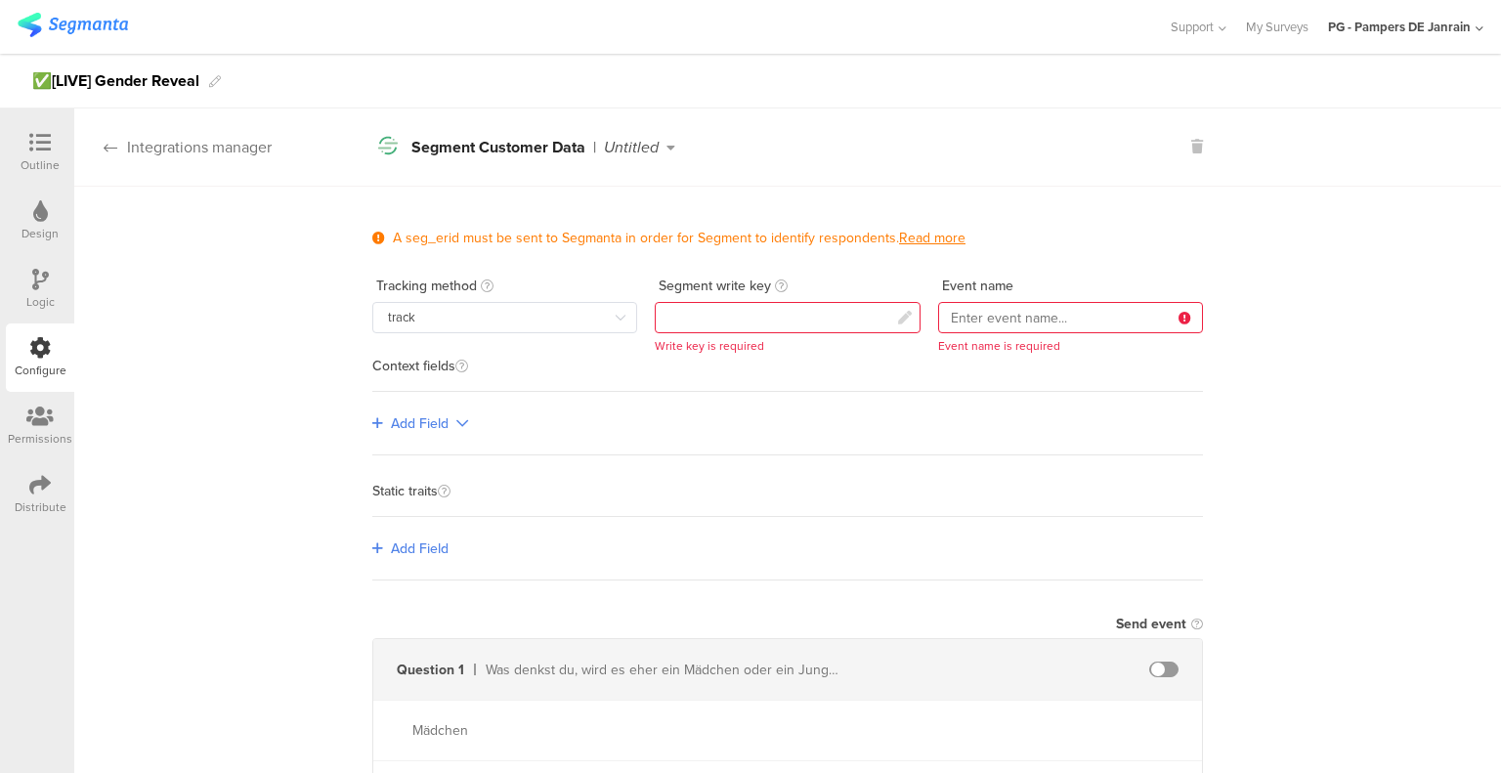
click at [116, 151] on icon at bounding box center [111, 148] width 14 height 16
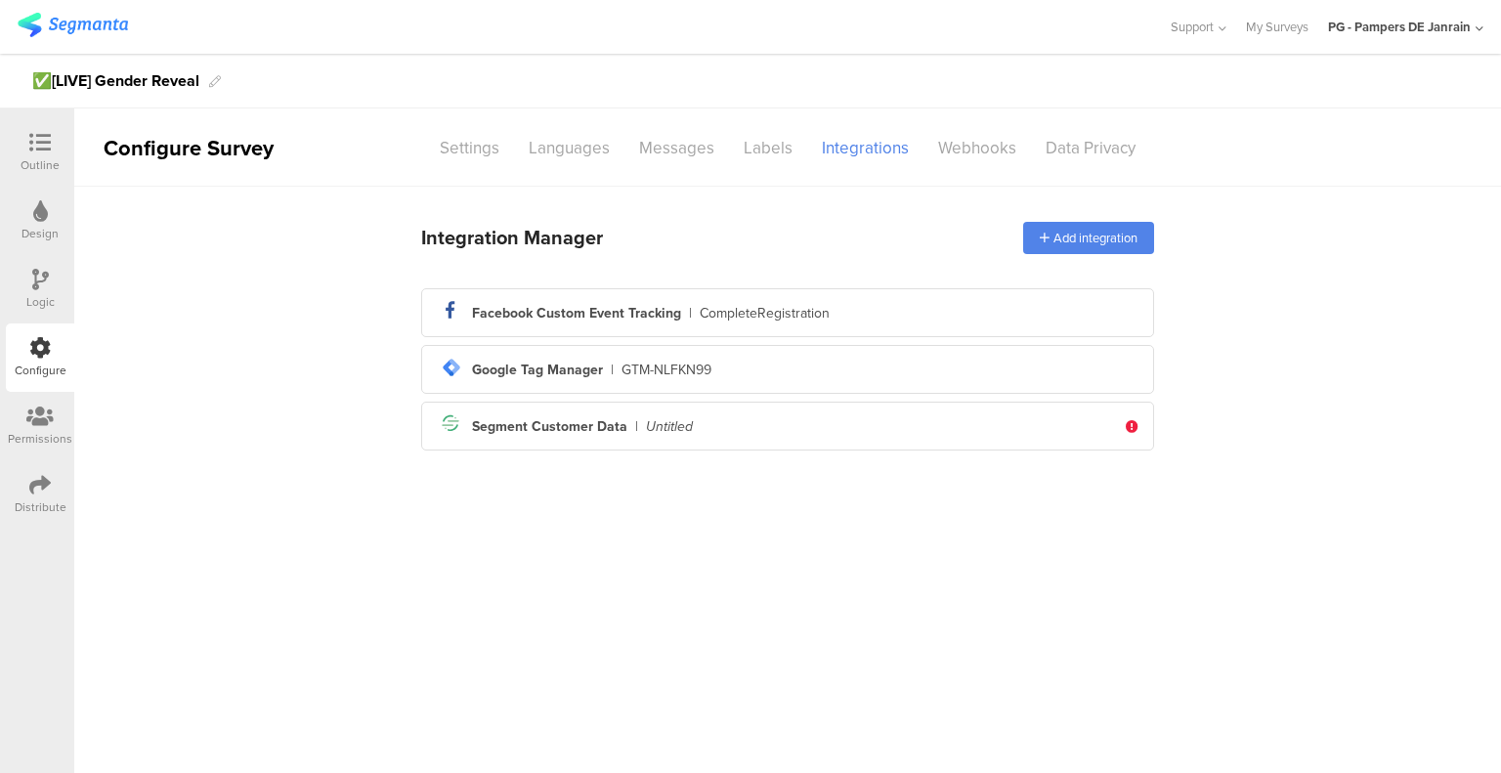
click at [48, 140] on icon at bounding box center [39, 142] width 21 height 21
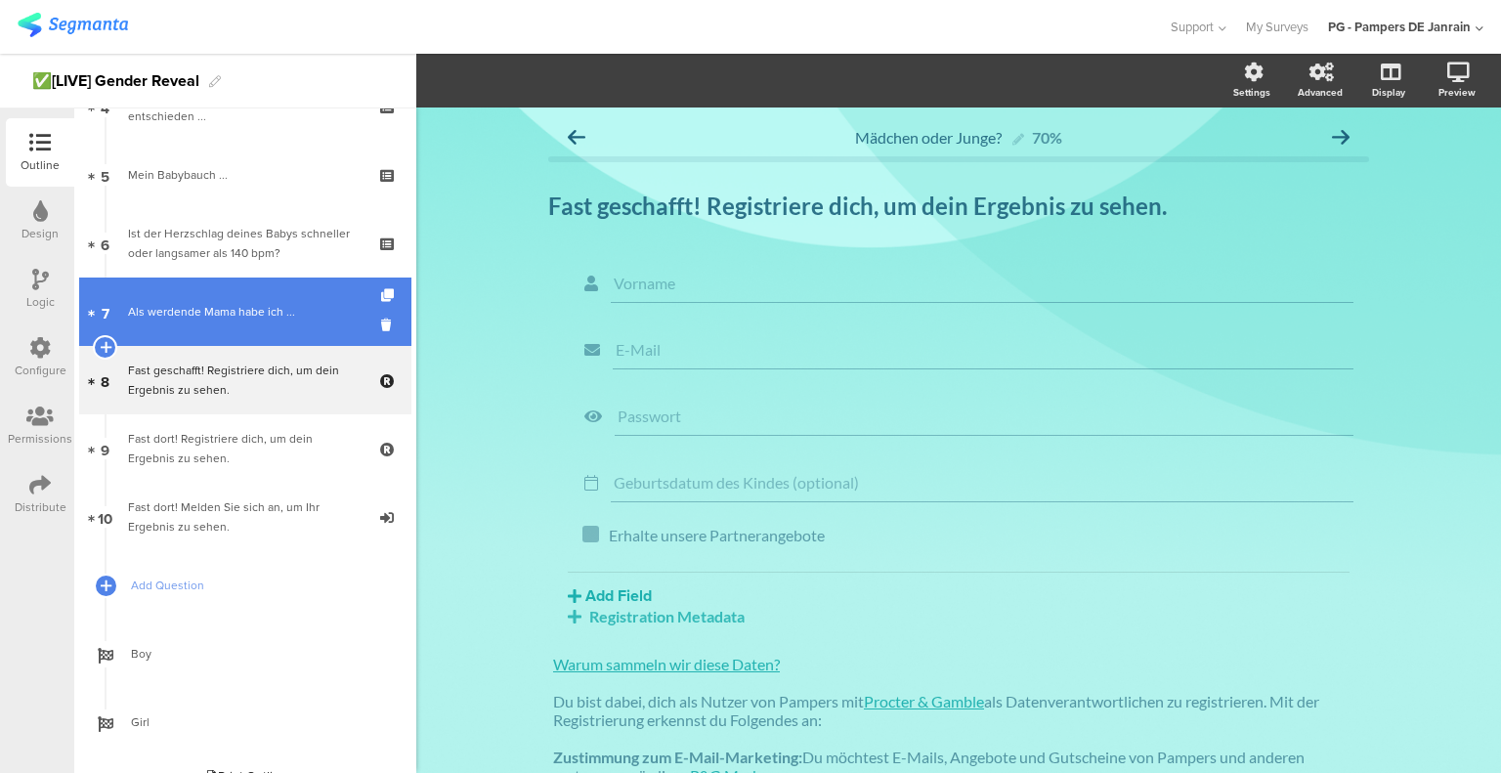
scroll to position [278, 0]
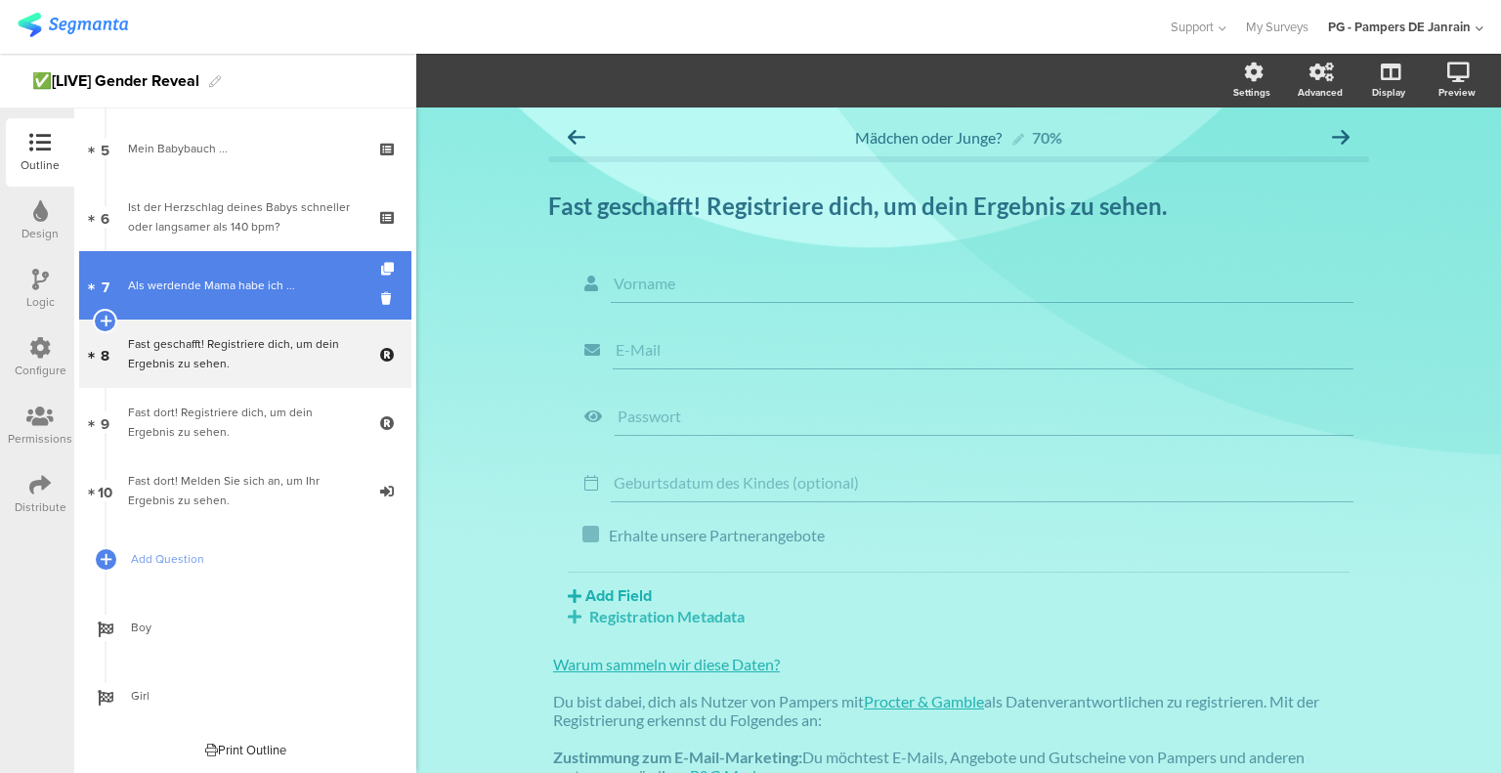
click at [271, 289] on div "Als werdende Mama habe ich ..." at bounding box center [245, 286] width 234 height 20
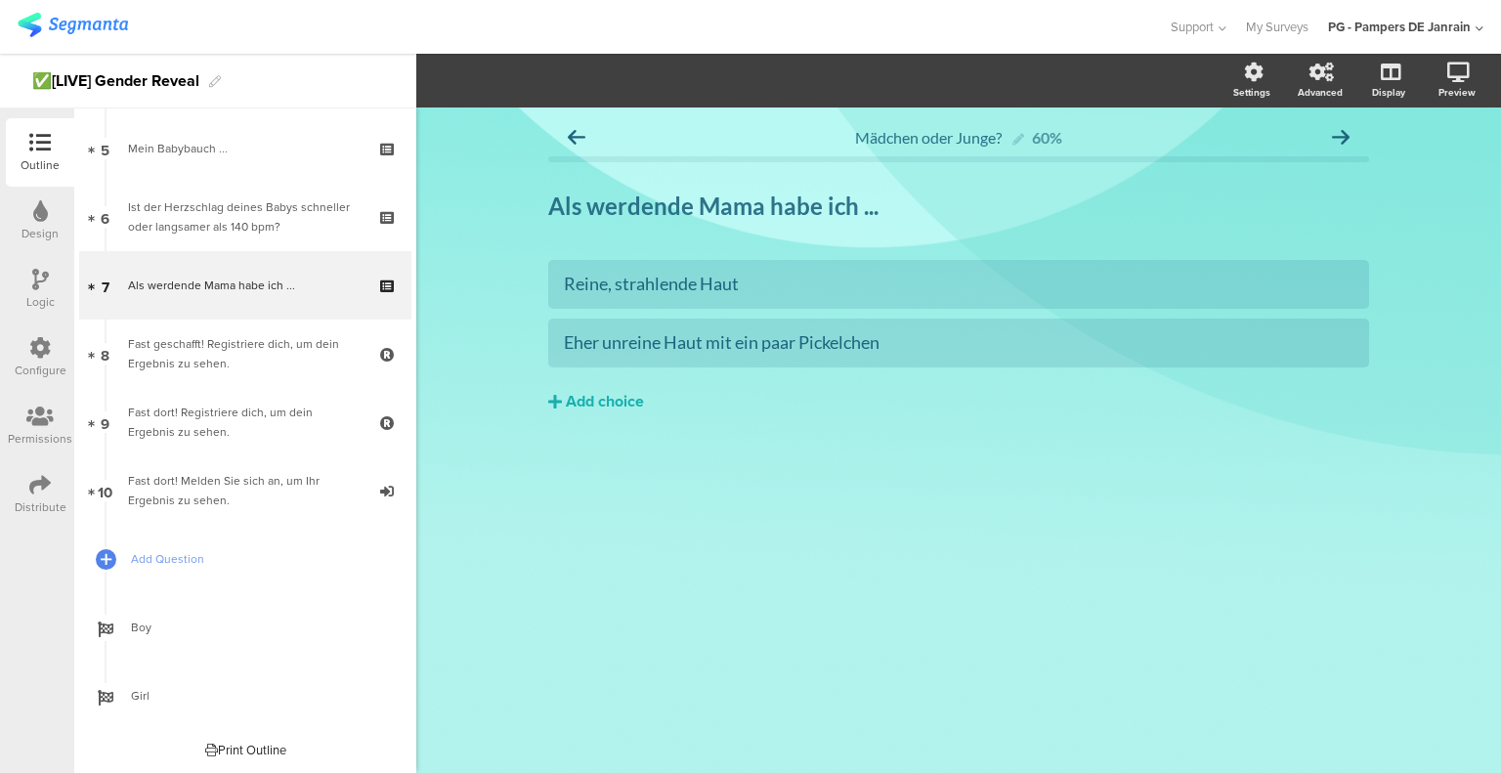
click at [56, 292] on div "Logic" at bounding box center [40, 289] width 68 height 68
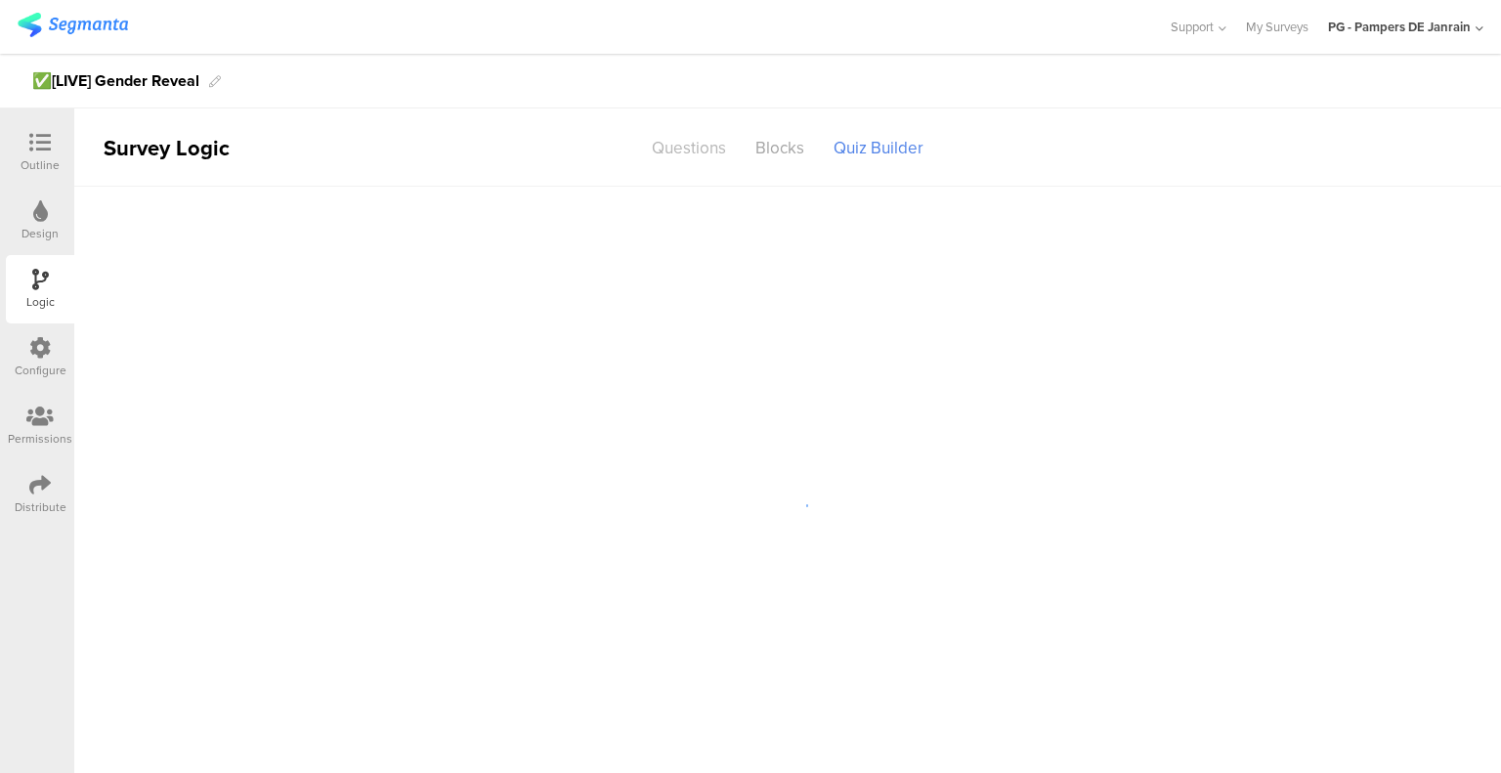
click at [710, 157] on div "Questions" at bounding box center [689, 148] width 104 height 34
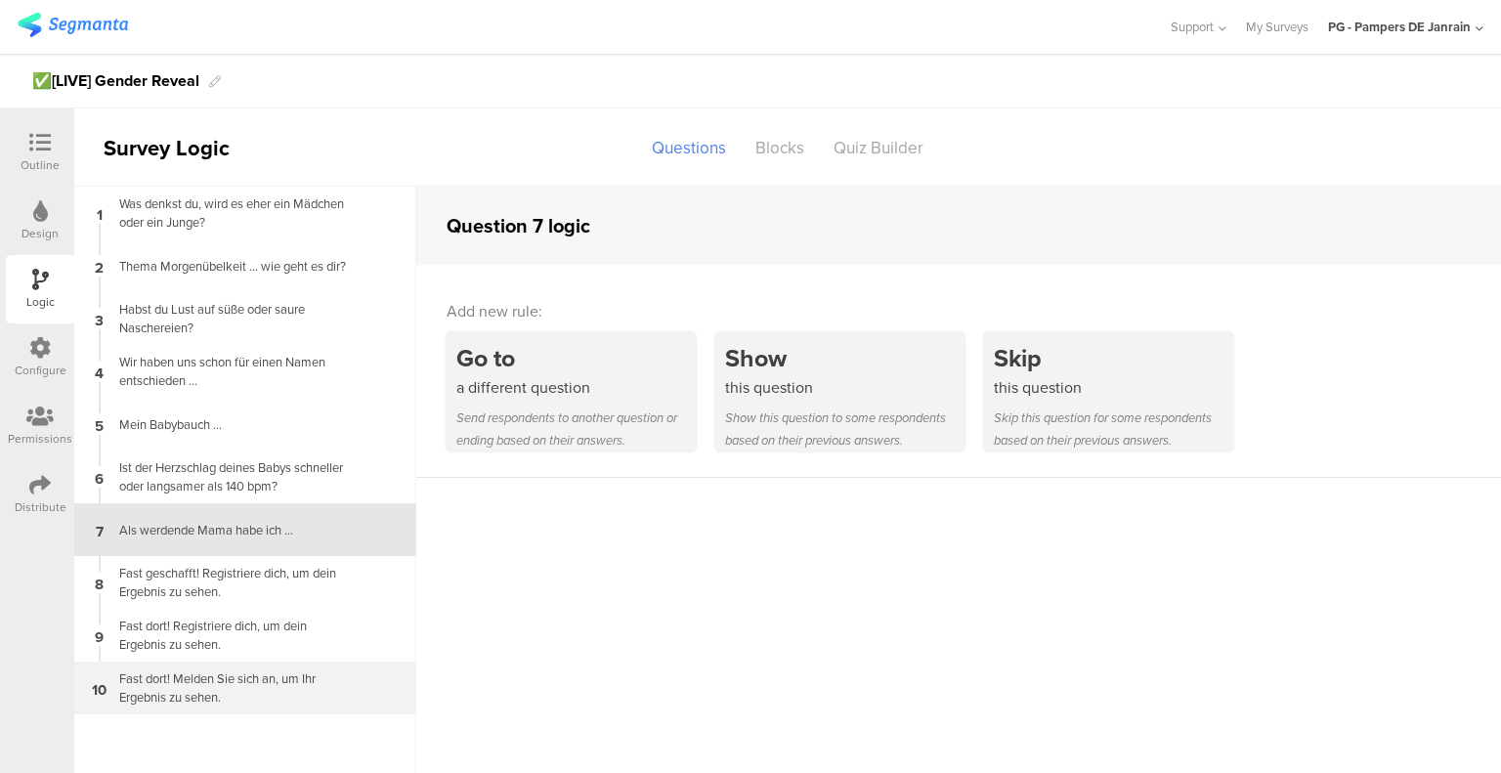
click at [269, 689] on div "Fast dort! Melden Sie sich an, um Ihr Ergebnis zu sehen." at bounding box center [229, 687] width 244 height 37
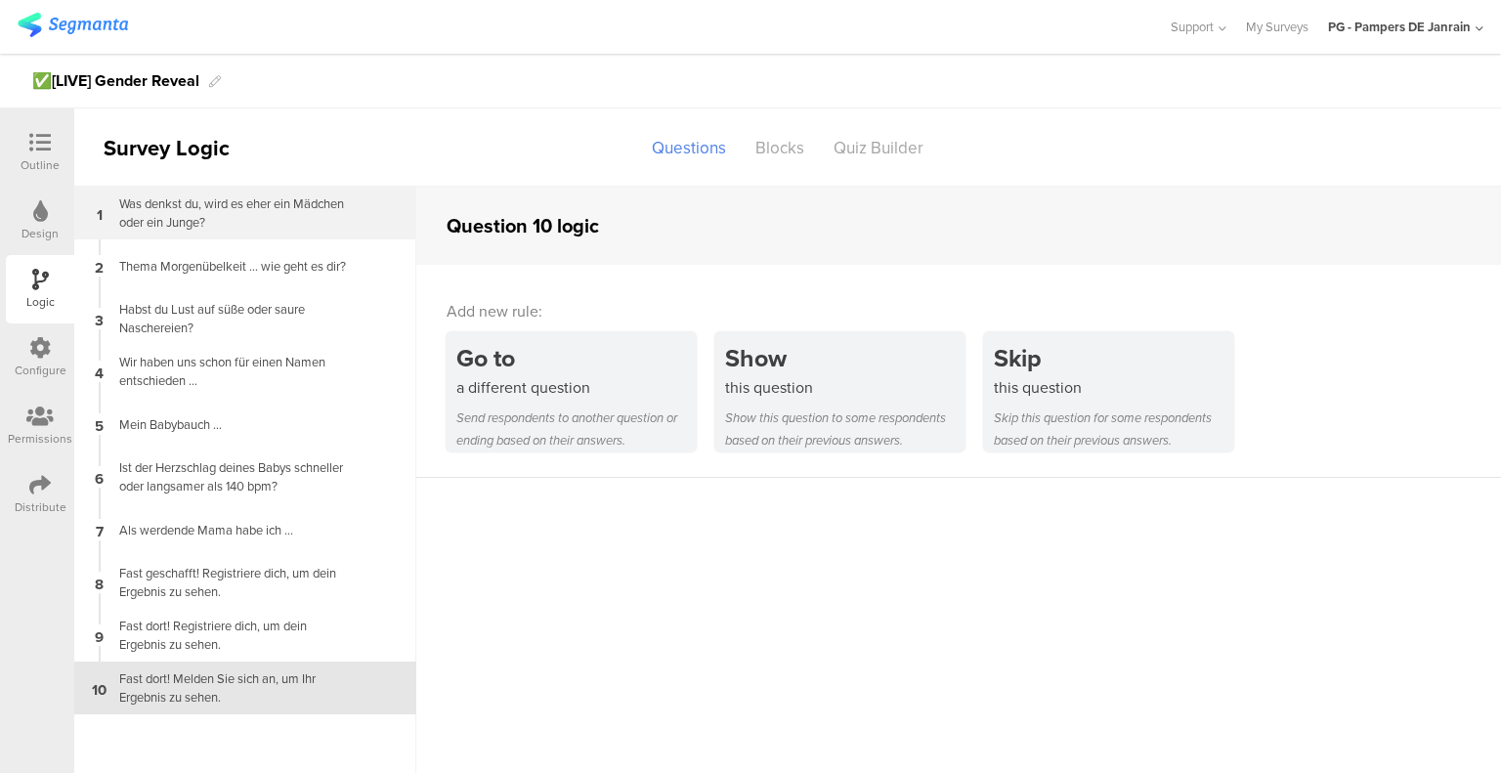
click at [265, 212] on div "Was denkst du, wird es eher ein Mädchen oder ein Junge?" at bounding box center [229, 212] width 244 height 37
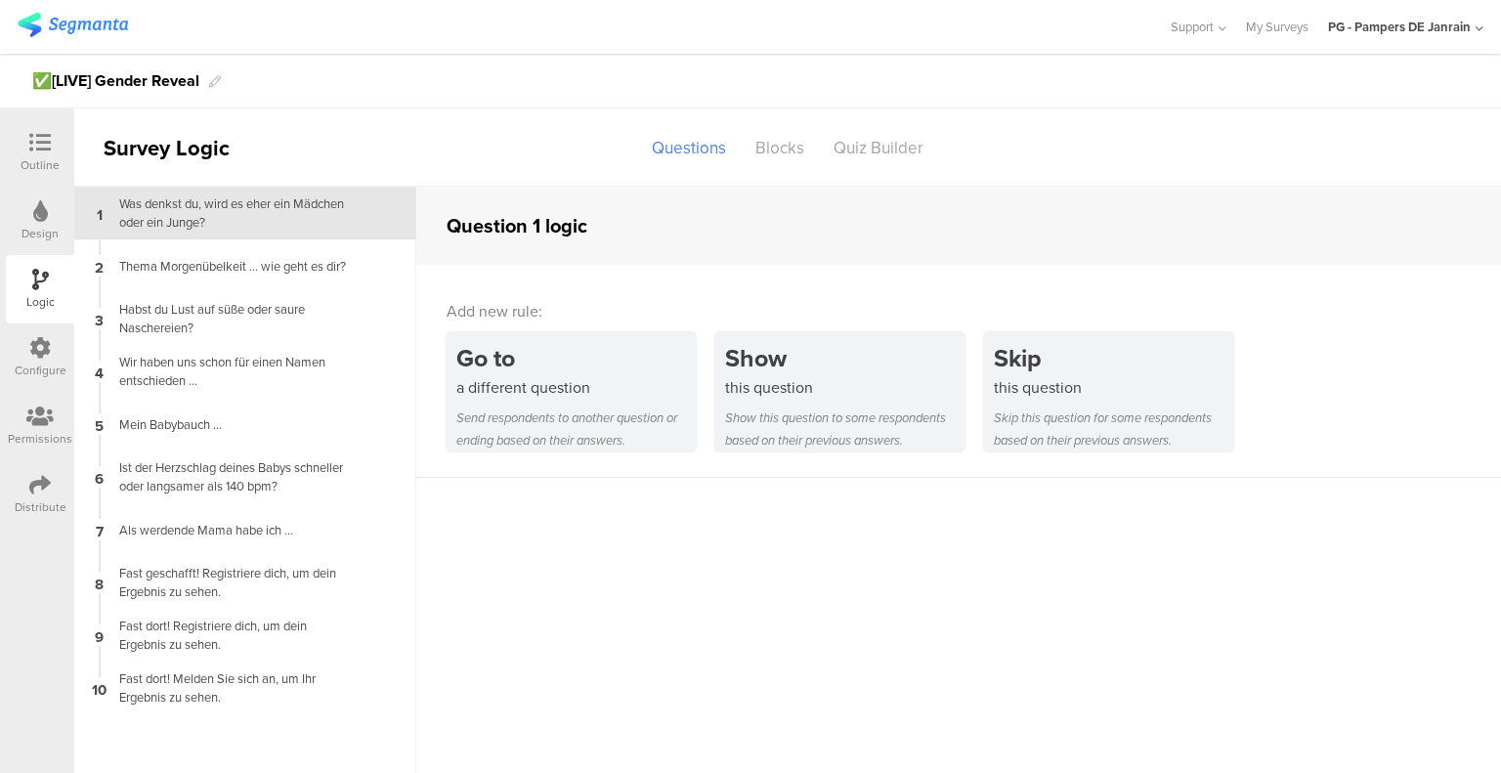
click at [47, 362] on div "Configure" at bounding box center [41, 371] width 52 height 18
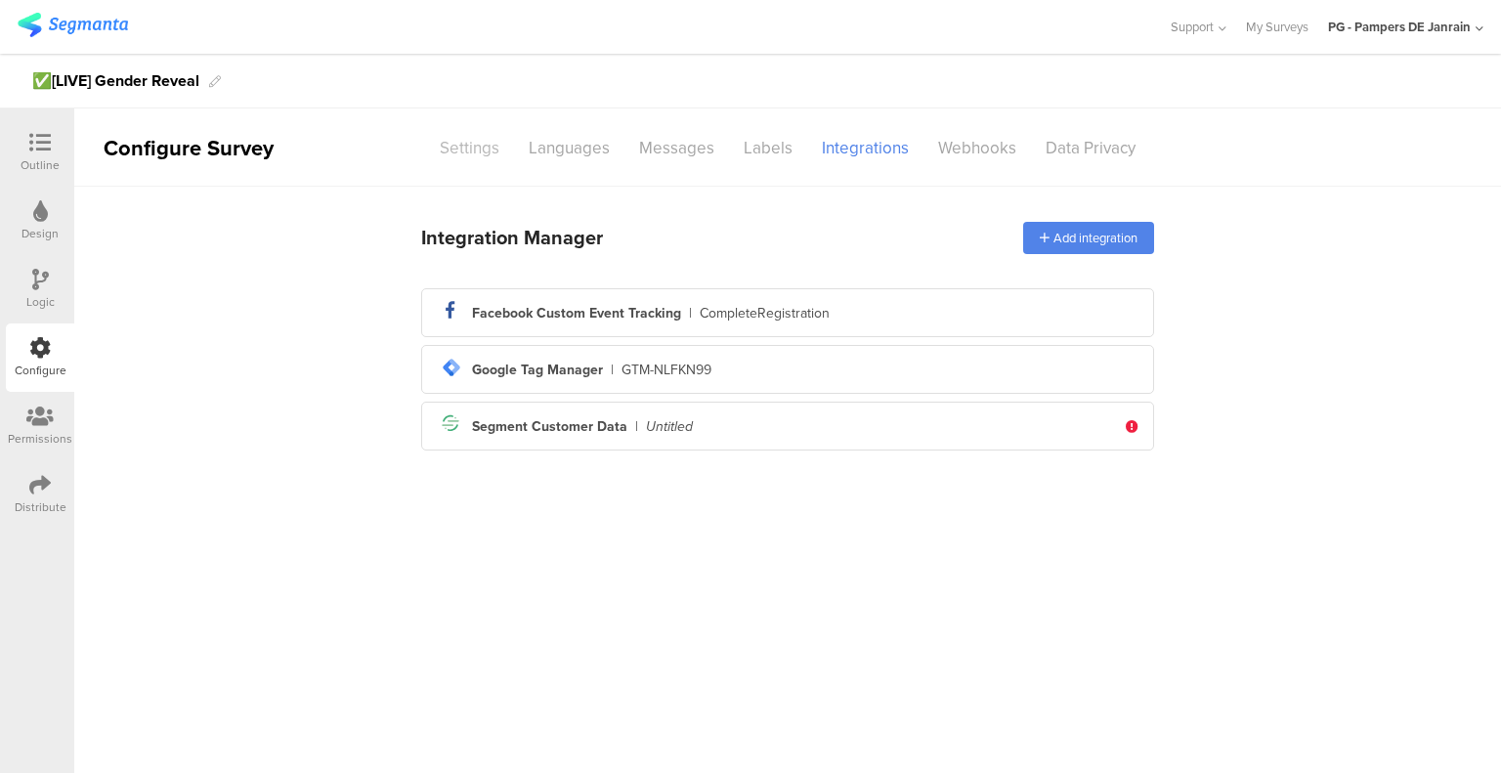
click at [477, 149] on div "Settings" at bounding box center [469, 148] width 89 height 34
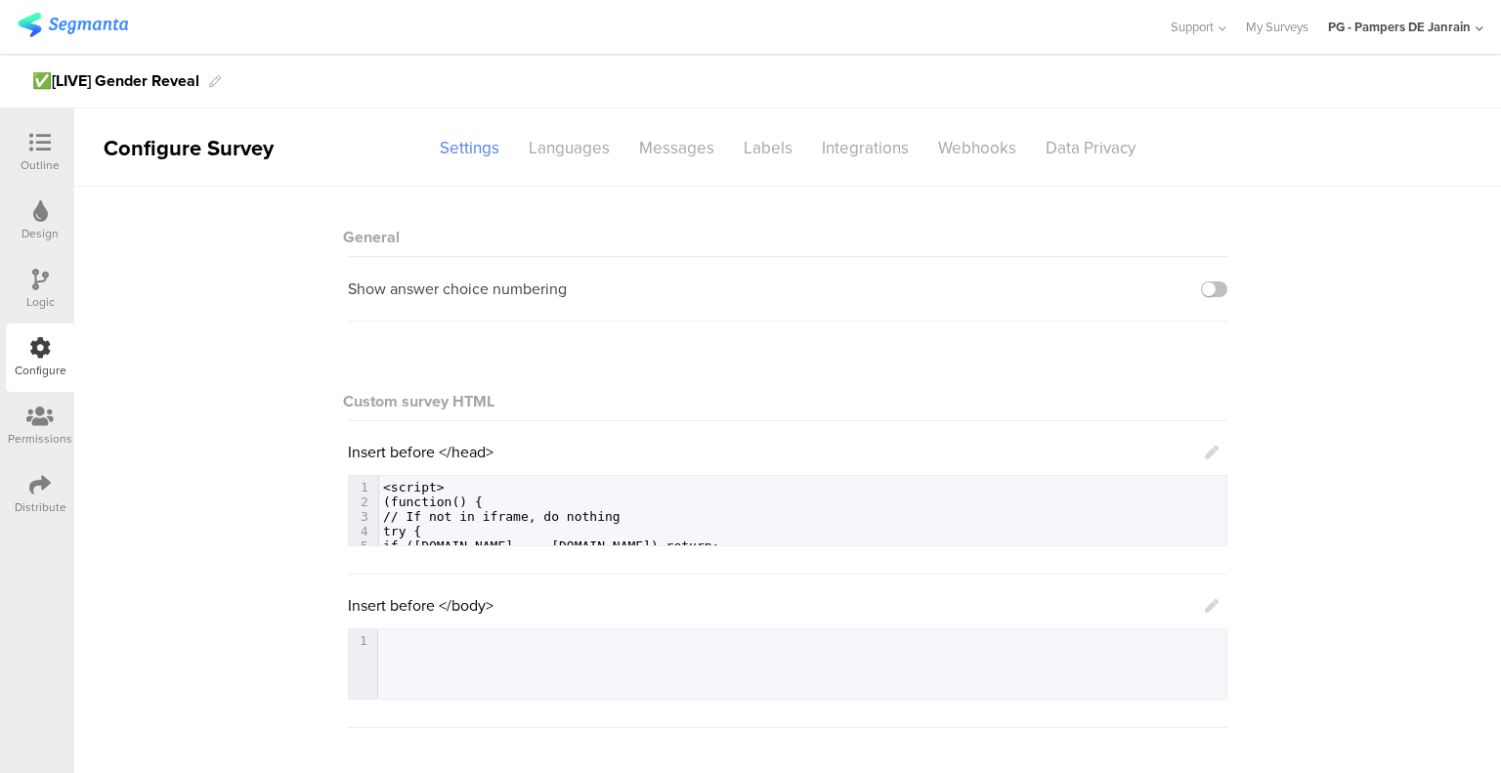
click at [59, 131] on div "Outline" at bounding box center [40, 152] width 68 height 68
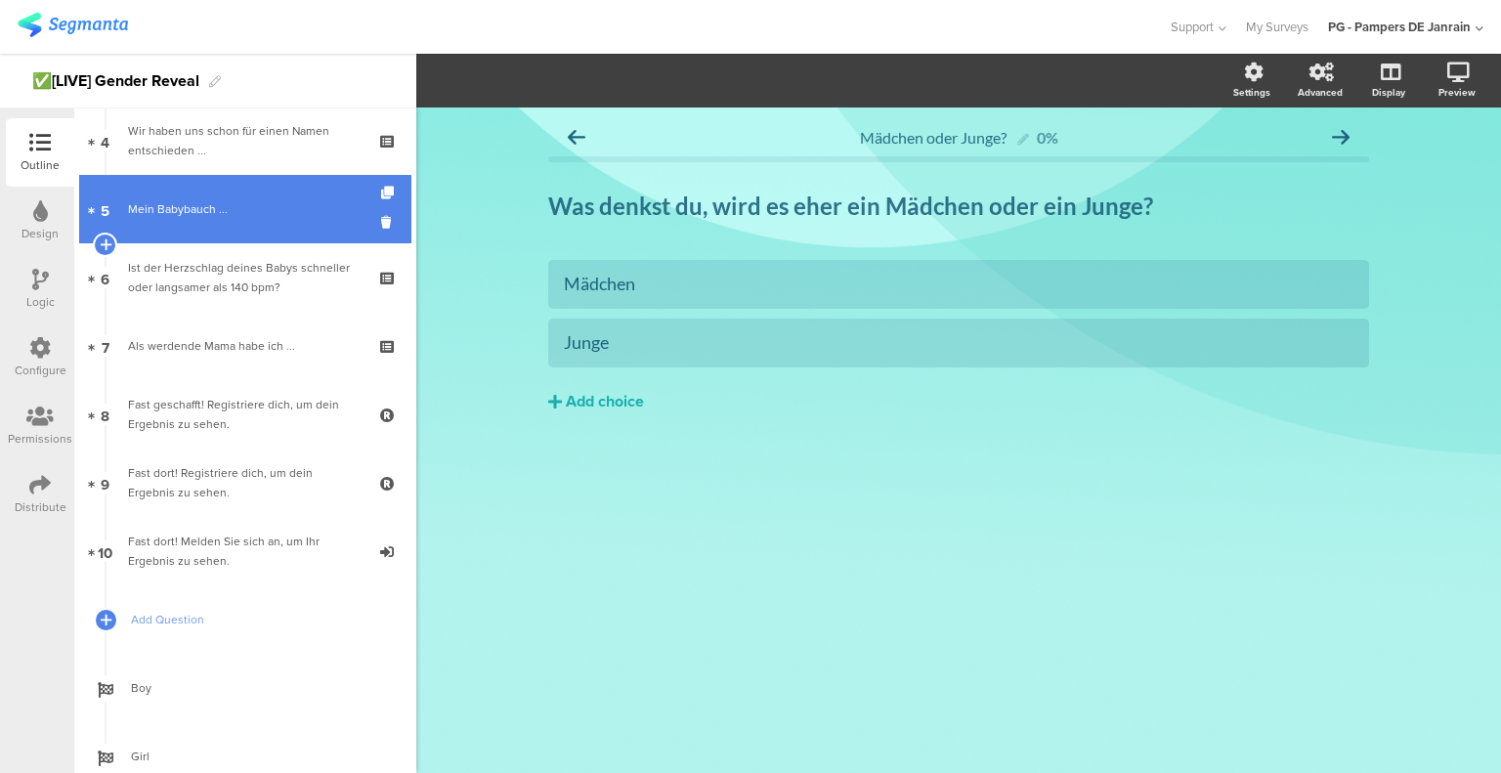
scroll to position [278, 0]
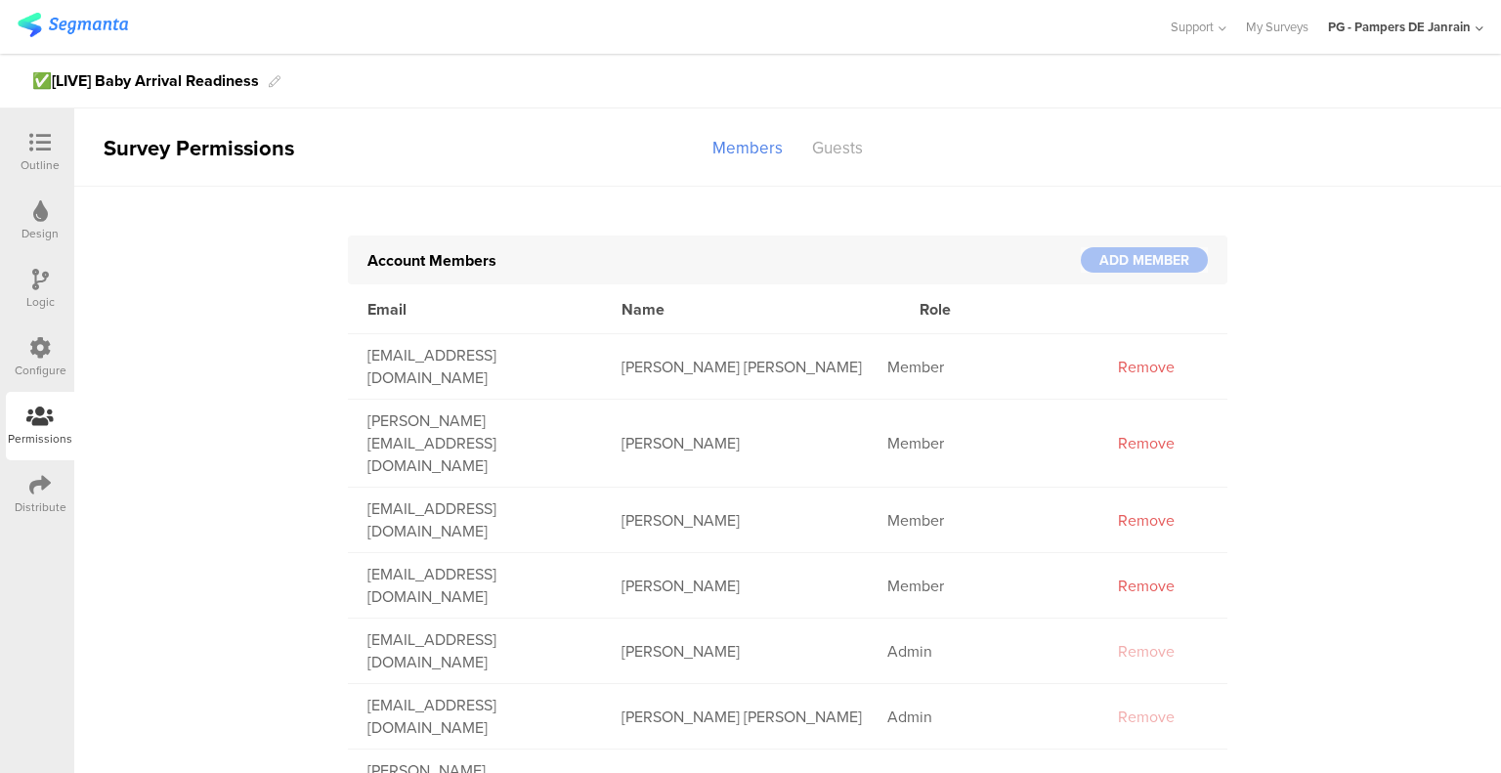
click at [59, 159] on div "Outline" at bounding box center [40, 165] width 39 height 18
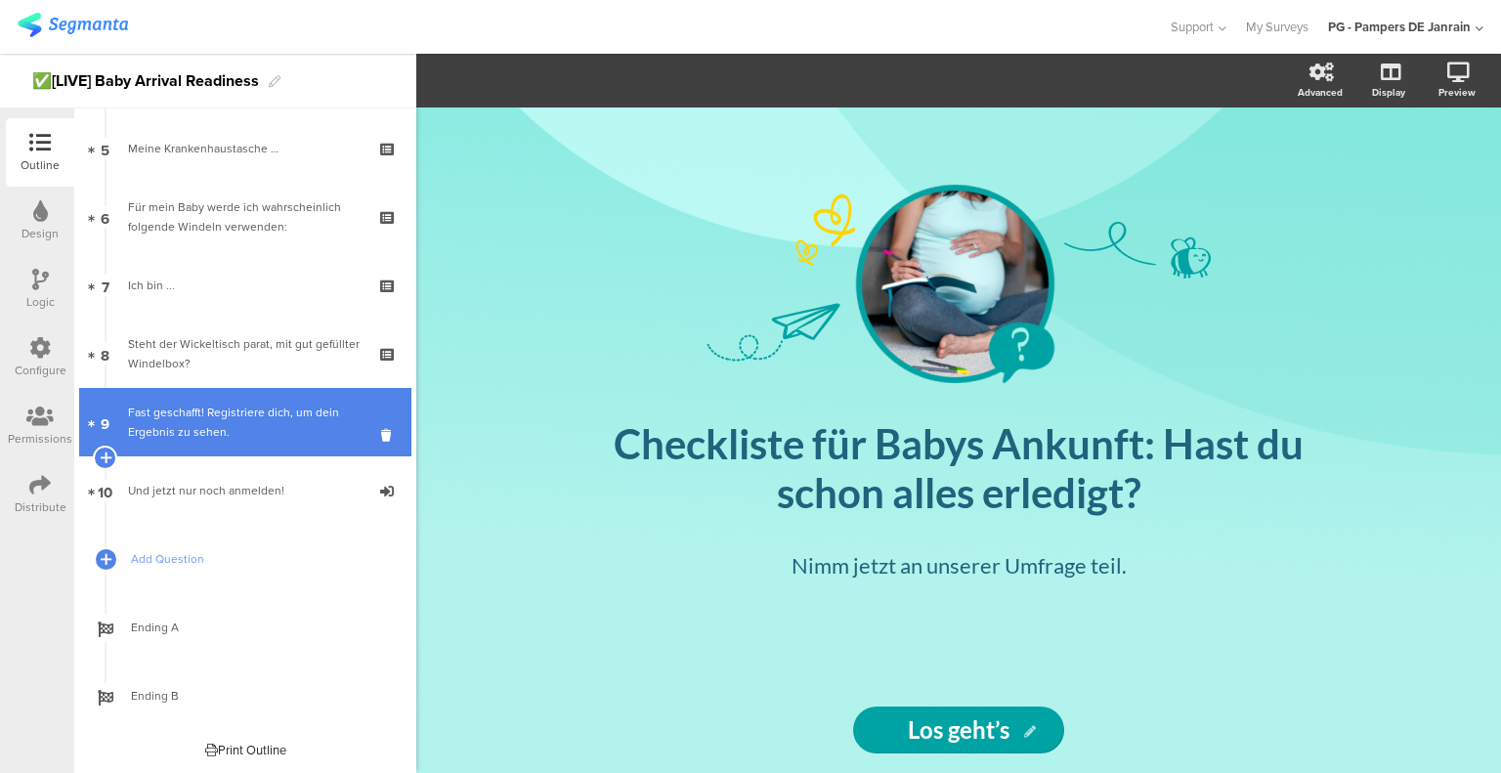
scroll to position [210, 0]
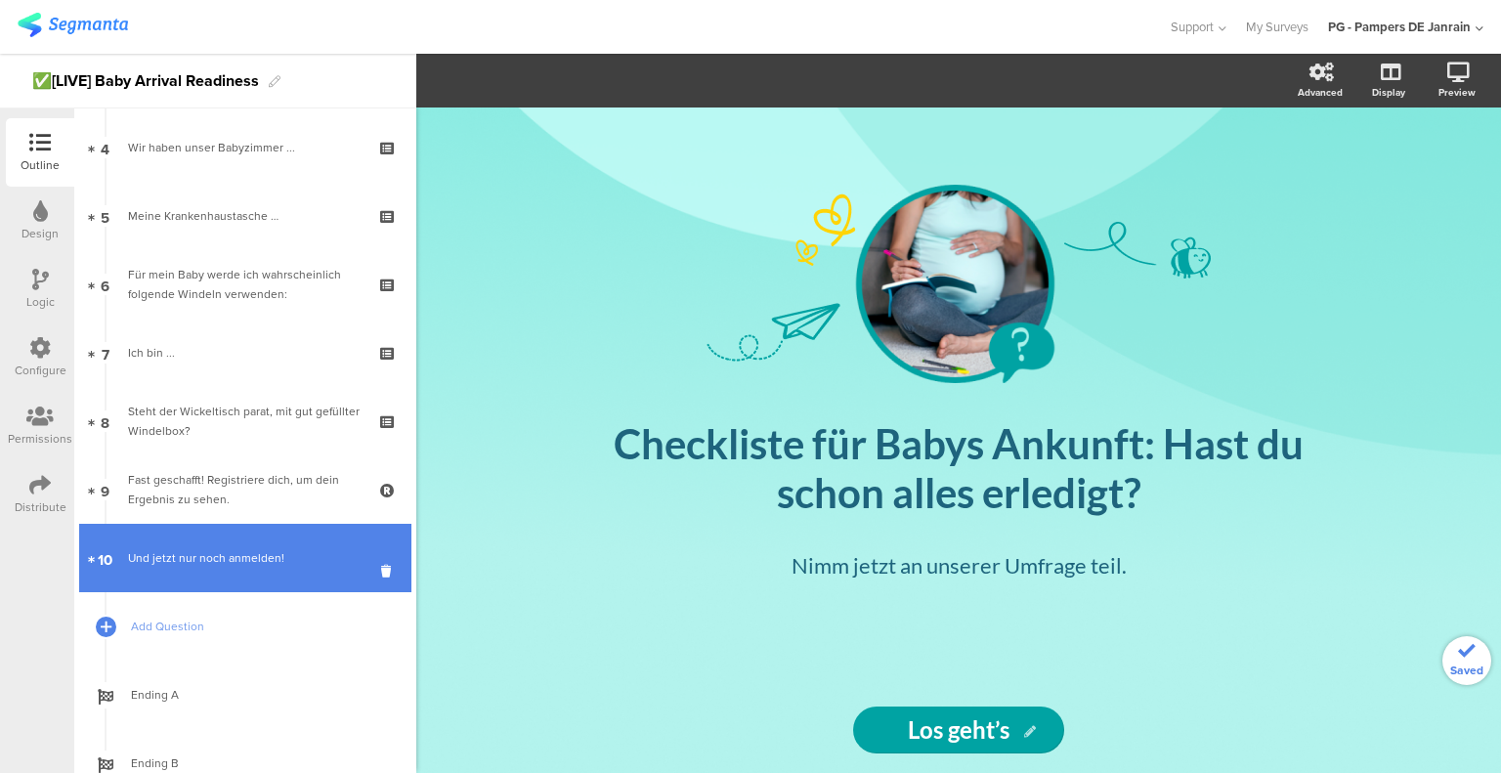
click at [239, 562] on div "Und jetzt nur noch anmelden!" at bounding box center [245, 558] width 234 height 20
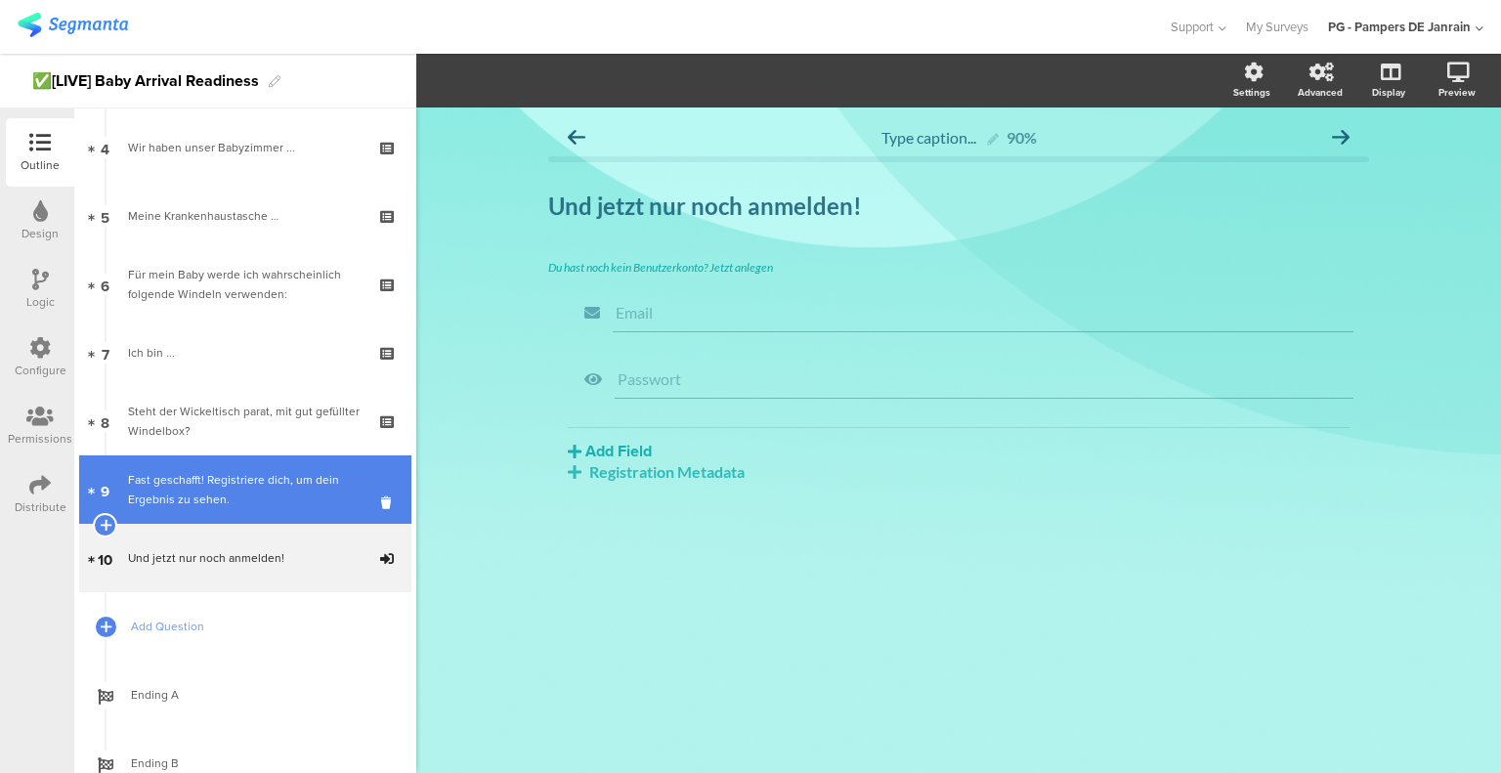
click at [239, 492] on div "Fast geschafft! Registriere dich, um dein Ergebnis zu sehen.﻿" at bounding box center [245, 489] width 234 height 39
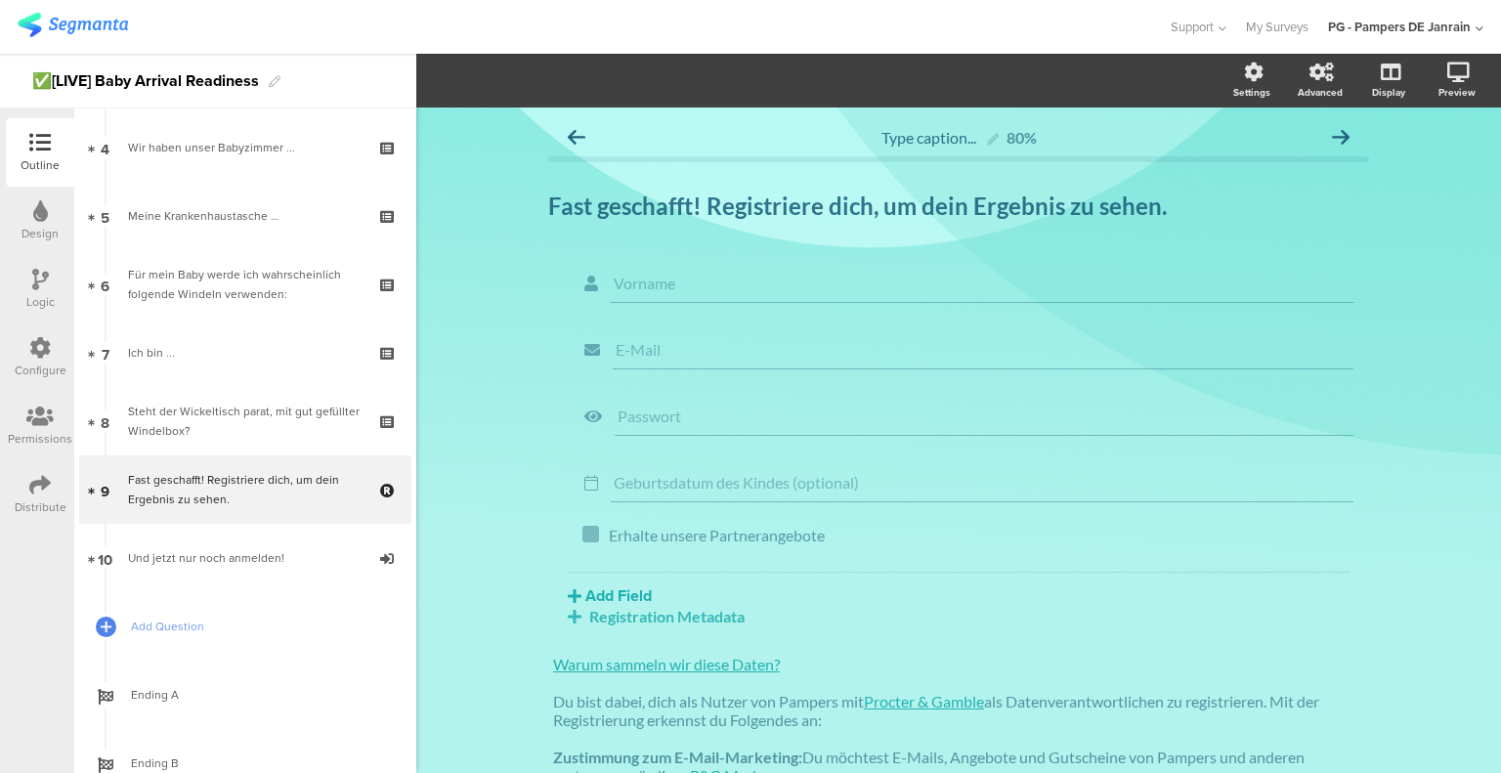
click at [21, 216] on div "Design" at bounding box center [40, 221] width 68 height 68
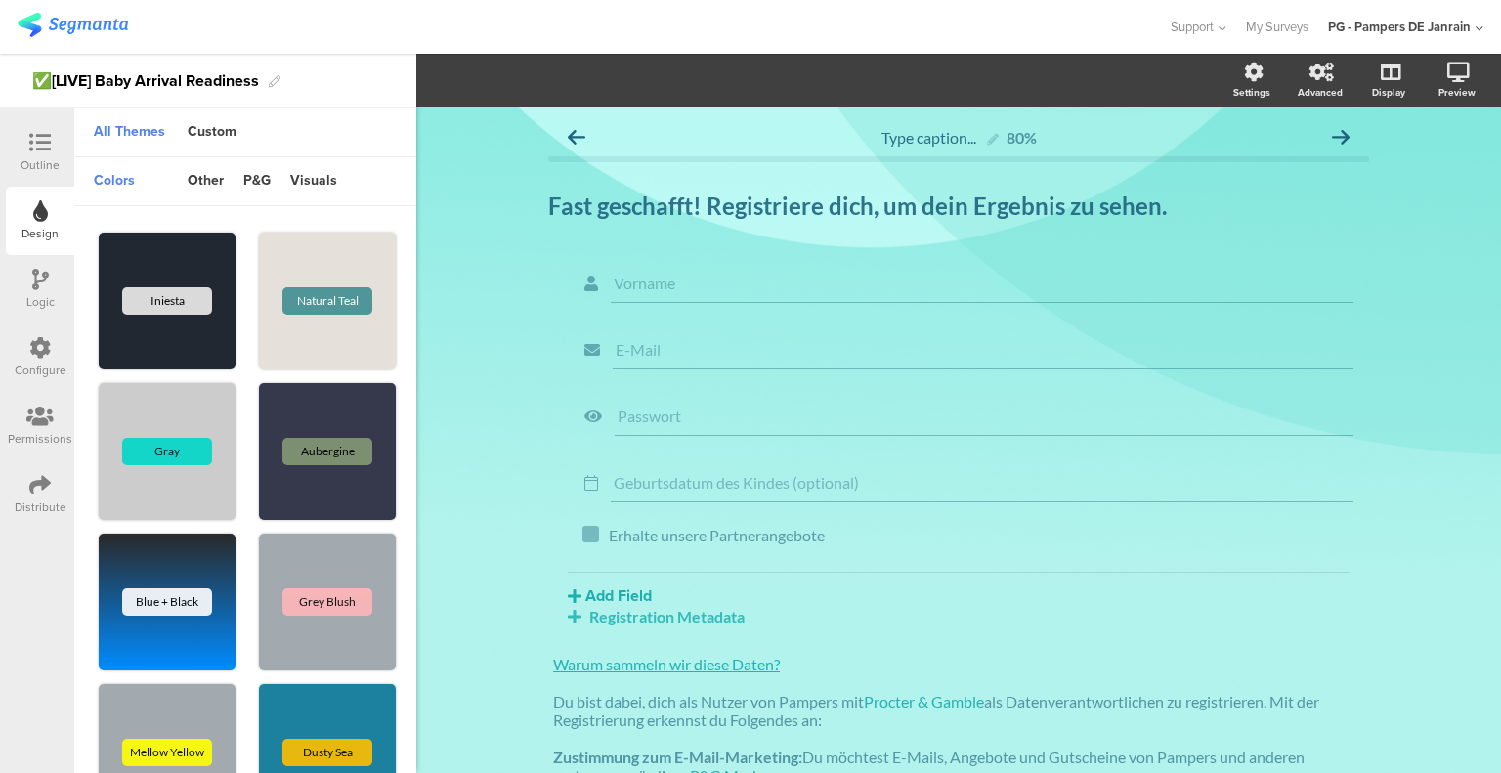
click at [26, 311] on div "Logic" at bounding box center [40, 289] width 68 height 68
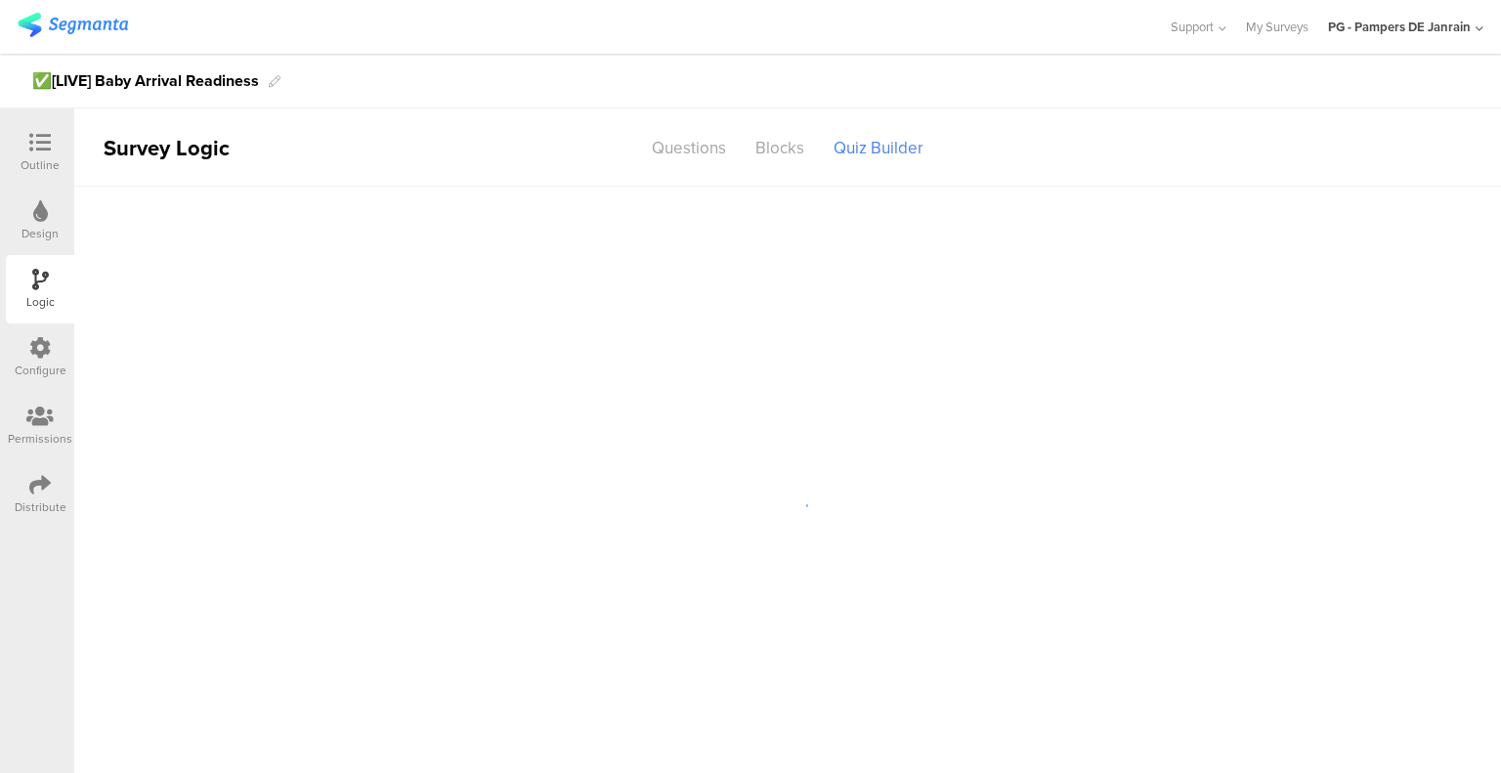
click at [36, 352] on icon at bounding box center [39, 347] width 21 height 21
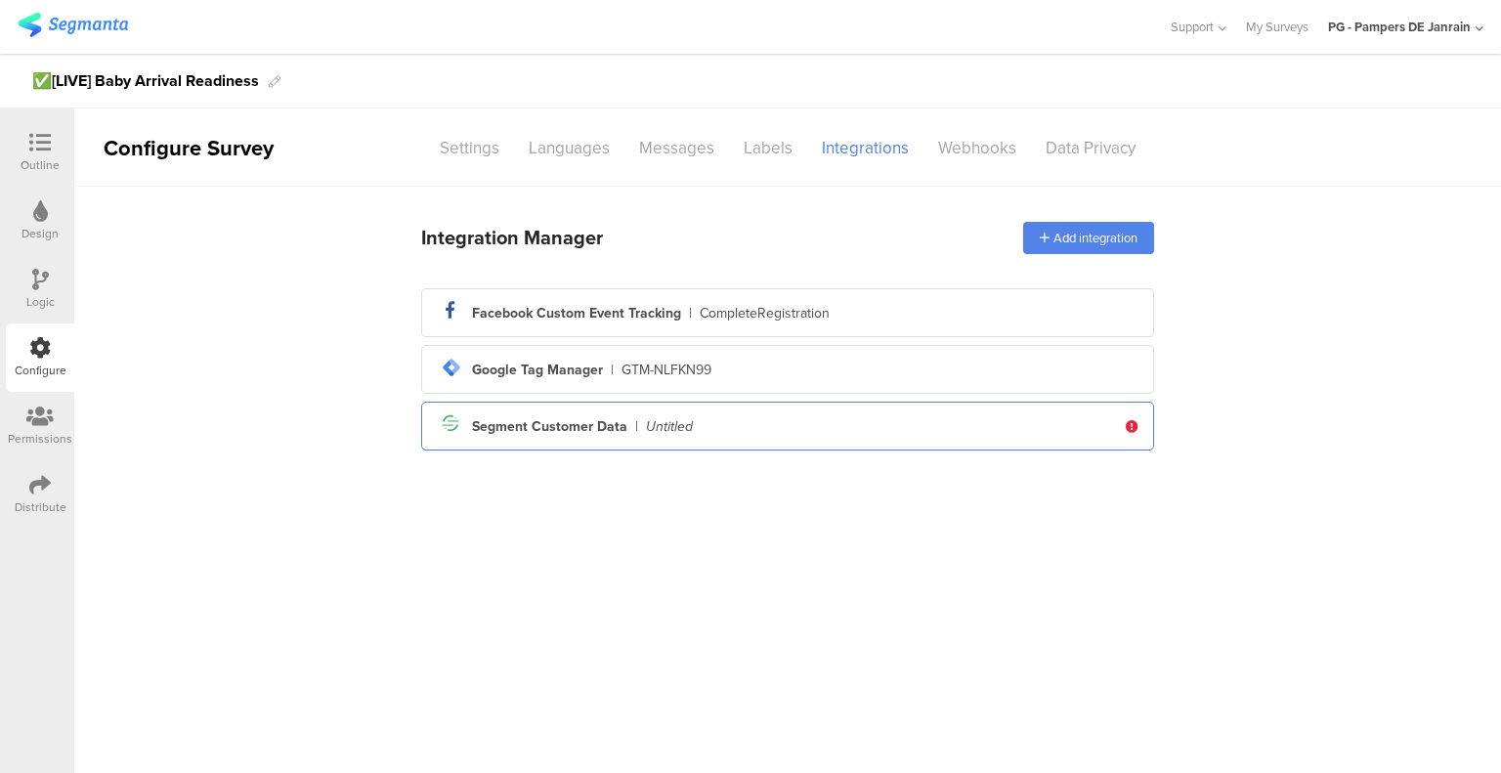
click at [790, 429] on div "Segment icon Created with Sketch. Segment Customer Data | Untitled" at bounding box center [776, 425] width 679 height 33
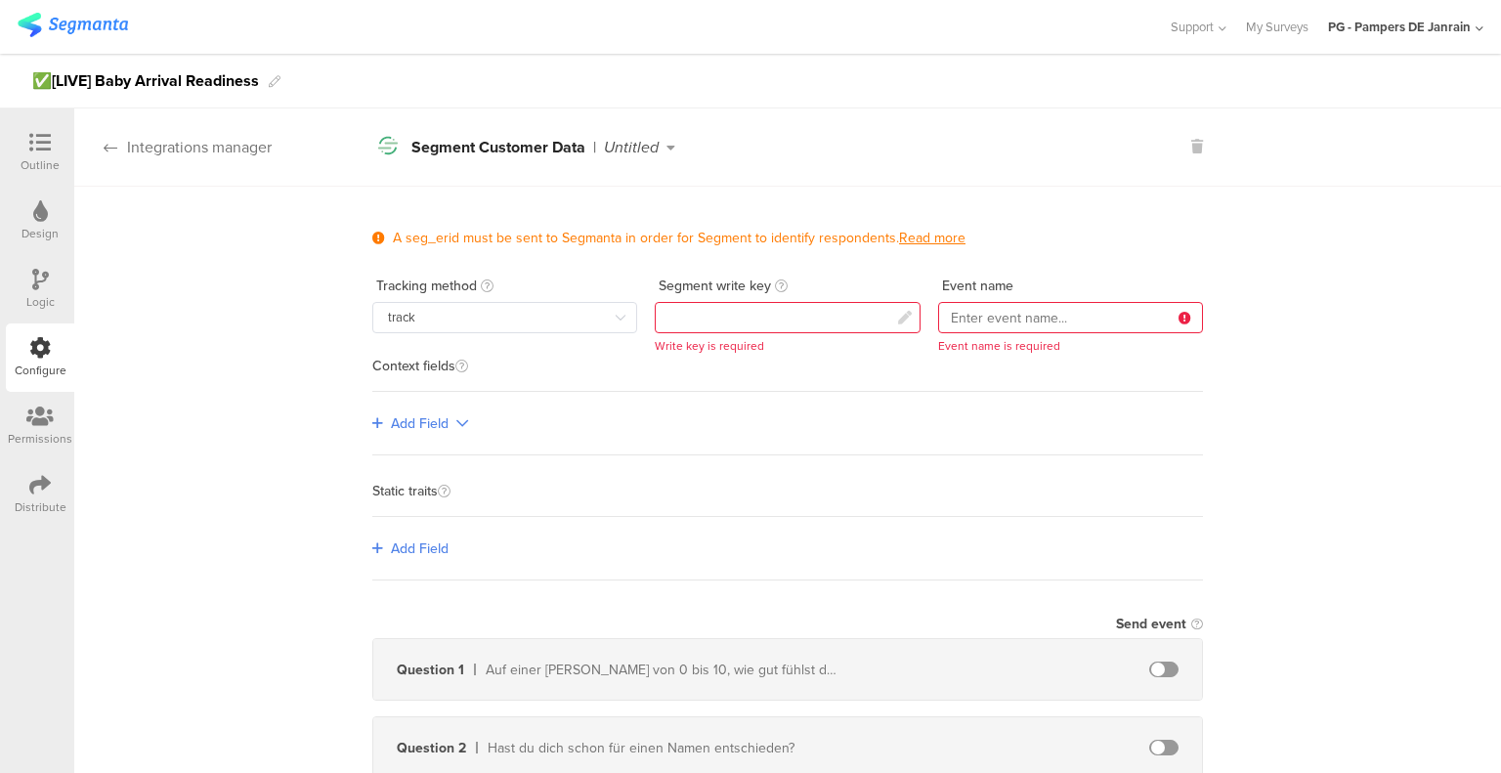
click at [108, 155] on div "Integrations manager" at bounding box center [172, 147] width 197 height 22
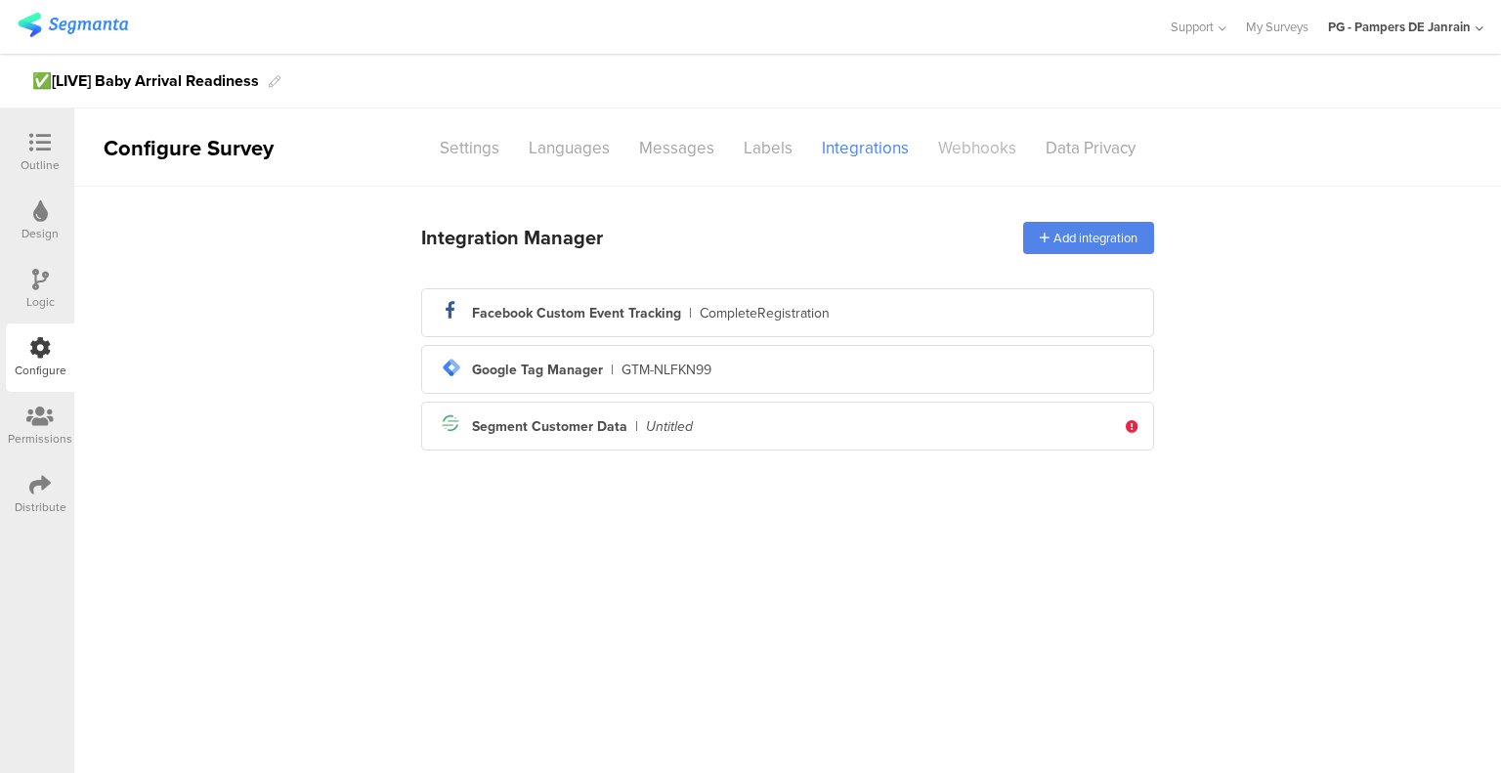
click at [958, 153] on div "Webhooks" at bounding box center [976, 148] width 107 height 34
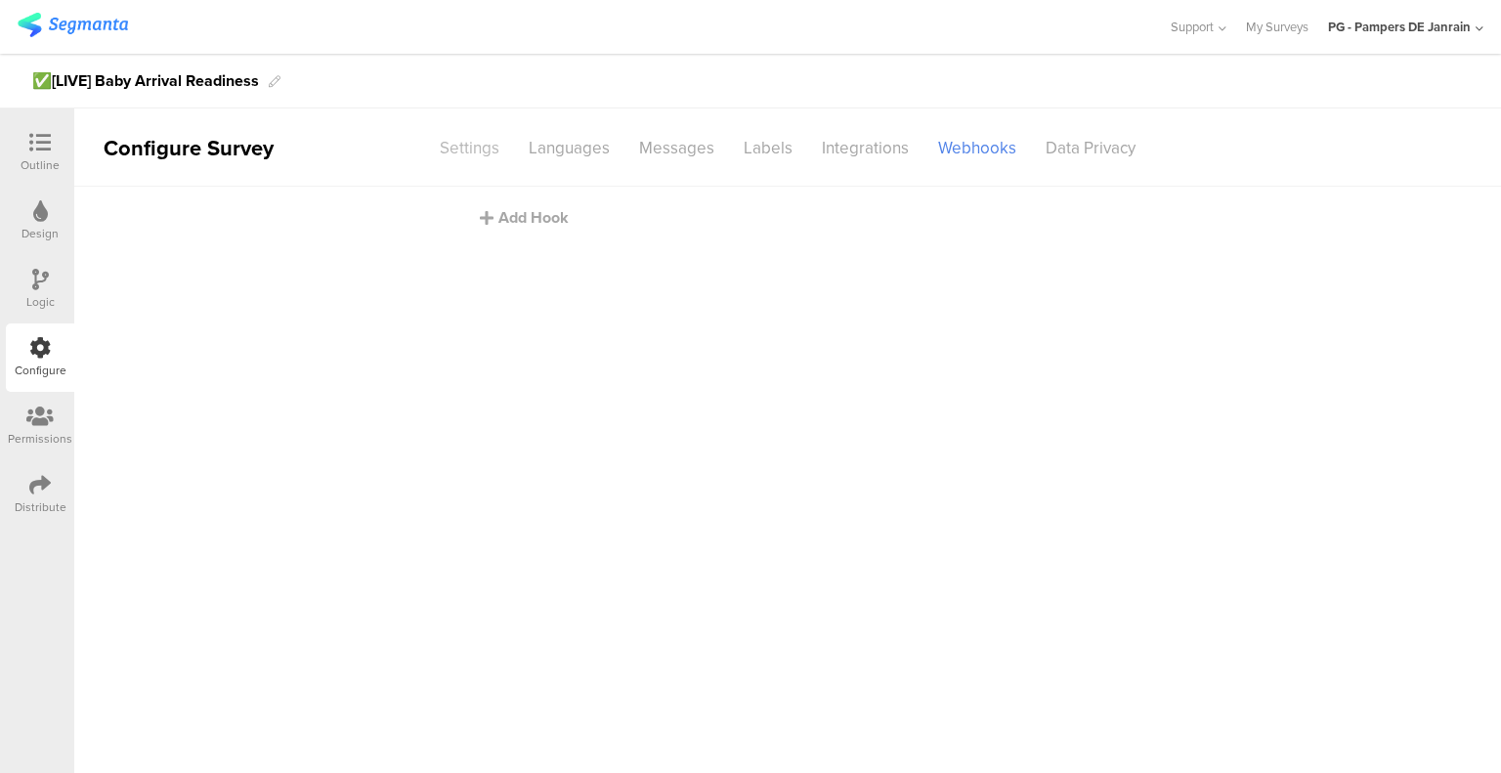
click at [475, 159] on div "Settings" at bounding box center [469, 148] width 89 height 34
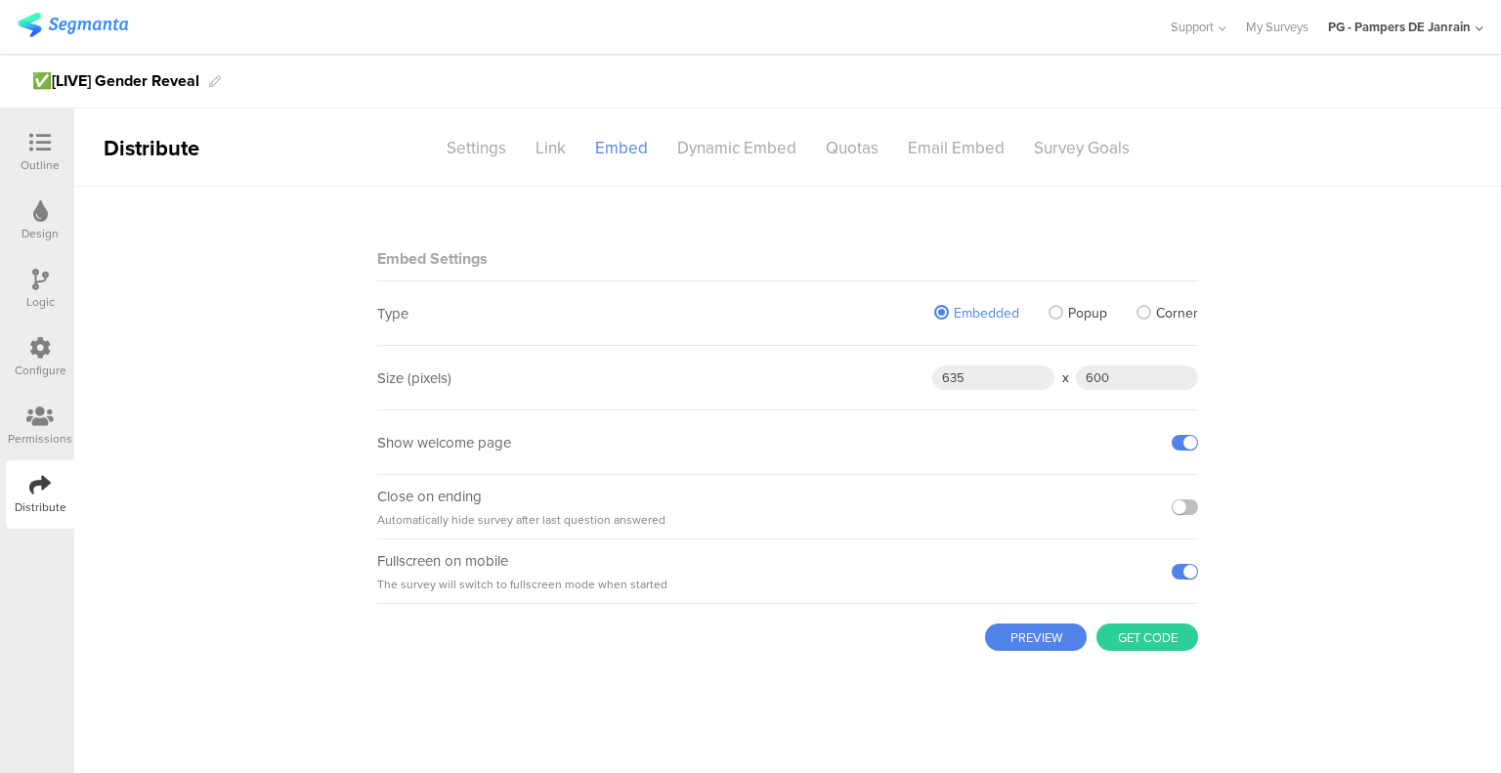
click at [39, 157] on div "Outline" at bounding box center [40, 165] width 39 height 18
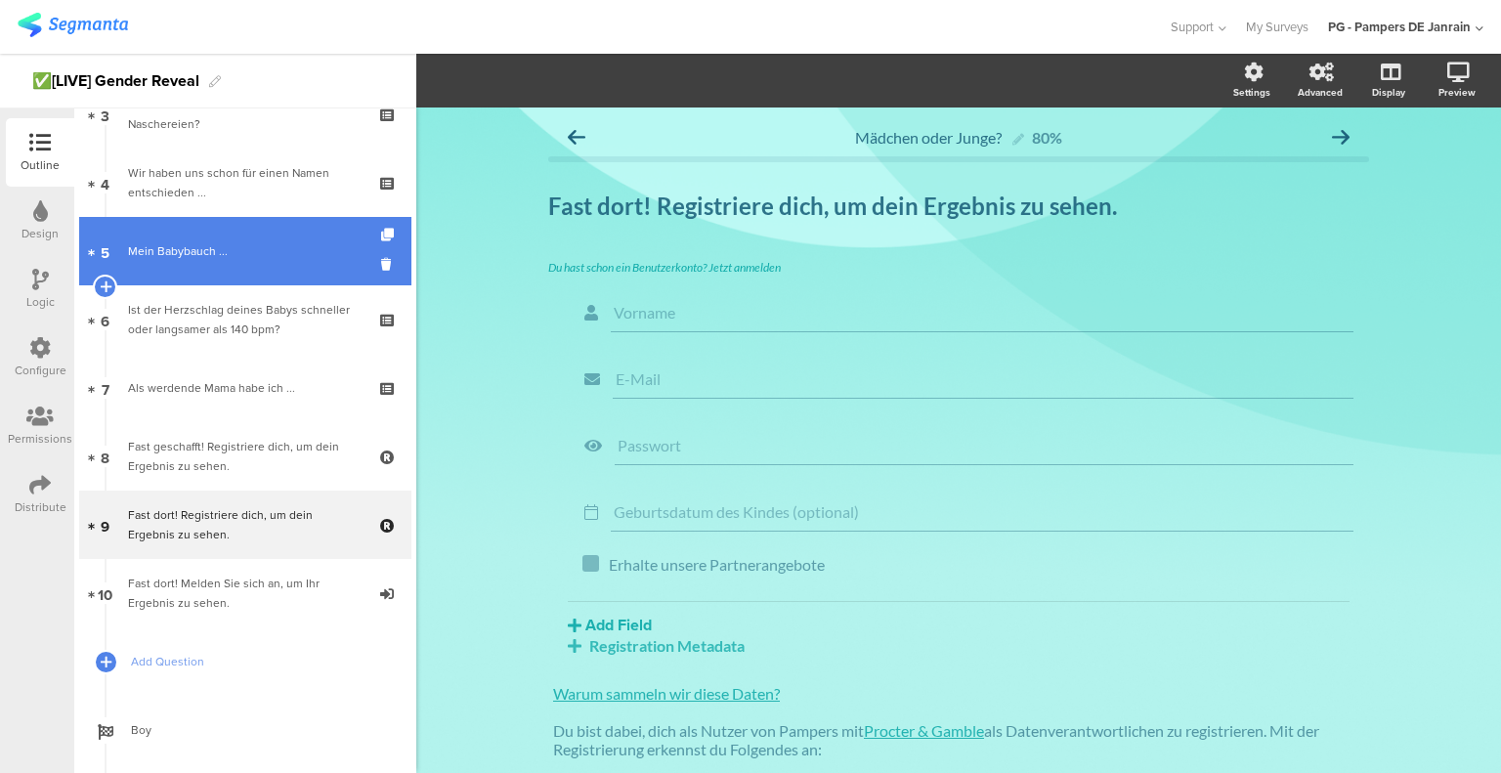
scroll to position [258, 0]
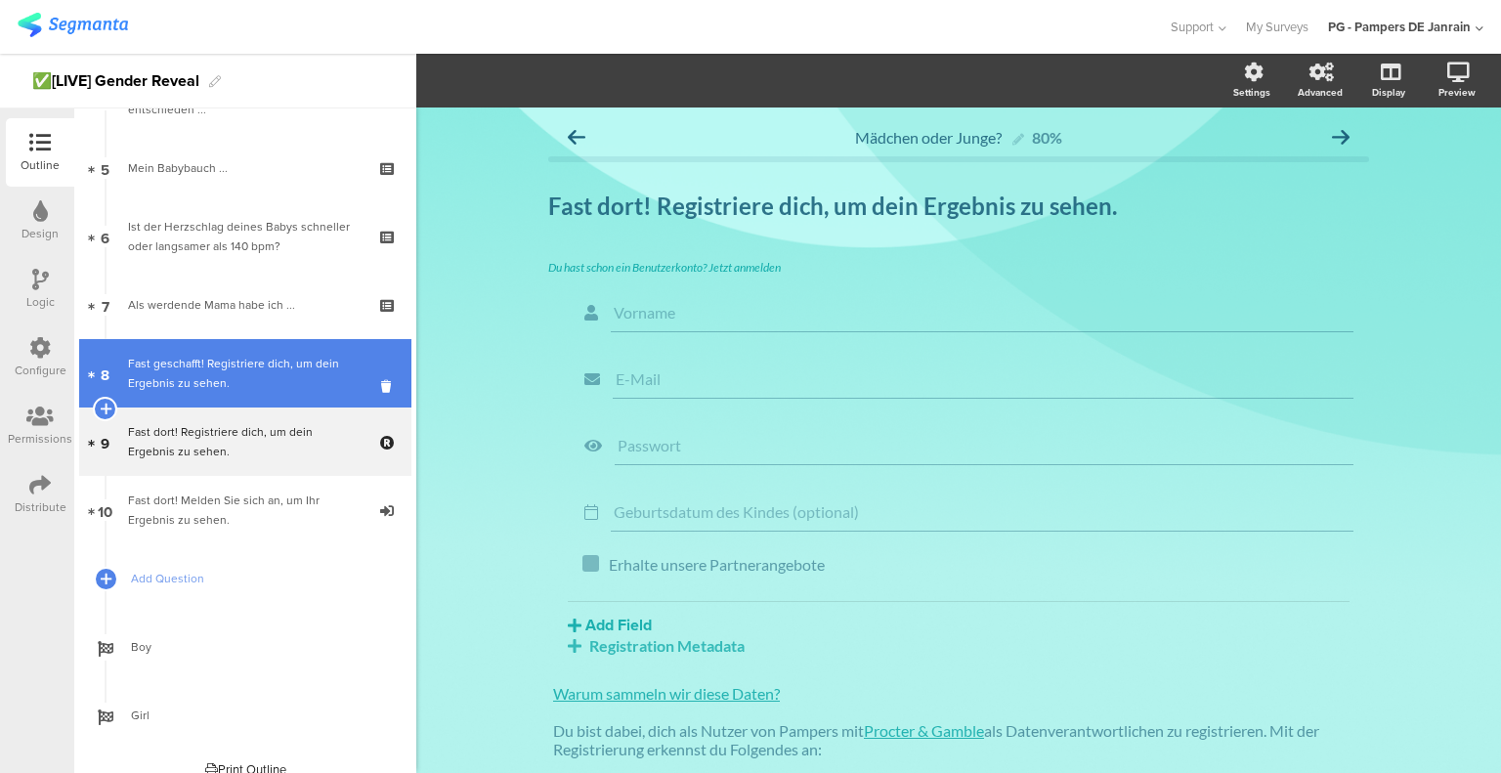
click at [260, 382] on div "Fast geschafft! Registriere dich, um dein Ergebnis zu sehen.﻿" at bounding box center [245, 373] width 234 height 39
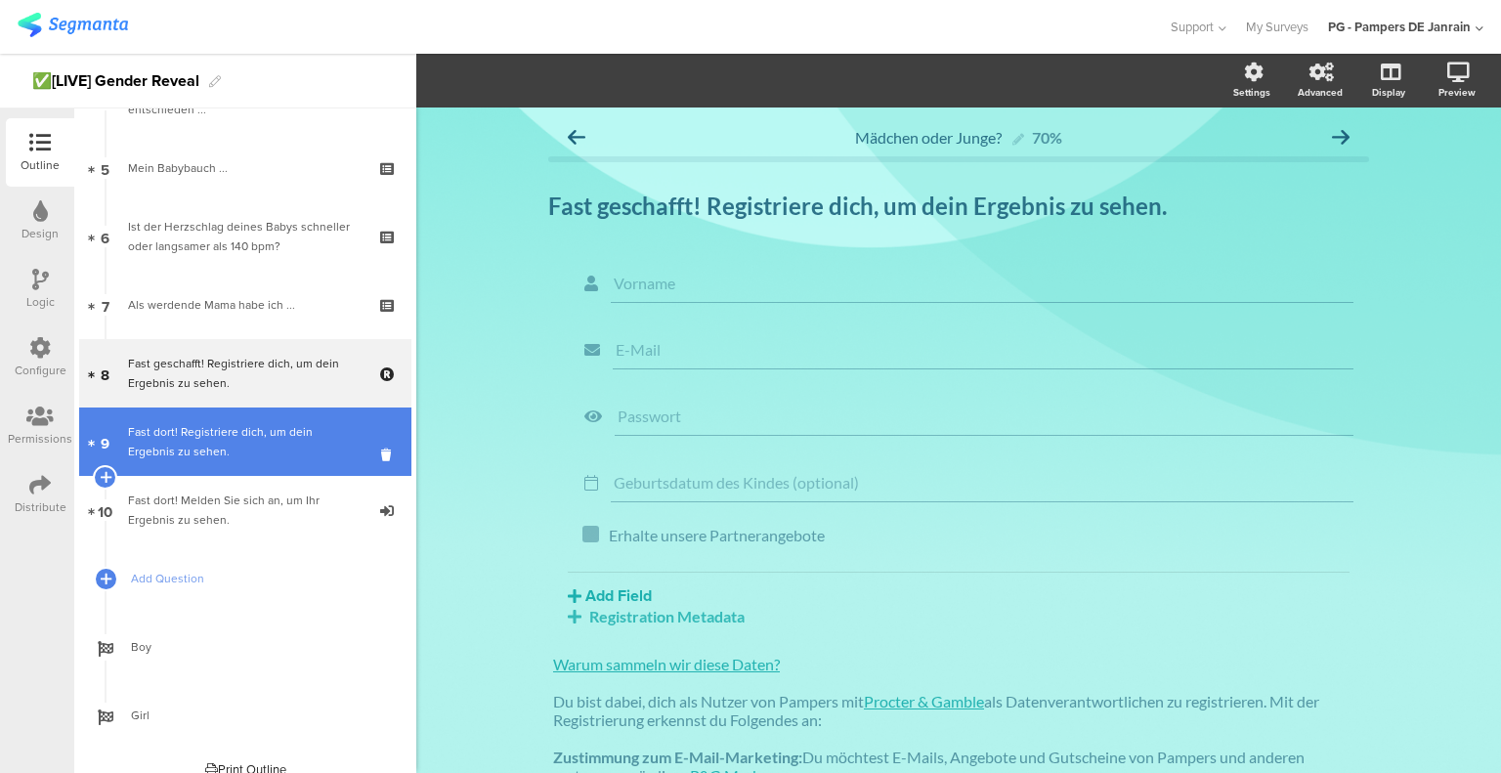
click at [301, 456] on div "Fast dort! Registriere dich, um dein Ergebnis zu sehen." at bounding box center [245, 441] width 234 height 39
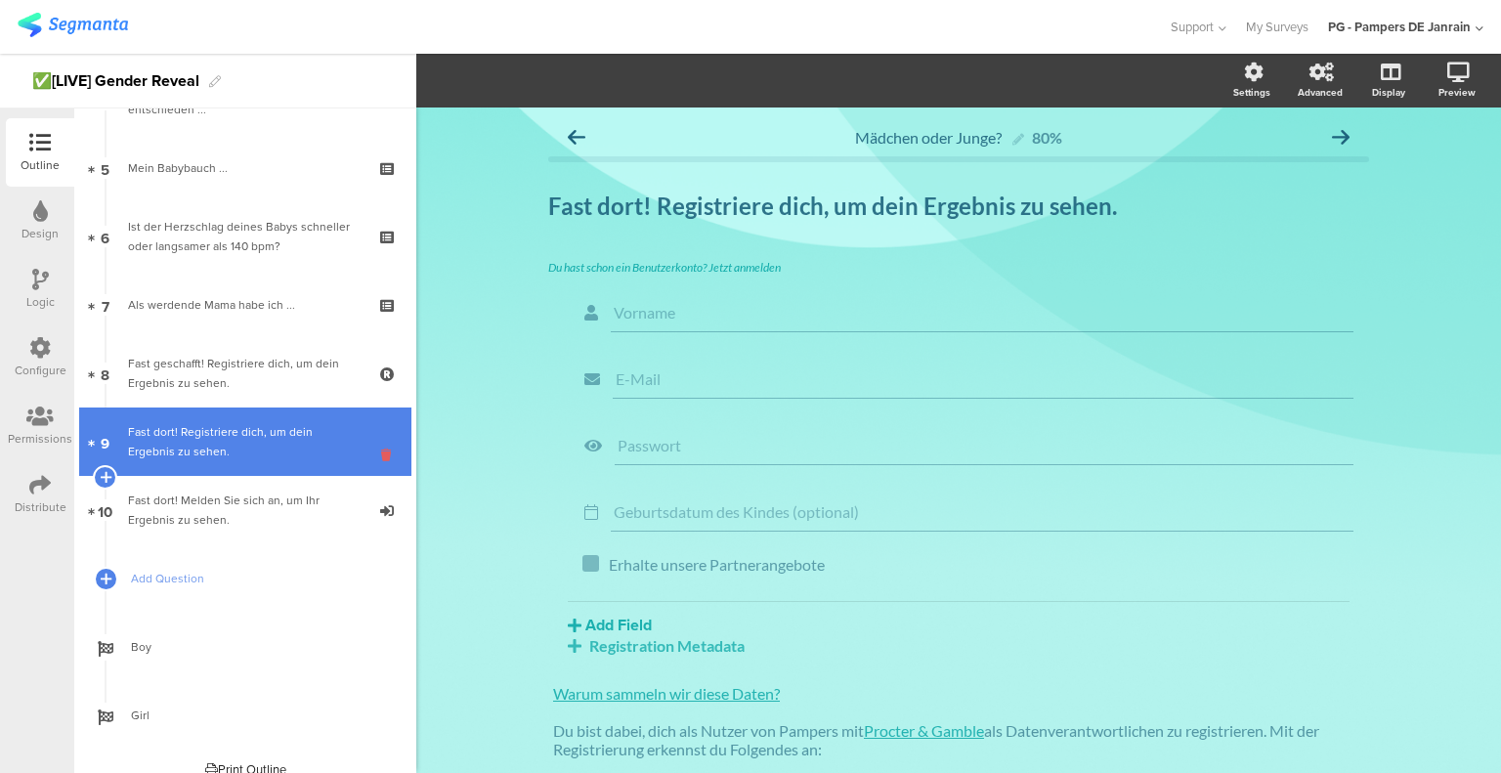
click at [381, 453] on icon at bounding box center [389, 455] width 17 height 19
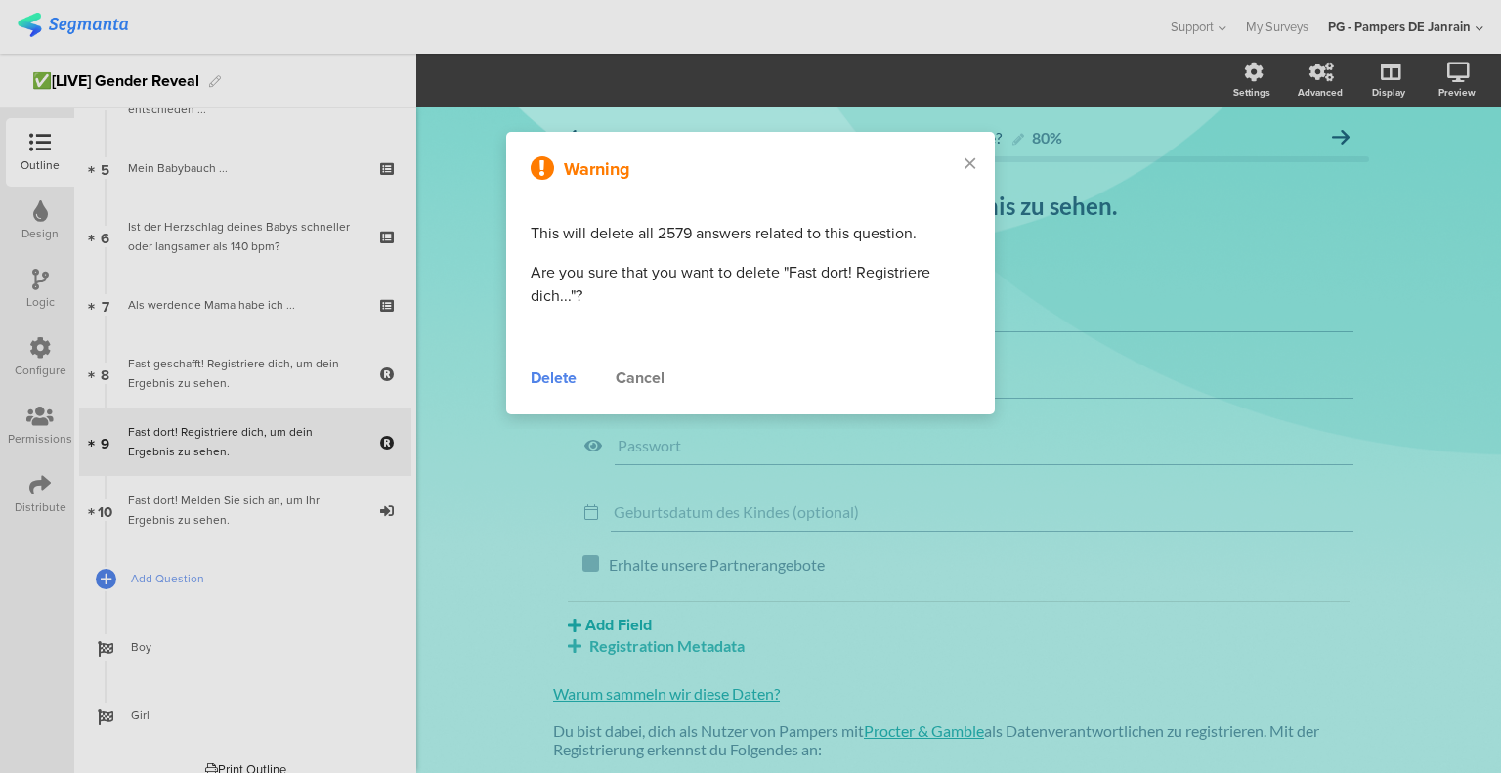
click at [635, 377] on div "Cancel" at bounding box center [640, 377] width 49 height 23
